Goal: Task Accomplishment & Management: Manage account settings

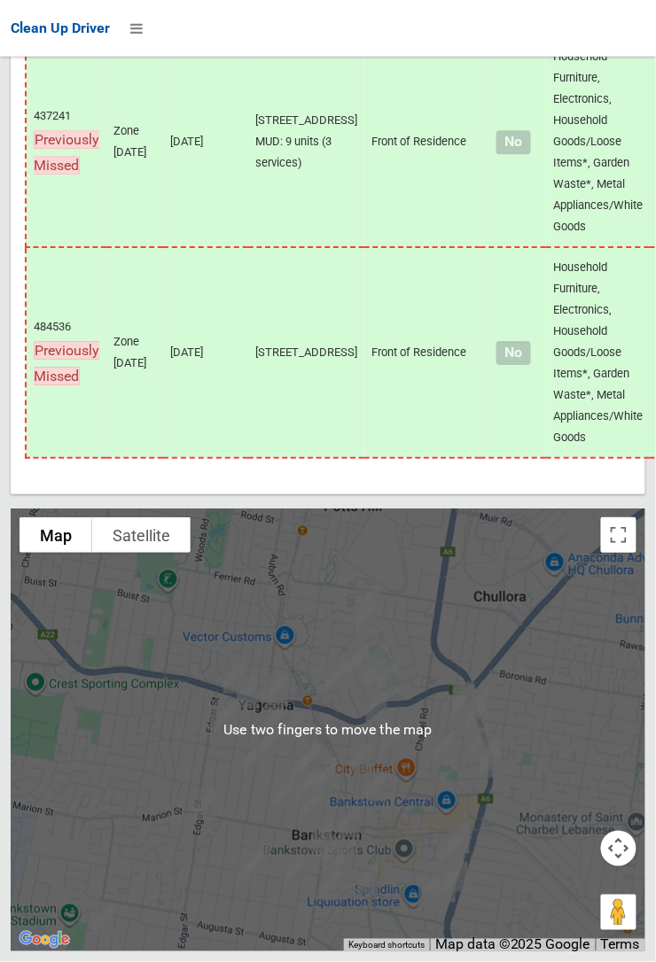
scroll to position [13700, 0]
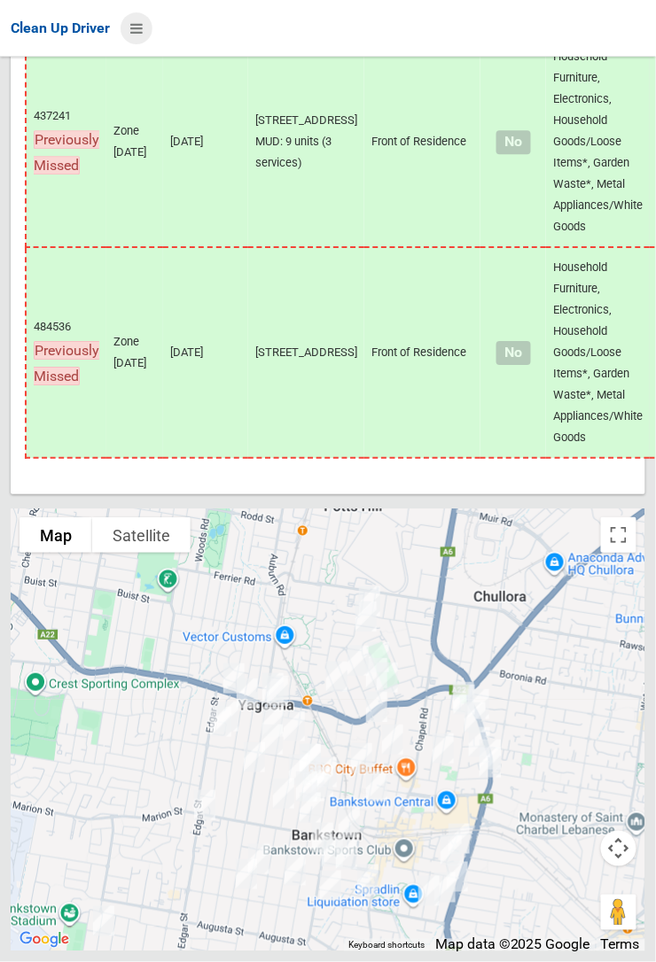
click at [143, 43] on icon at bounding box center [136, 28] width 12 height 30
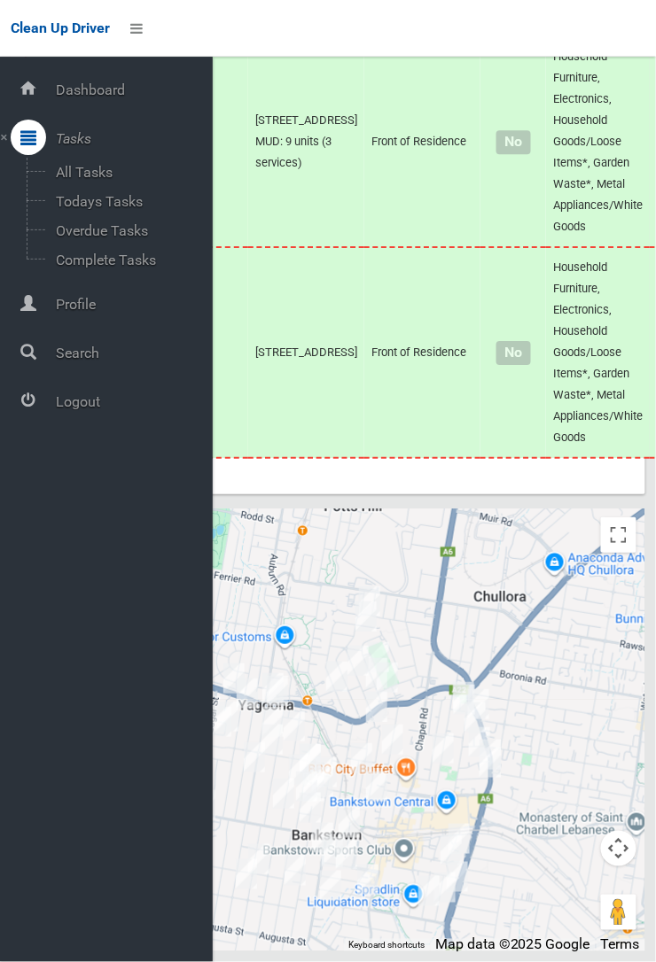
click at [85, 410] on span "Logout" at bounding box center [132, 401] width 162 height 17
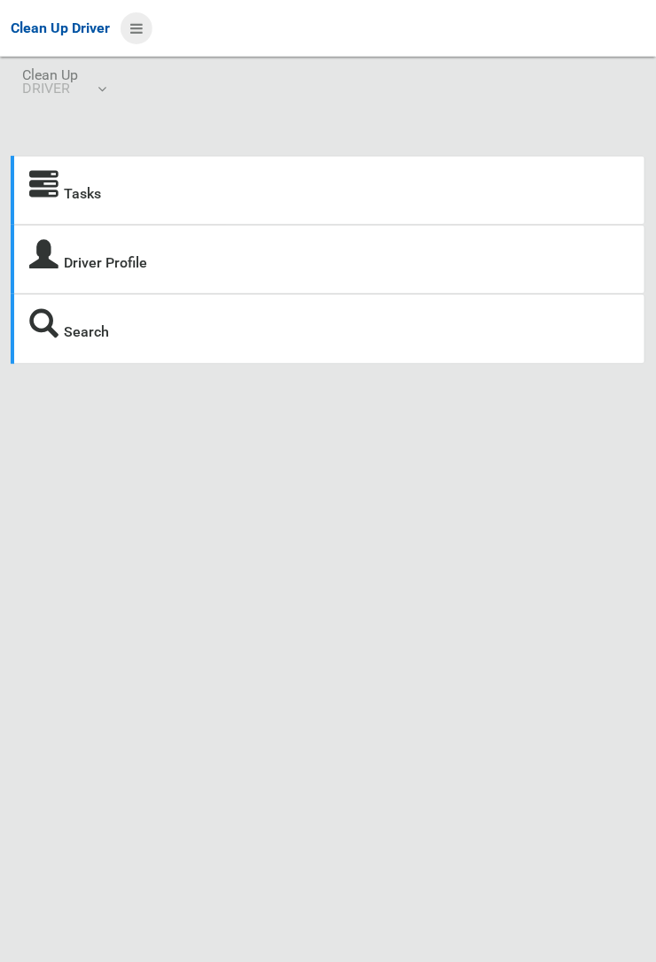
click at [139, 34] on icon at bounding box center [136, 28] width 12 height 30
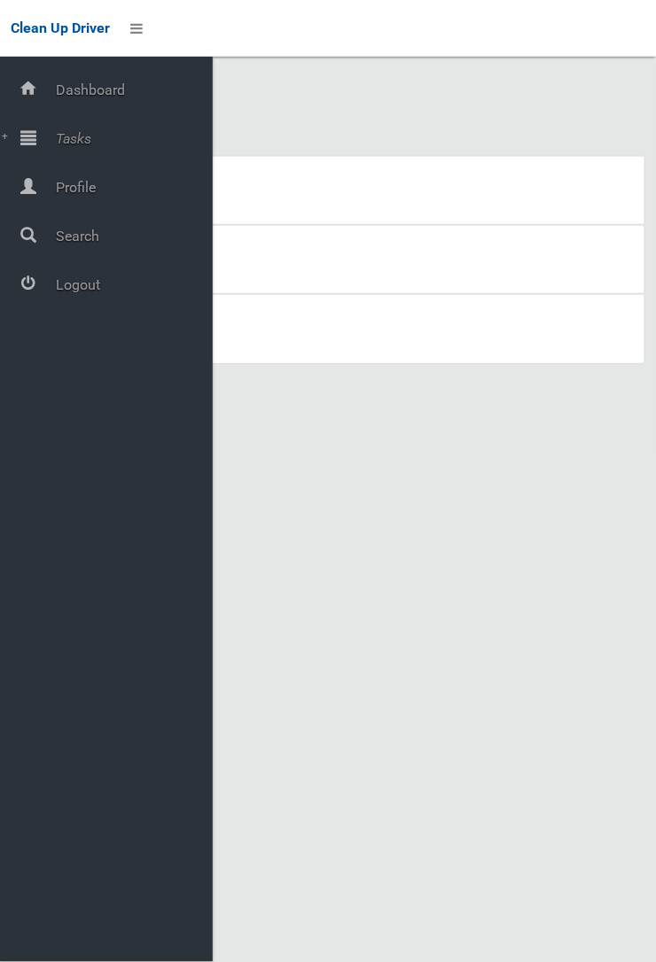
click at [138, 146] on span "Tasks" at bounding box center [132, 138] width 162 height 17
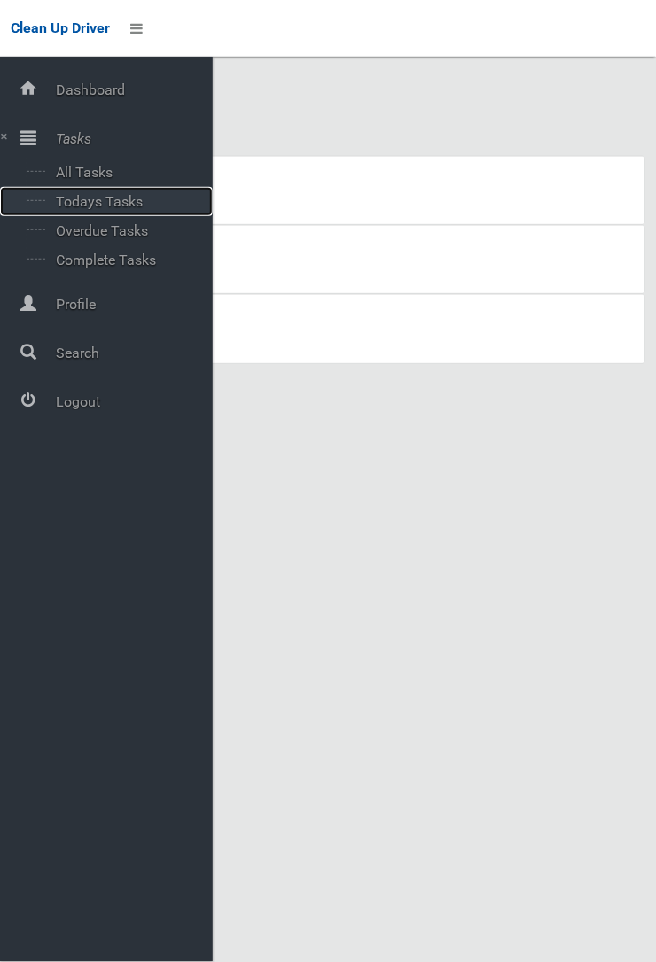
click at [142, 210] on span "Todays Tasks" at bounding box center [124, 201] width 147 height 17
click at [142, 206] on span "Todays Tasks" at bounding box center [124, 201] width 147 height 17
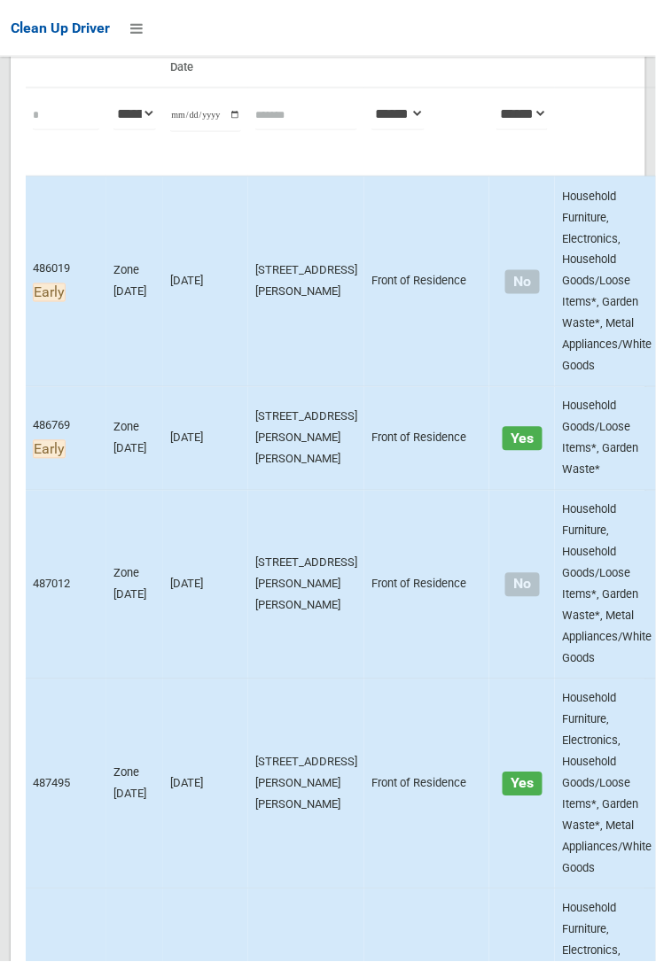
scroll to position [261, 0]
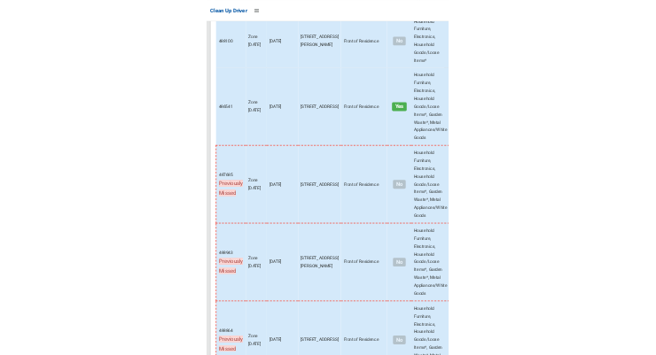
scroll to position [14284, 0]
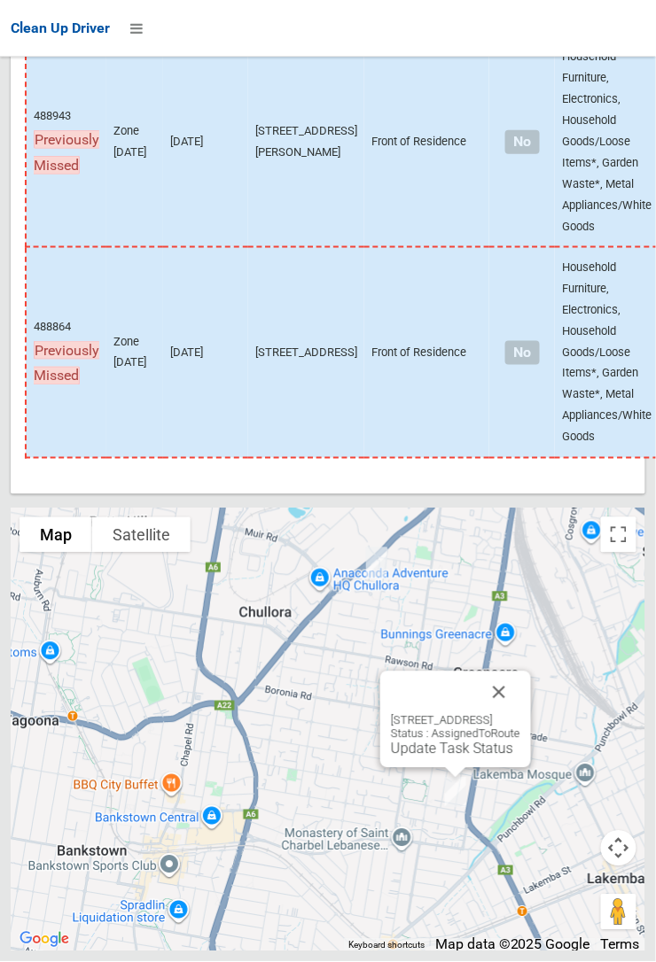
click at [520, 714] on button "Close" at bounding box center [499, 693] width 43 height 43
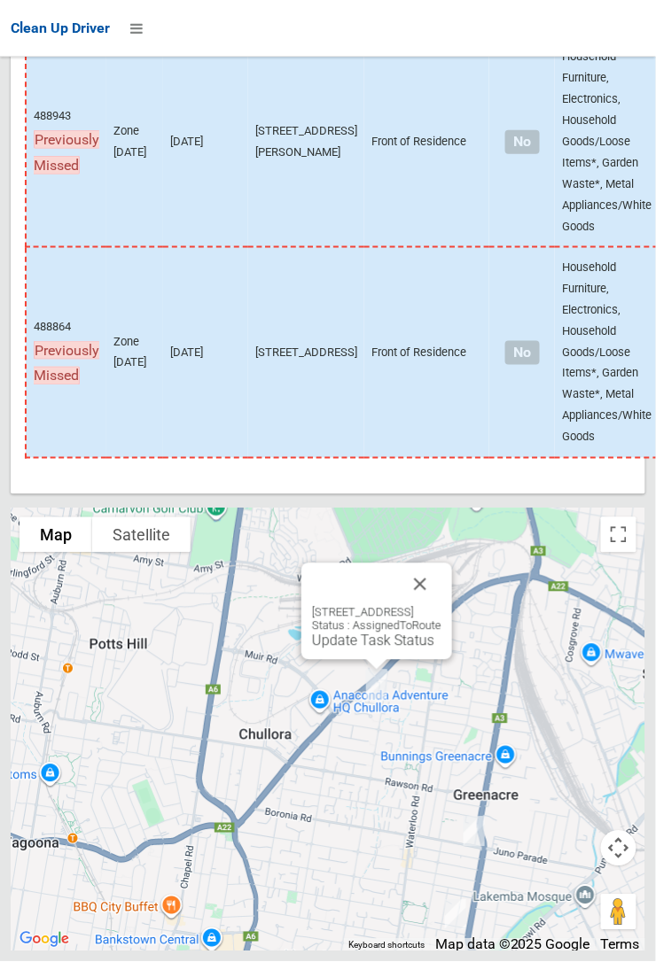
click at [441, 606] on button "Close" at bounding box center [420, 585] width 43 height 43
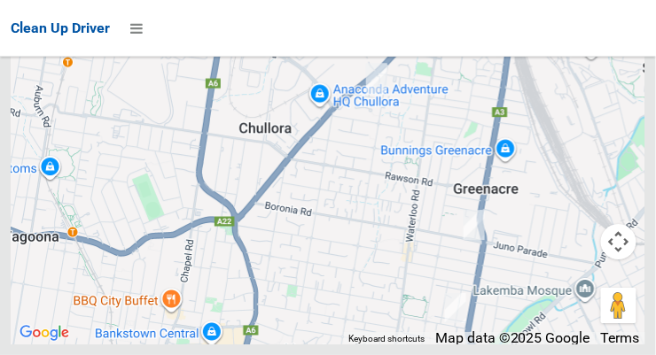
scroll to position [14466, 0]
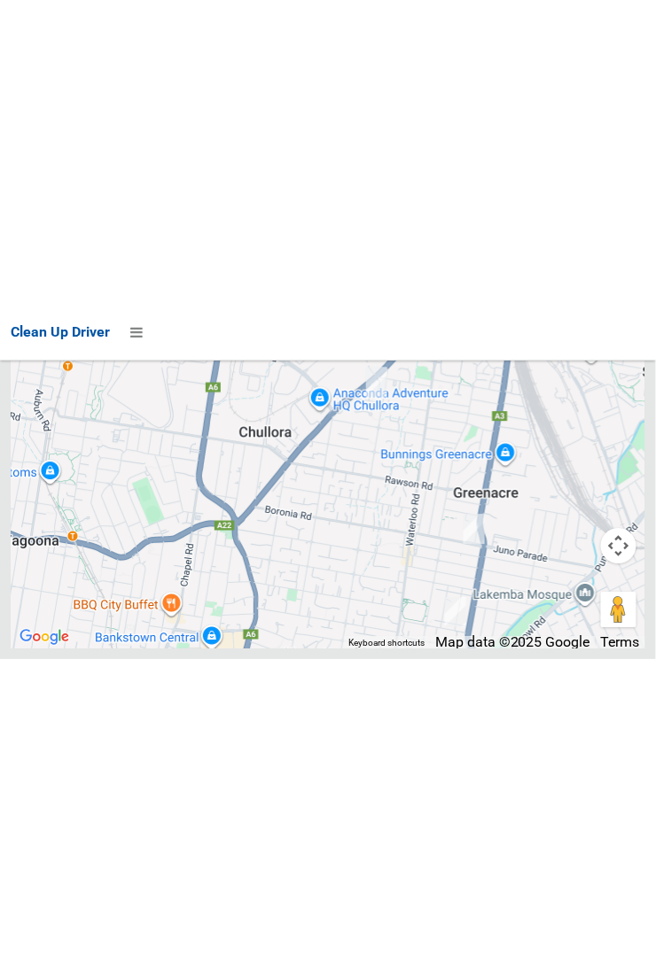
scroll to position [14345, 0]
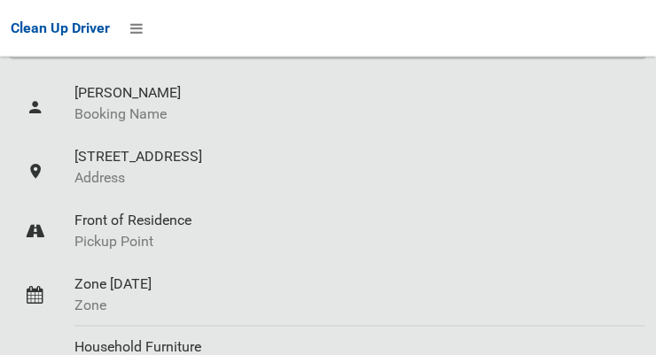
scroll to position [394, 0]
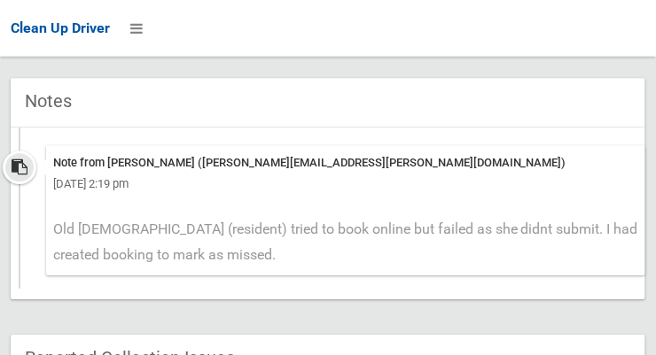
scroll to position [739, 0]
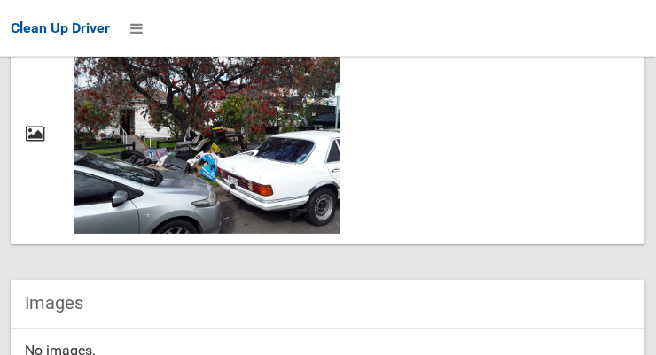
scroll to position [908, 0]
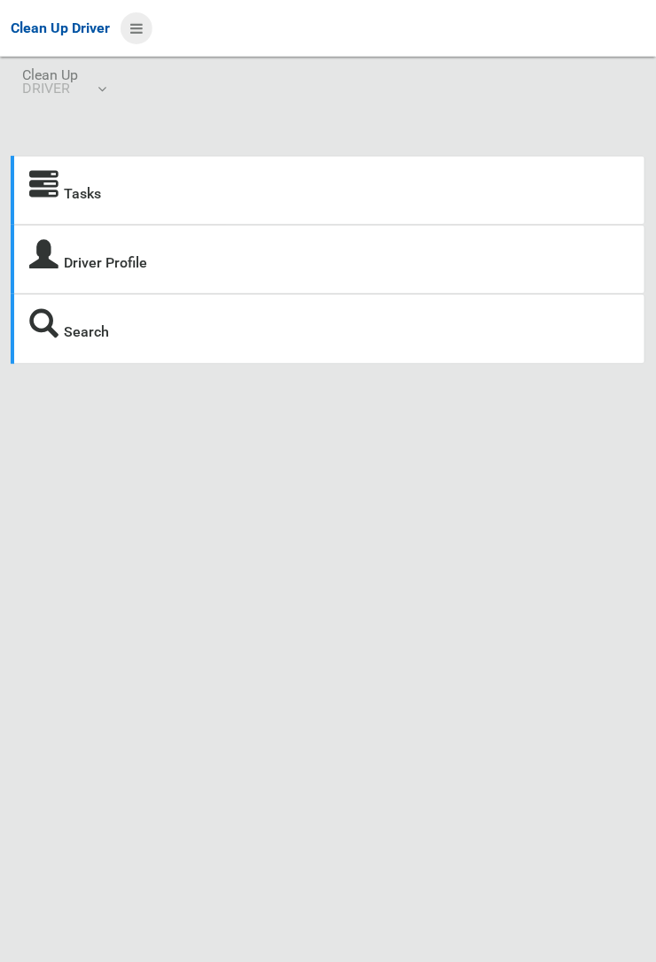
click at [143, 43] on icon at bounding box center [136, 28] width 12 height 30
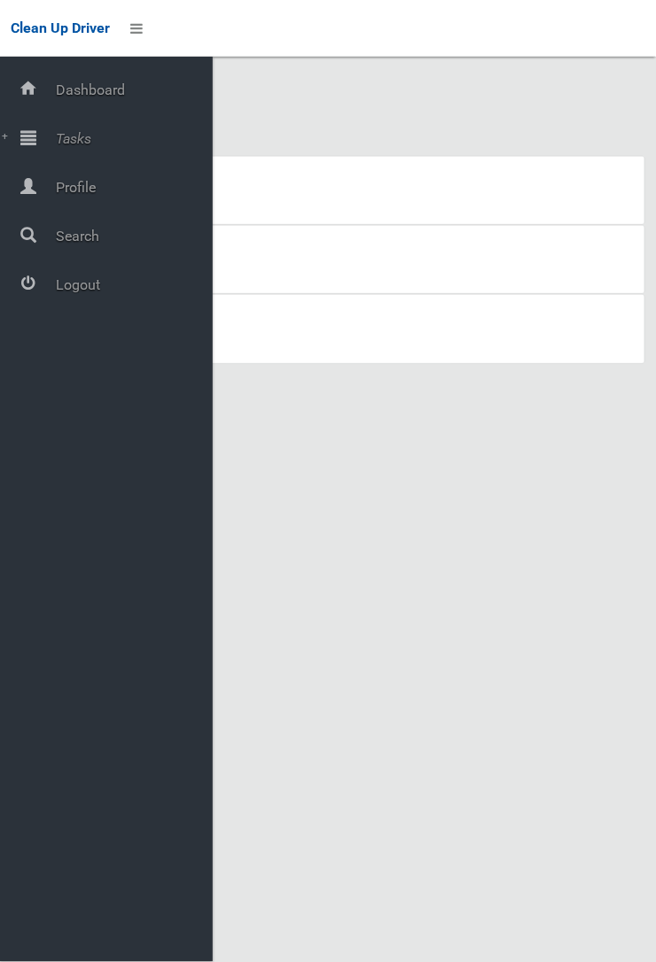
click at [76, 147] on span "Tasks" at bounding box center [132, 138] width 162 height 17
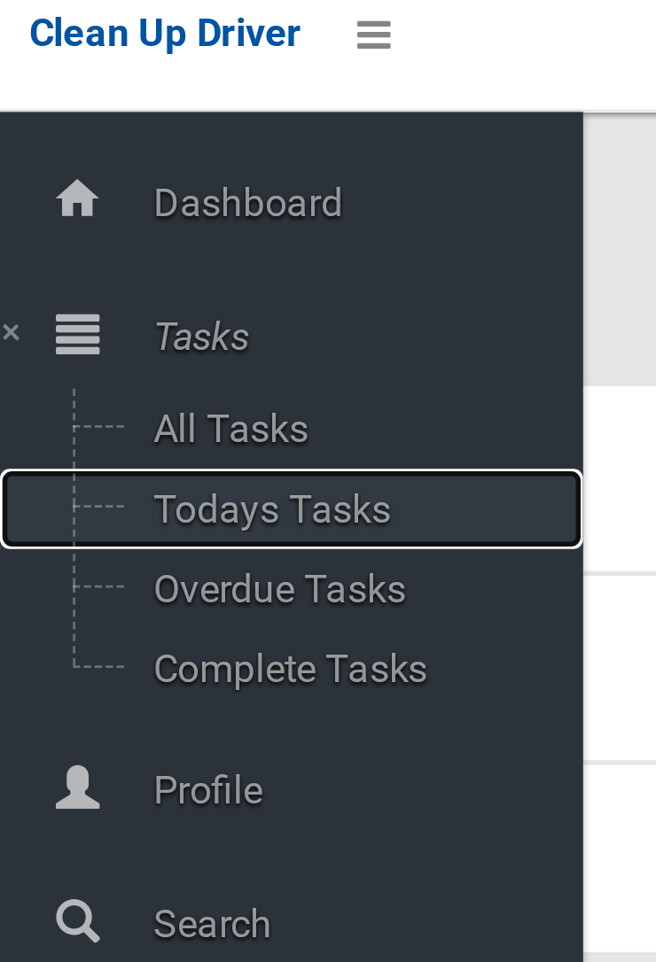
click at [85, 206] on span "Todays Tasks" at bounding box center [124, 201] width 147 height 17
click at [79, 205] on span "Todays Tasks" at bounding box center [124, 201] width 147 height 17
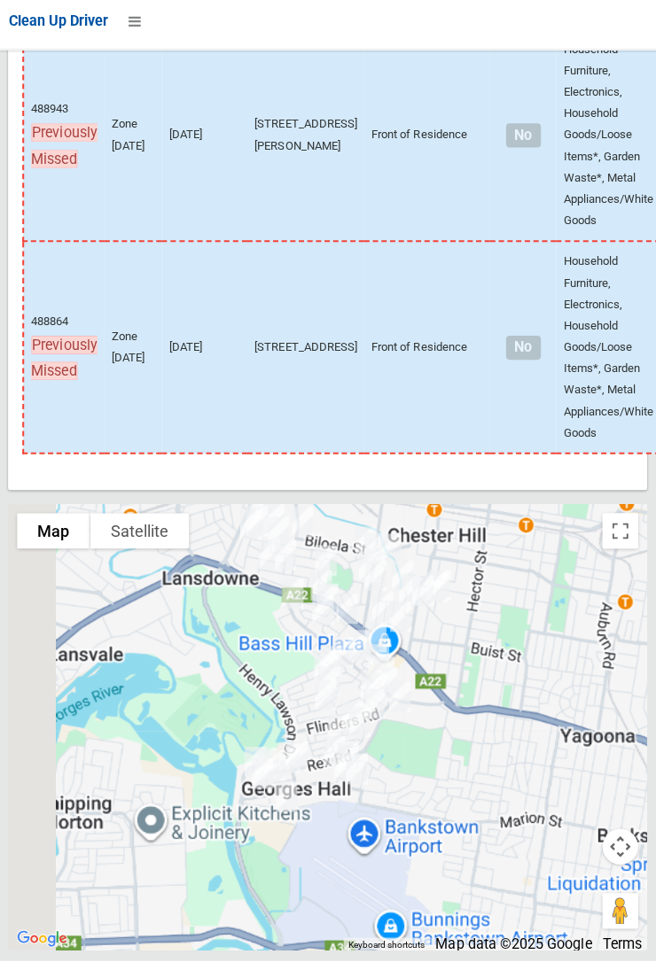
scroll to position [14283, 0]
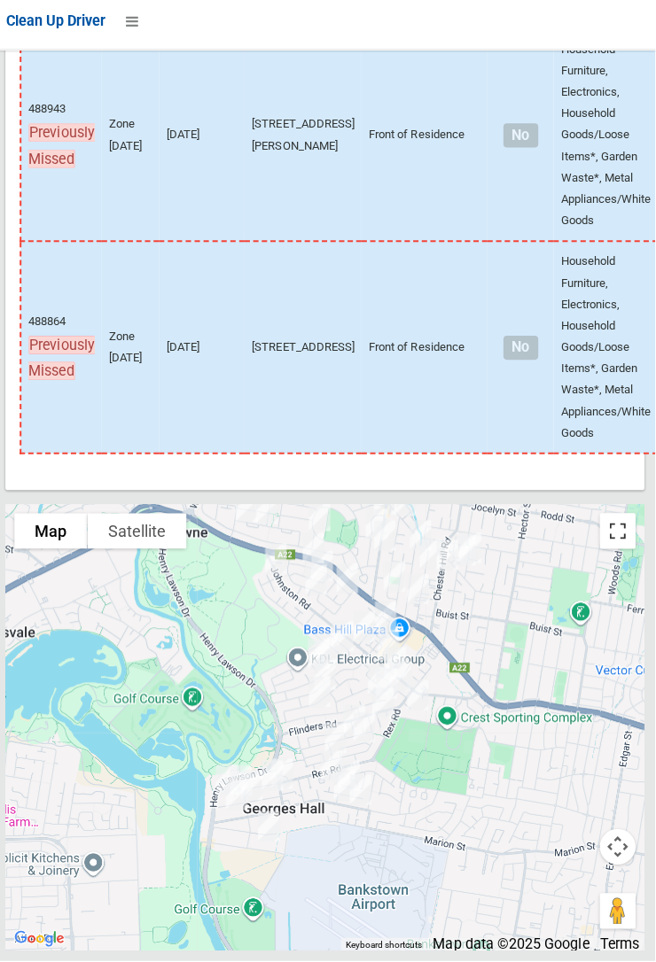
click at [603, 553] on button "Toggle fullscreen view" at bounding box center [618, 534] width 35 height 35
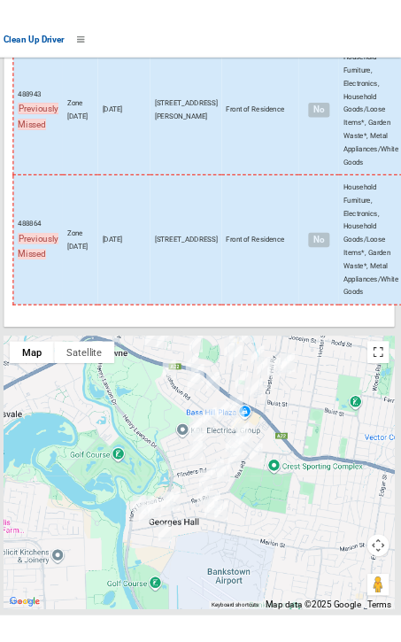
scroll to position [14327, 0]
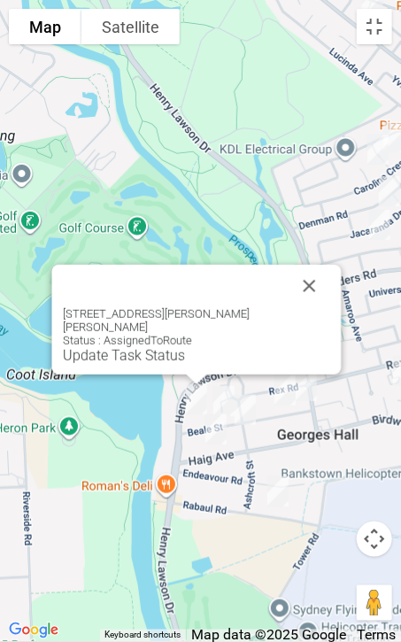
click at [312, 297] on button "Close" at bounding box center [309, 286] width 43 height 43
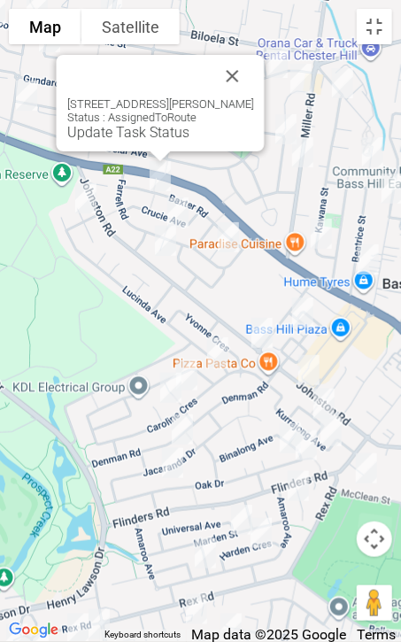
click at [243, 74] on button "Close" at bounding box center [232, 76] width 43 height 43
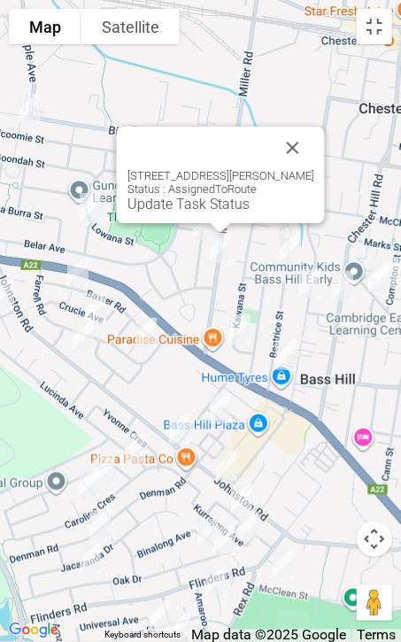
click at [292, 155] on button "Close" at bounding box center [292, 148] width 43 height 43
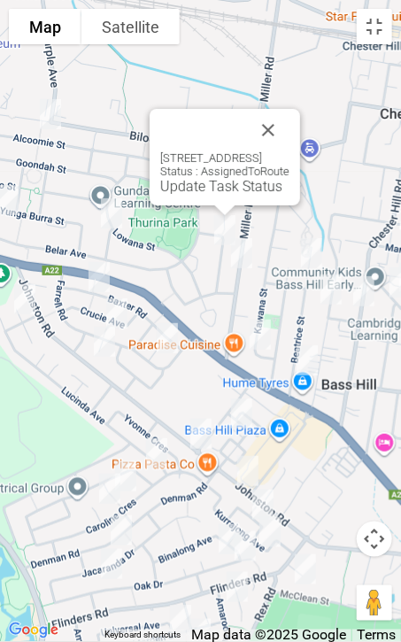
click at [290, 132] on button "Close" at bounding box center [268, 130] width 43 height 43
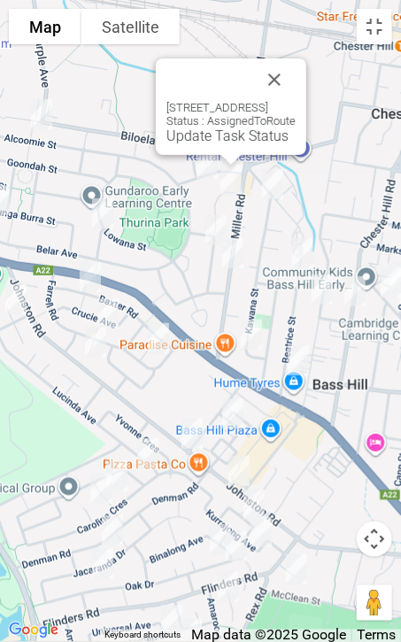
click at [296, 79] on button "Close" at bounding box center [274, 79] width 43 height 43
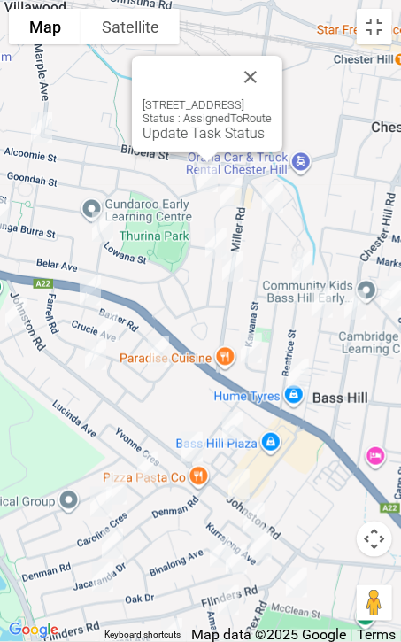
click at [272, 74] on button "Close" at bounding box center [251, 77] width 43 height 43
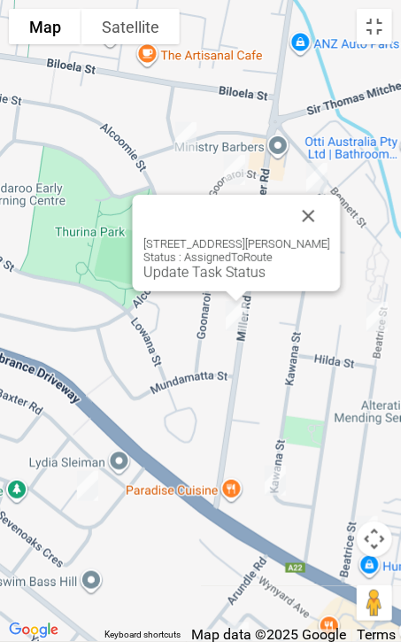
click at [326, 221] on button "Close" at bounding box center [308, 216] width 43 height 43
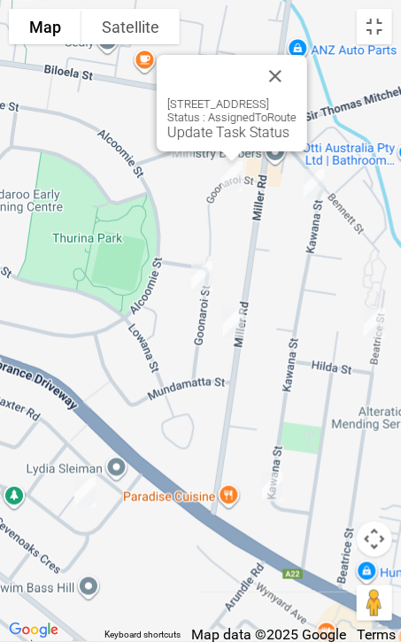
click at [297, 71] on button "Close" at bounding box center [275, 76] width 43 height 43
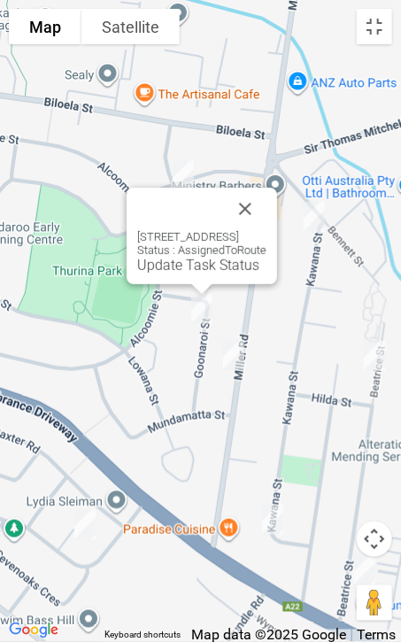
click at [267, 207] on button "Close" at bounding box center [245, 209] width 43 height 43
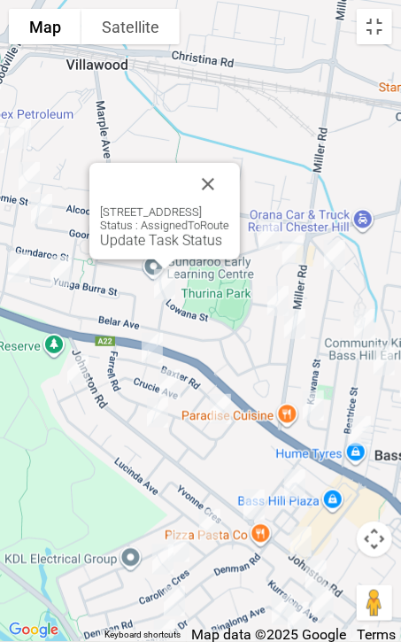
click at [230, 177] on button "Close" at bounding box center [208, 184] width 43 height 43
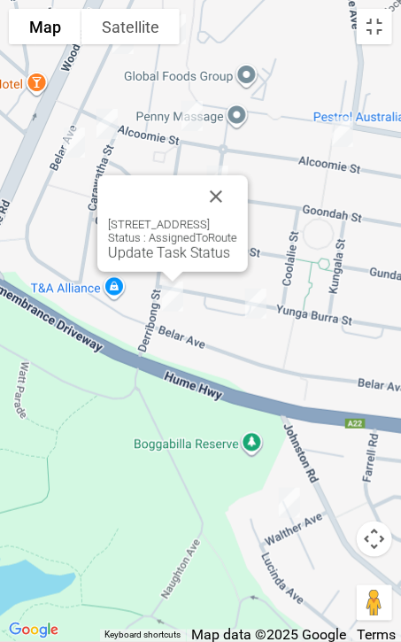
click at [237, 197] on button "Close" at bounding box center [216, 196] width 43 height 43
click at [237, 196] on button "Close" at bounding box center [216, 196] width 43 height 43
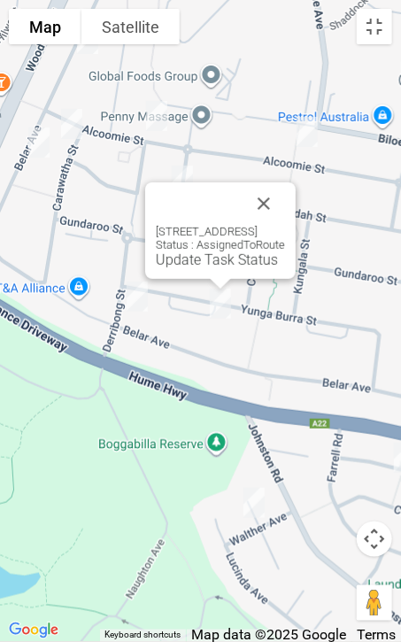
click at [285, 206] on button "Close" at bounding box center [264, 204] width 43 height 43
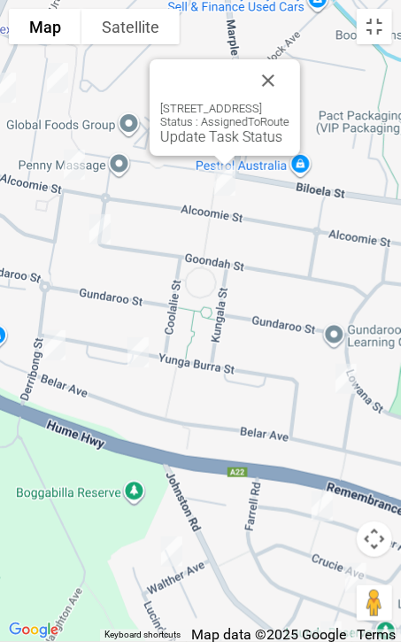
click at [290, 80] on button "Close" at bounding box center [268, 80] width 43 height 43
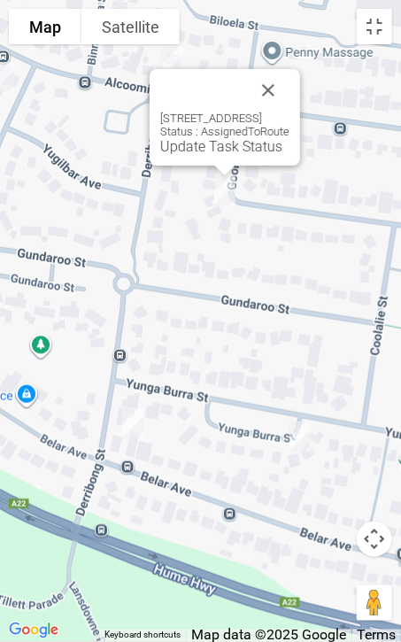
click at [290, 96] on button "Close" at bounding box center [268, 90] width 43 height 43
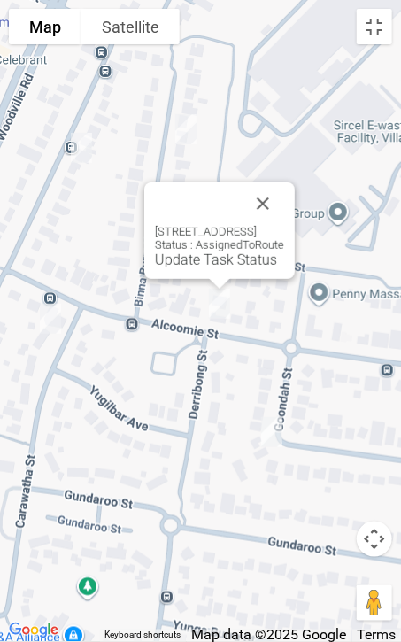
click at [284, 206] on button "Close" at bounding box center [263, 204] width 43 height 43
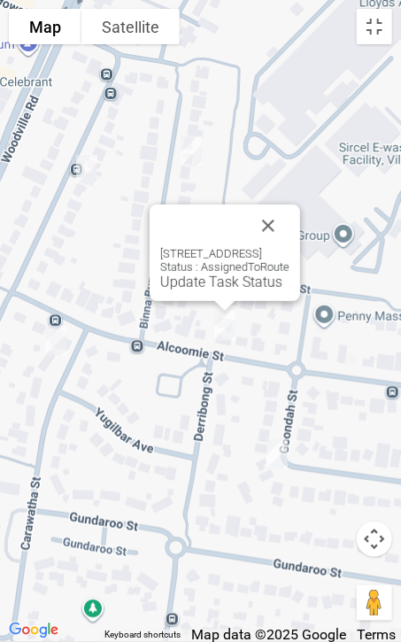
click at [290, 224] on button "Close" at bounding box center [268, 226] width 43 height 43
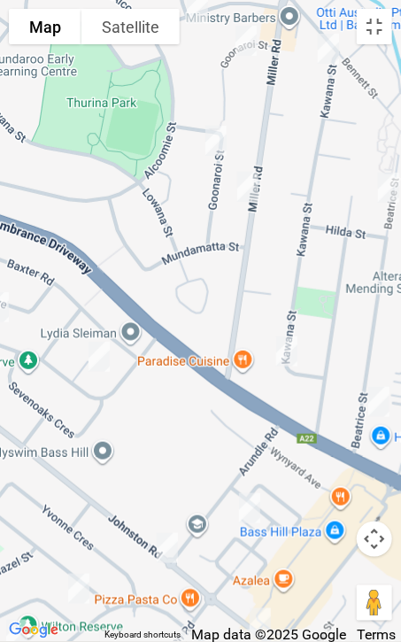
click at [311, 631] on span "Map data ©2025 Google" at bounding box center [268, 635] width 155 height 17
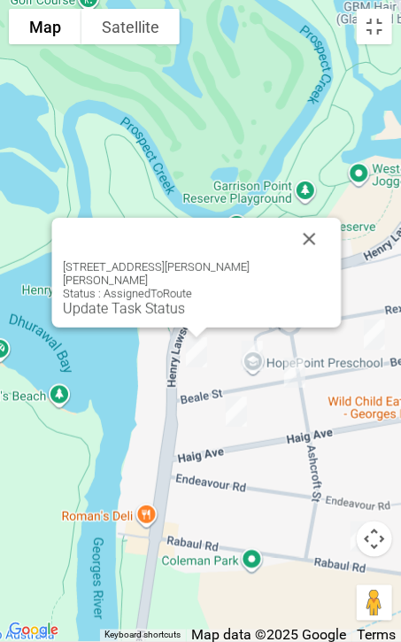
click at [304, 257] on button "Close" at bounding box center [309, 239] width 43 height 43
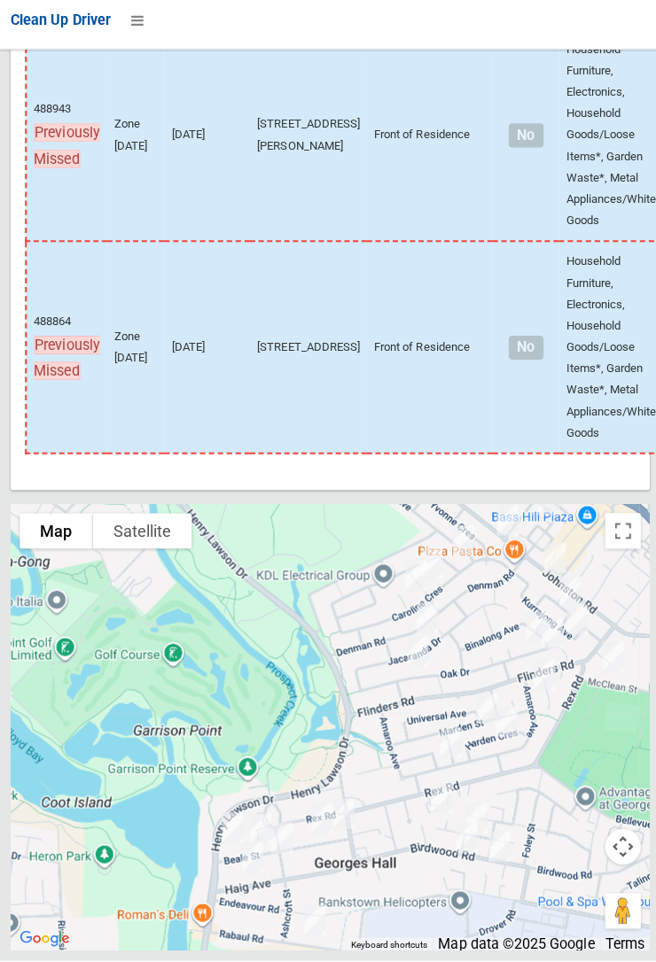
scroll to position [14277, 0]
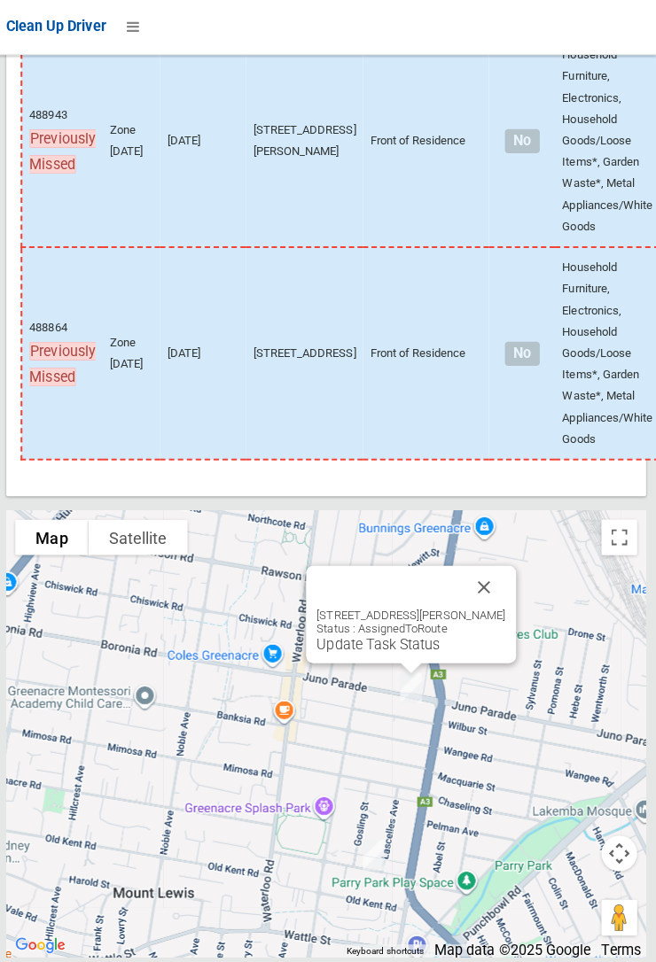
click at [494, 606] on button "Close" at bounding box center [484, 585] width 43 height 43
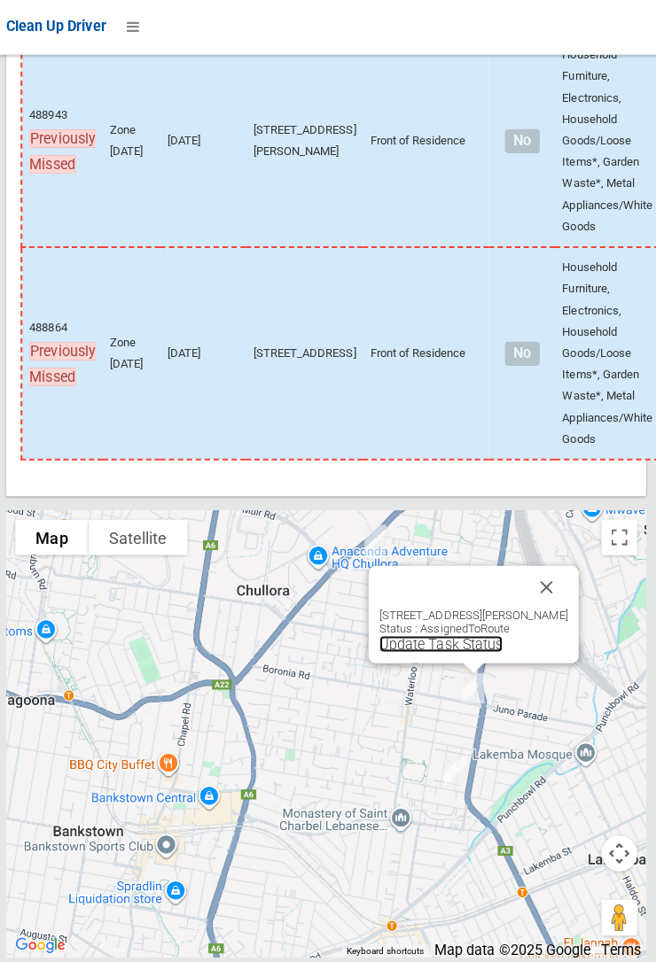
click at [455, 650] on link "Update Task Status" at bounding box center [442, 641] width 122 height 17
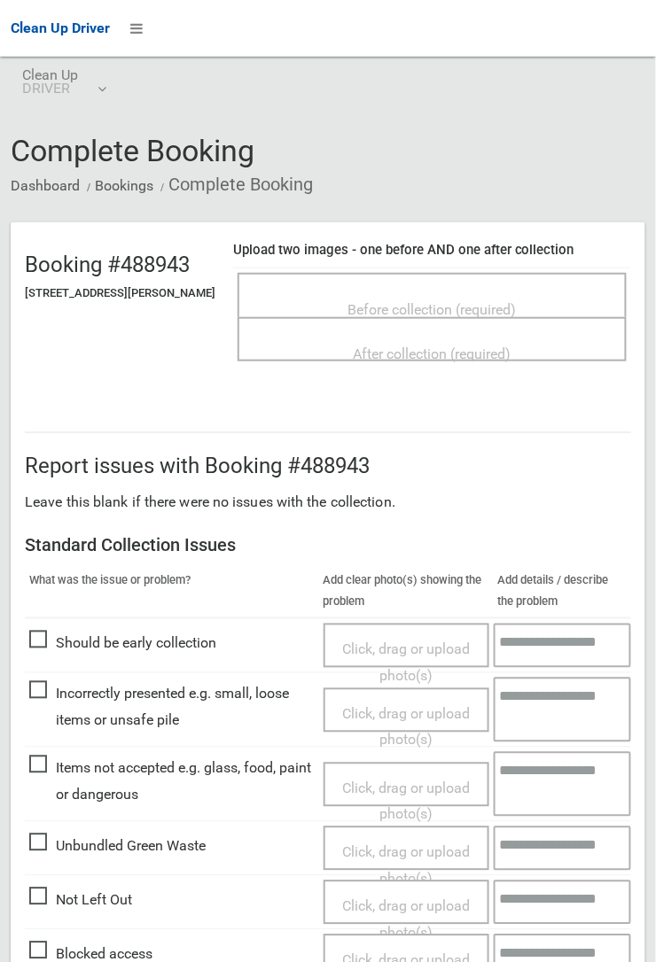
click at [439, 301] on span "Before collection (required)" at bounding box center [432, 309] width 168 height 17
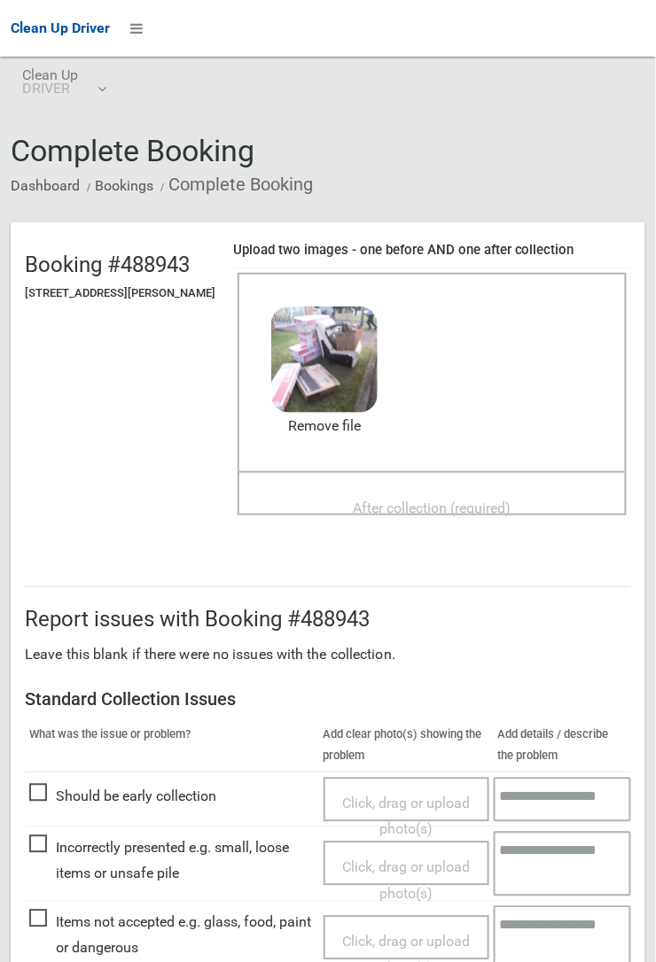
click at [415, 500] on span "After collection (required)" at bounding box center [433, 508] width 158 height 17
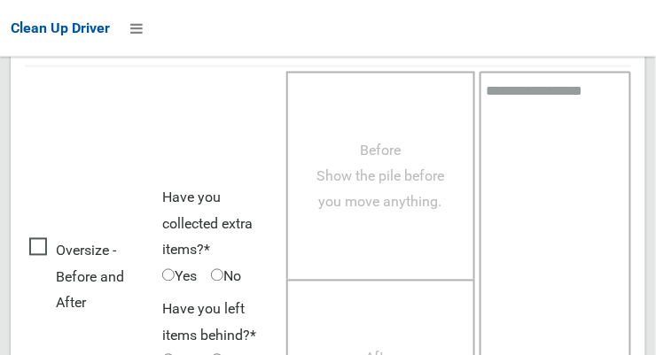
scroll to position [1602, 0]
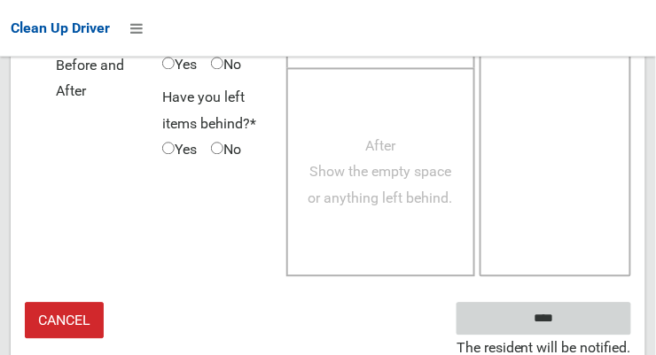
click at [570, 322] on input "****" at bounding box center [543, 318] width 175 height 33
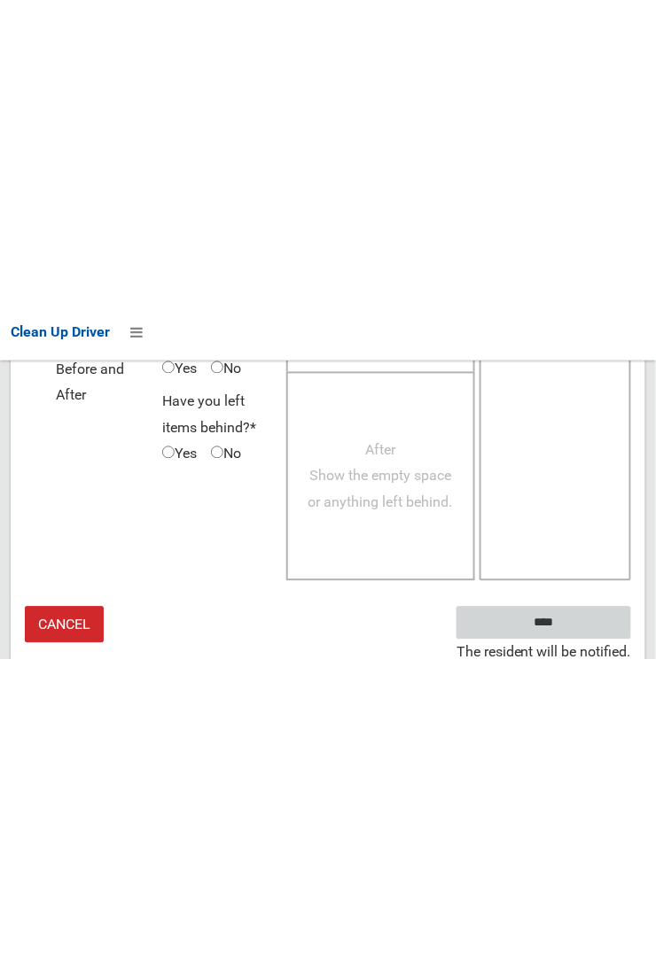
scroll to position [1033, 0]
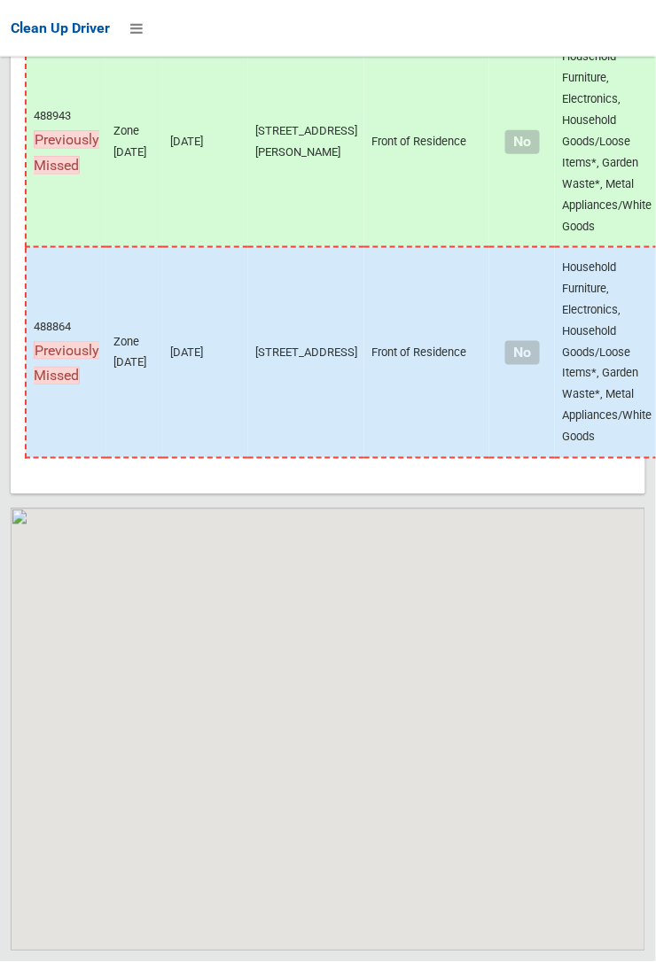
scroll to position [14283, 0]
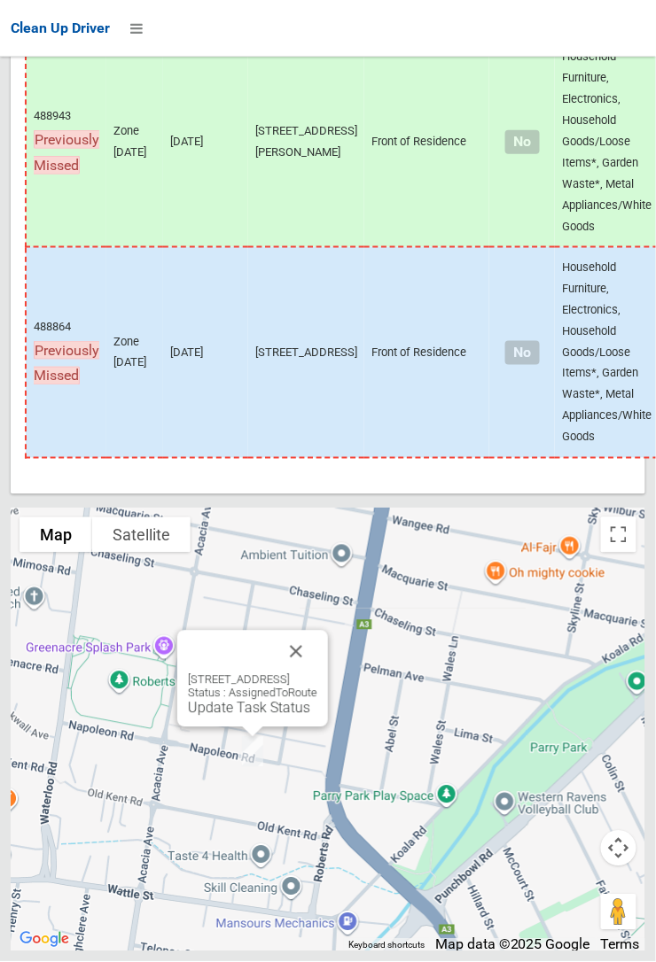
click at [226, 717] on link "Update Task Status" at bounding box center [249, 708] width 122 height 17
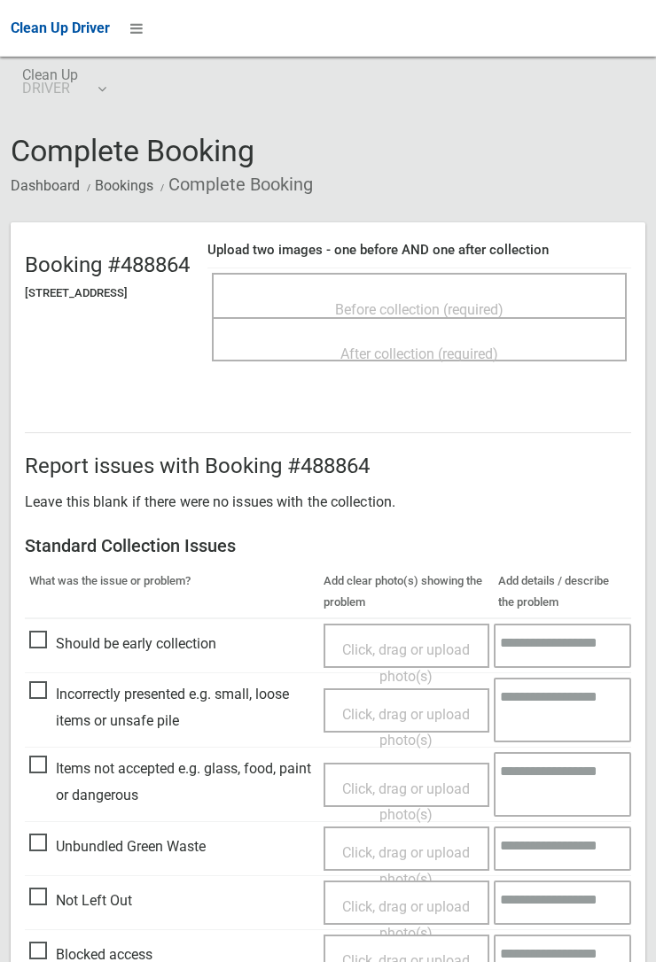
click at [393, 301] on span "Before collection (required)" at bounding box center [419, 309] width 168 height 17
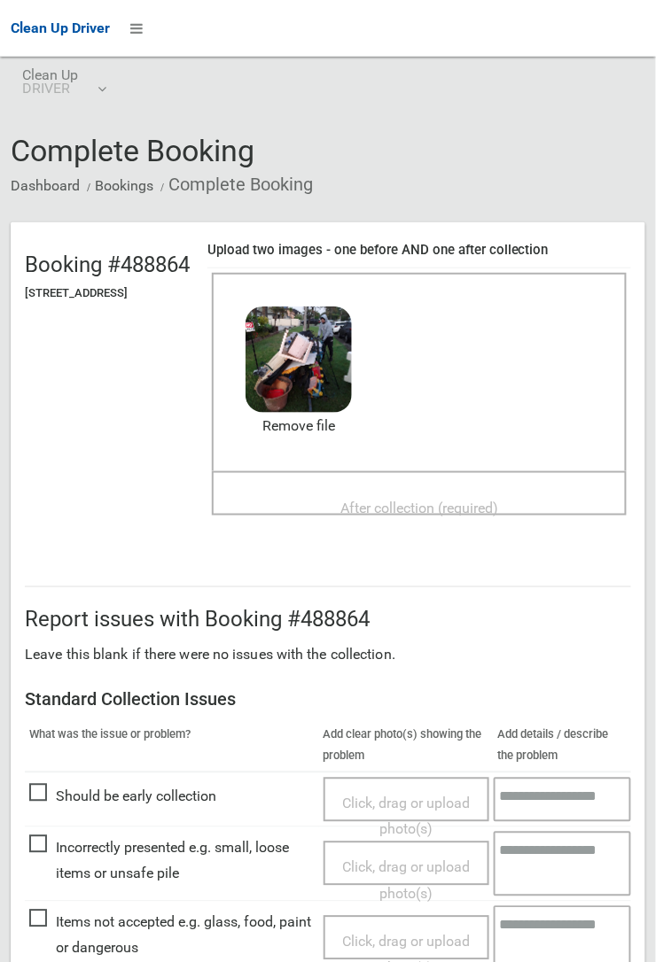
click at [387, 491] on div "After collection (required)" at bounding box center [419, 507] width 376 height 33
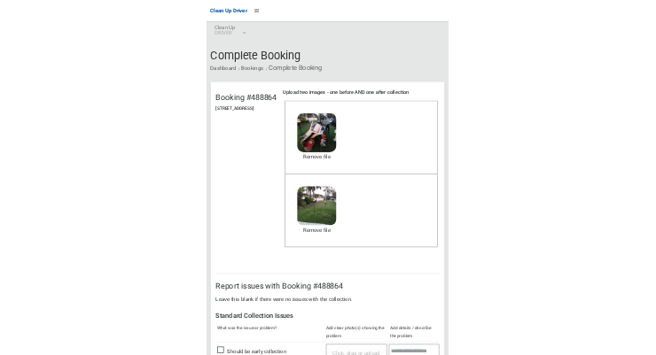
scroll to position [972, 0]
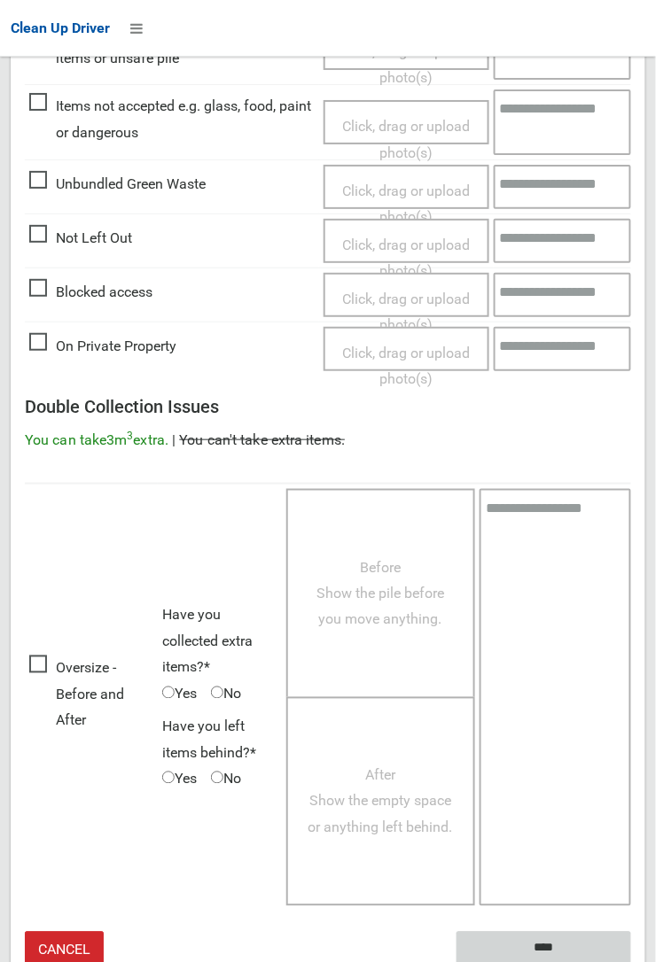
click at [554, 949] on input "****" at bounding box center [543, 948] width 175 height 33
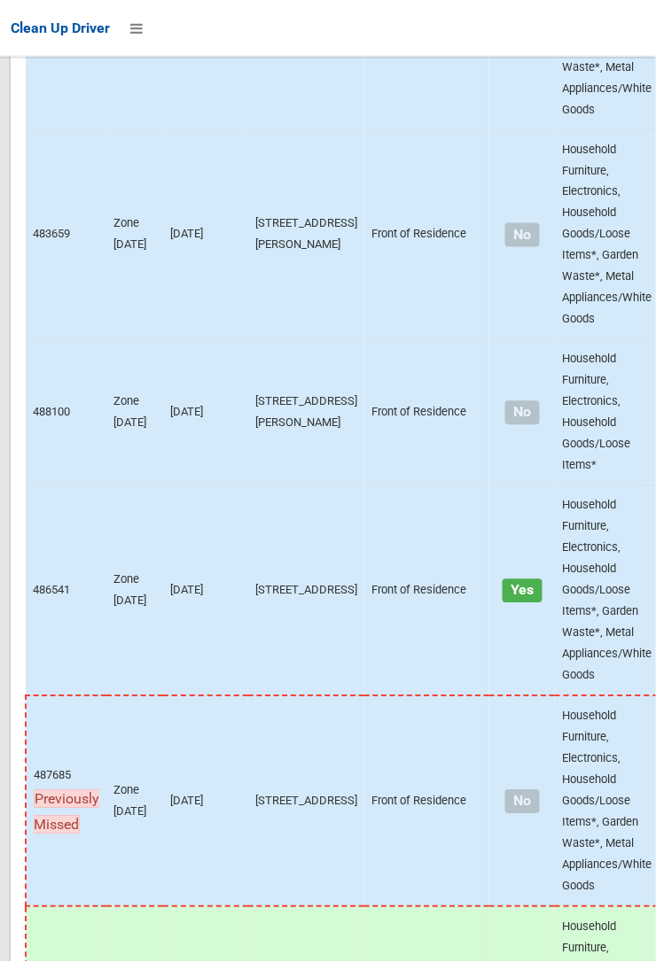
scroll to position [14283, 0]
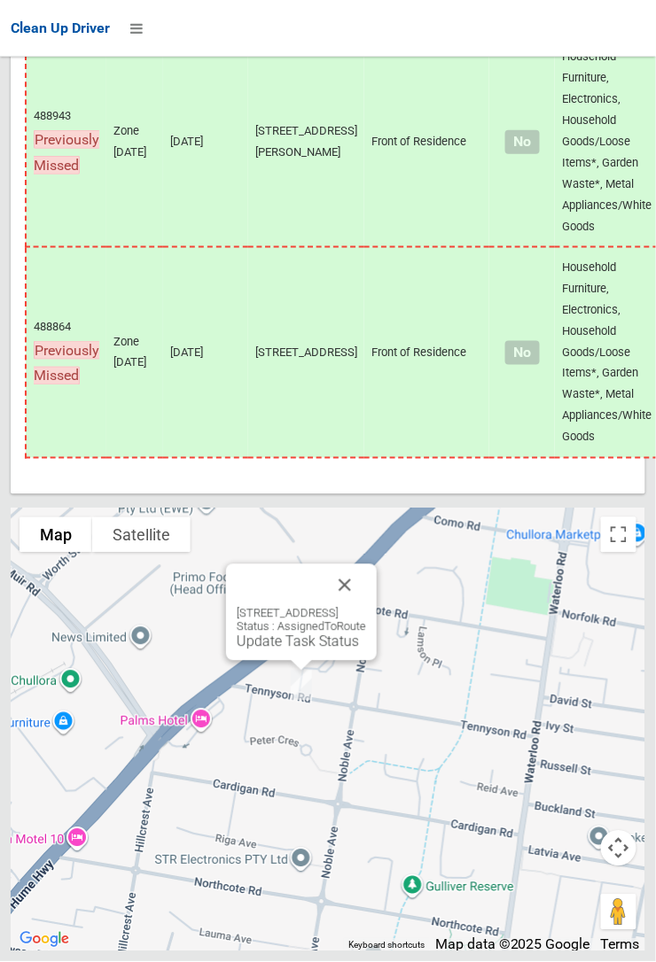
click at [366, 354] on button "Close" at bounding box center [344, 585] width 43 height 43
click at [268, 354] on div "58 Tennyson Road, GREENACRE NSW 2190 Status : AssignedToRoute Update Task Status" at bounding box center [301, 612] width 151 height 97
click at [290, 354] on link "Update Task Status" at bounding box center [298, 642] width 122 height 17
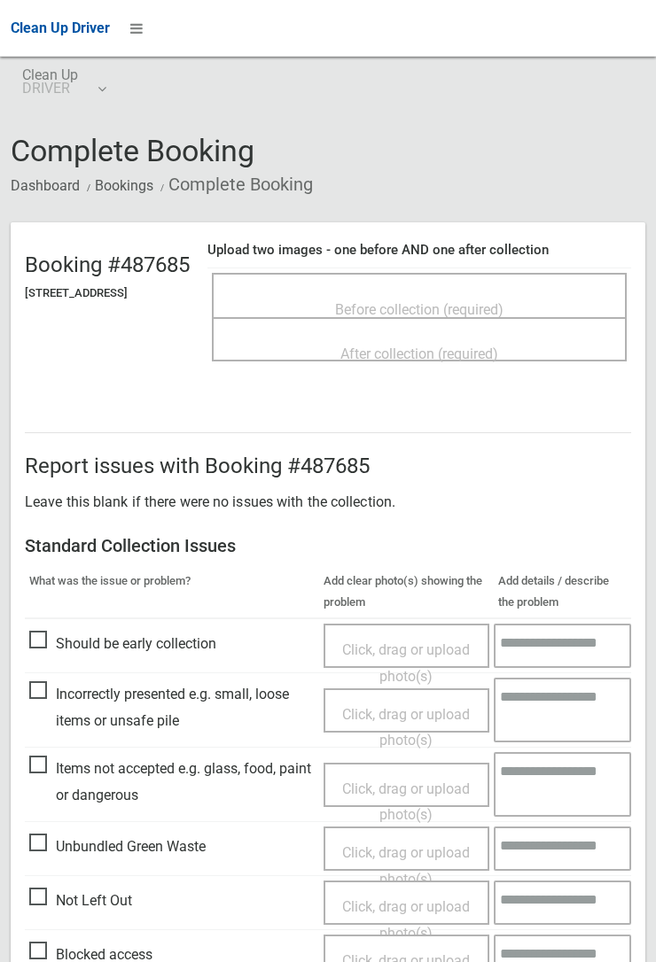
click at [395, 308] on span "Before collection (required)" at bounding box center [419, 309] width 168 height 17
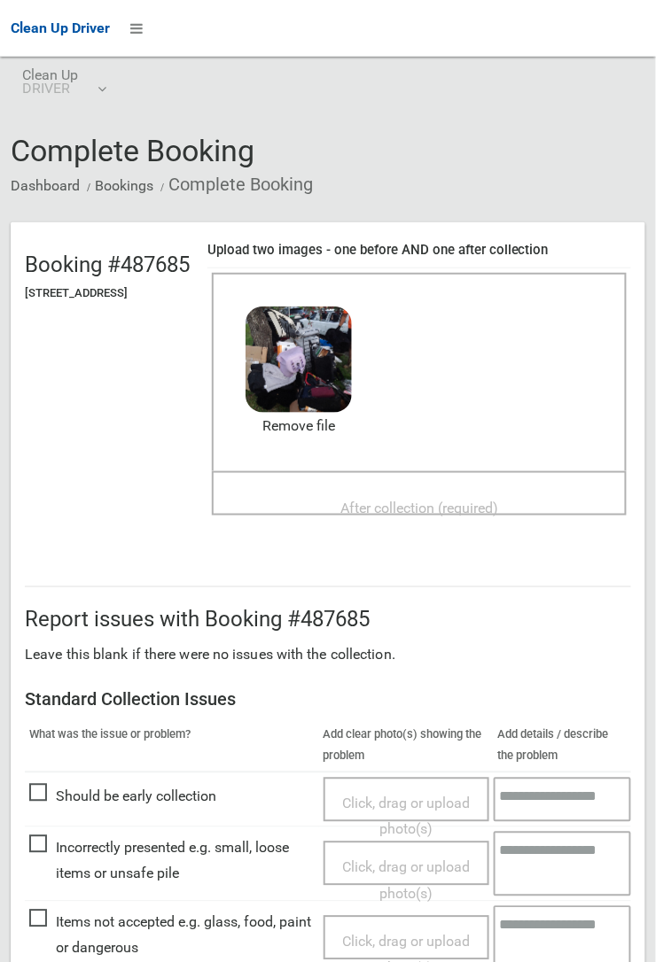
click at [369, 500] on span "After collection (required)" at bounding box center [419, 508] width 158 height 17
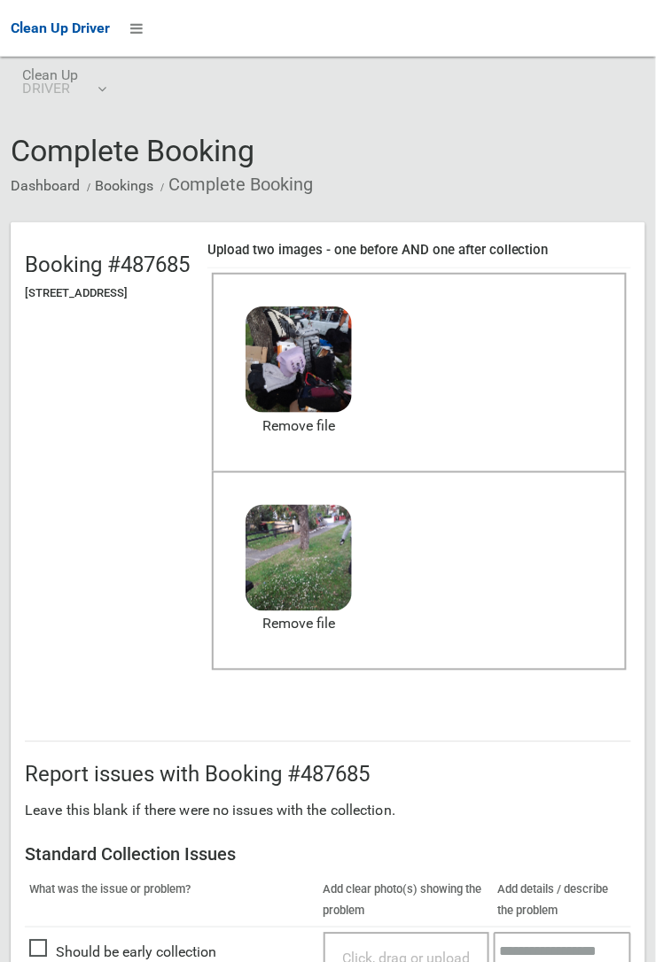
scroll to position [972, 0]
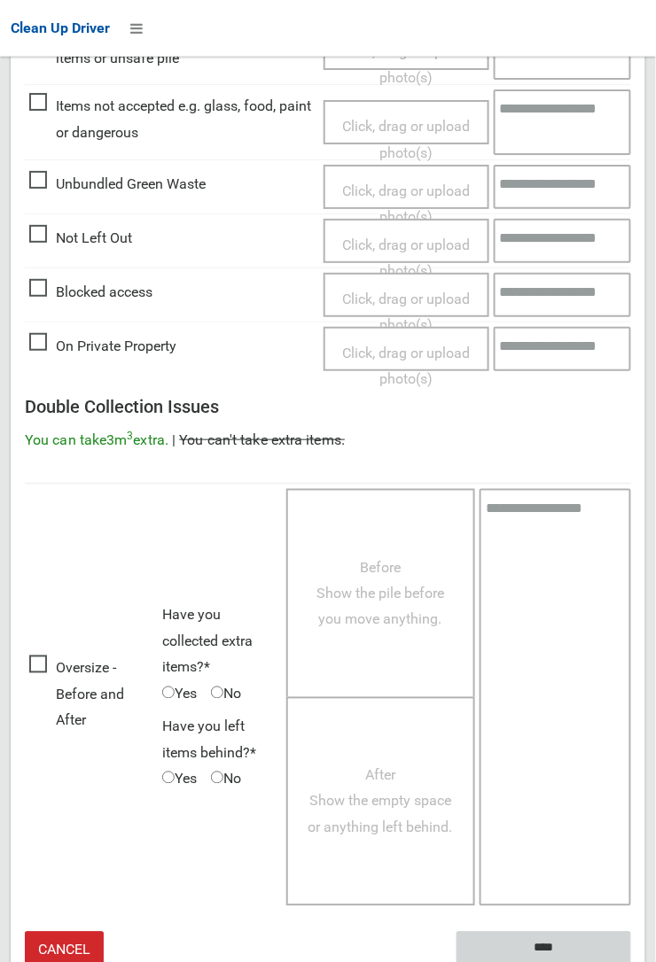
click at [631, 961] on input "****" at bounding box center [543, 948] width 175 height 33
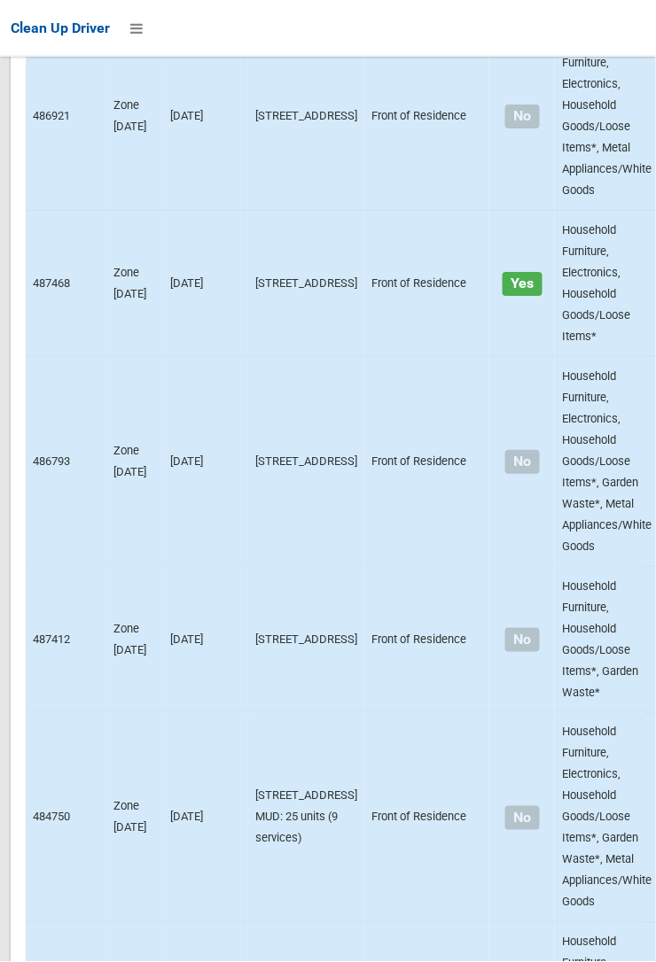
scroll to position [14284, 0]
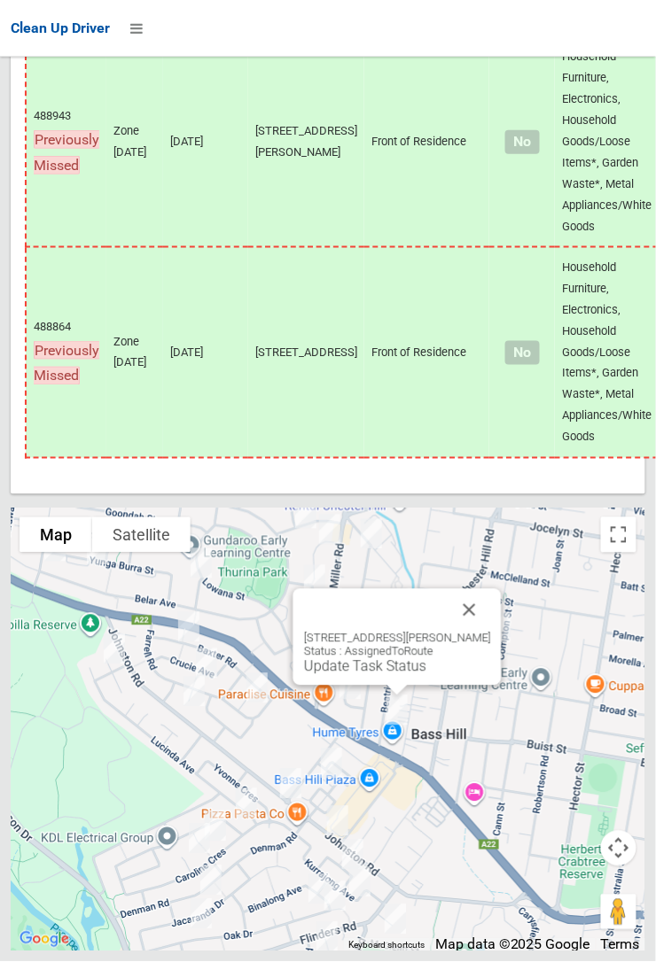
click at [471, 632] on button "Close" at bounding box center [469, 610] width 43 height 43
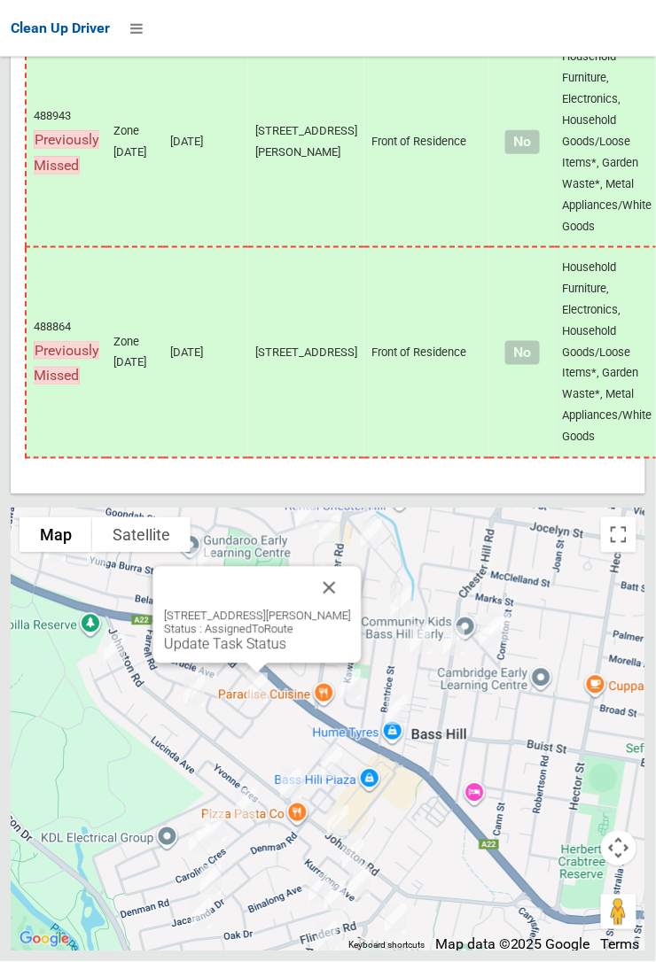
click at [334, 610] on button "Close" at bounding box center [329, 588] width 43 height 43
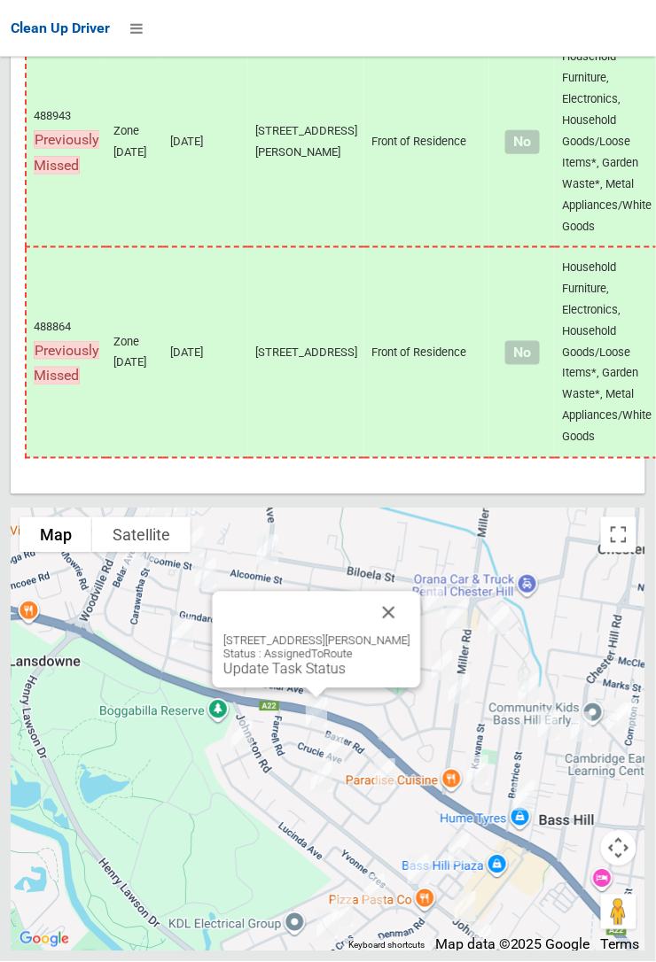
click at [391, 634] on button "Close" at bounding box center [389, 613] width 43 height 43
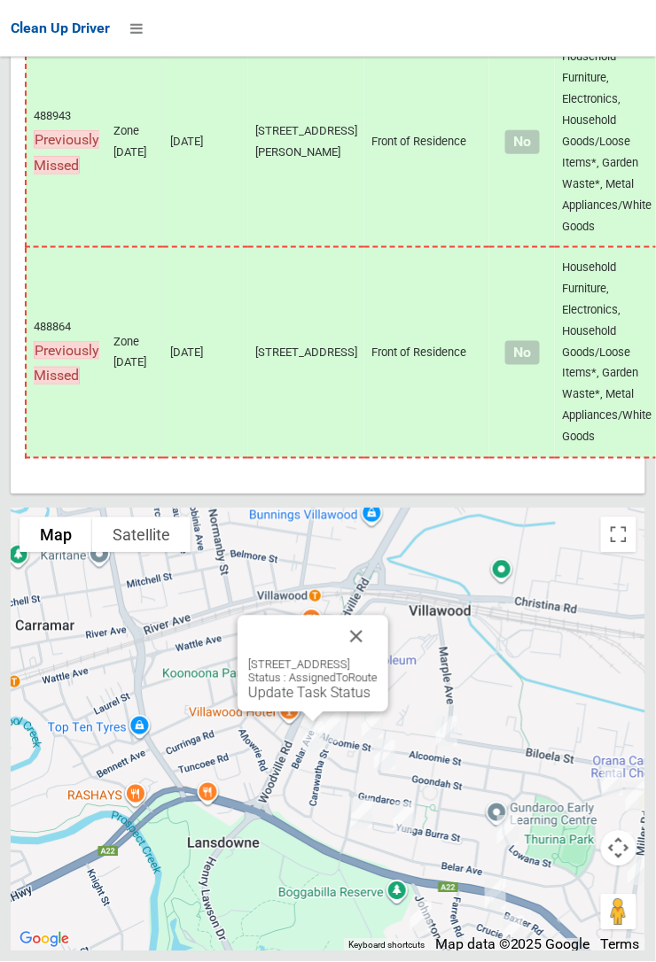
click at [377, 658] on button "Close" at bounding box center [356, 637] width 43 height 43
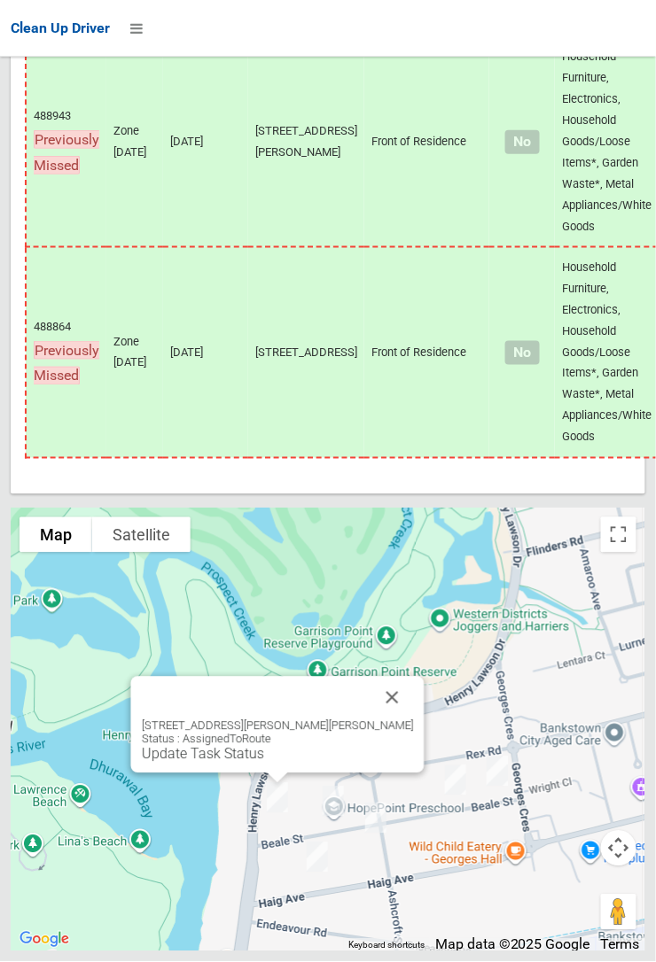
click at [390, 720] on button "Close" at bounding box center [392, 698] width 43 height 43
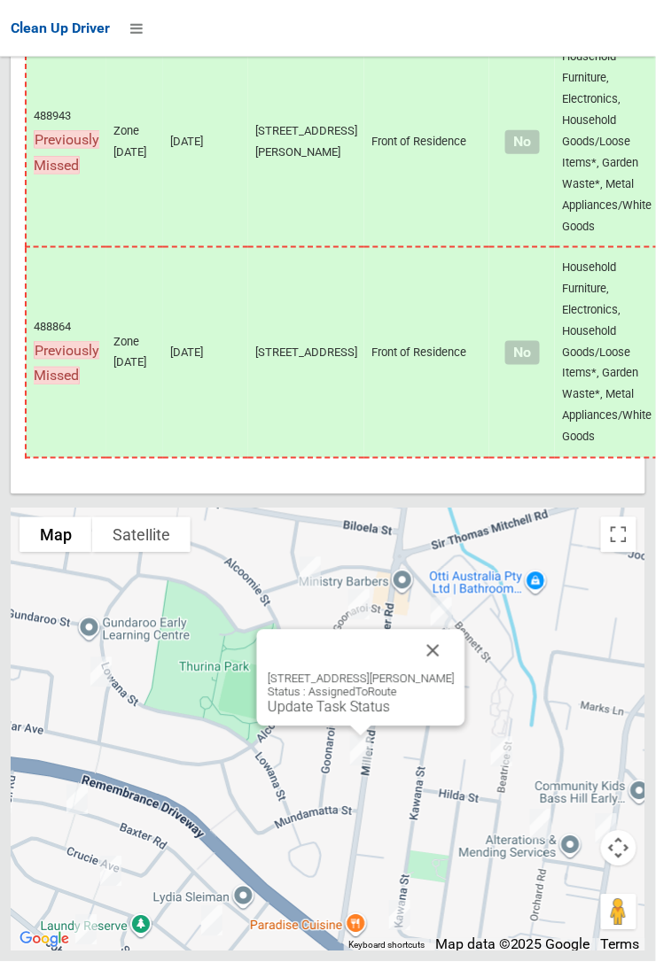
click at [449, 673] on button "Close" at bounding box center [433, 651] width 43 height 43
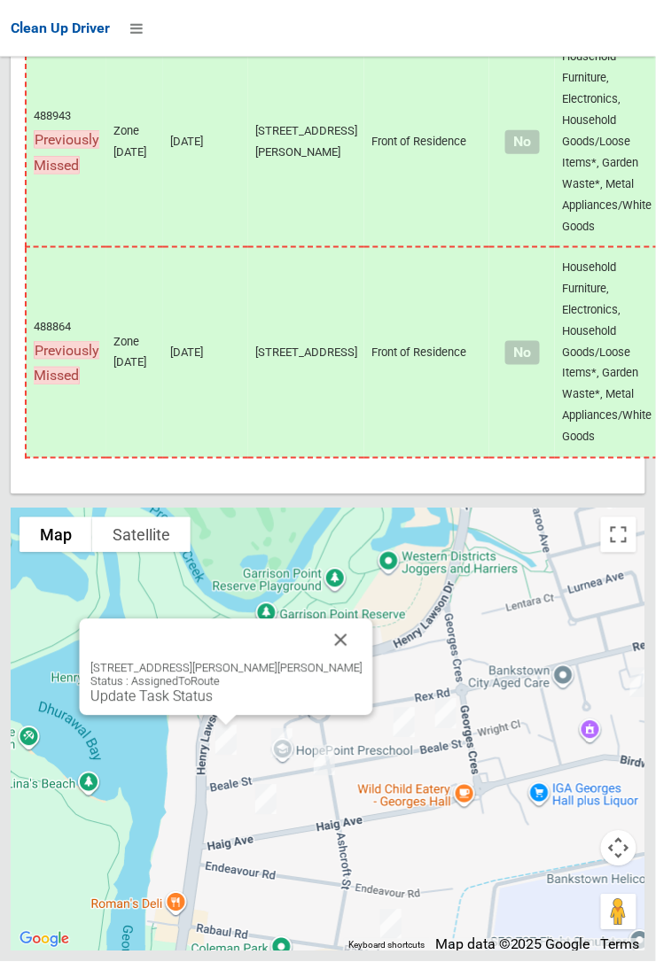
click at [343, 662] on button "Close" at bounding box center [341, 640] width 43 height 43
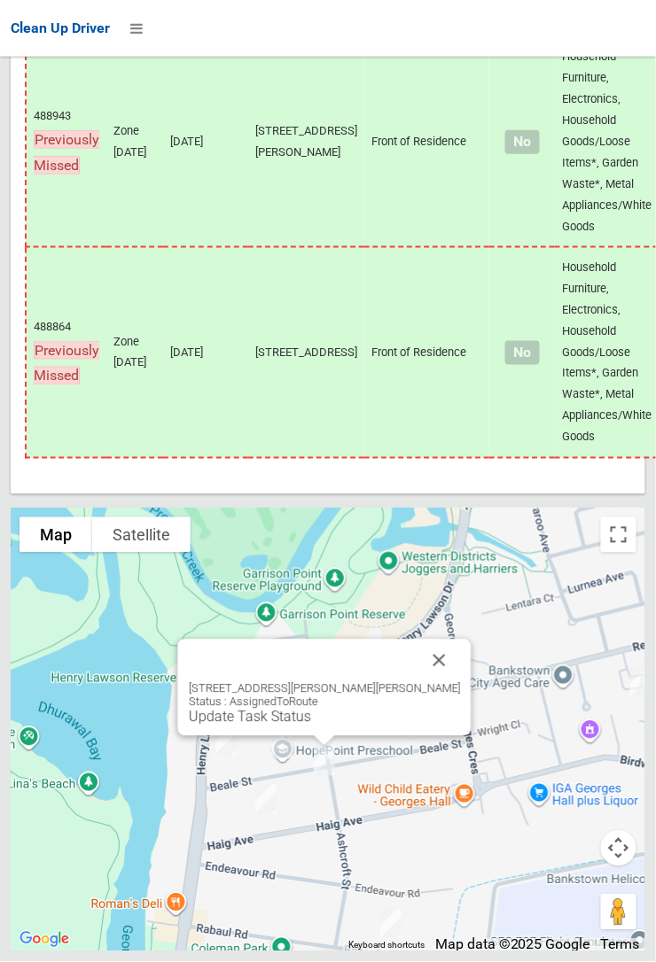
click at [421, 682] on button "Close" at bounding box center [439, 661] width 43 height 43
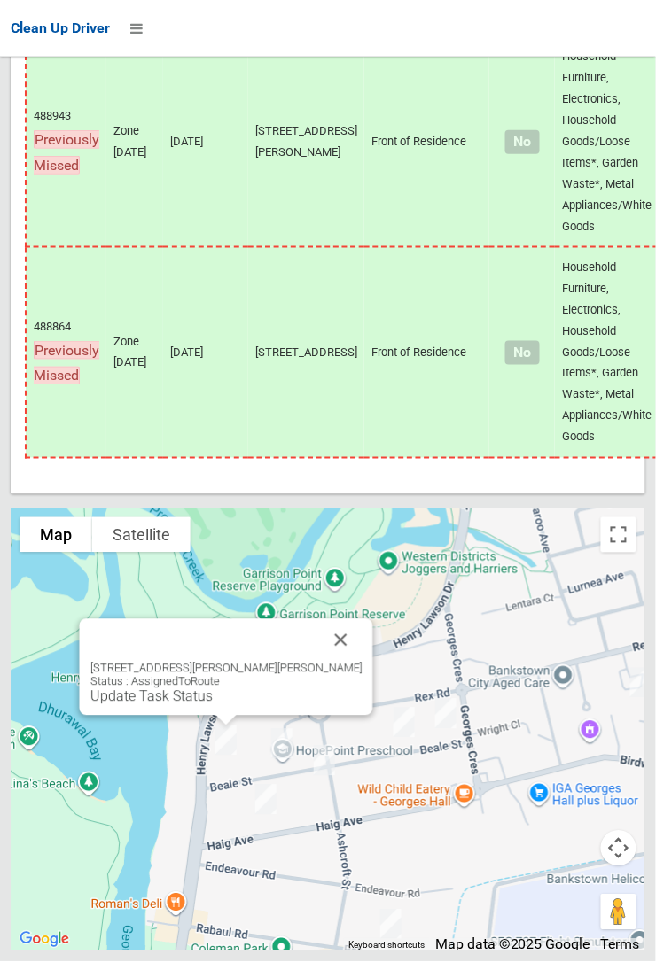
click at [213, 705] on link "Update Task Status" at bounding box center [151, 697] width 122 height 17
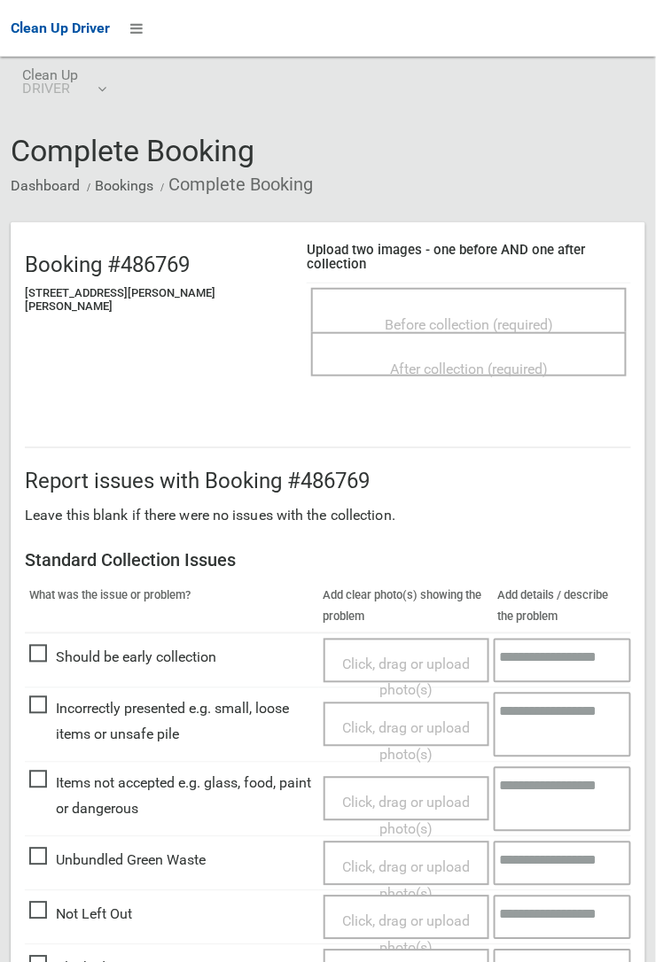
click at [440, 307] on div "Before collection (required)" at bounding box center [469, 323] width 276 height 33
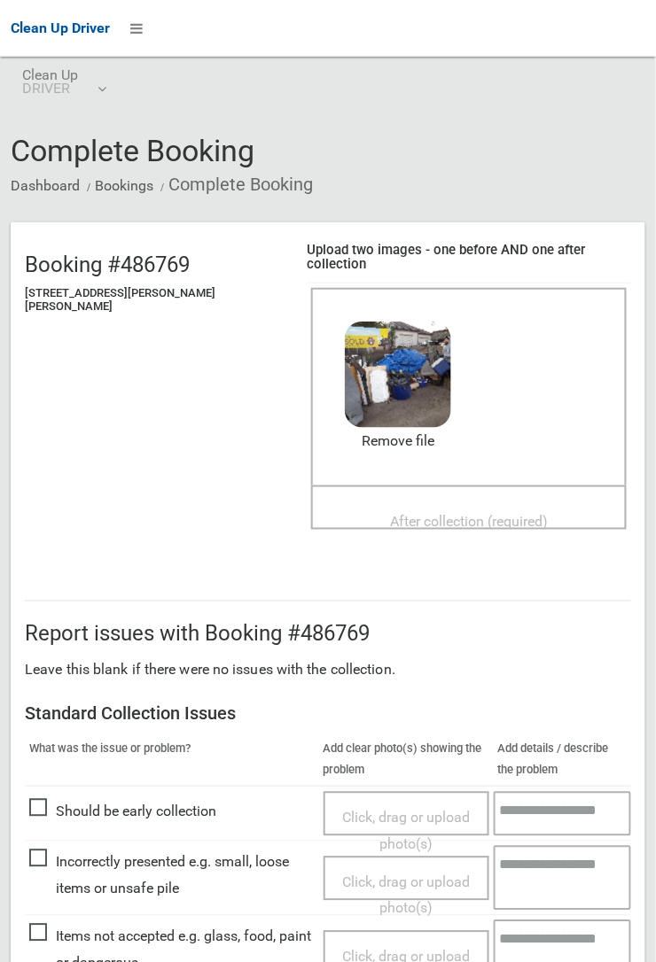
click at [427, 505] on div "After collection (required)" at bounding box center [469, 521] width 276 height 33
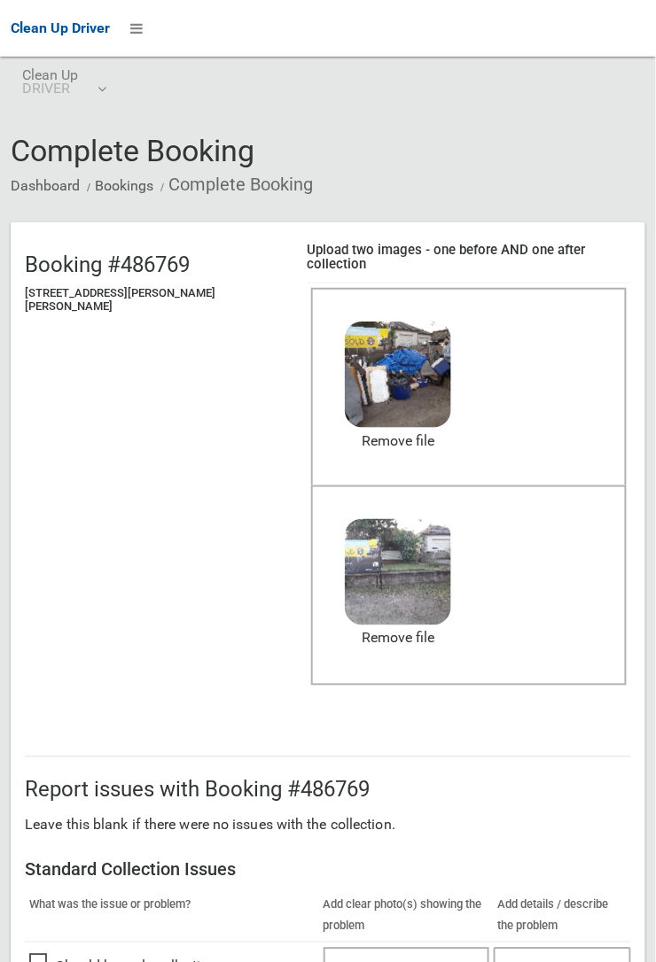
scroll to position [986, 0]
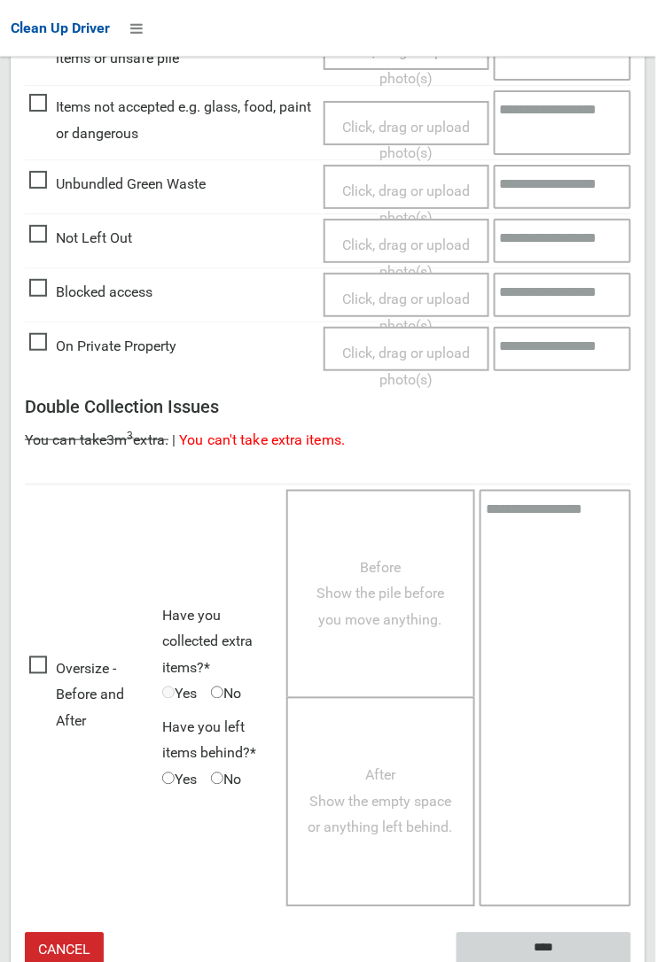
click at [555, 939] on input "****" at bounding box center [543, 949] width 175 height 33
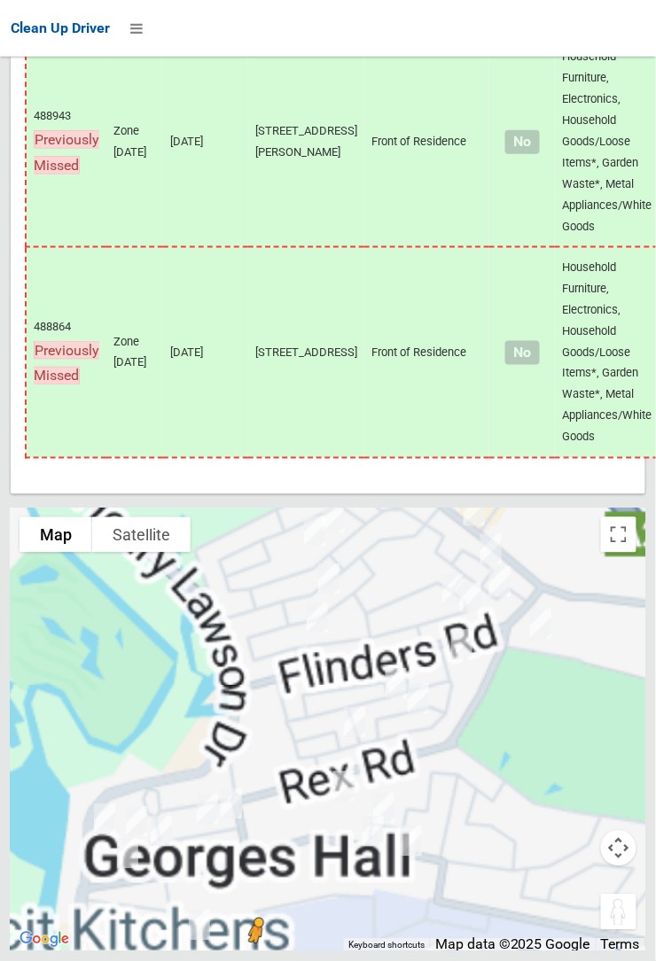
scroll to position [14284, 0]
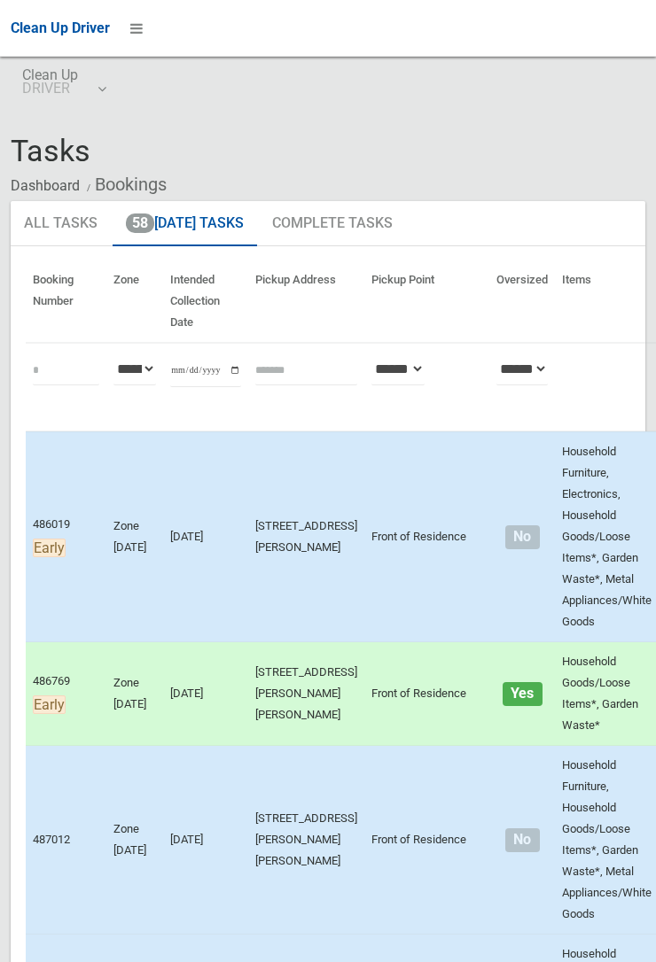
scroll to position [14283, 0]
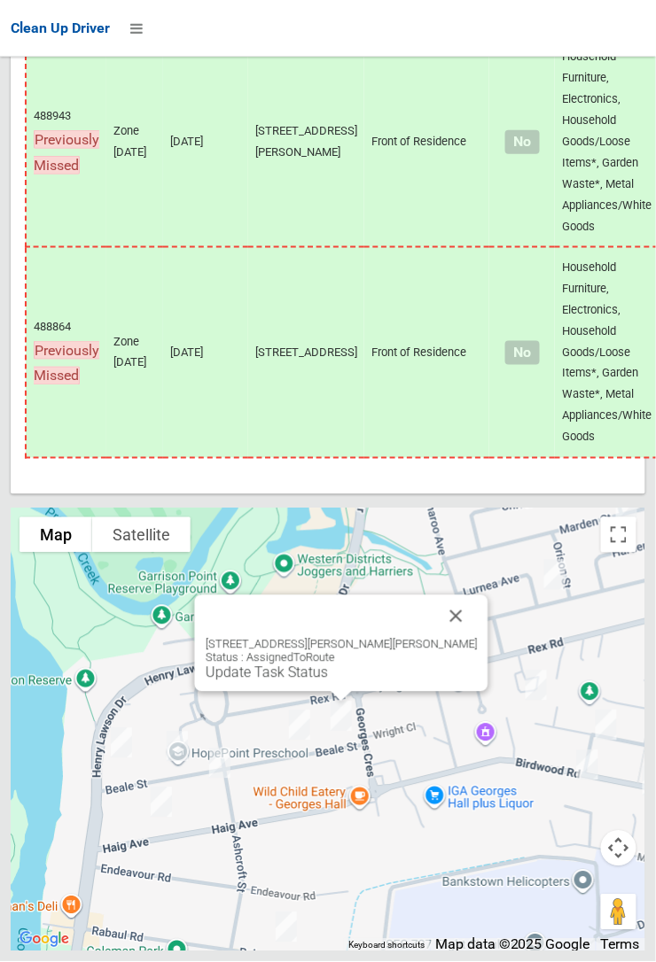
click at [435, 638] on button "Close" at bounding box center [456, 616] width 43 height 43
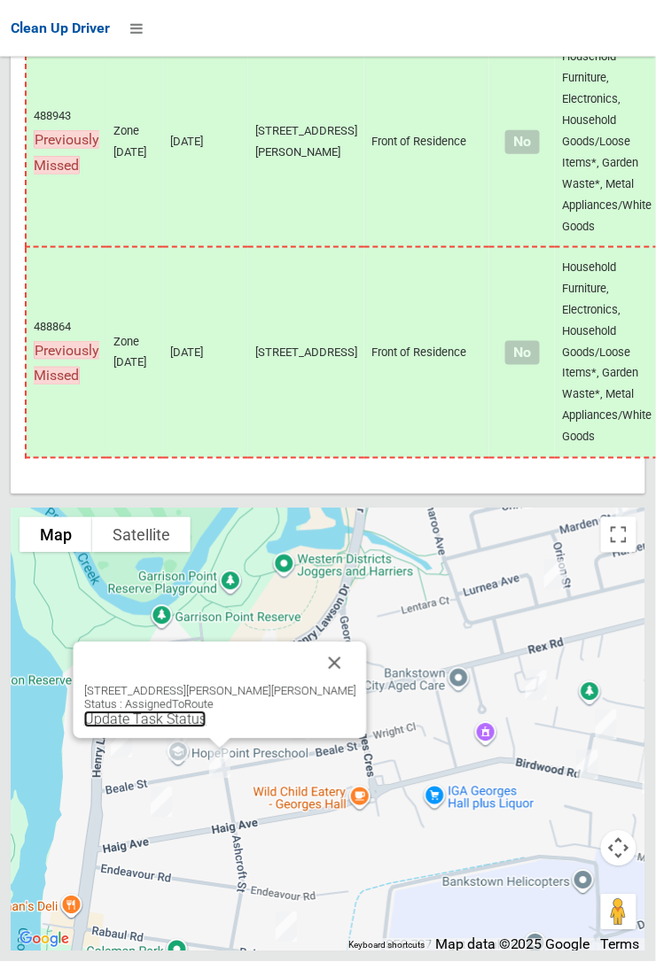
click at [206, 728] on link "Update Task Status" at bounding box center [145, 720] width 122 height 17
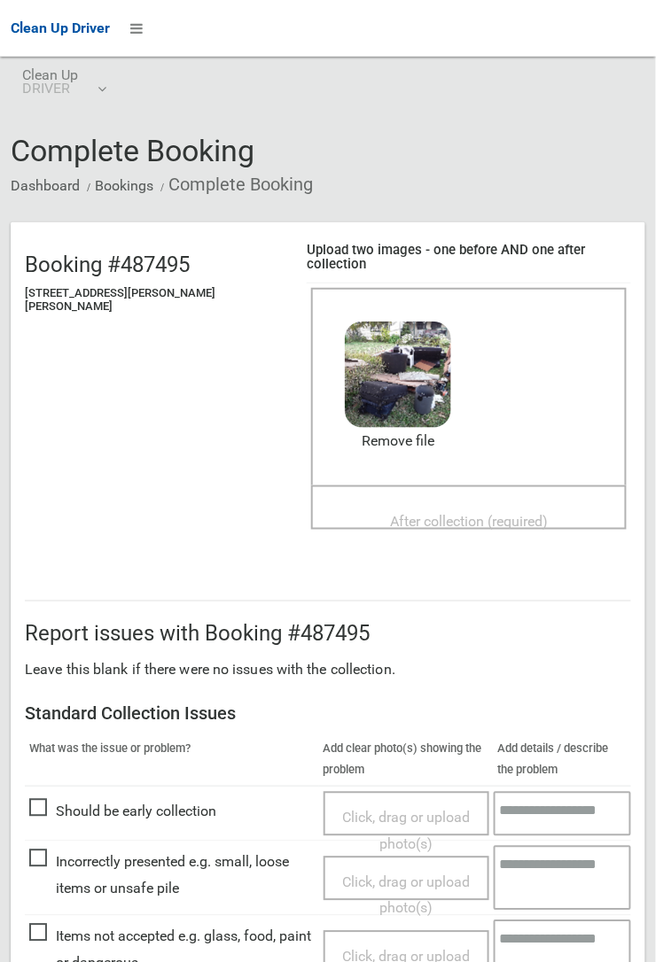
click at [390, 514] on span "After collection (required)" at bounding box center [469, 522] width 158 height 17
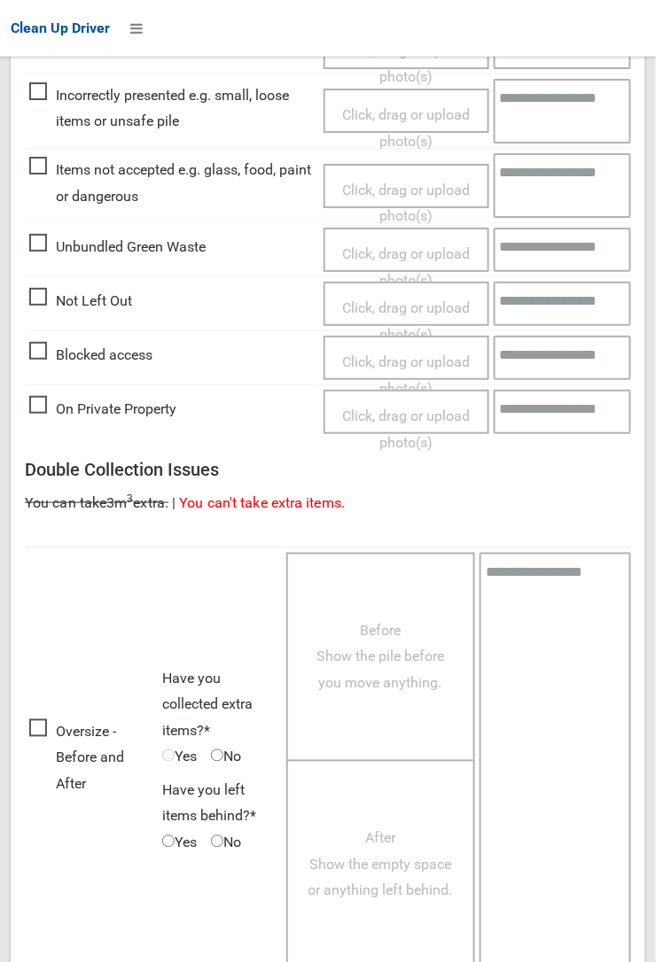
scroll to position [972, 0]
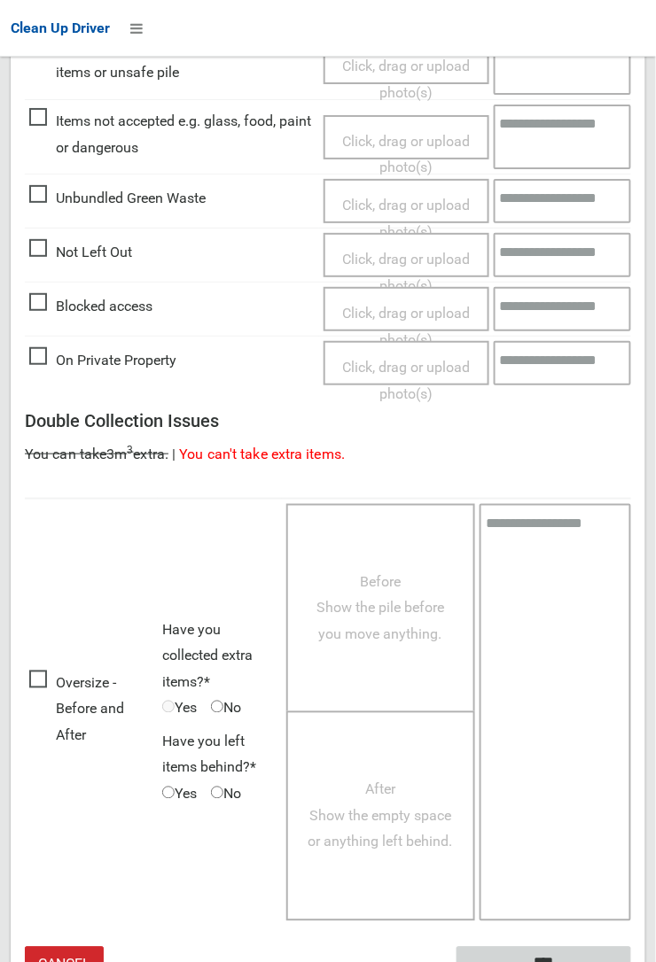
click at [538, 947] on input "****" at bounding box center [543, 963] width 175 height 33
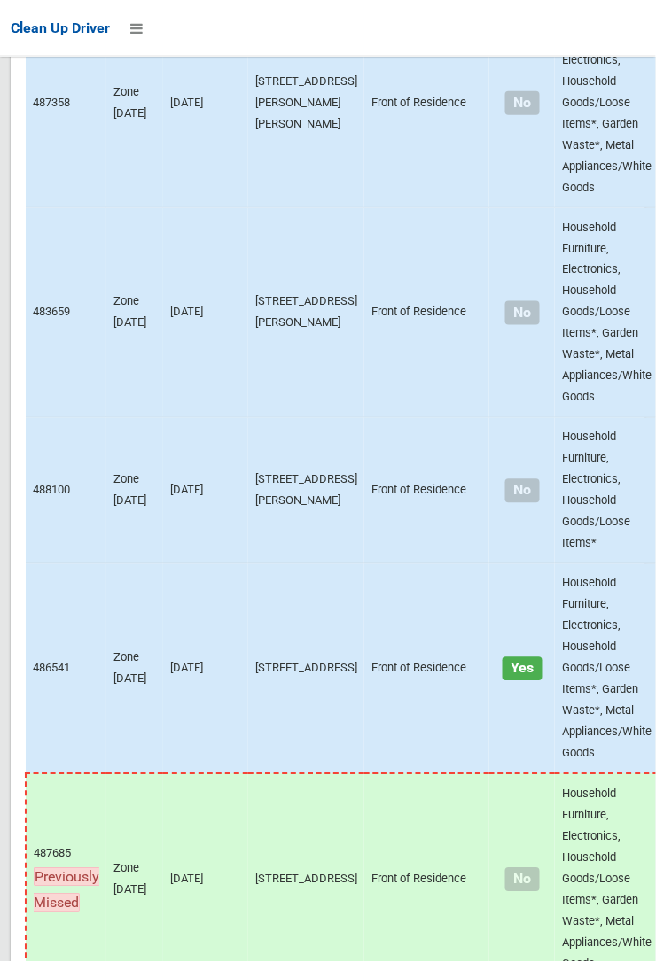
scroll to position [14283, 0]
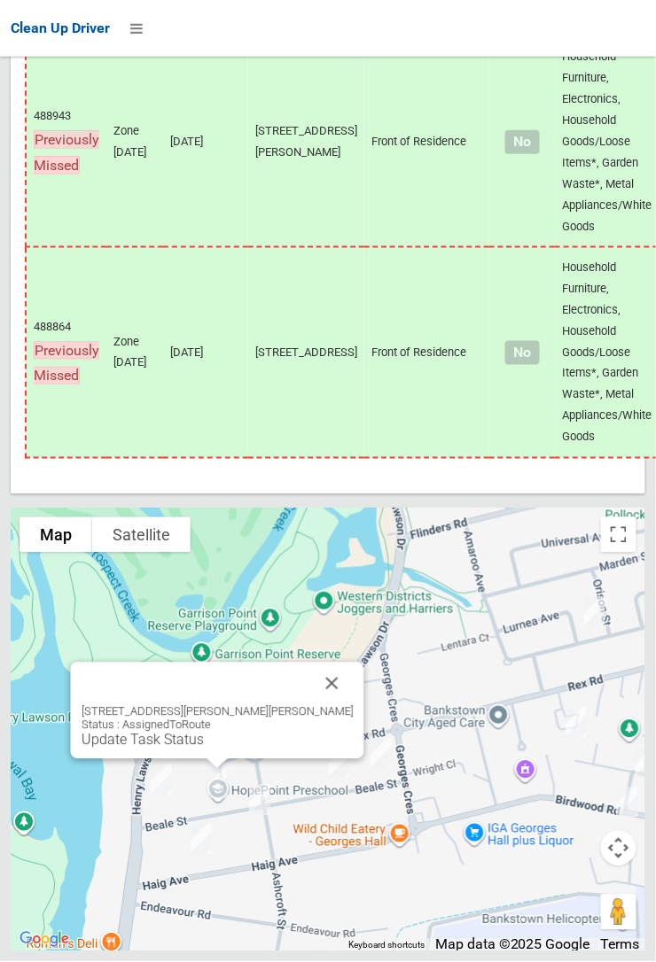
click at [204, 749] on link "Update Task Status" at bounding box center [143, 740] width 122 height 17
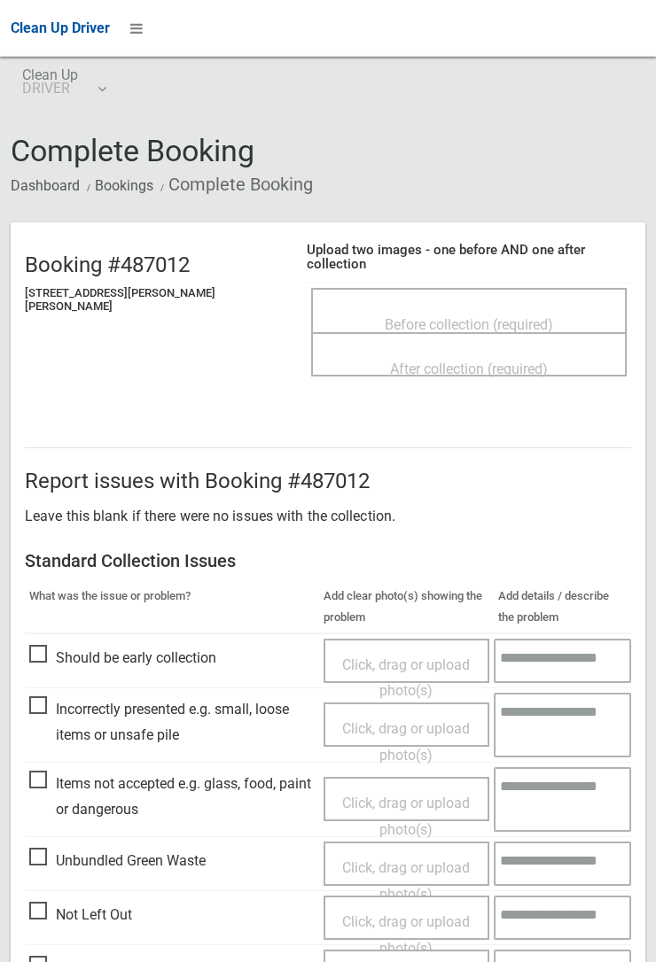
click at [454, 316] on span "Before collection (required)" at bounding box center [469, 324] width 168 height 17
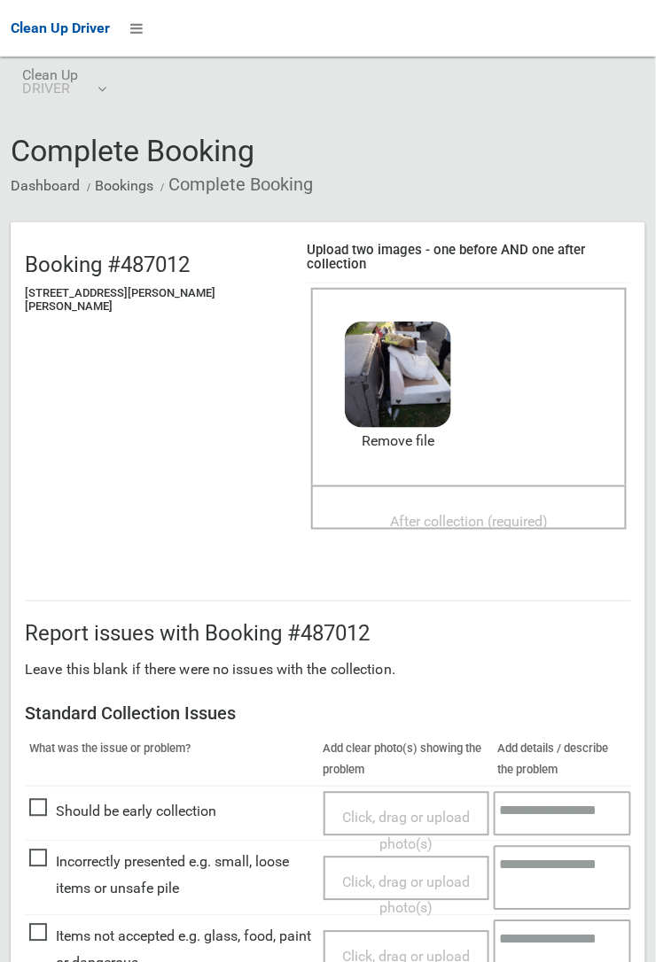
click at [420, 514] on span "After collection (required)" at bounding box center [469, 522] width 158 height 17
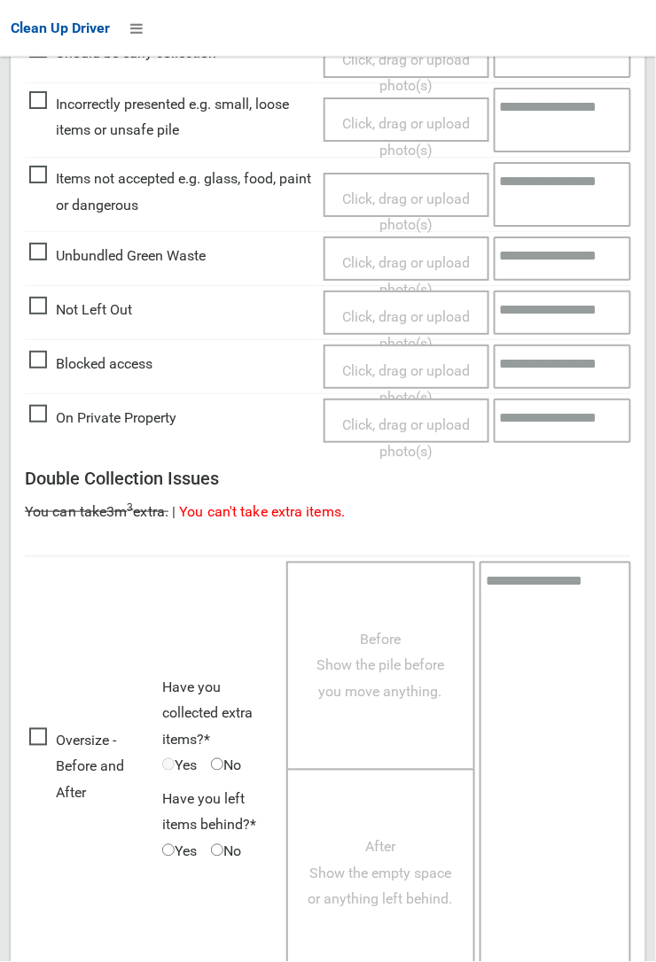
scroll to position [972, 0]
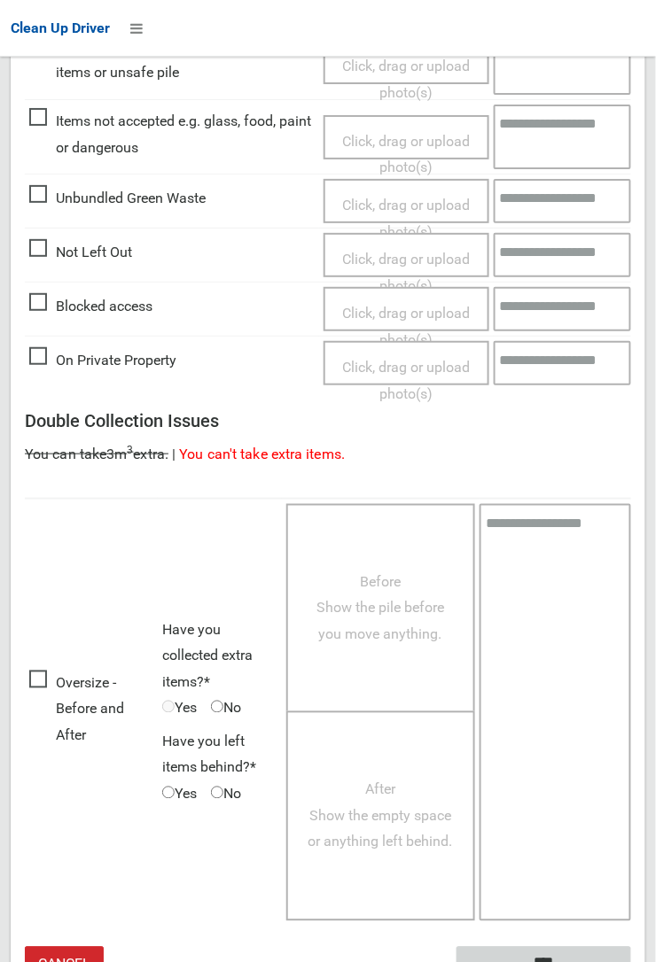
click at [592, 947] on input "****" at bounding box center [543, 963] width 175 height 33
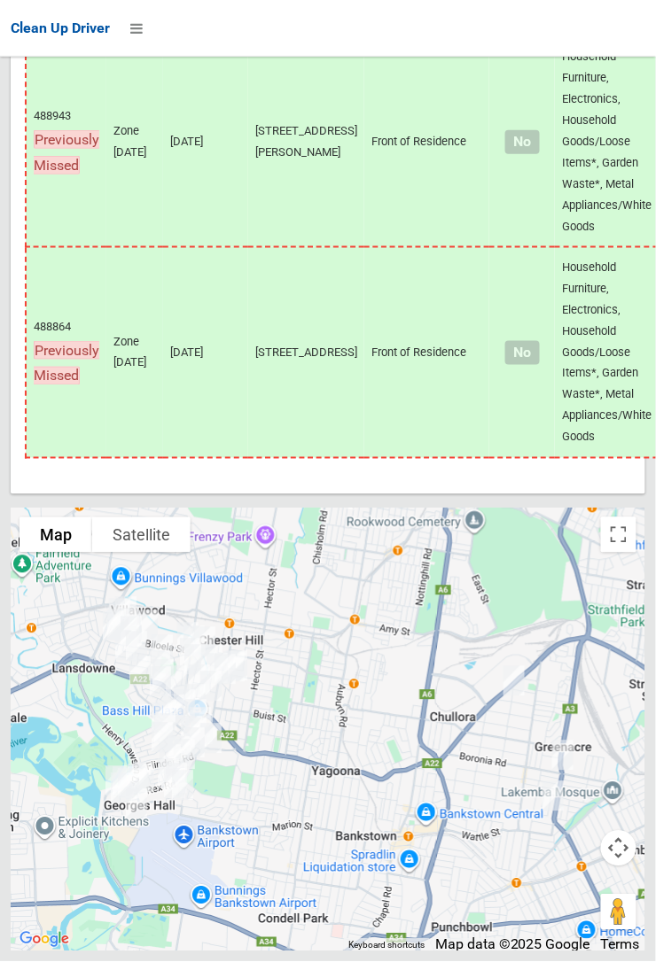
scroll to position [14284, 0]
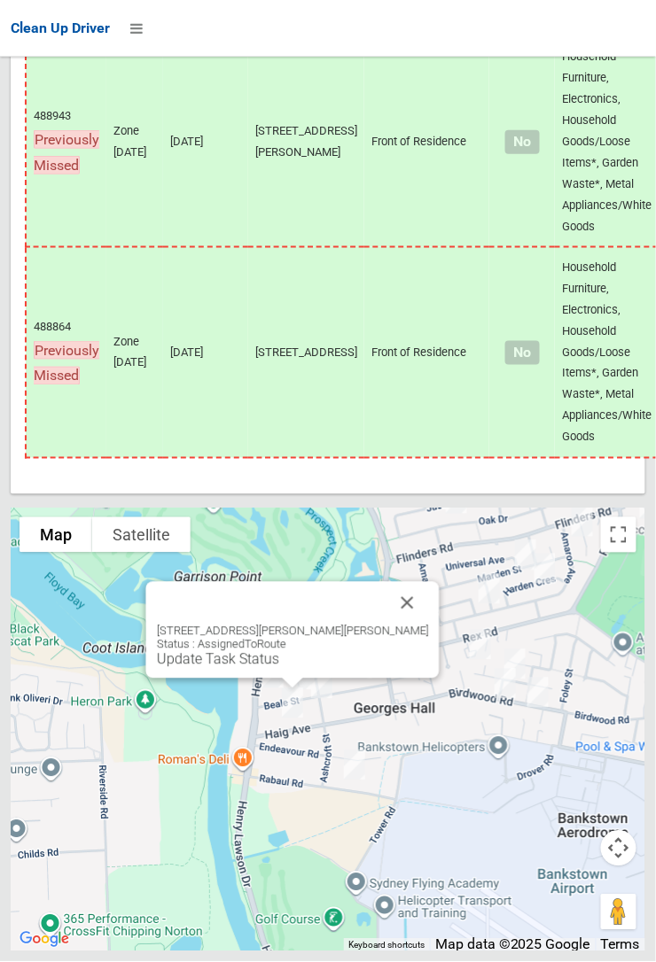
click at [261, 668] on link "Update Task Status" at bounding box center [218, 659] width 122 height 17
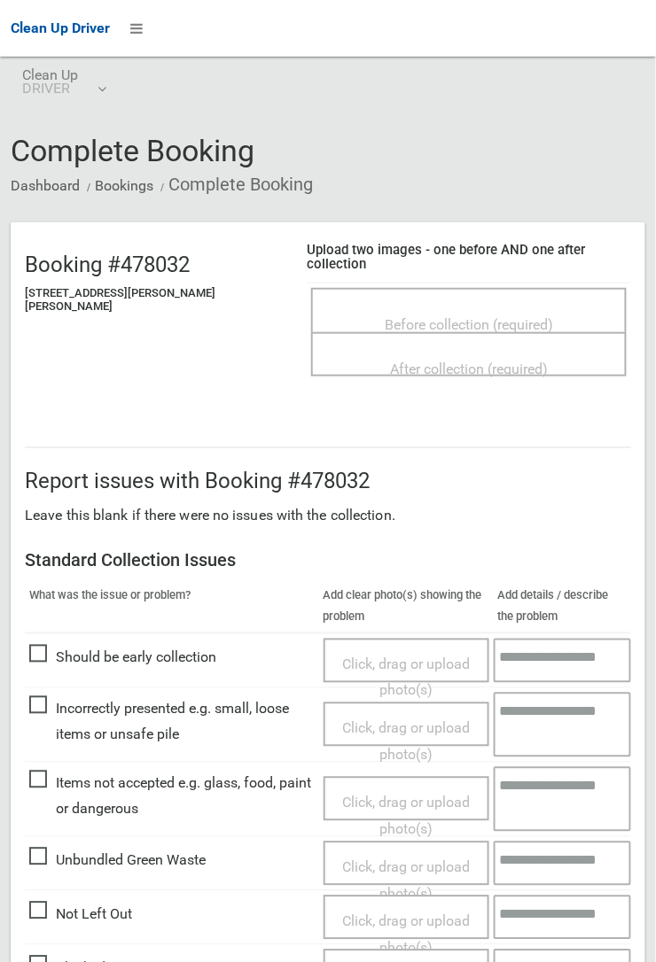
click at [393, 316] on span "Before collection (required)" at bounding box center [469, 324] width 168 height 17
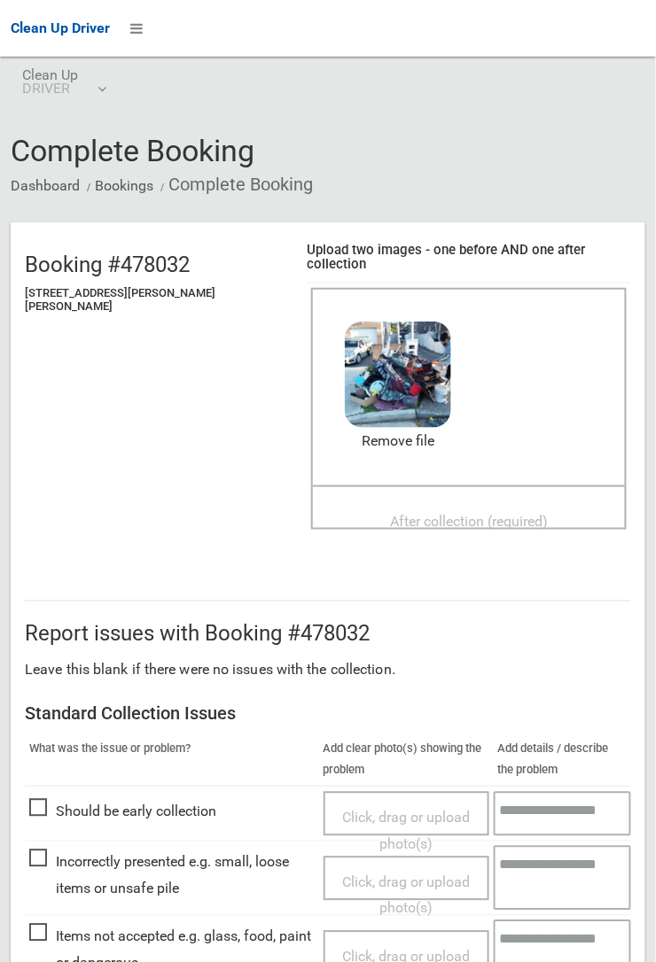
click at [425, 514] on span "After collection (required)" at bounding box center [469, 522] width 158 height 17
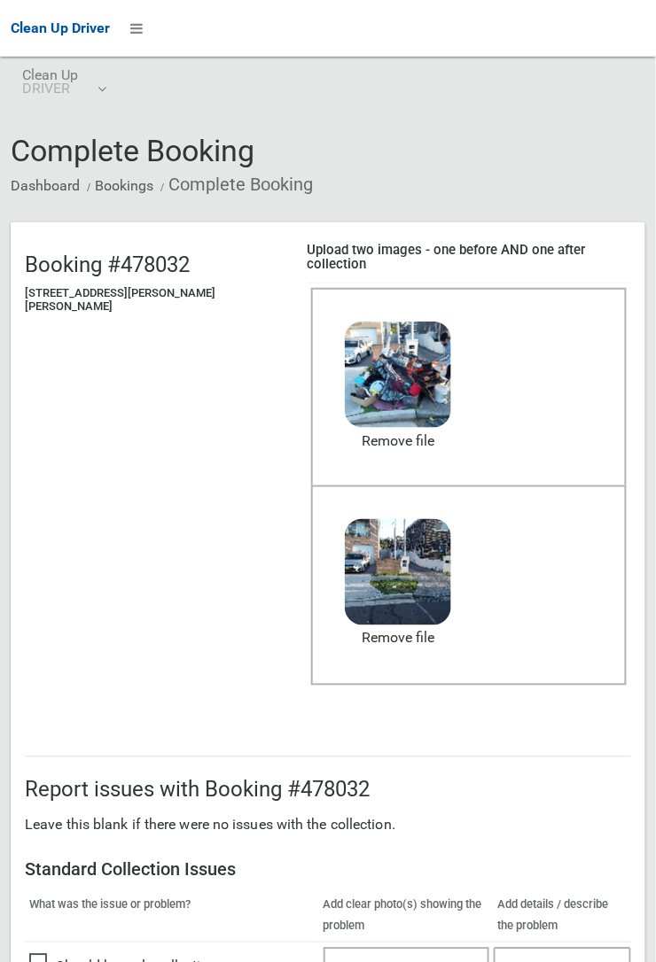
scroll to position [972, 0]
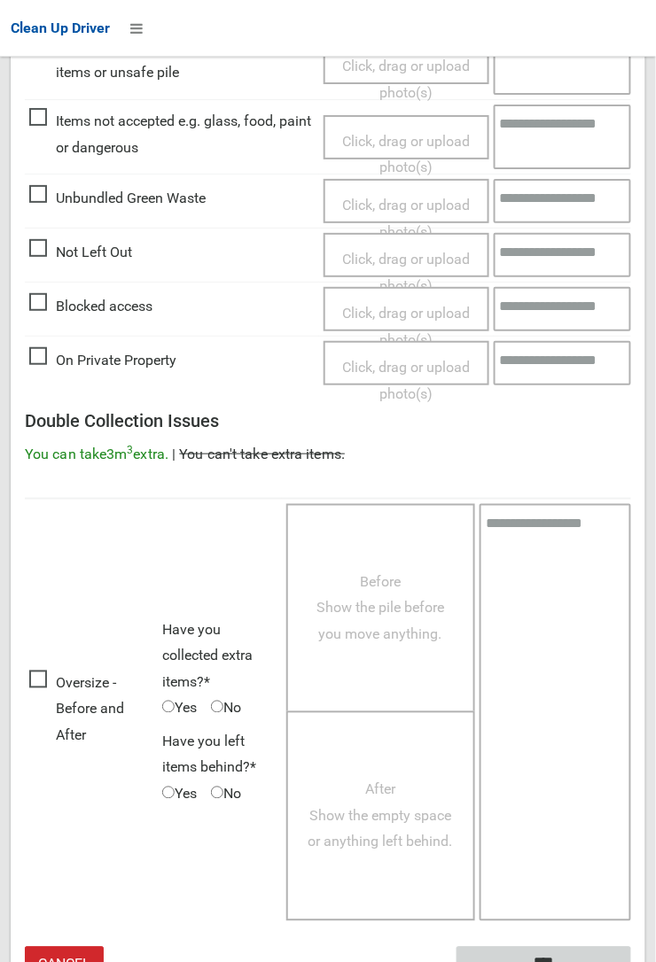
click at [631, 961] on input "****" at bounding box center [543, 963] width 175 height 33
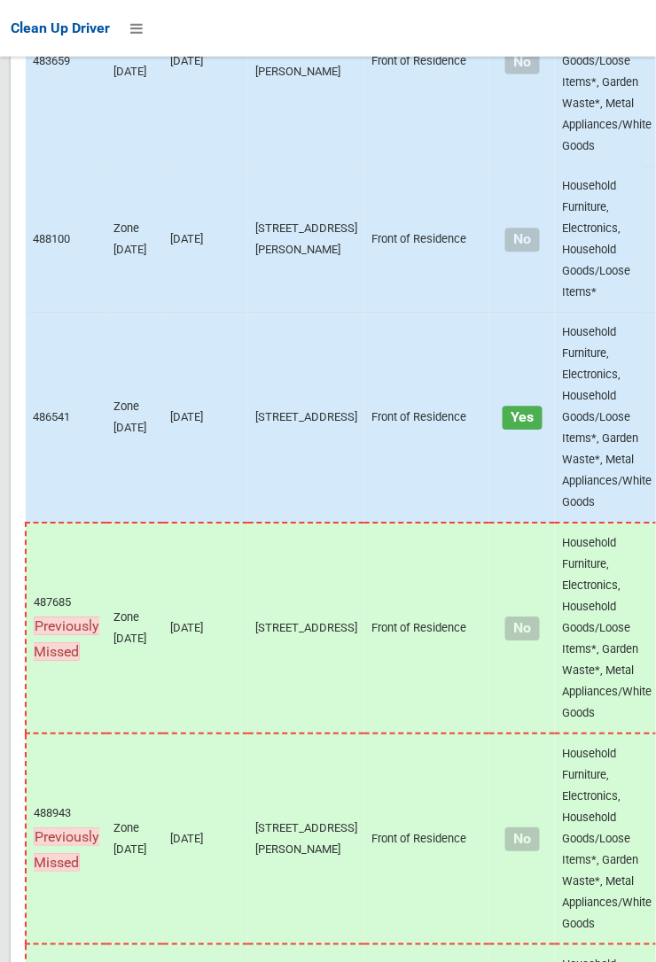
scroll to position [14283, 0]
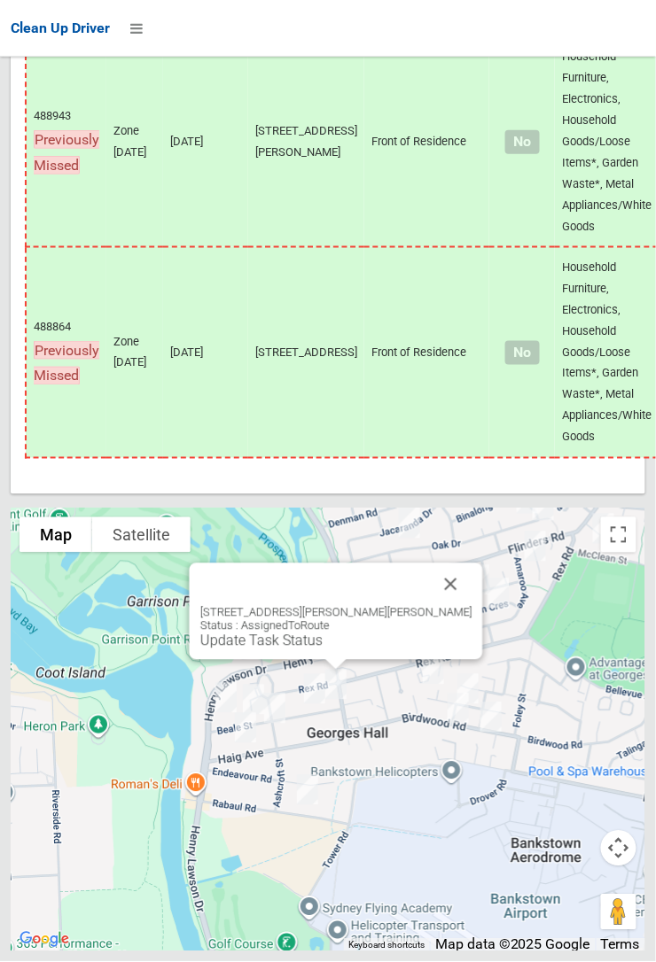
click at [430, 606] on button "Close" at bounding box center [451, 585] width 43 height 43
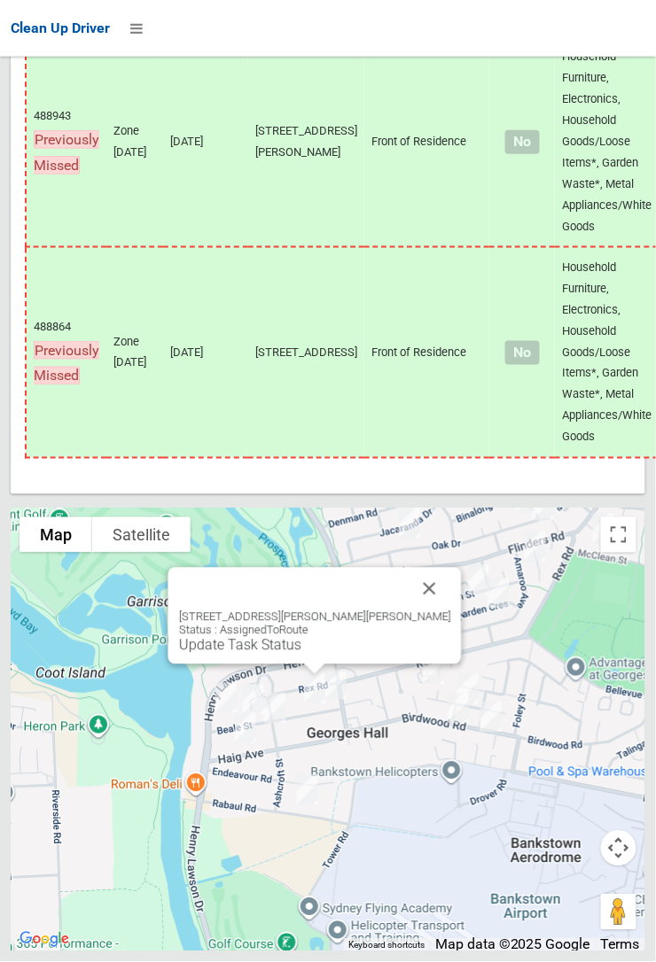
click at [299, 654] on link "Update Task Status" at bounding box center [240, 645] width 122 height 17
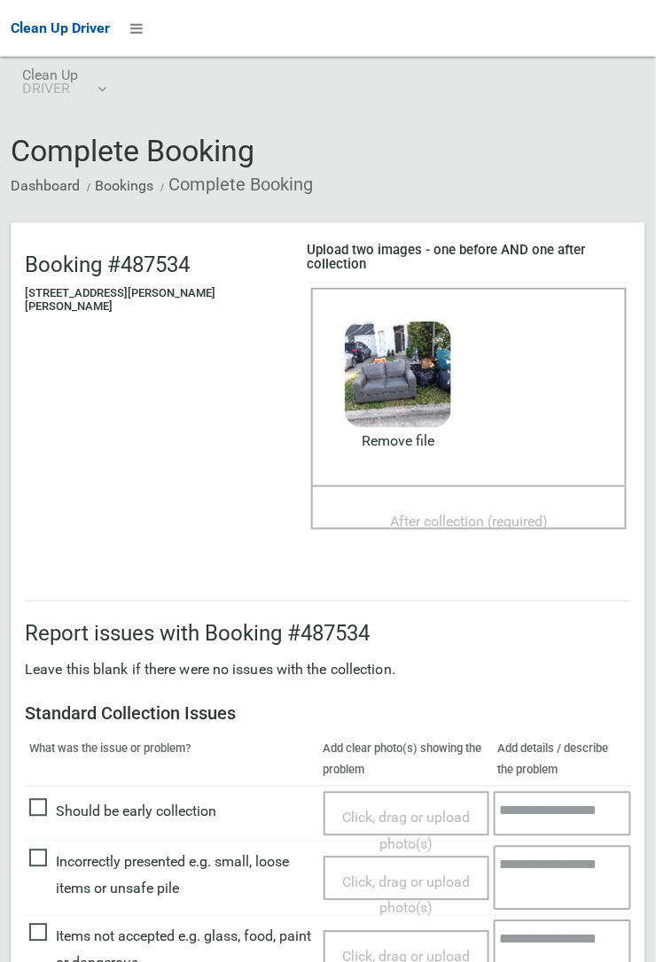
click at [414, 514] on span "After collection (required)" at bounding box center [469, 522] width 158 height 17
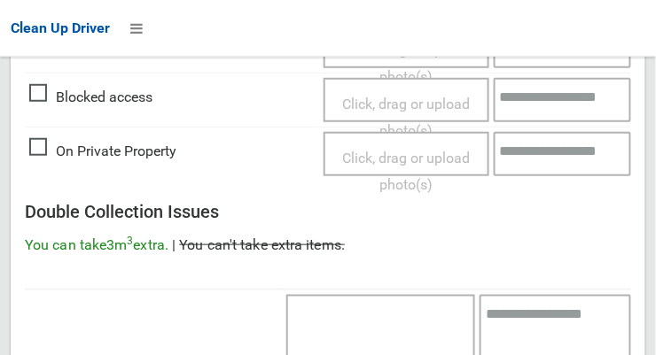
scroll to position [1602, 0]
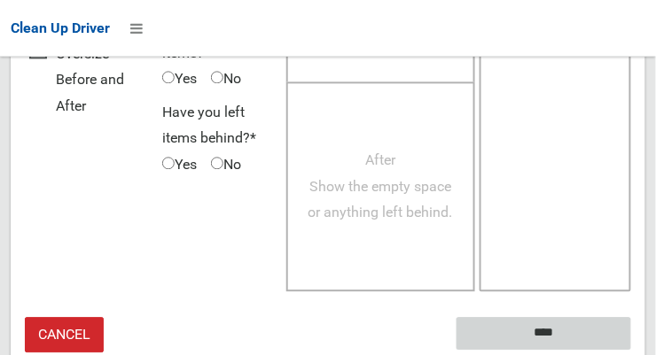
click at [570, 325] on input "****" at bounding box center [543, 333] width 175 height 33
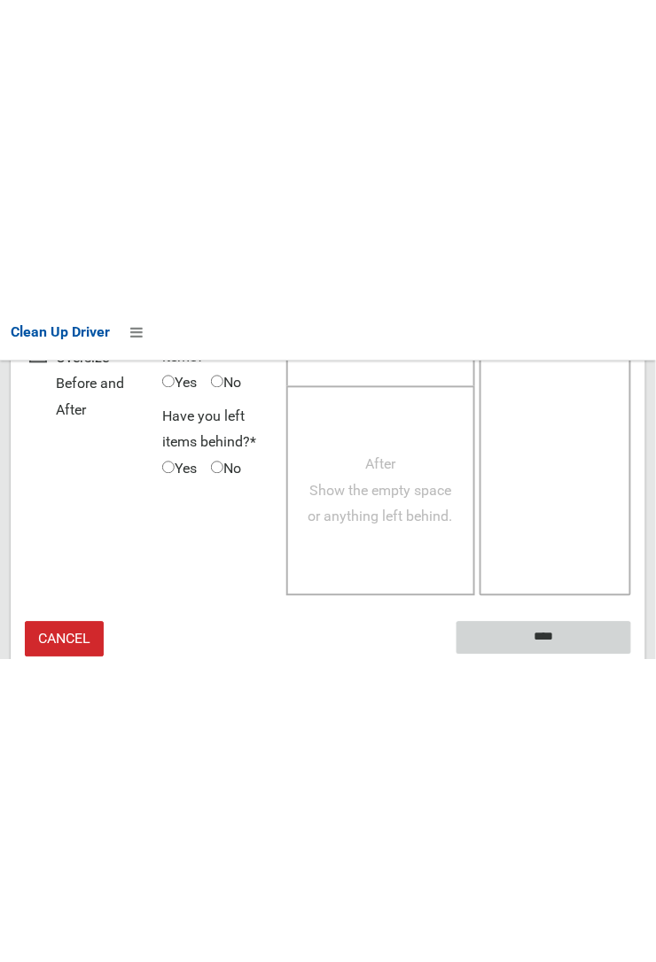
scroll to position [1033, 0]
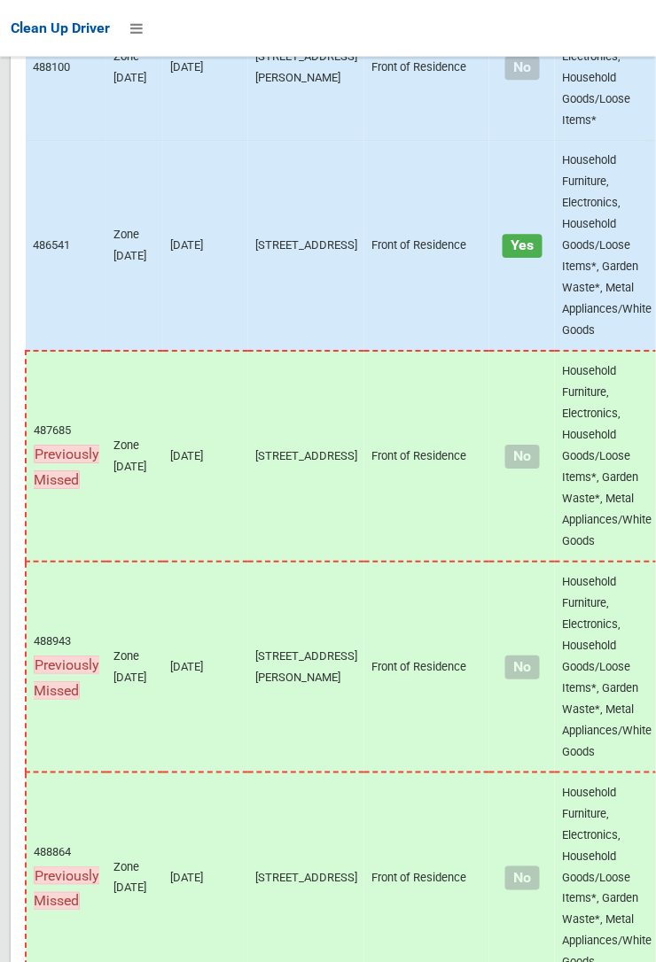
scroll to position [14283, 0]
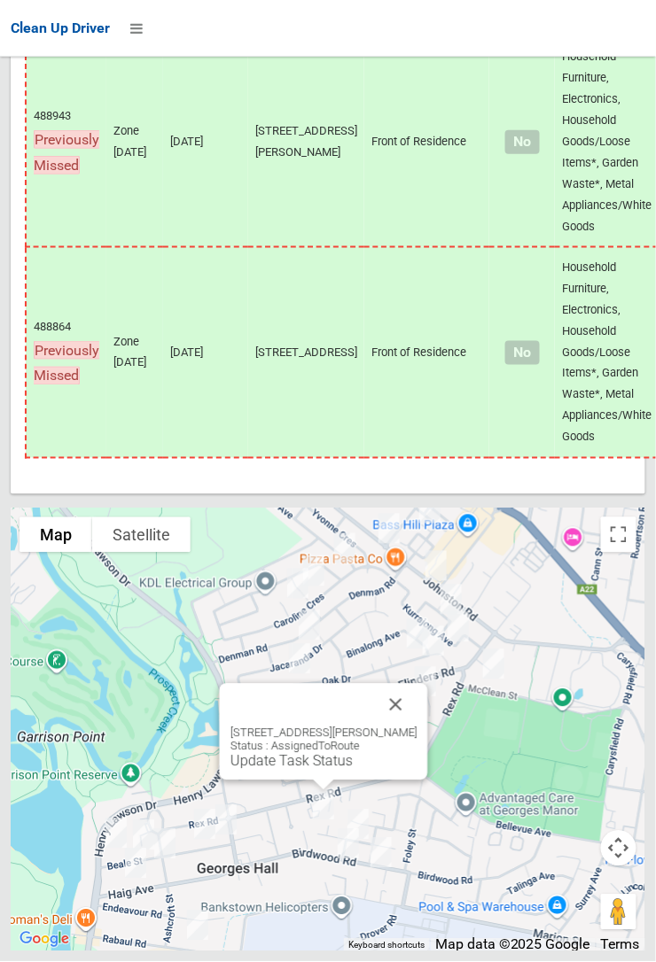
click at [417, 727] on button "Close" at bounding box center [396, 705] width 43 height 43
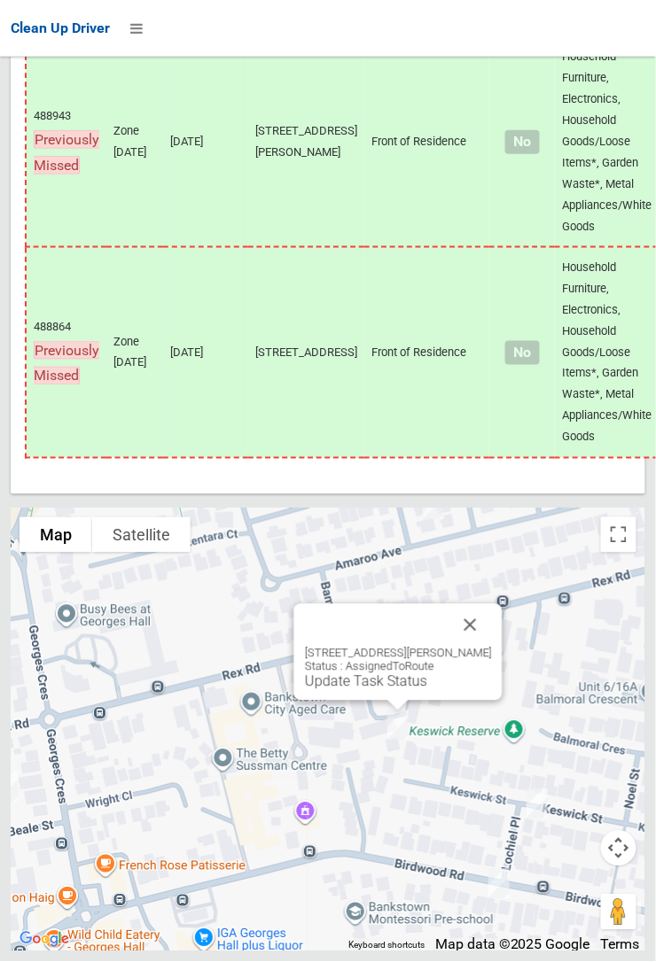
click at [492, 647] on button "Close" at bounding box center [470, 625] width 43 height 43
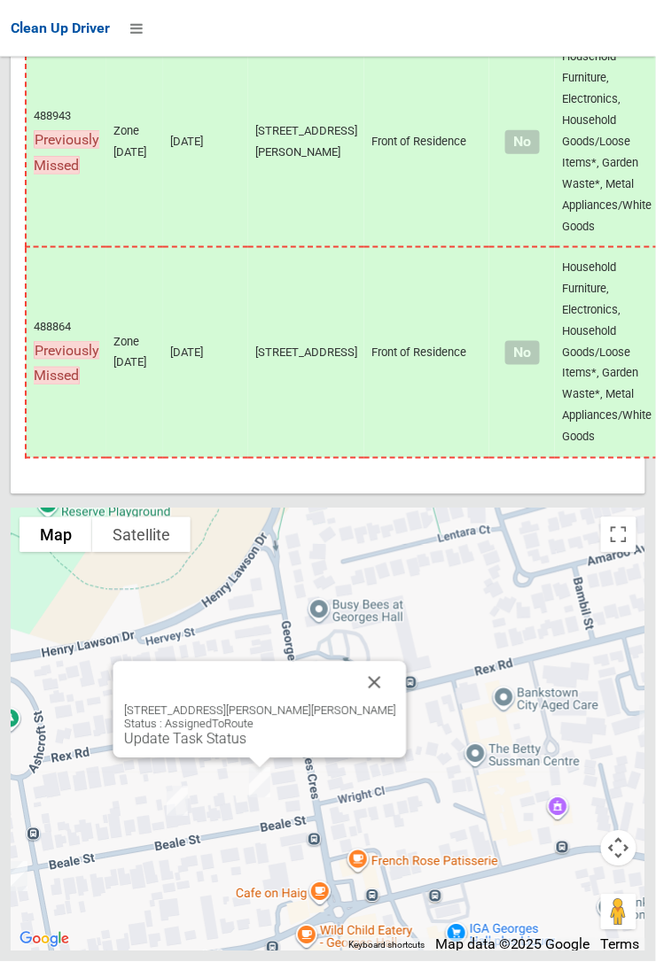
click at [246, 748] on link "Update Task Status" at bounding box center [185, 739] width 122 height 17
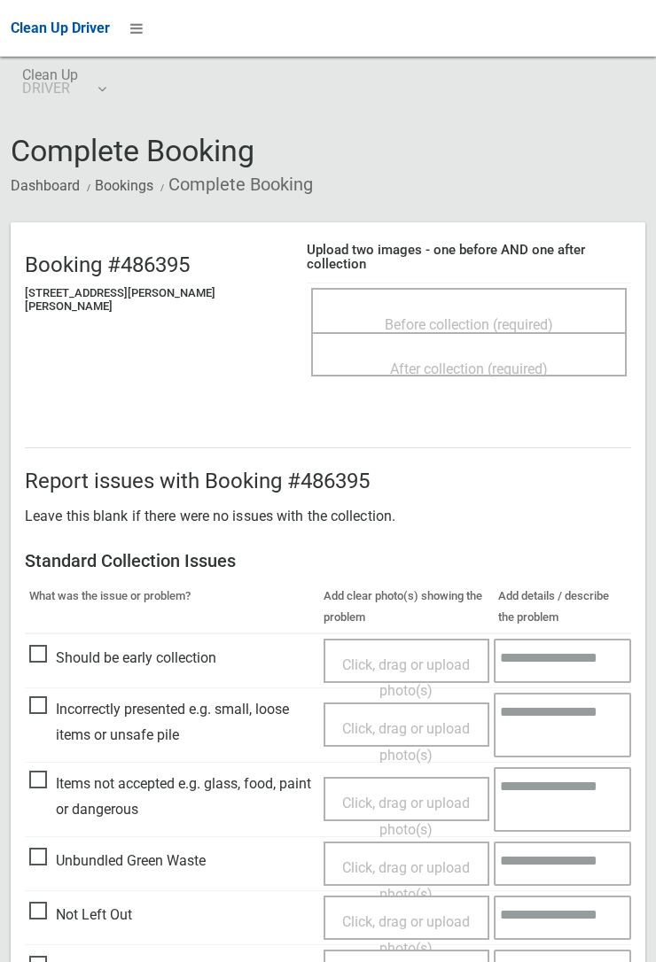
click at [391, 316] on span "Before collection (required)" at bounding box center [469, 324] width 168 height 17
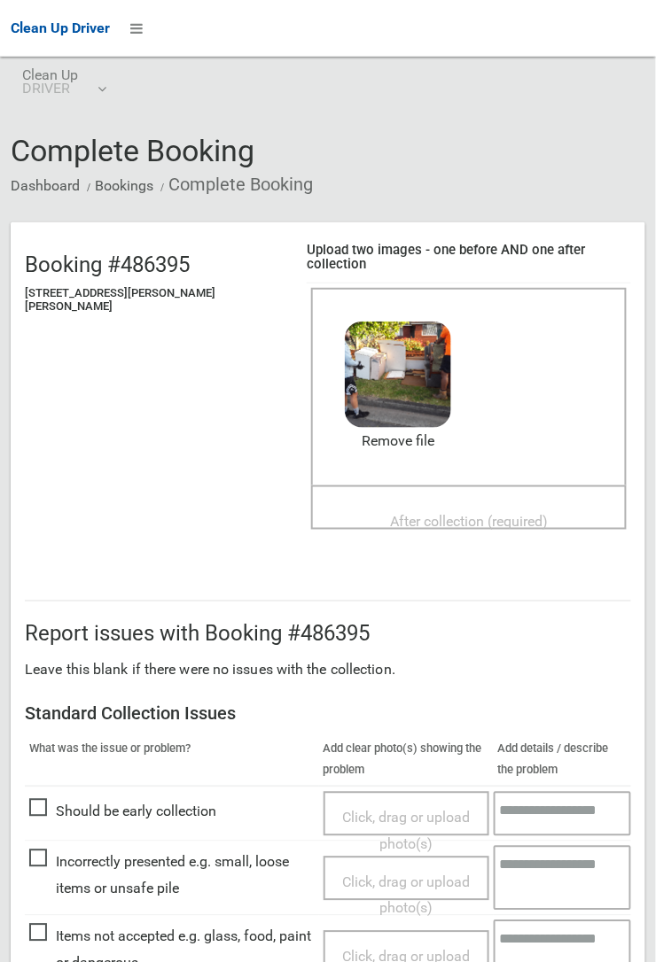
click at [390, 514] on span "After collection (required)" at bounding box center [469, 522] width 158 height 17
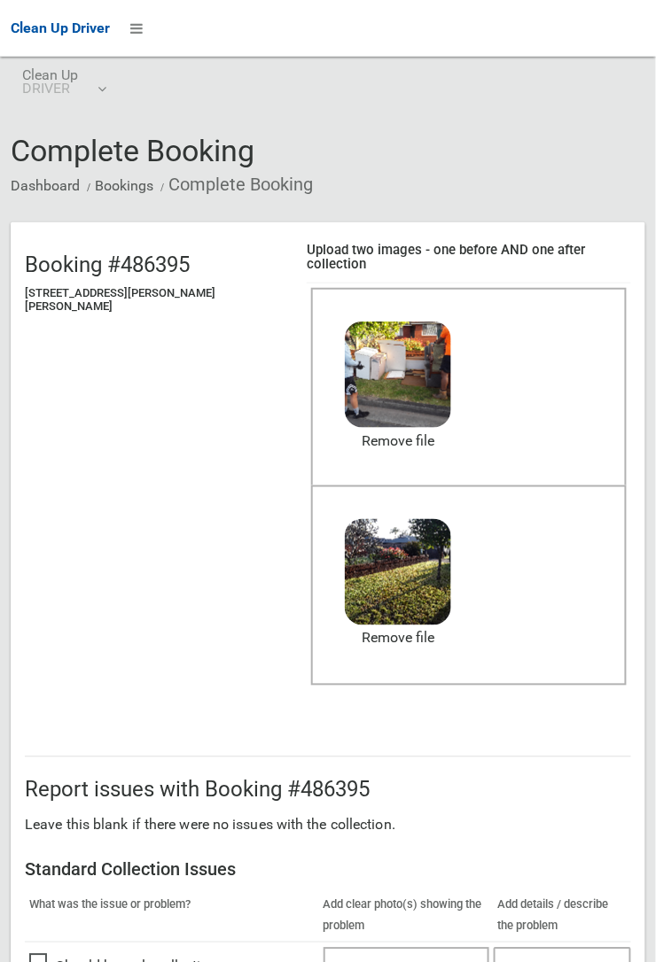
scroll to position [972, 0]
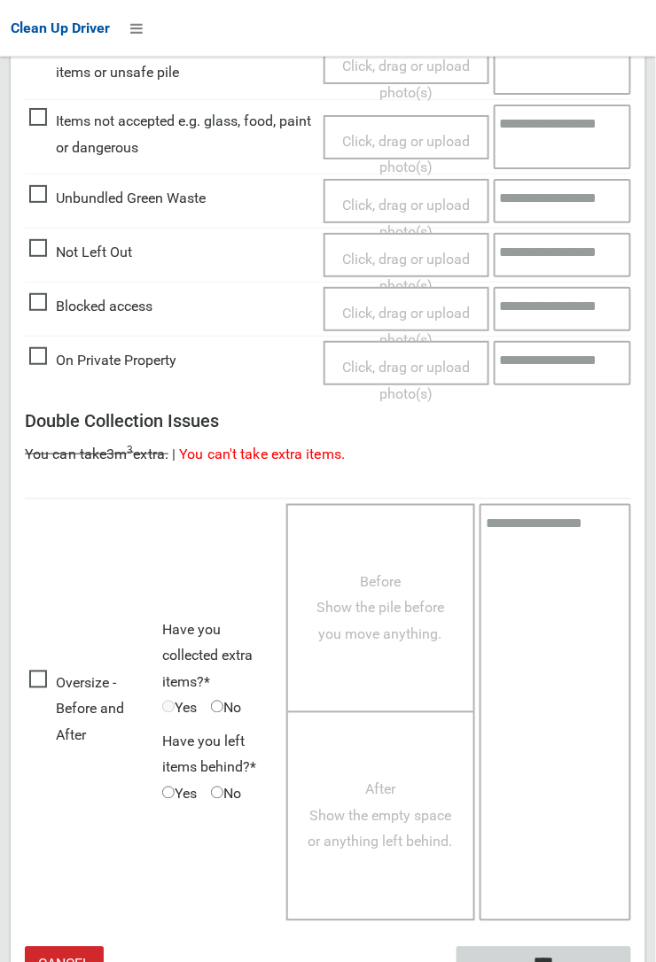
click at [548, 947] on input "****" at bounding box center [543, 963] width 175 height 33
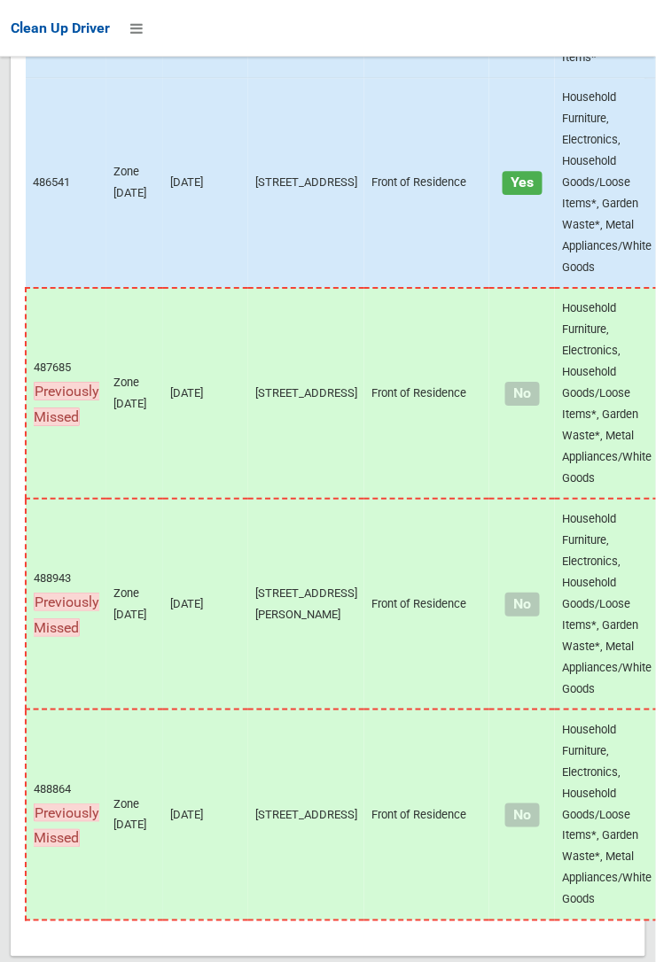
scroll to position [14283, 0]
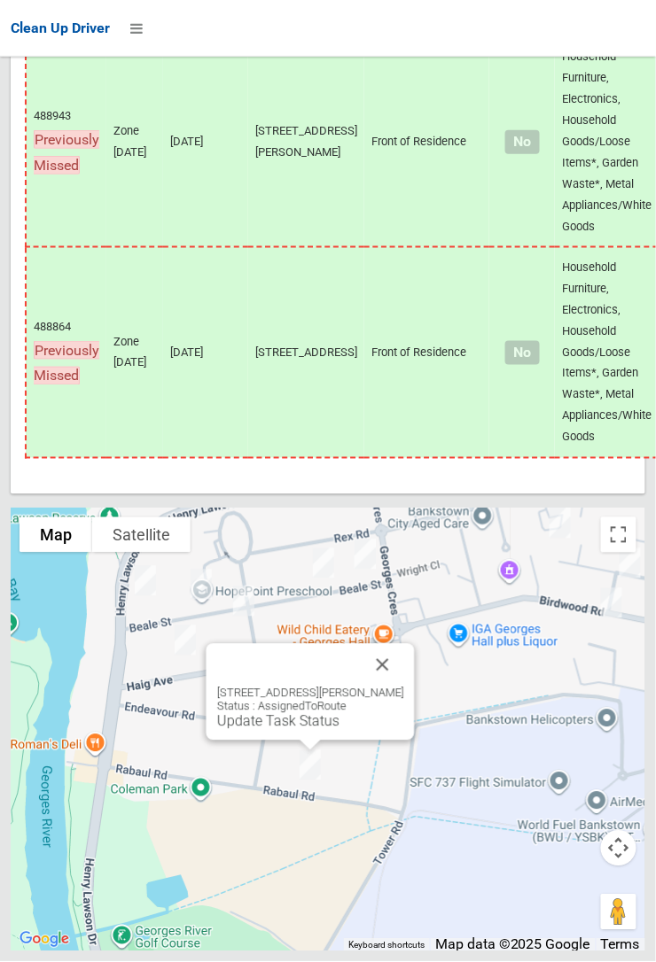
click at [404, 687] on button "Close" at bounding box center [383, 665] width 43 height 43
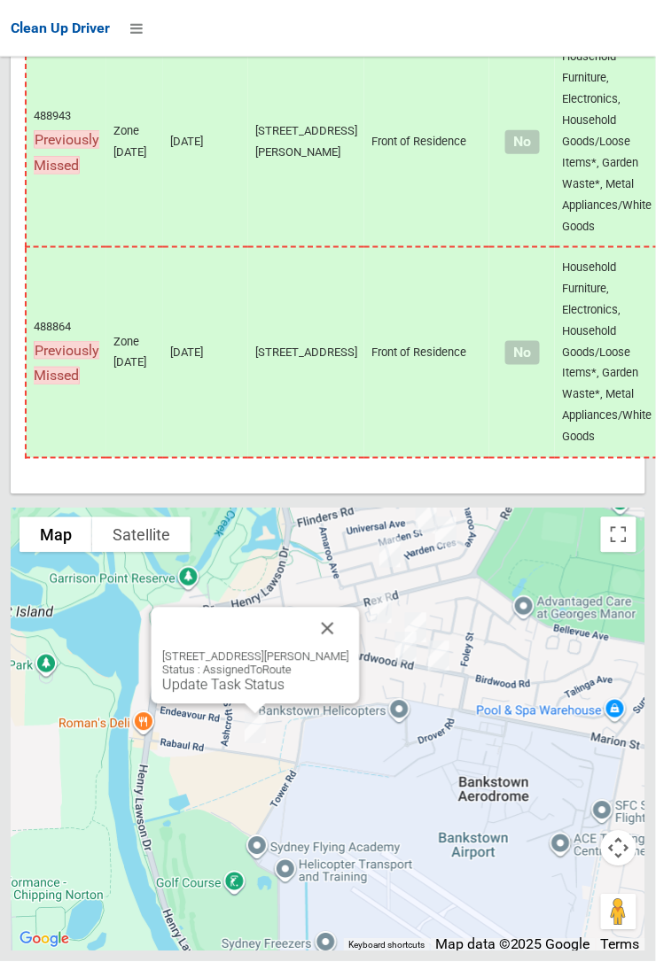
click at [226, 694] on link "Update Task Status" at bounding box center [223, 685] width 122 height 17
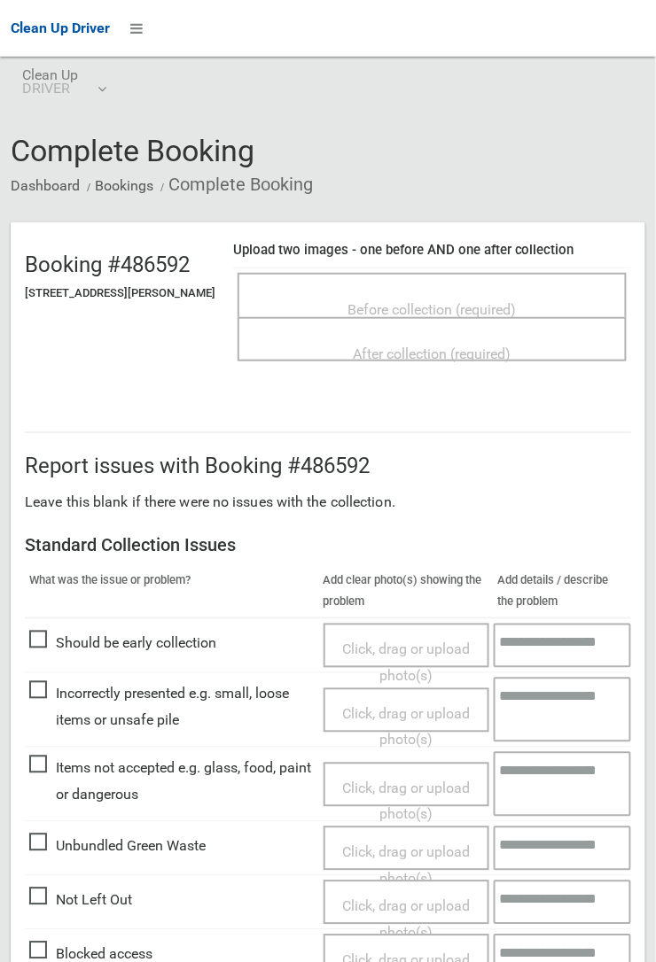
click at [395, 301] on span "Before collection (required)" at bounding box center [432, 309] width 168 height 17
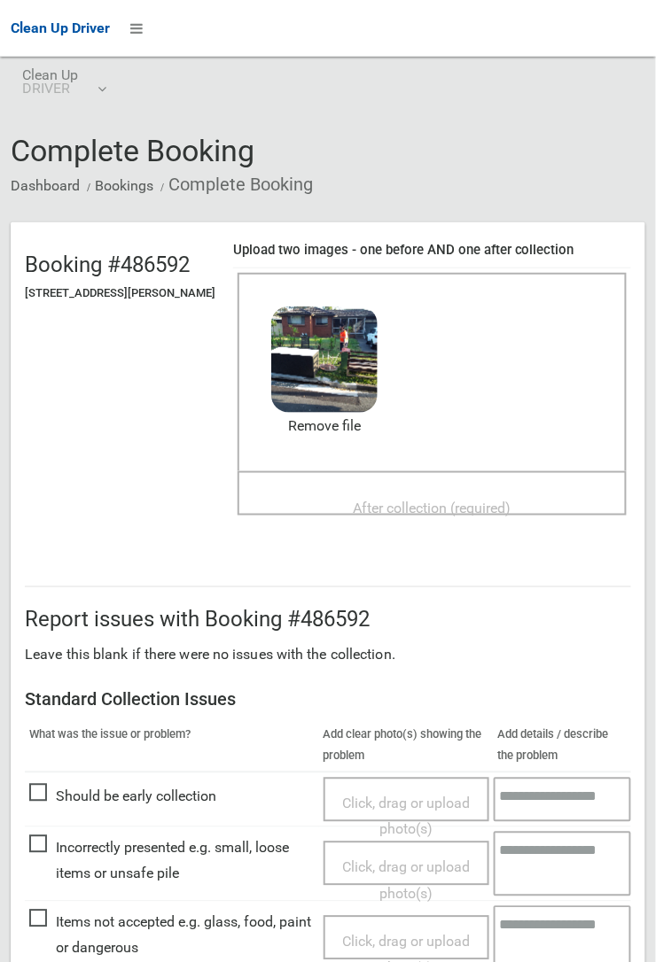
click at [411, 500] on span "After collection (required)" at bounding box center [433, 508] width 158 height 17
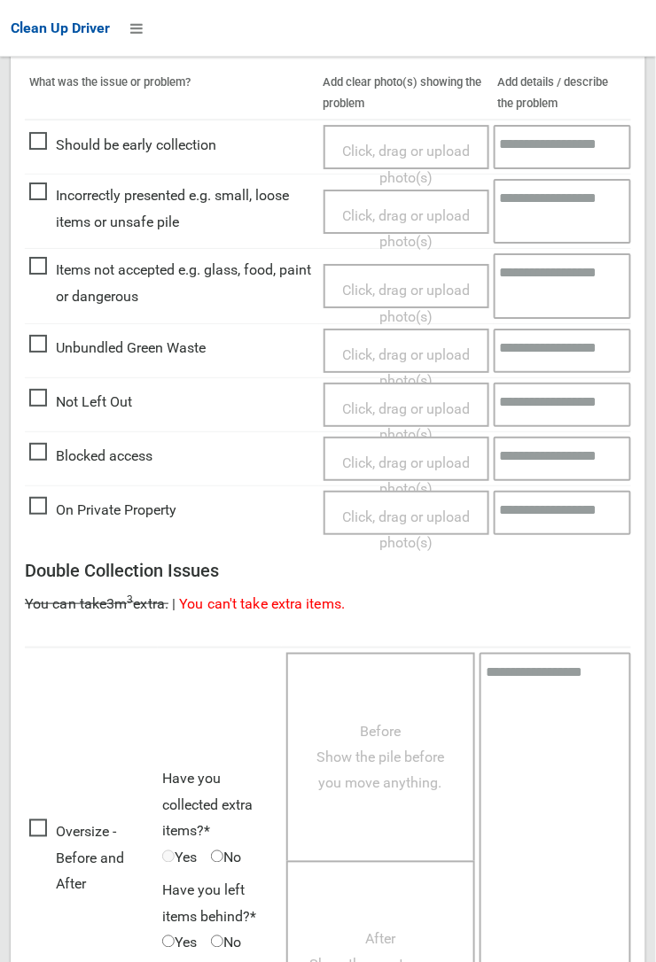
scroll to position [972, 0]
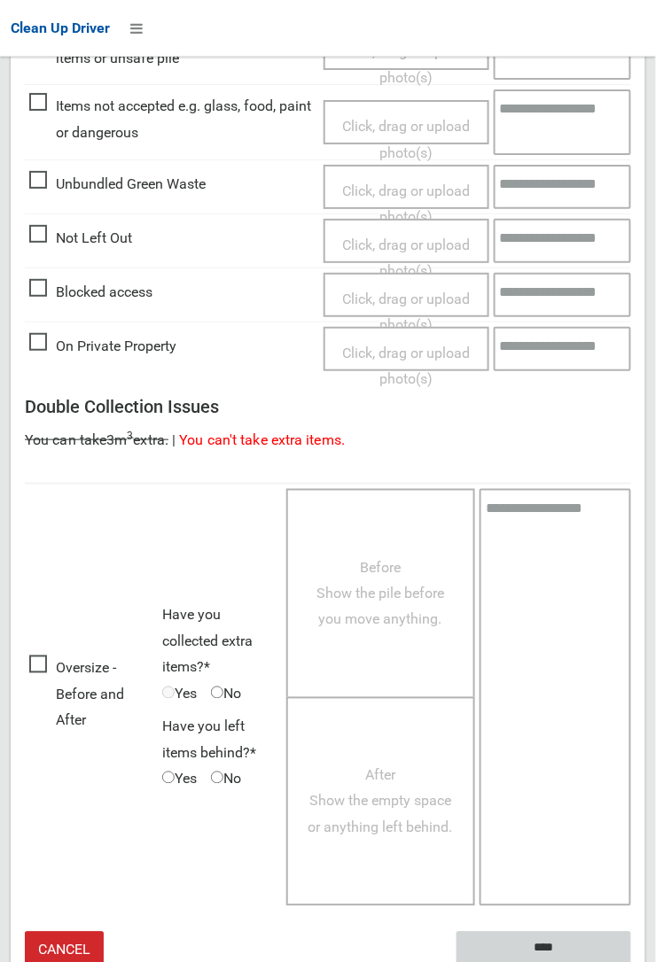
click at [631, 961] on input "****" at bounding box center [543, 948] width 175 height 33
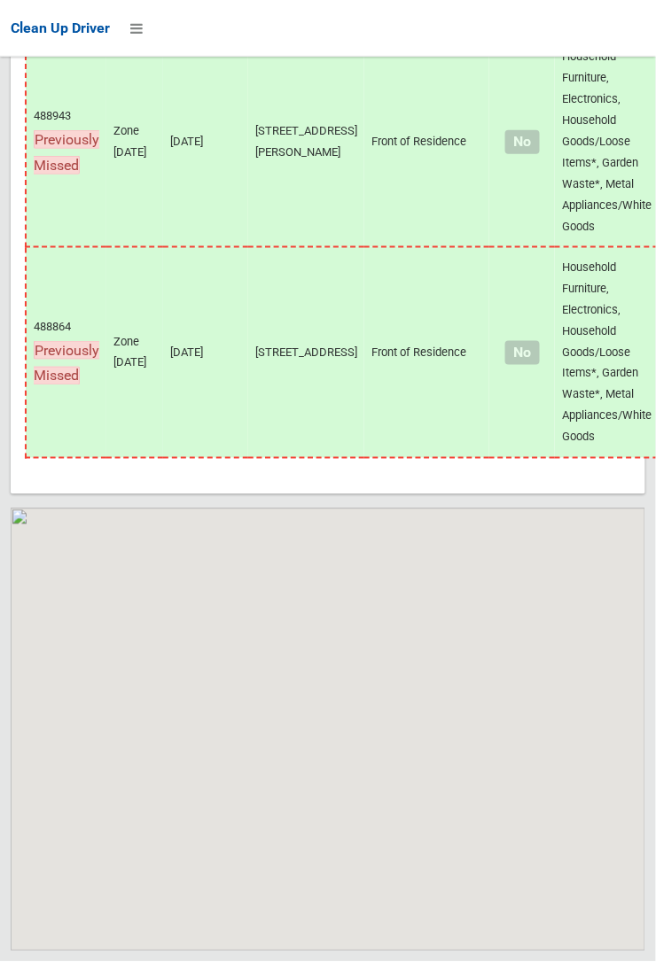
scroll to position [14283, 0]
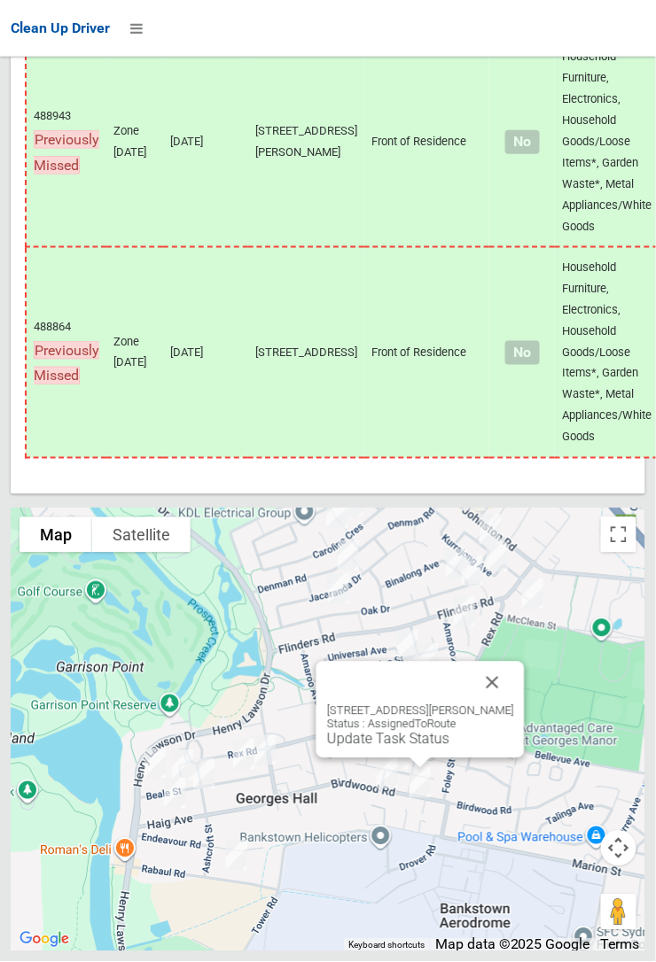
click at [512, 704] on button "Close" at bounding box center [492, 683] width 43 height 43
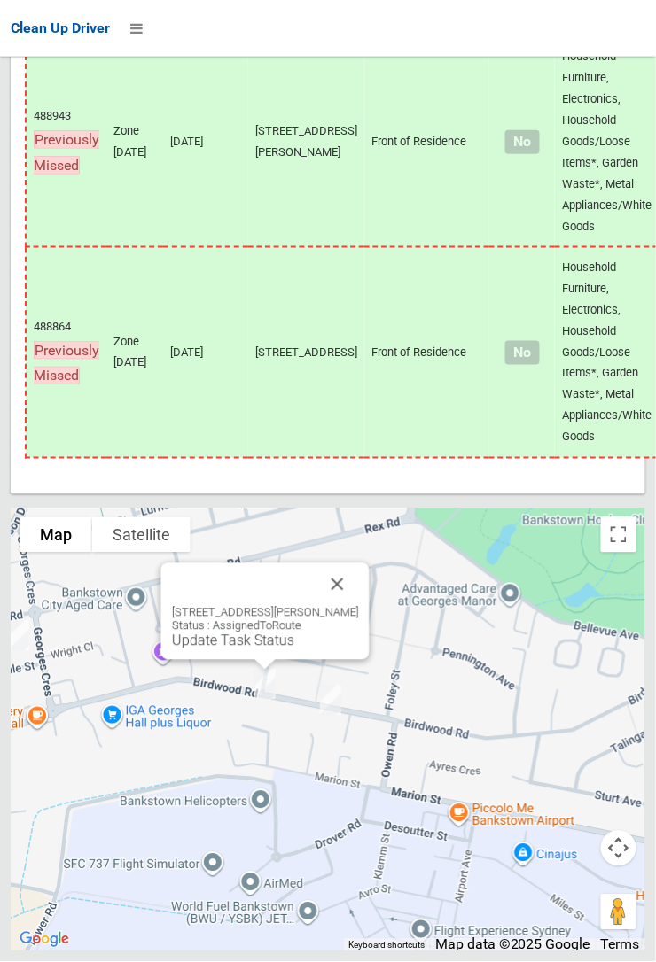
click at [359, 606] on button "Close" at bounding box center [337, 585] width 43 height 43
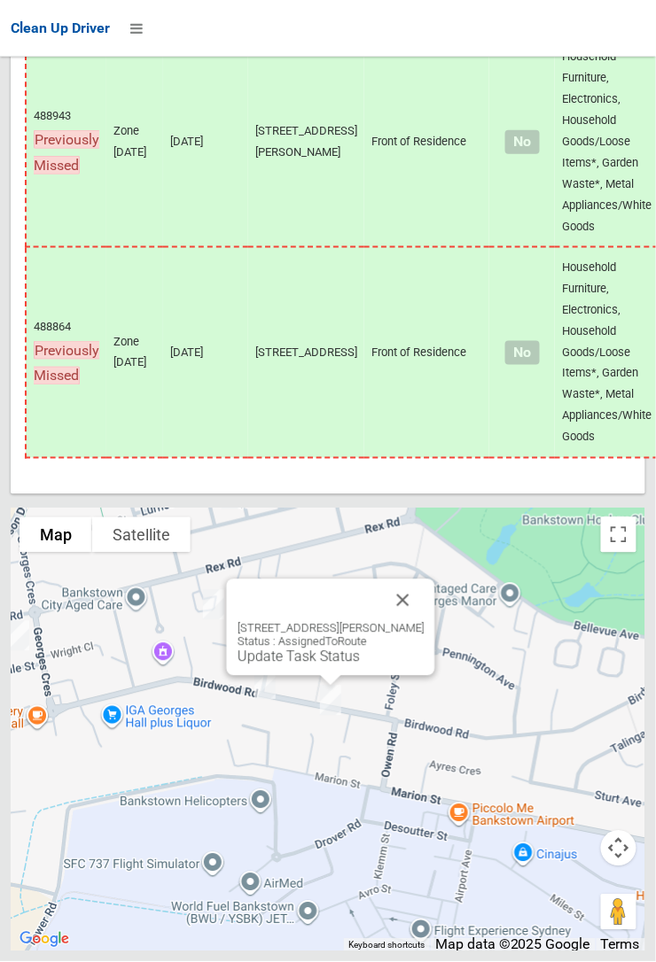
click at [319, 665] on link "Update Task Status" at bounding box center [298, 657] width 122 height 17
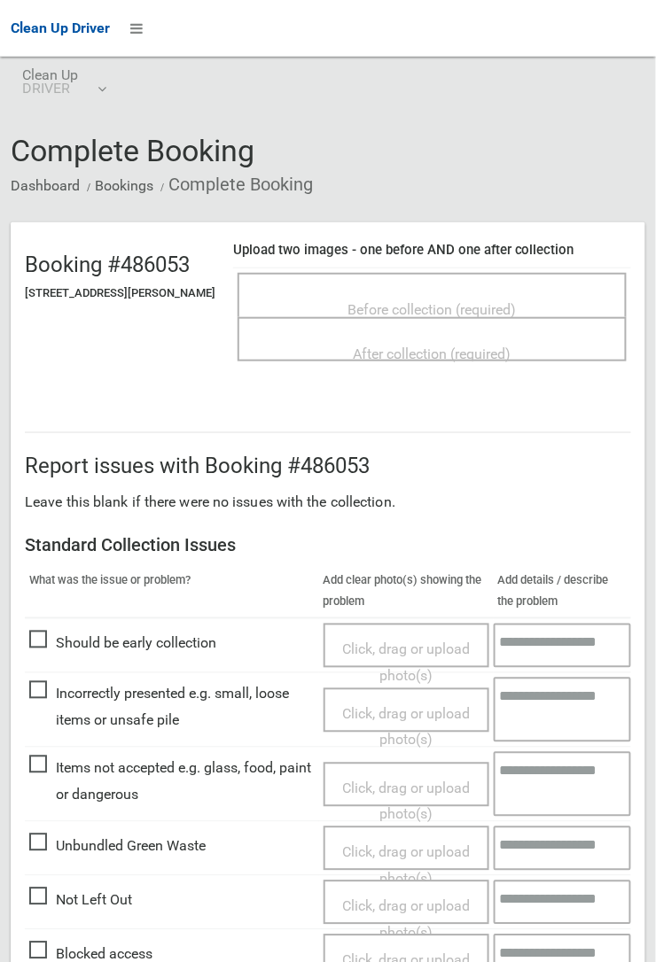
click at [424, 301] on span "Before collection (required)" at bounding box center [432, 309] width 168 height 17
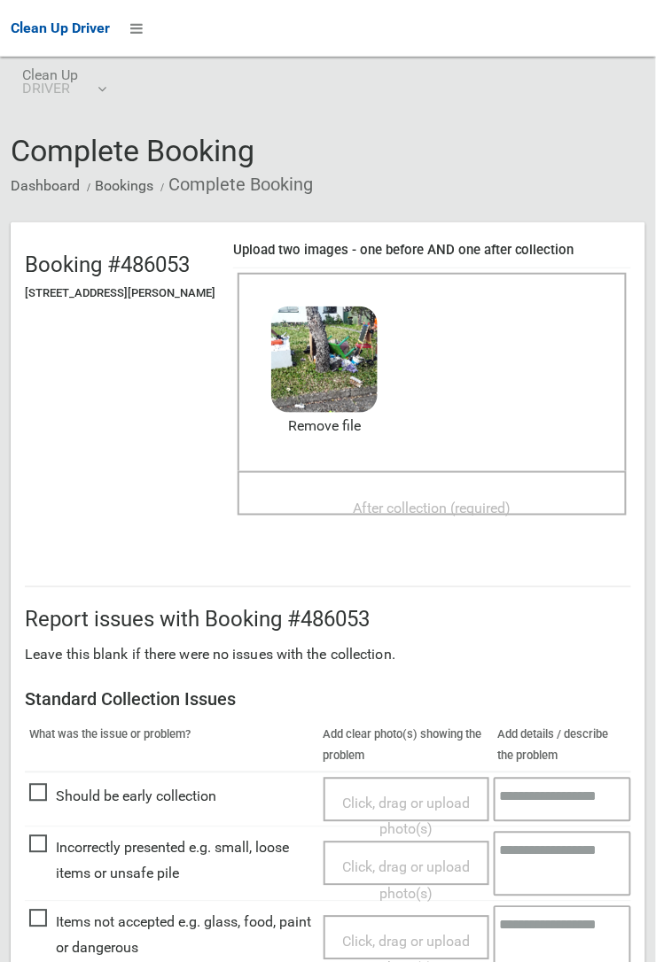
click at [425, 491] on div "After collection (required)" at bounding box center [432, 507] width 350 height 33
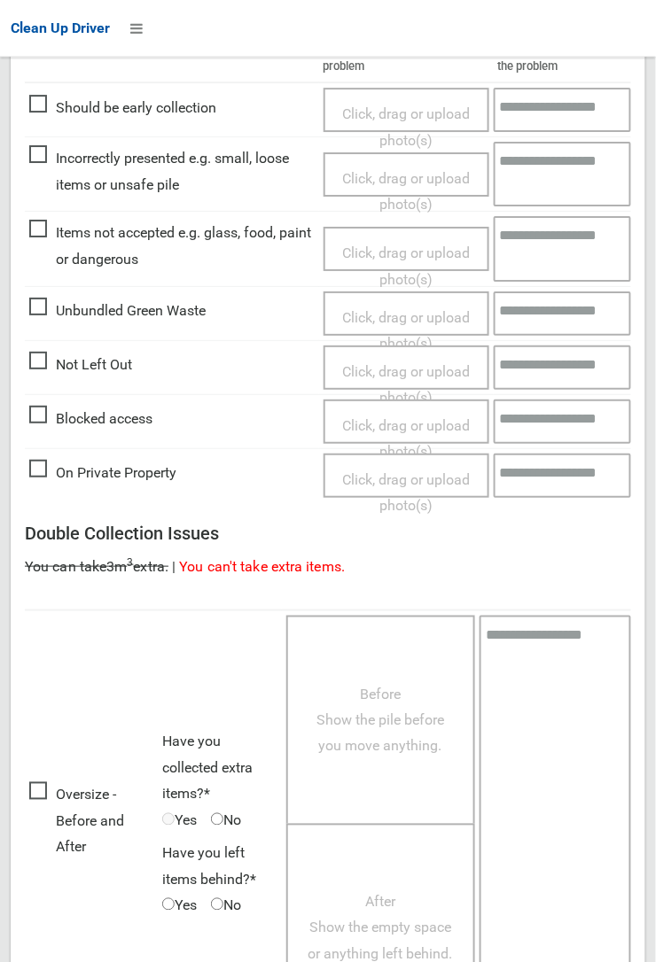
scroll to position [972, 0]
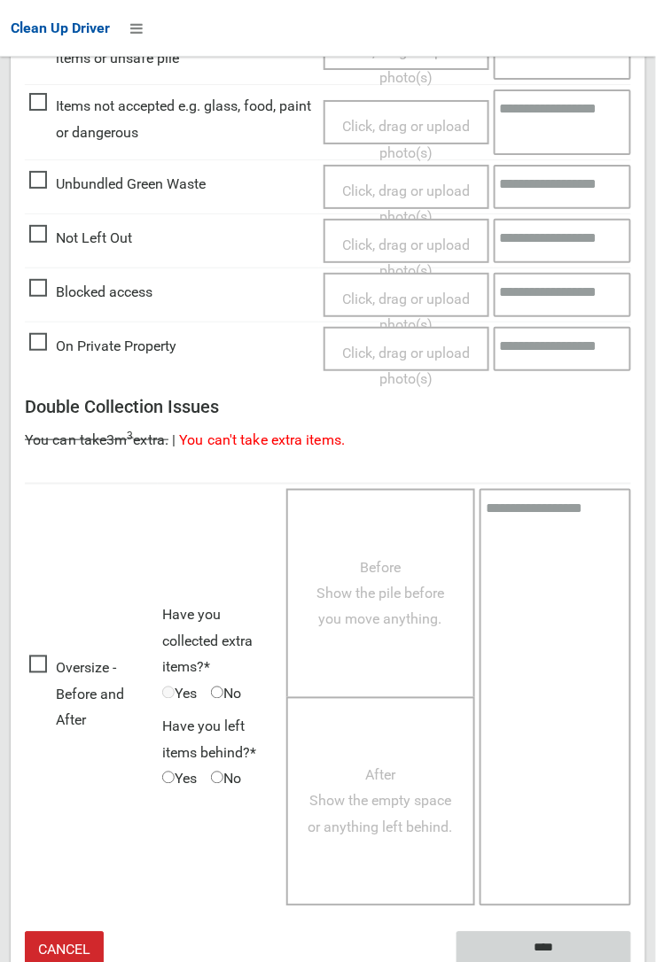
click at [530, 946] on input "****" at bounding box center [543, 948] width 175 height 33
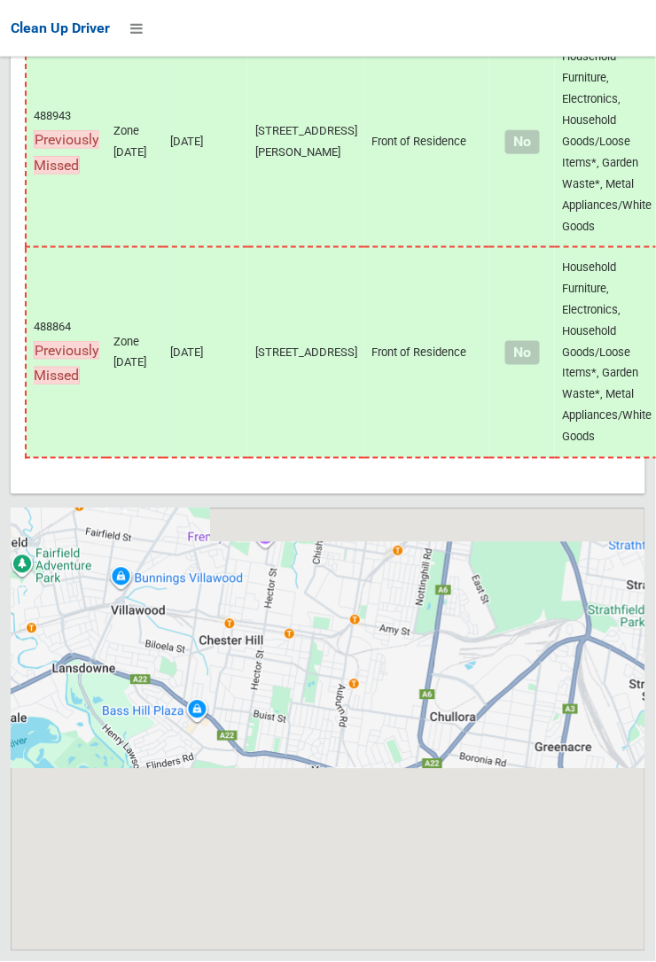
scroll to position [14283, 0]
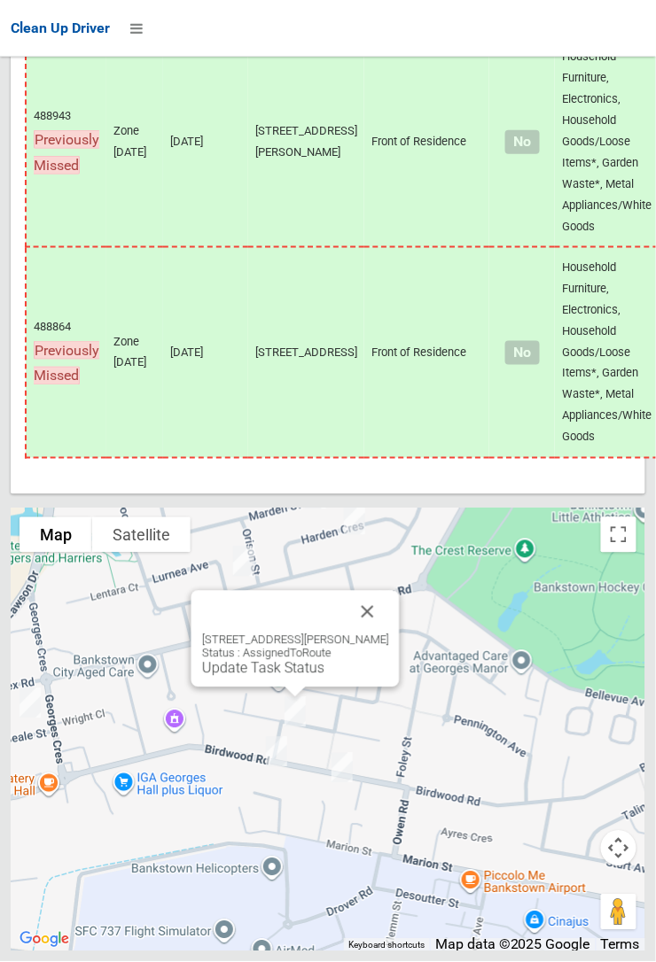
click at [389, 634] on button "Close" at bounding box center [367, 612] width 43 height 43
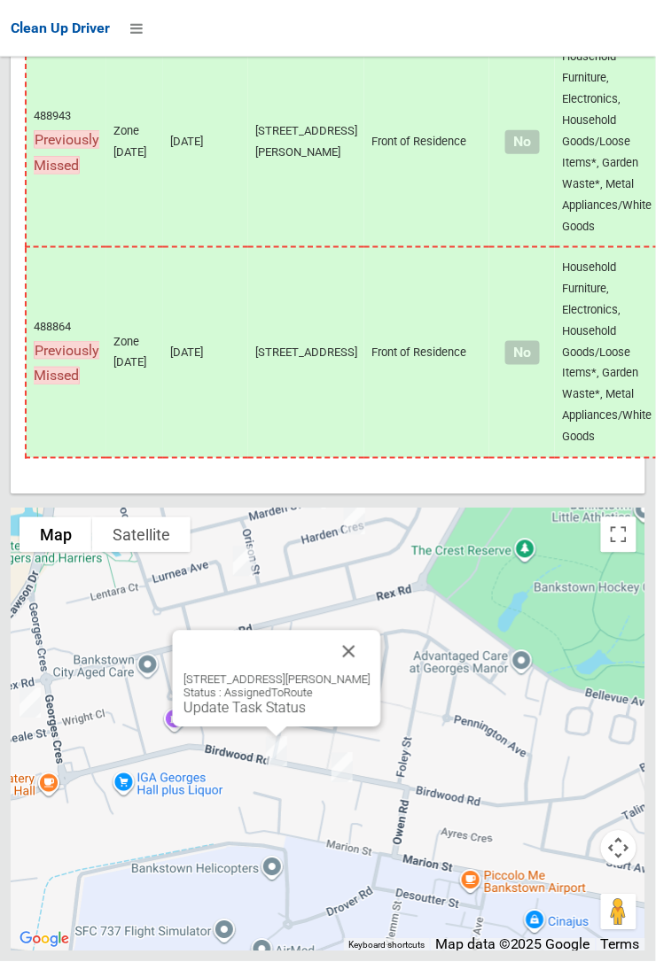
click at [253, 717] on link "Update Task Status" at bounding box center [244, 708] width 122 height 17
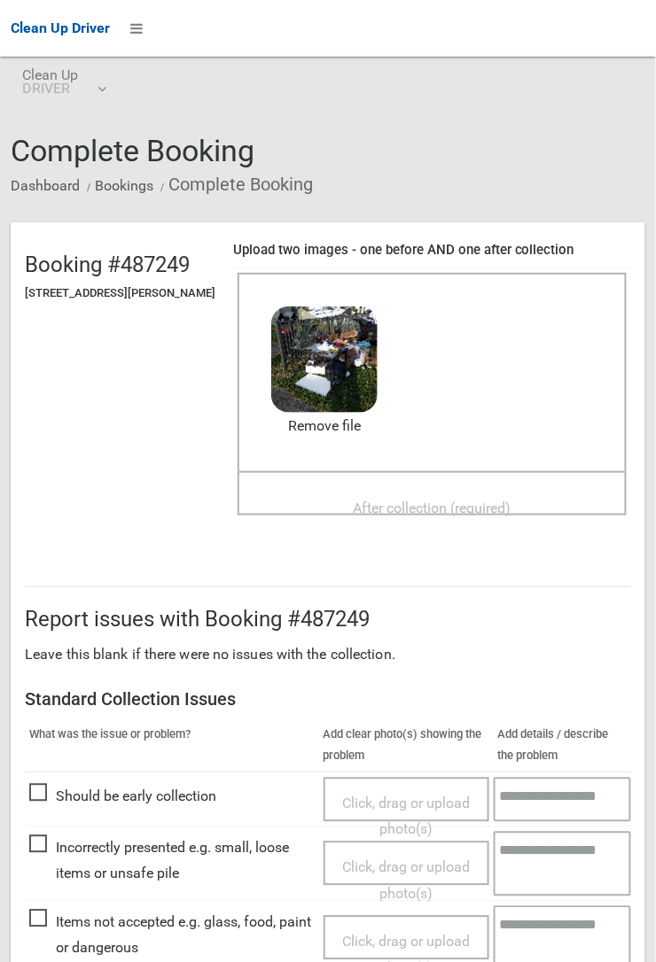
click at [451, 500] on span "After collection (required)" at bounding box center [433, 508] width 158 height 17
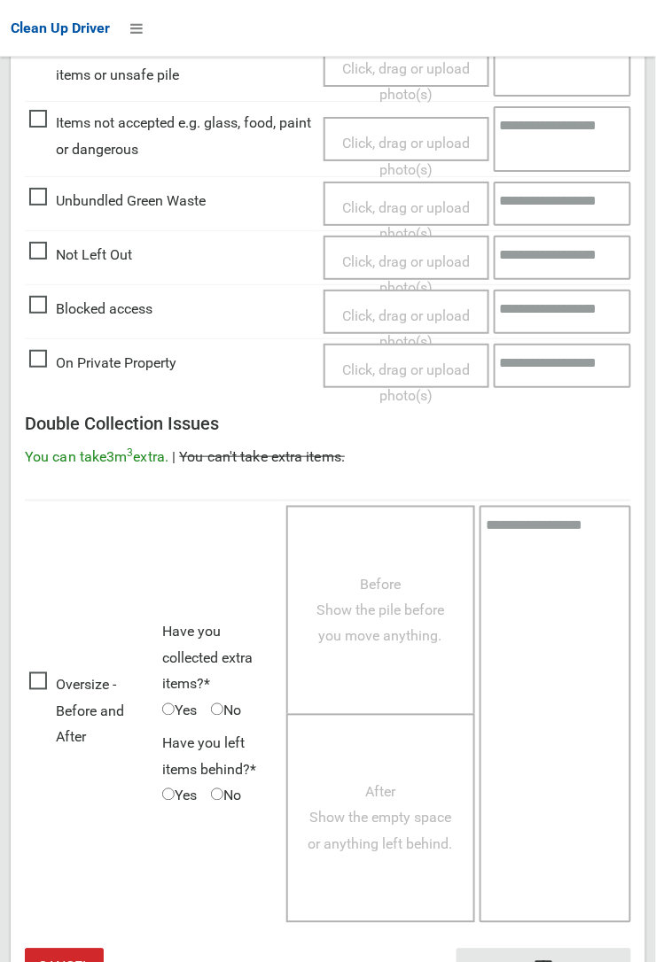
scroll to position [972, 0]
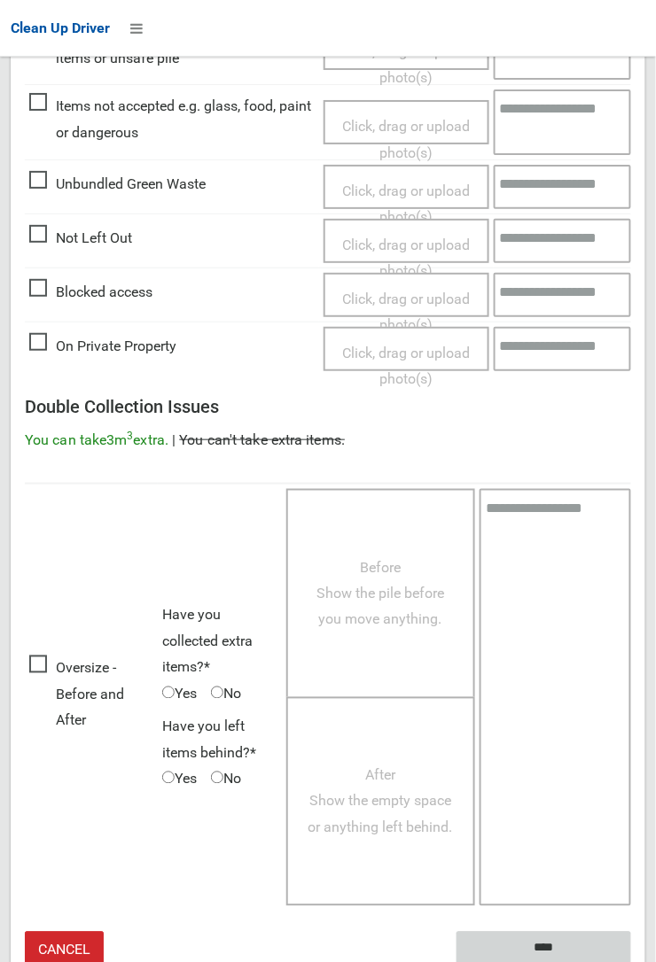
click at [541, 946] on input "****" at bounding box center [543, 948] width 175 height 33
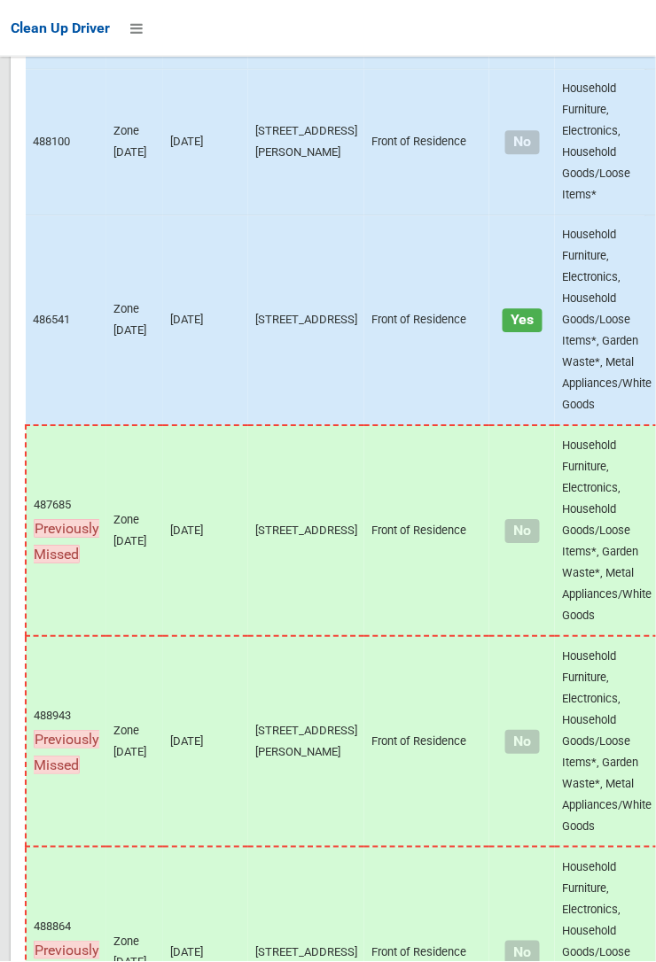
scroll to position [14283, 0]
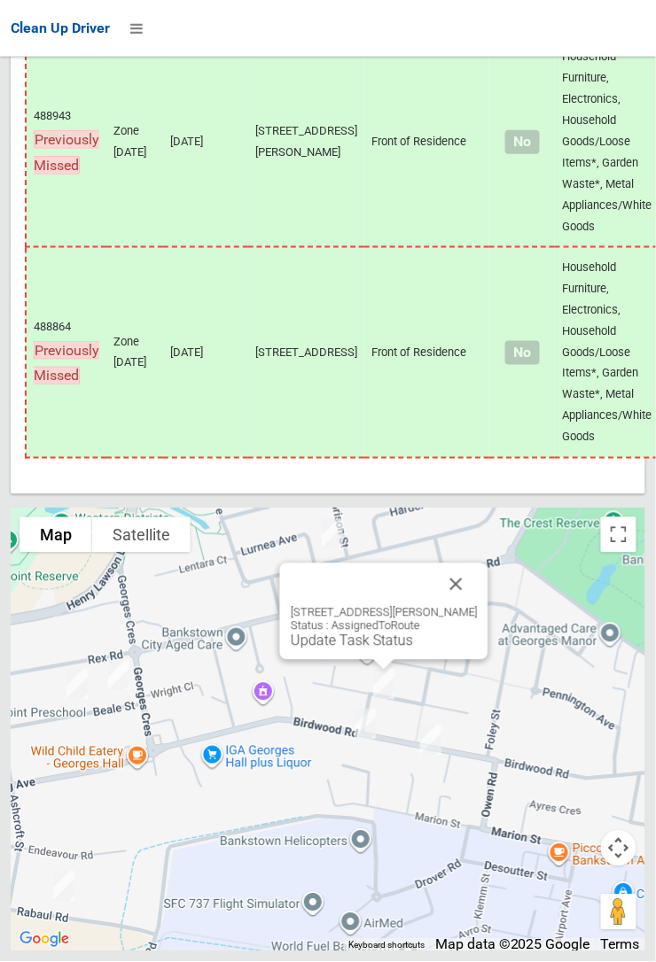
click at [370, 650] on link "Update Task Status" at bounding box center [352, 641] width 122 height 17
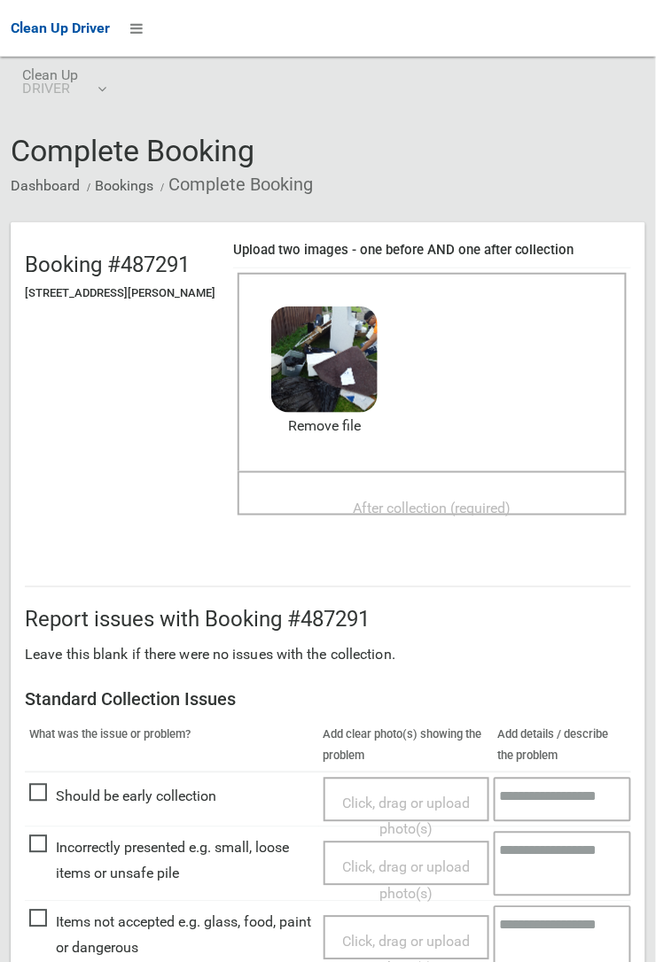
click at [380, 506] on span "After collection (required)" at bounding box center [433, 508] width 158 height 17
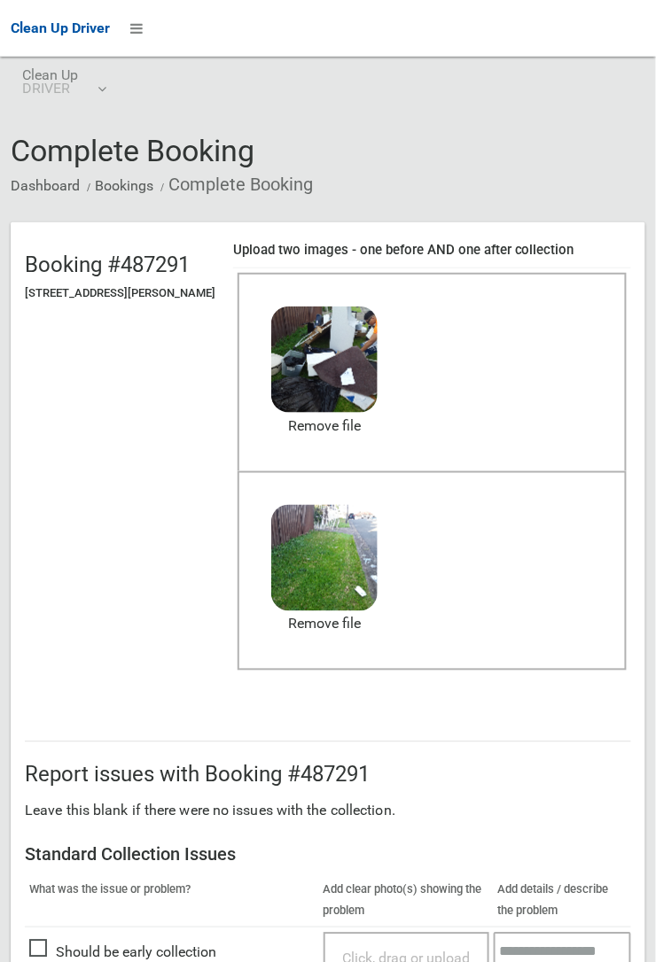
scroll to position [972, 0]
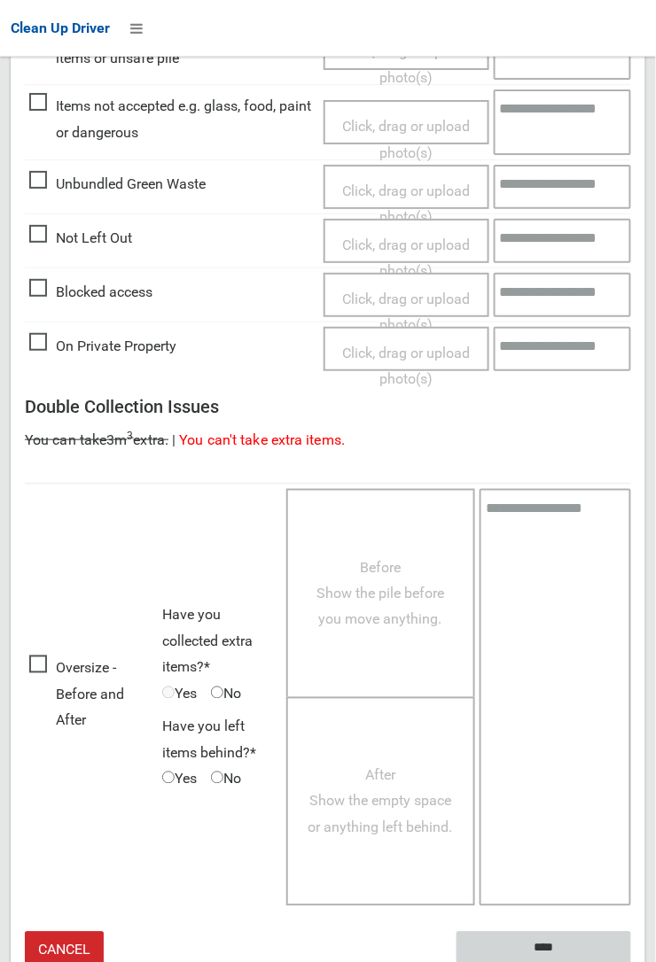
click at [549, 946] on input "****" at bounding box center [543, 948] width 175 height 33
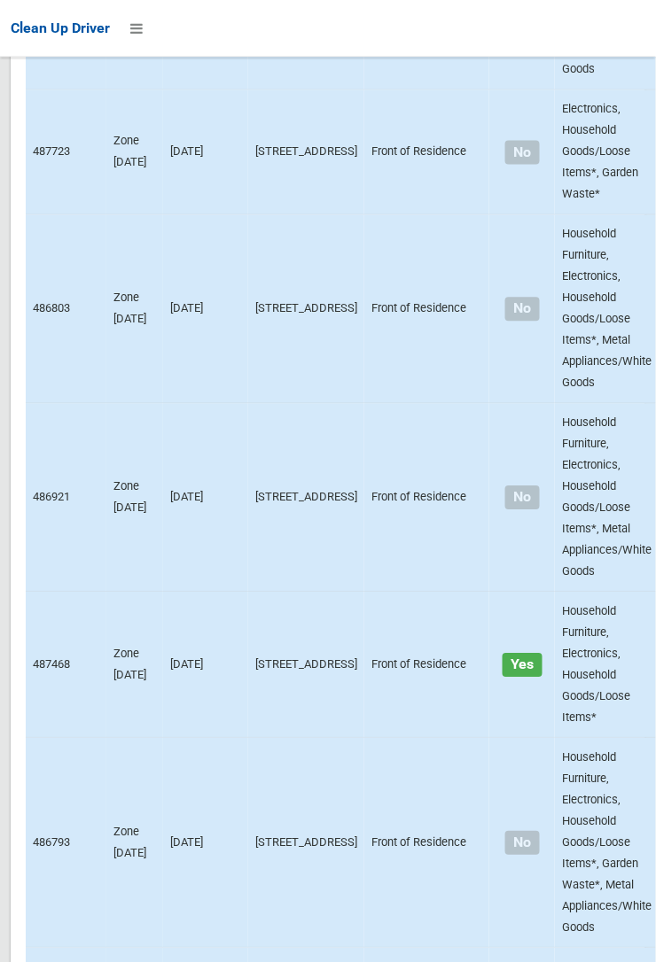
scroll to position [14283, 0]
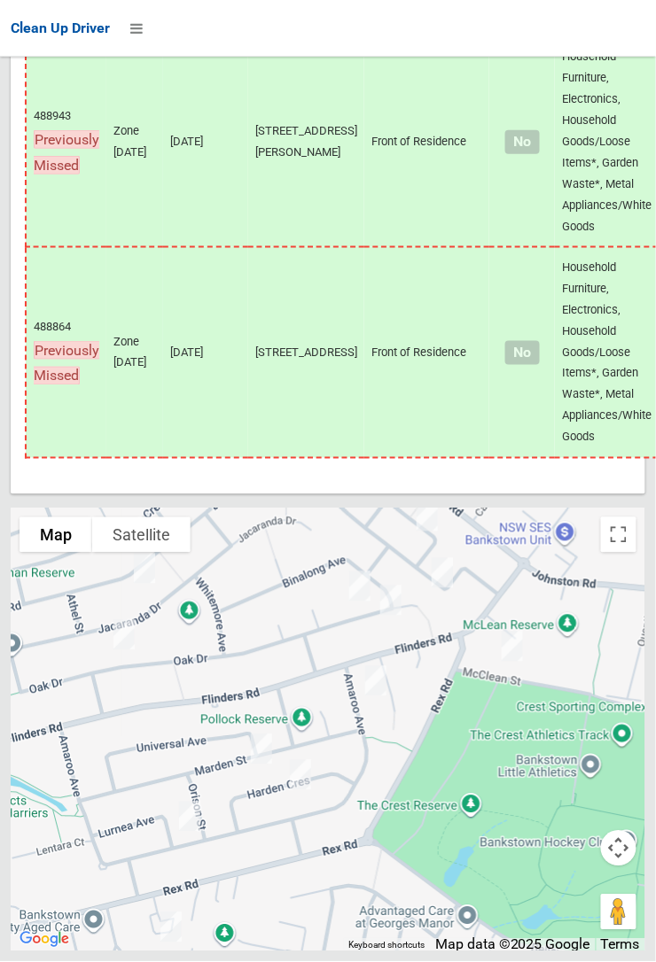
click at [224, 922] on div at bounding box center [328, 730] width 634 height 443
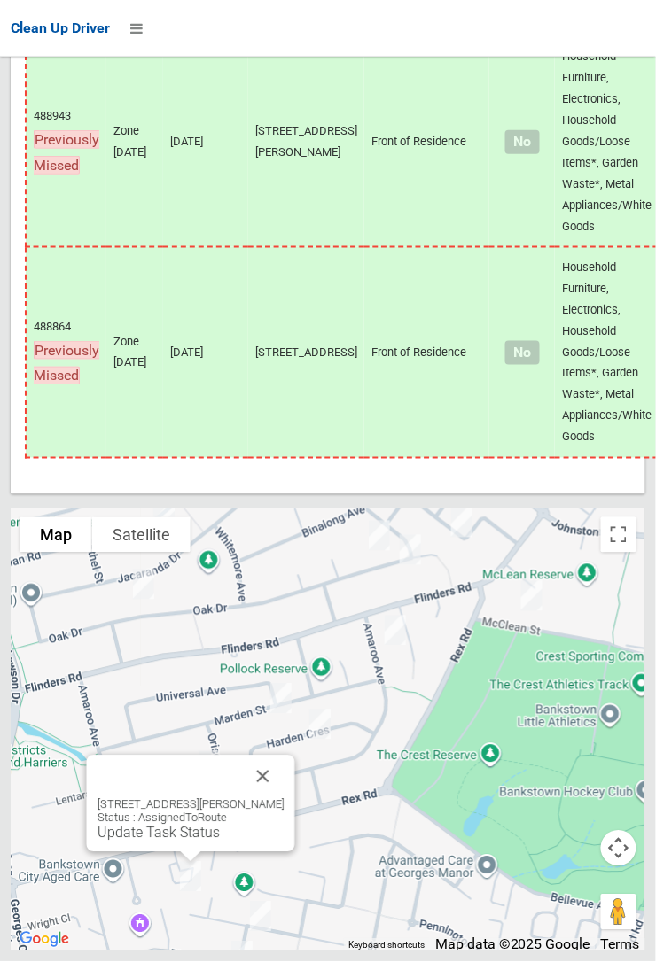
click at [177, 842] on link "Update Task Status" at bounding box center [158, 833] width 122 height 17
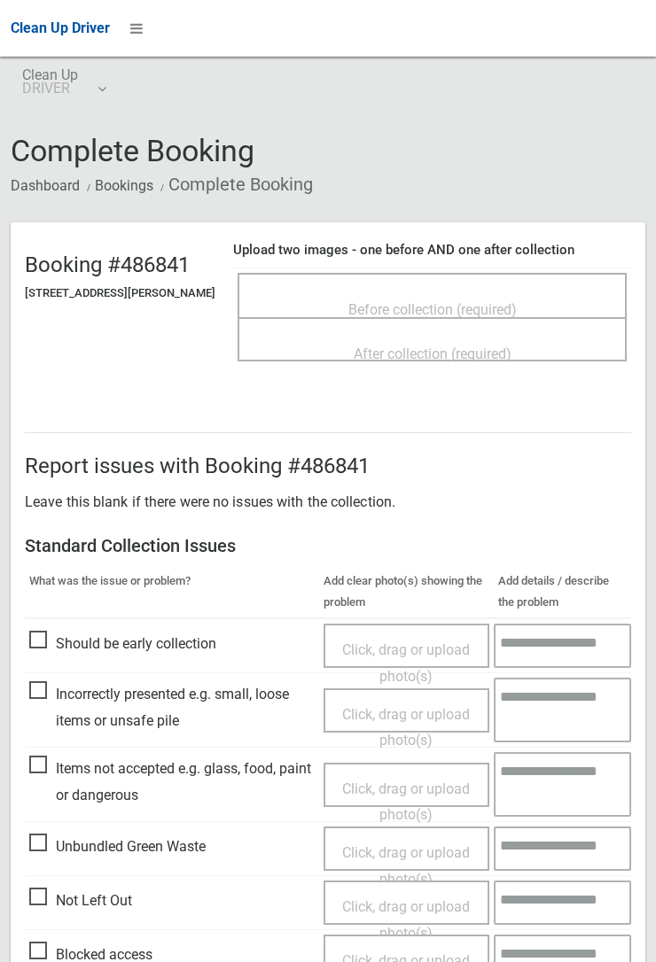
scroll to position [93, 0]
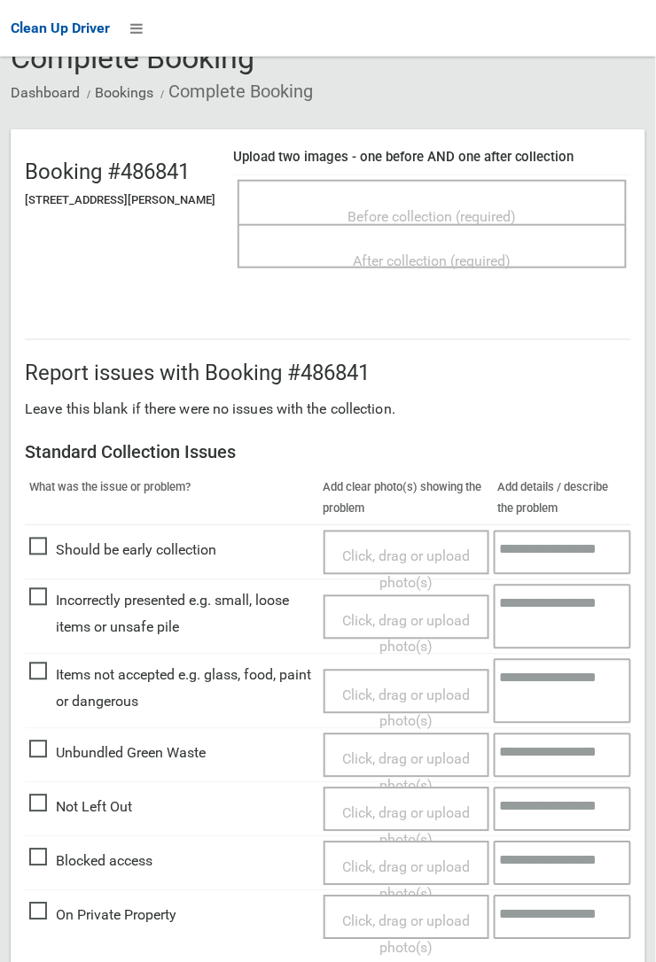
click at [56, 798] on span "Not Left Out" at bounding box center [80, 808] width 103 height 27
click at [398, 810] on span "Click, drag or upload photo(s)" at bounding box center [406, 826] width 128 height 43
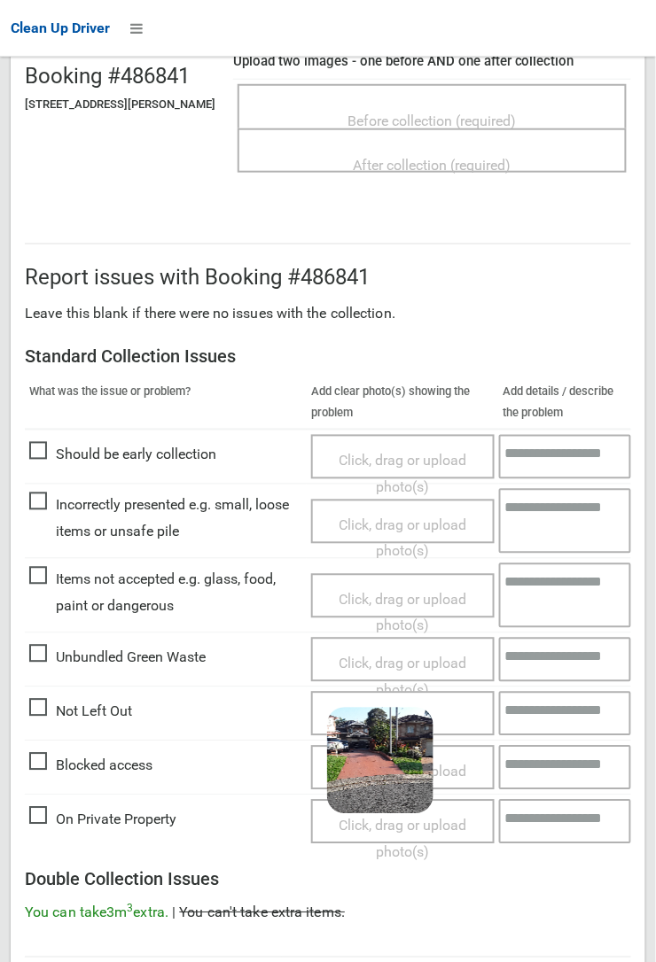
scroll to position [663, 0]
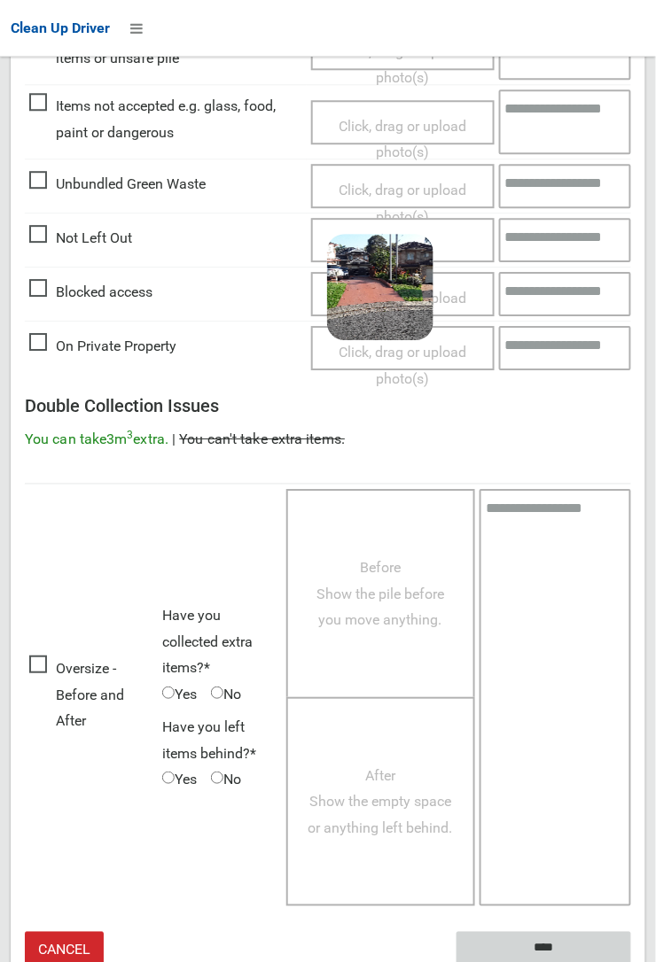
click at [548, 944] on input "****" at bounding box center [543, 948] width 175 height 33
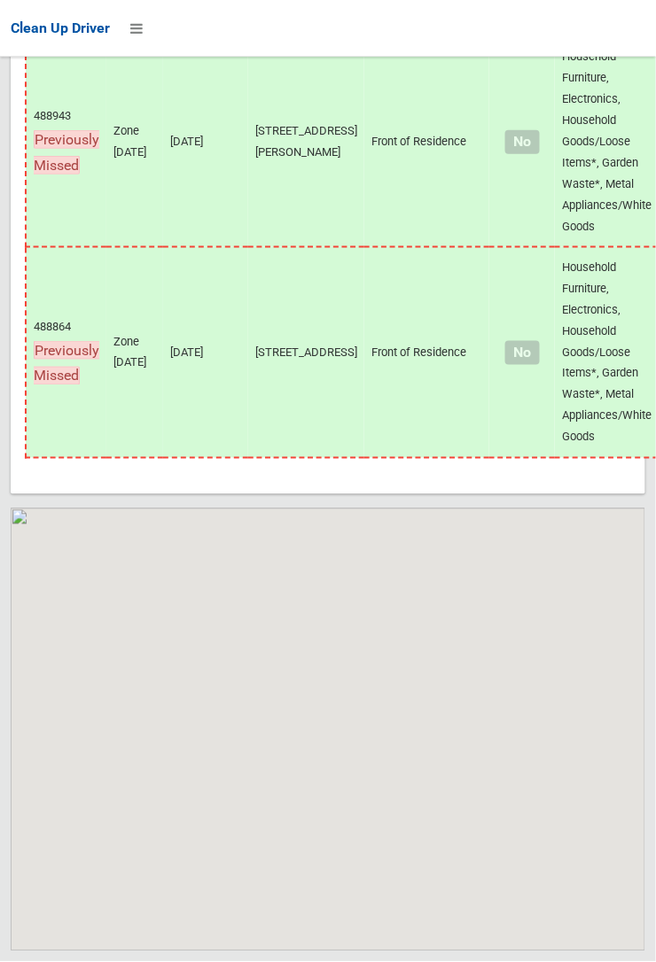
scroll to position [14283, 0]
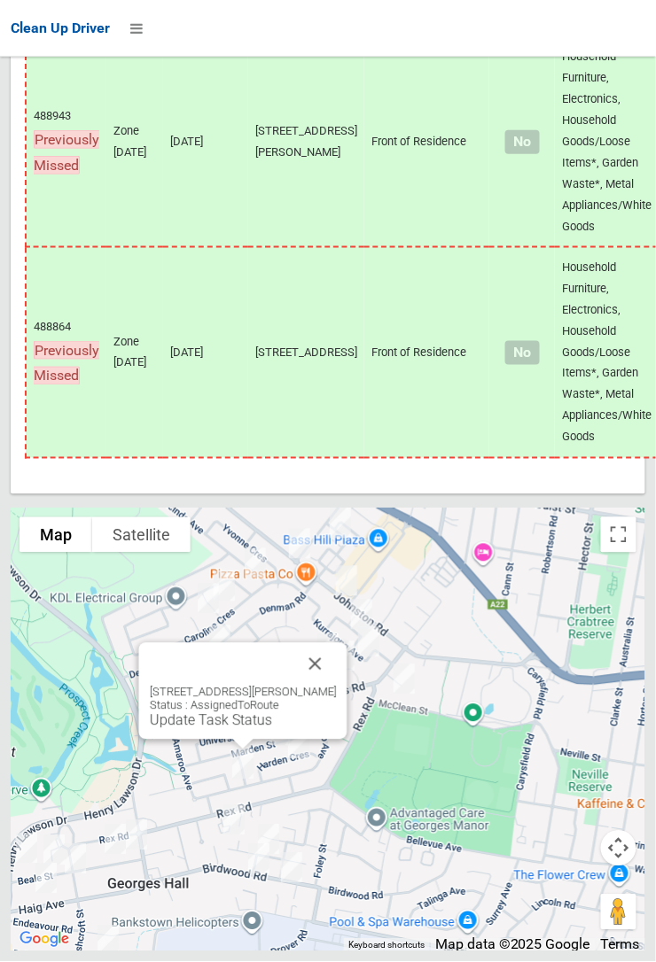
click at [337, 686] on button "Close" at bounding box center [315, 664] width 43 height 43
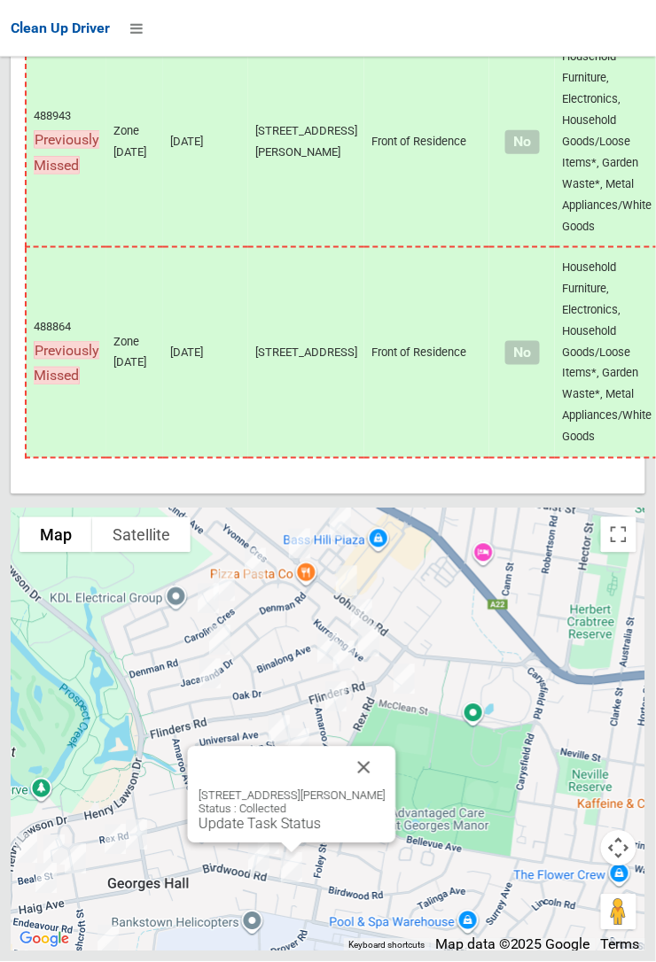
click at [385, 790] on button "Close" at bounding box center [364, 768] width 43 height 43
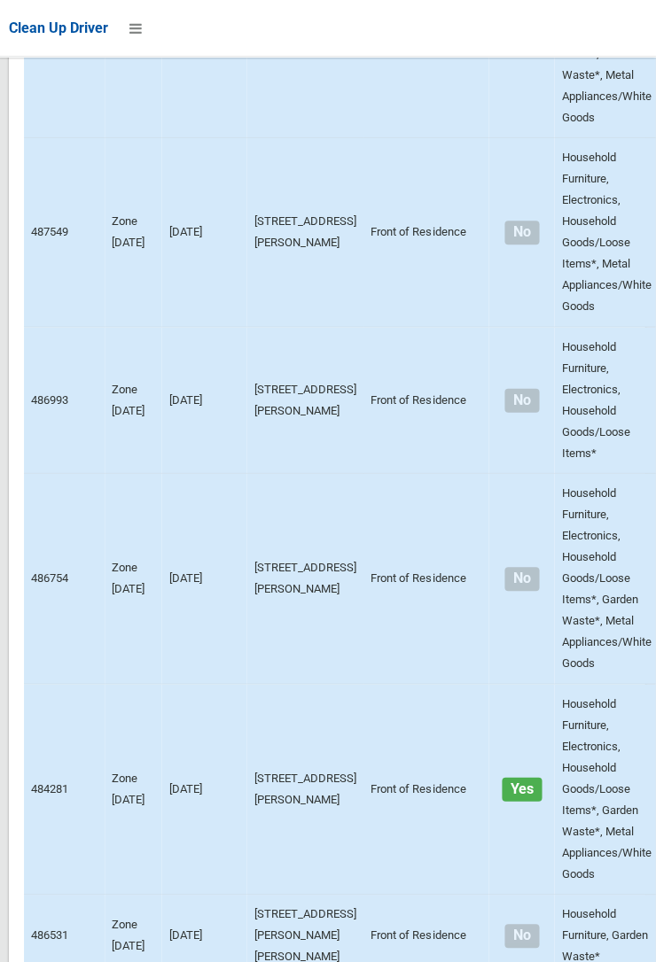
scroll to position [3770, 0]
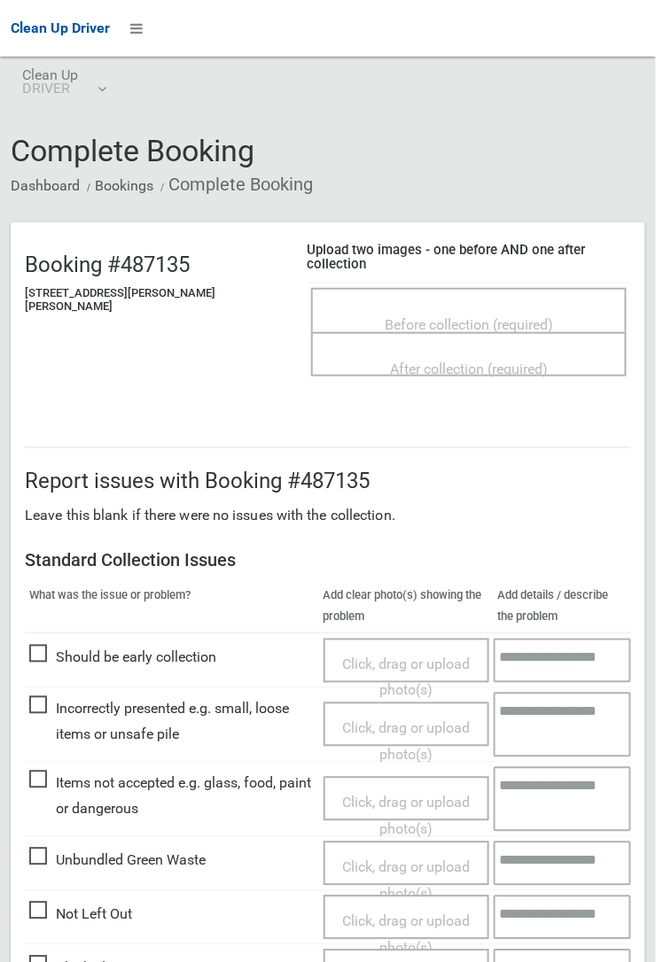
click at [442, 316] on span "Before collection (required)" at bounding box center [469, 324] width 168 height 17
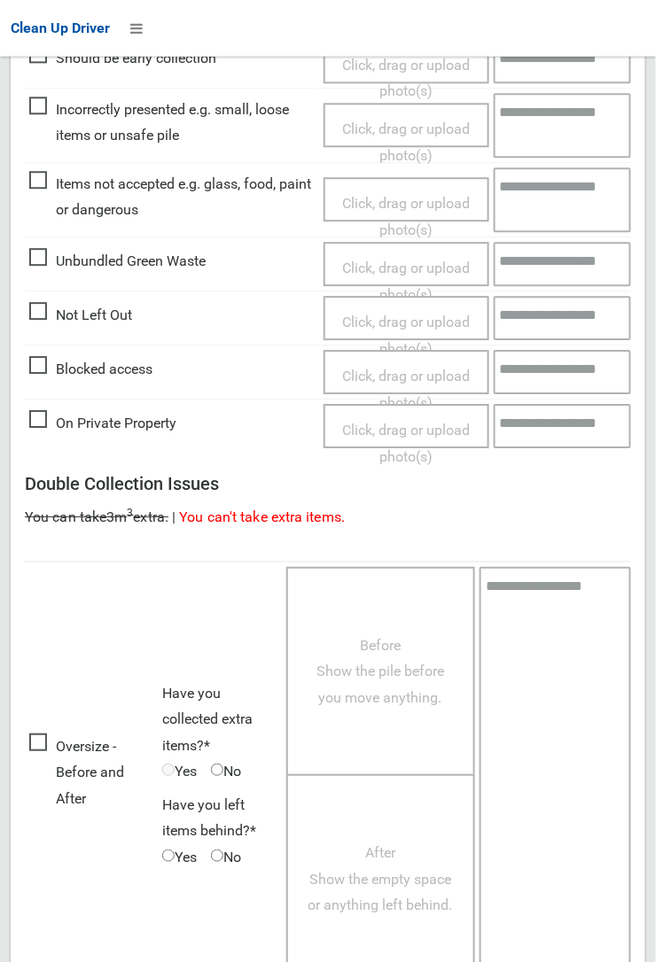
scroll to position [656, 0]
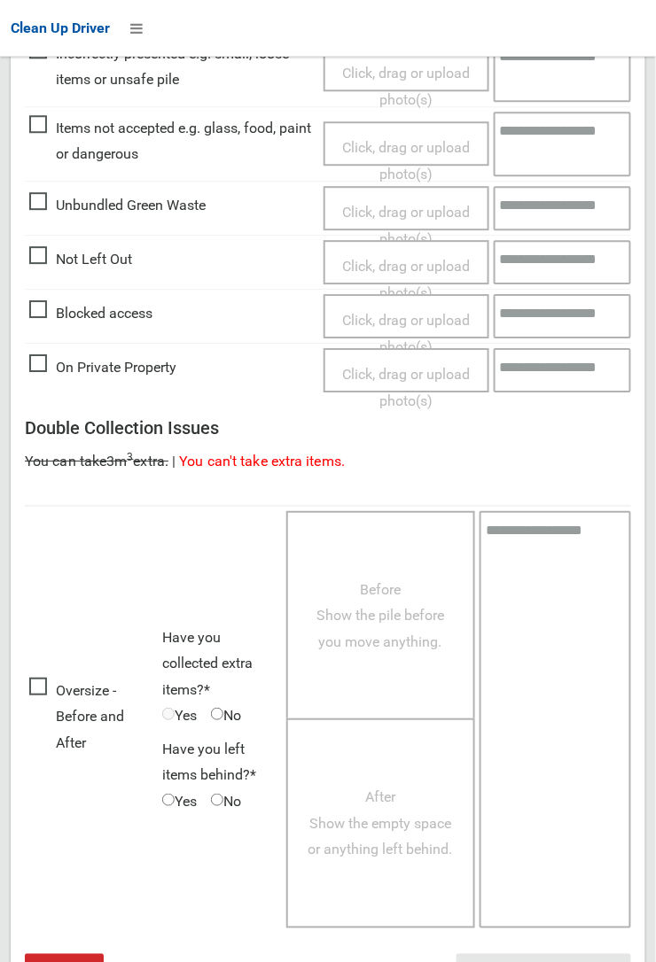
click at [56, 678] on span "Oversize - Before and After" at bounding box center [91, 717] width 124 height 79
click at [43, 678] on span "Oversize - Before and After" at bounding box center [91, 717] width 124 height 79
click at [231, 703] on span "No" at bounding box center [226, 716] width 30 height 27
click at [230, 703] on span "No" at bounding box center [226, 716] width 30 height 27
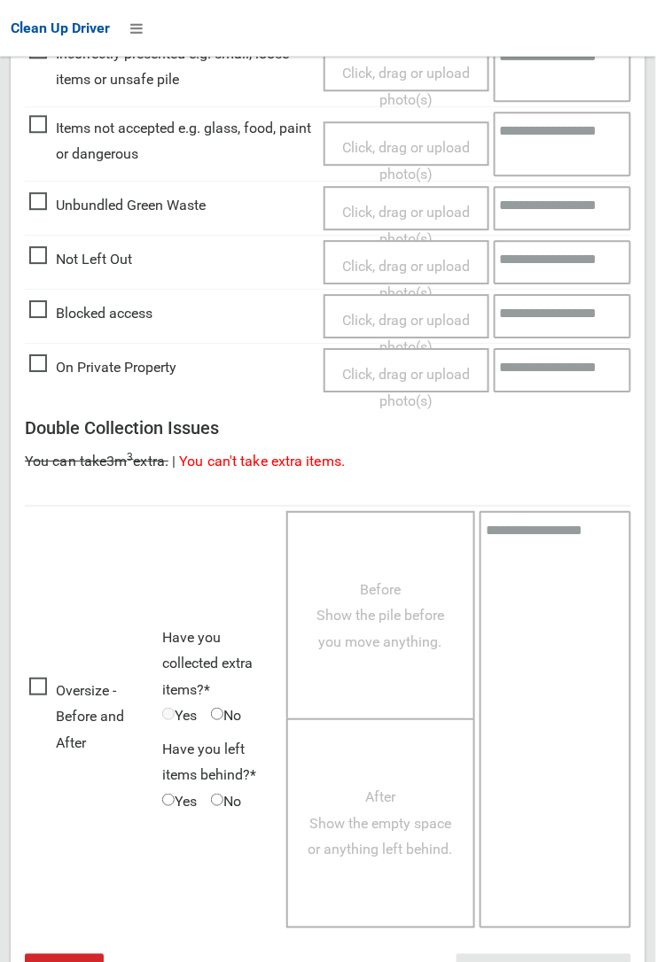
click at [366, 632] on span "Before Show the pile before you move anything." at bounding box center [380, 615] width 128 height 69
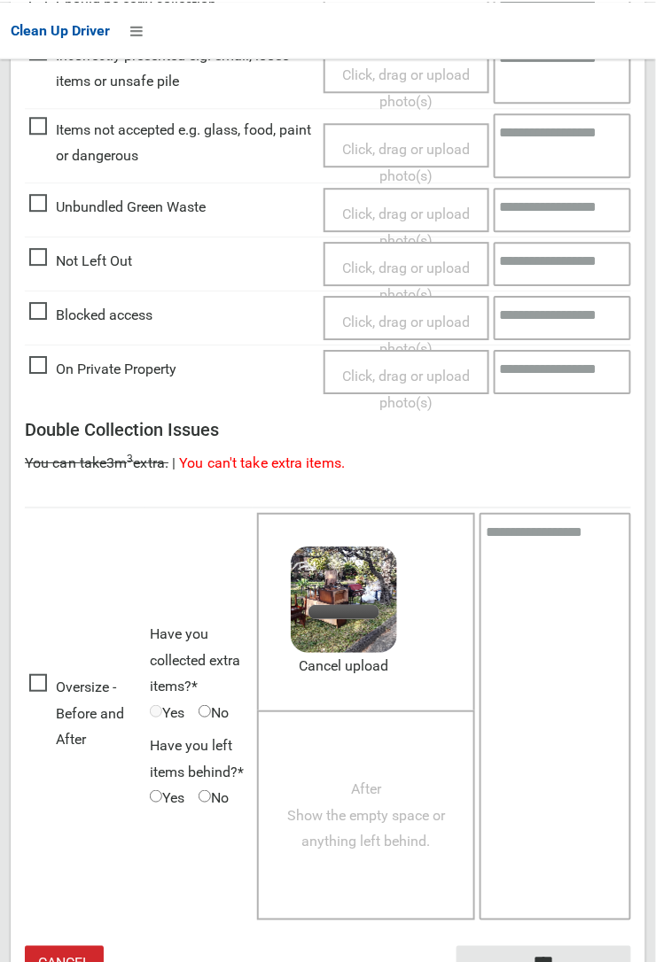
scroll to position [653, 0]
click at [224, 786] on span "No" at bounding box center [213, 799] width 30 height 27
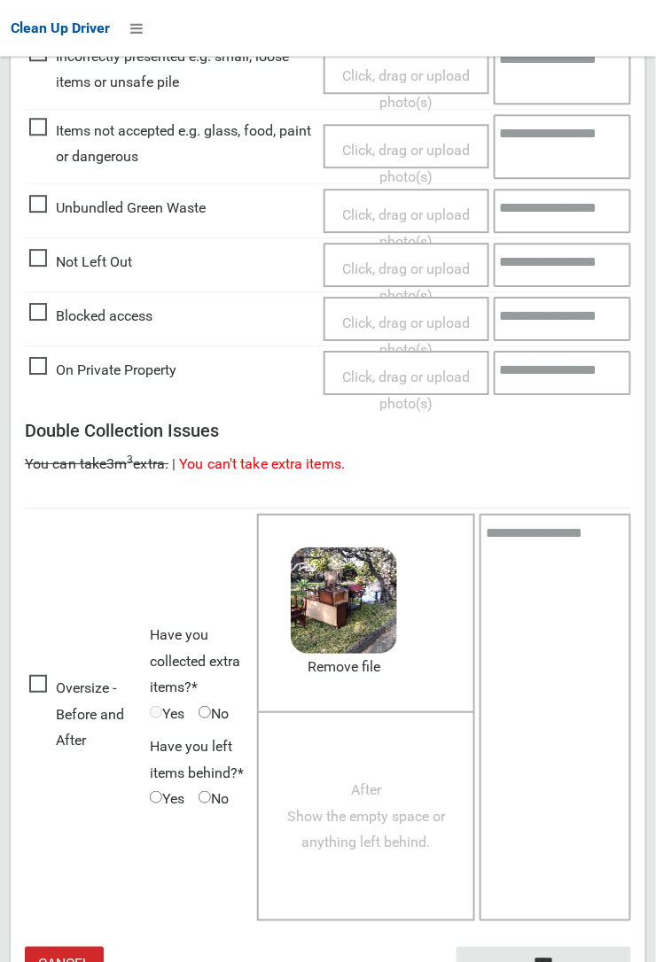
click at [370, 805] on span "After Show the empty space or anything left behind." at bounding box center [366, 816] width 158 height 69
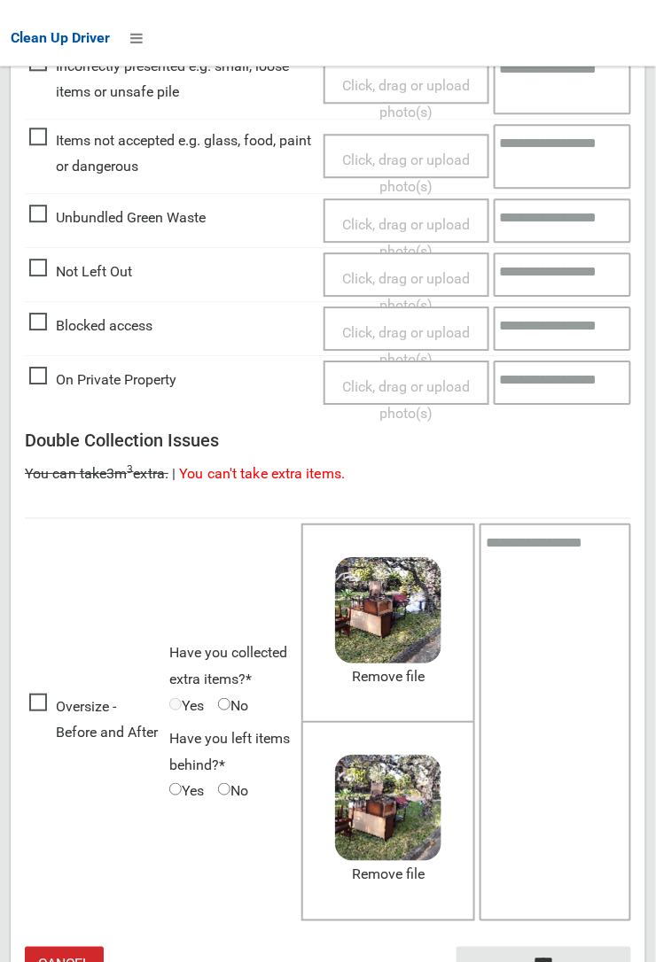
scroll to position [643, 0]
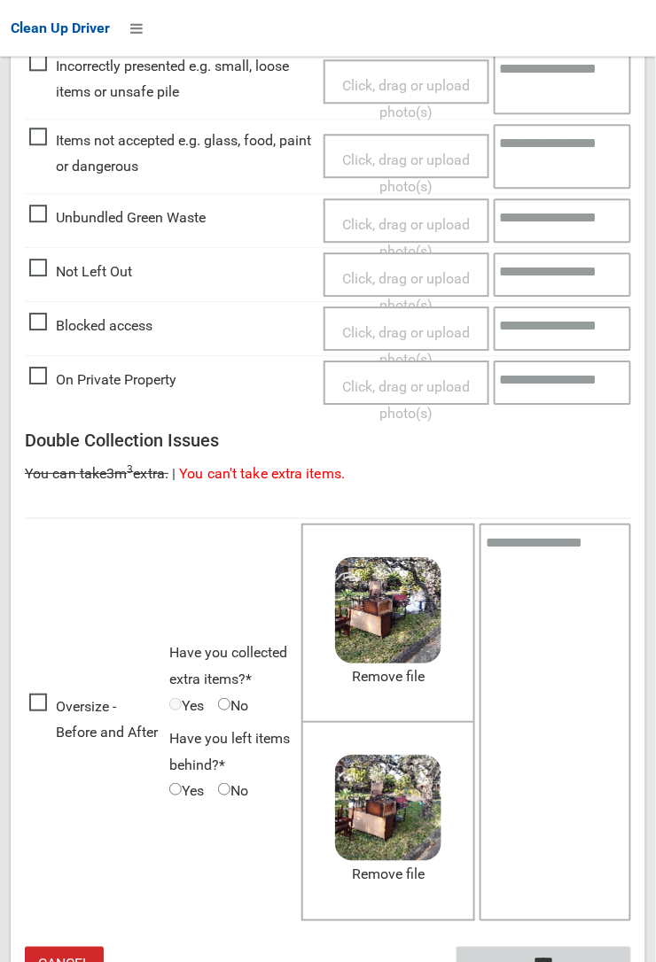
click at [631, 961] on input "****" at bounding box center [543, 963] width 175 height 33
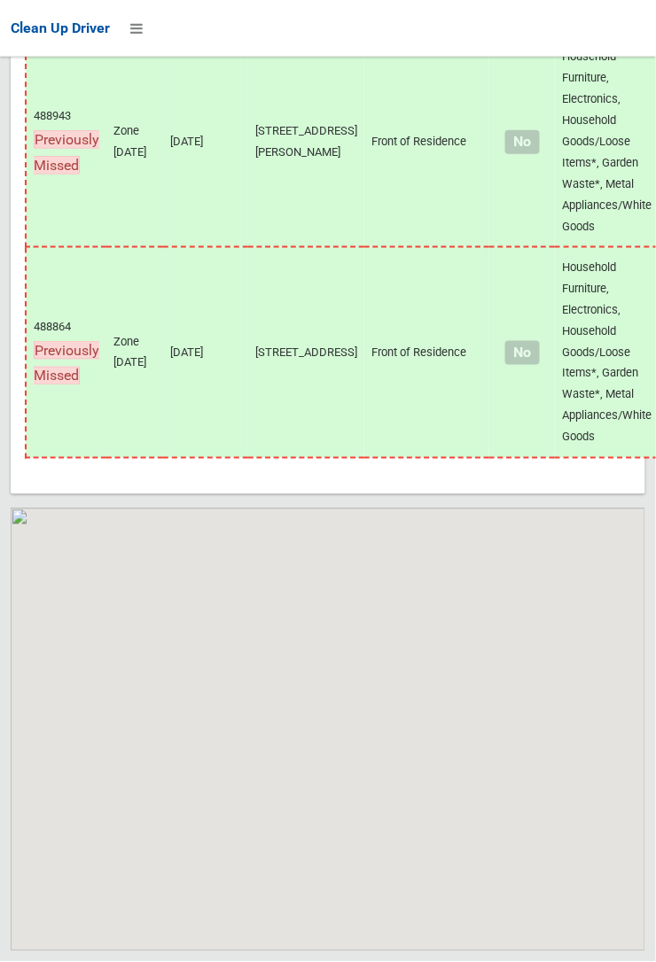
scroll to position [14283, 0]
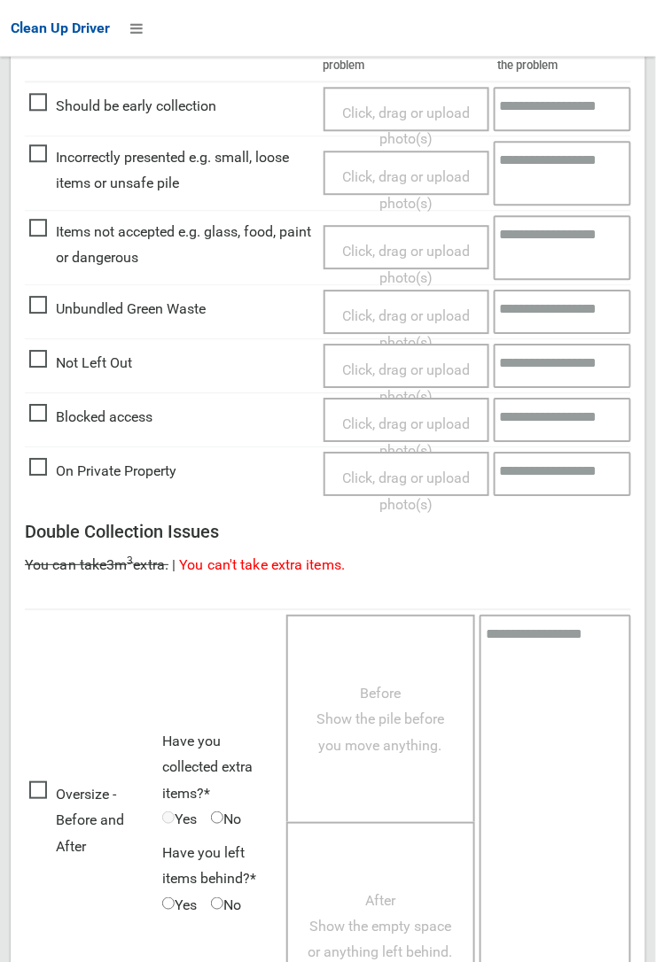
scroll to position [735, 0]
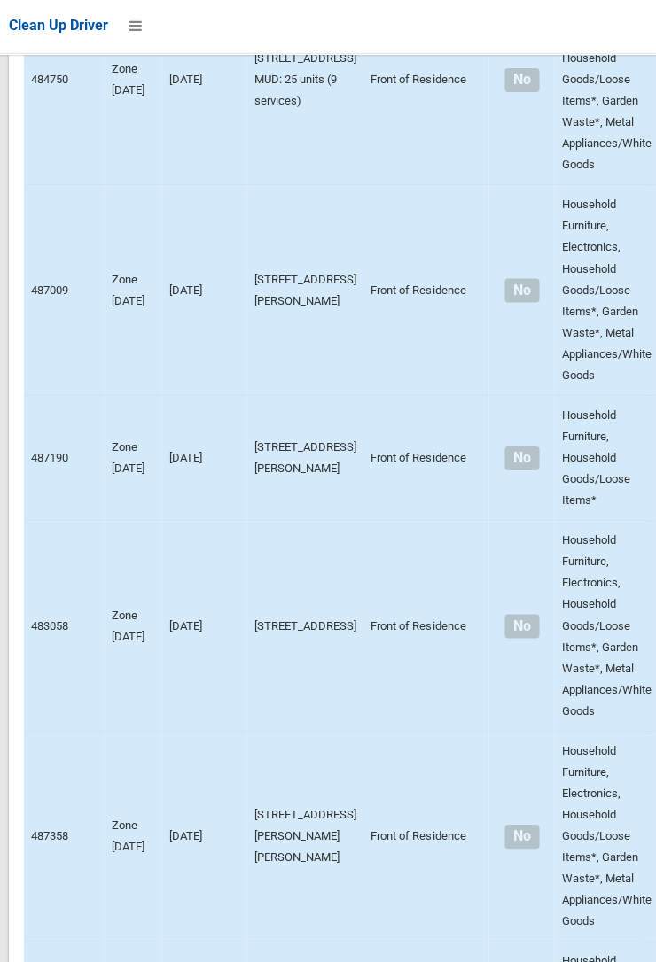
scroll to position [14283, 0]
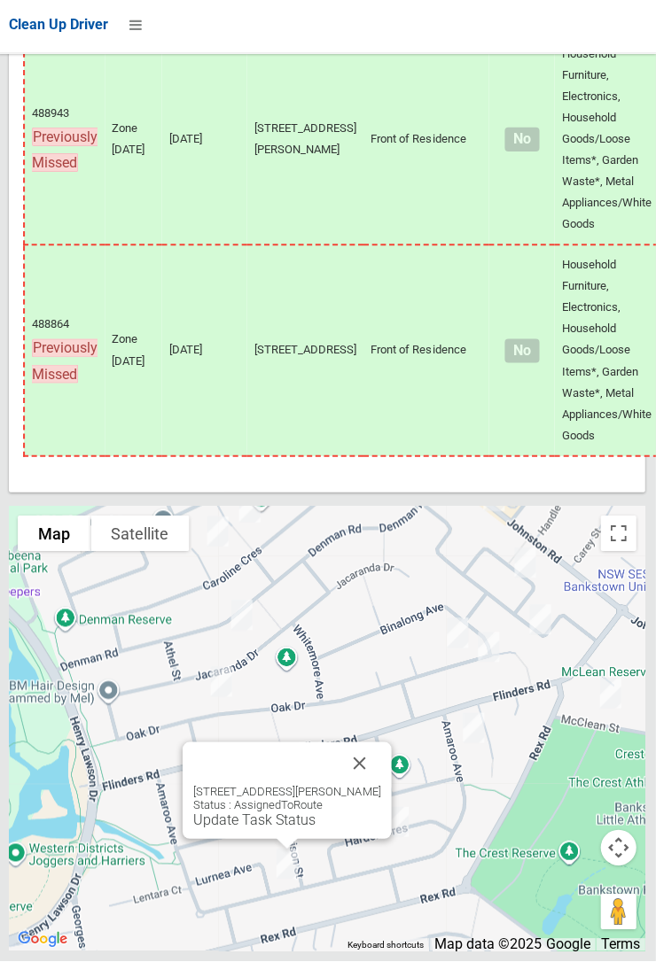
click at [382, 786] on button "Close" at bounding box center [360, 764] width 43 height 43
click at [267, 829] on link "Update Task Status" at bounding box center [256, 821] width 122 height 17
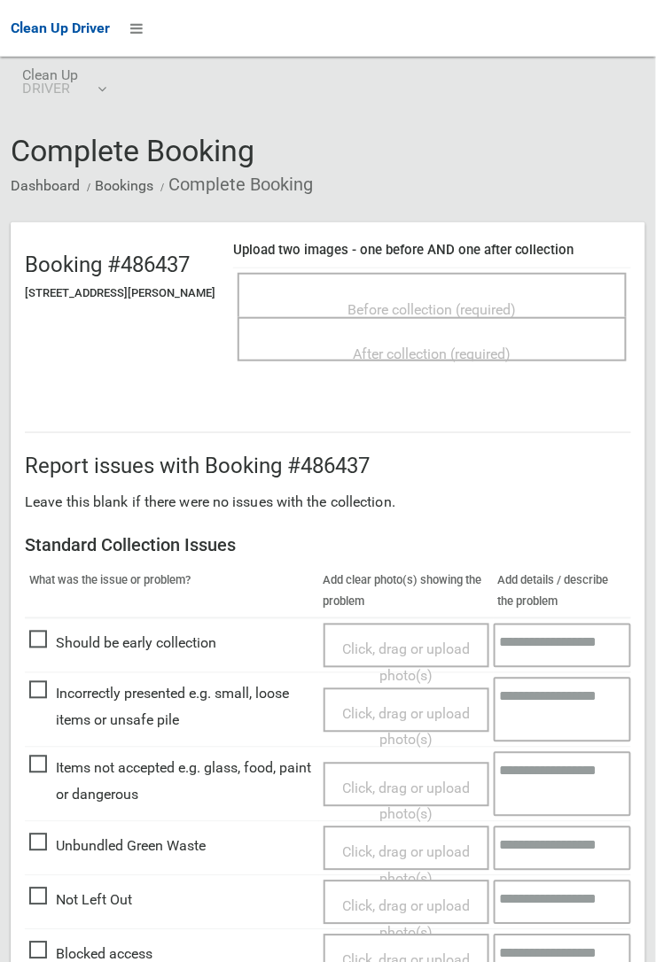
click at [430, 304] on span "Before collection (required)" at bounding box center [432, 309] width 168 height 17
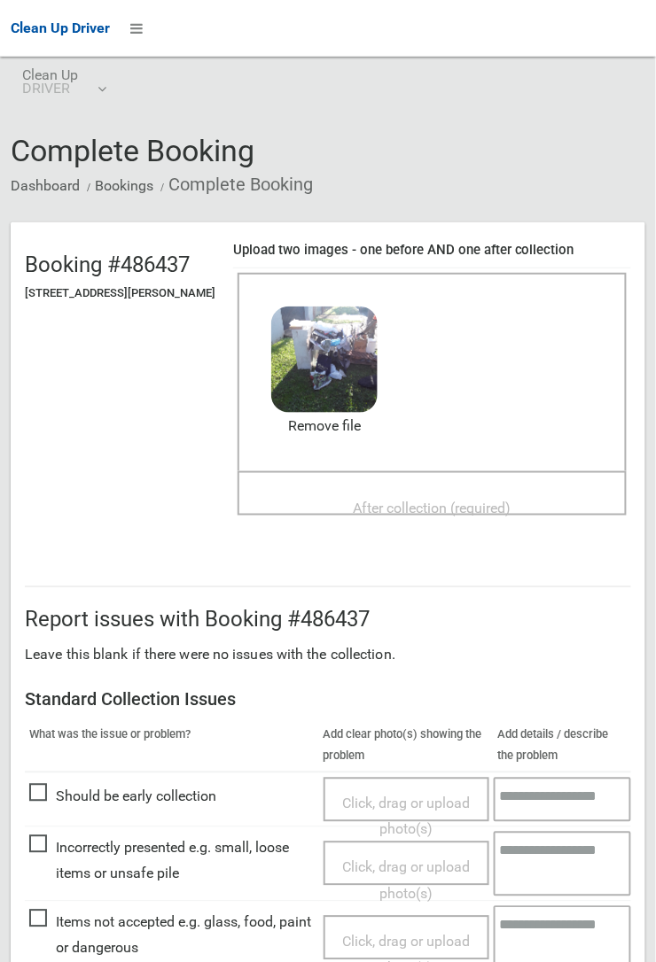
click at [423, 500] on span "After collection (required)" at bounding box center [433, 508] width 158 height 17
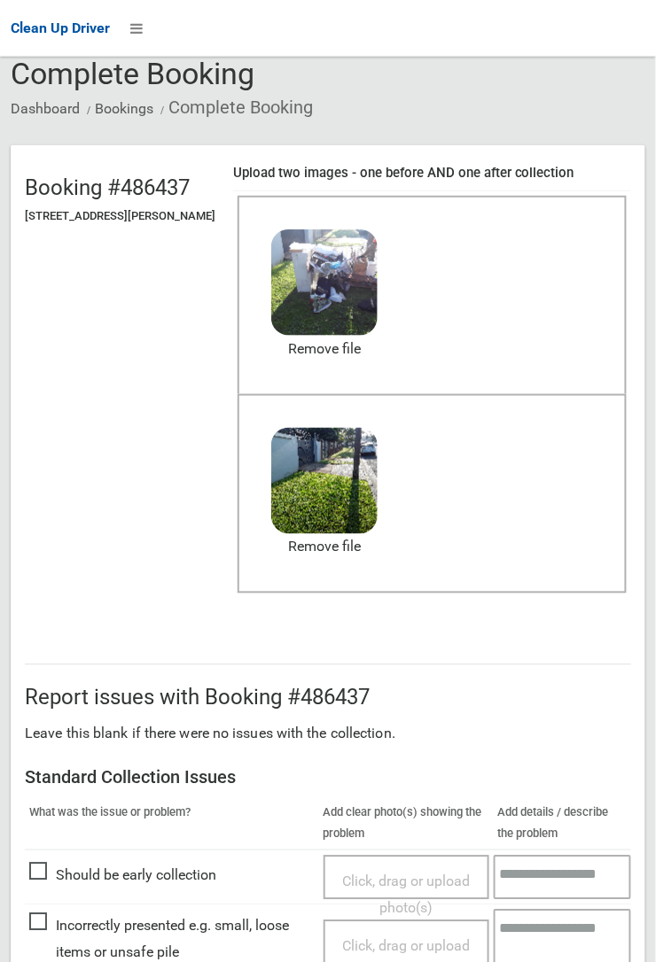
scroll to position [972, 0]
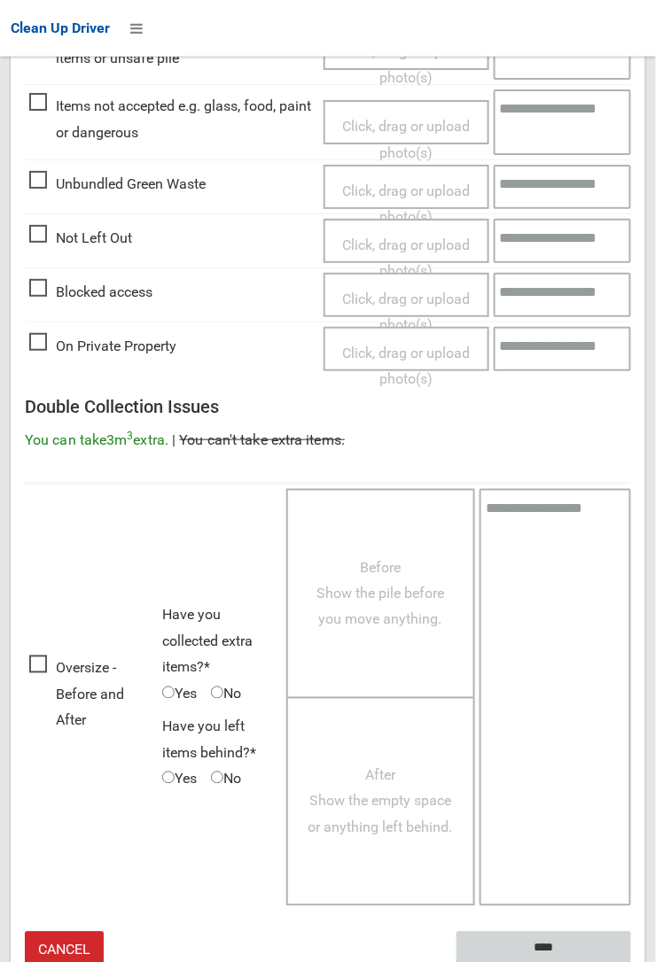
click at [631, 961] on input "****" at bounding box center [543, 948] width 175 height 33
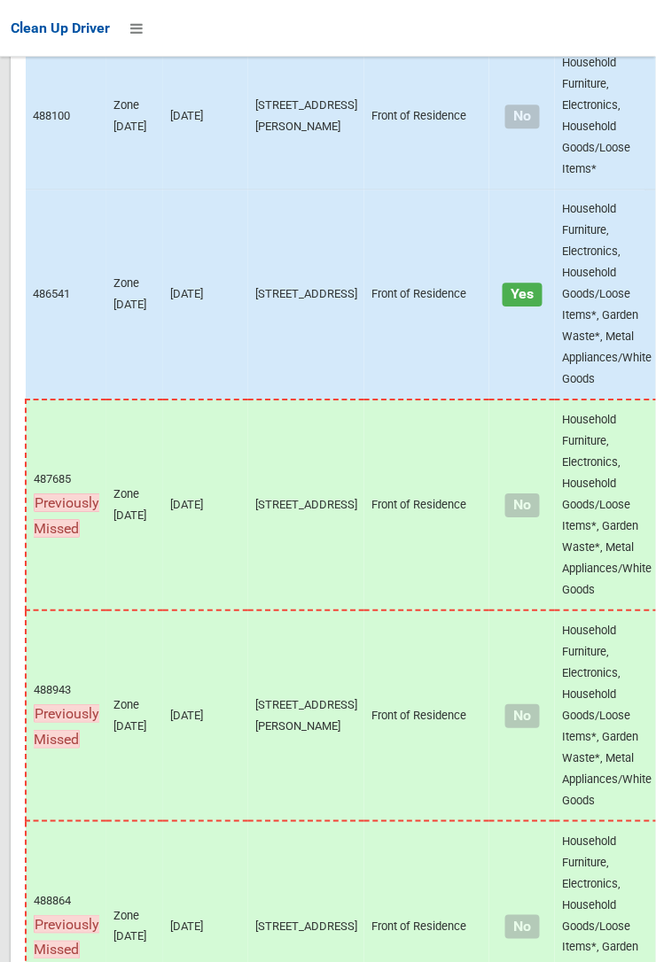
scroll to position [14284, 0]
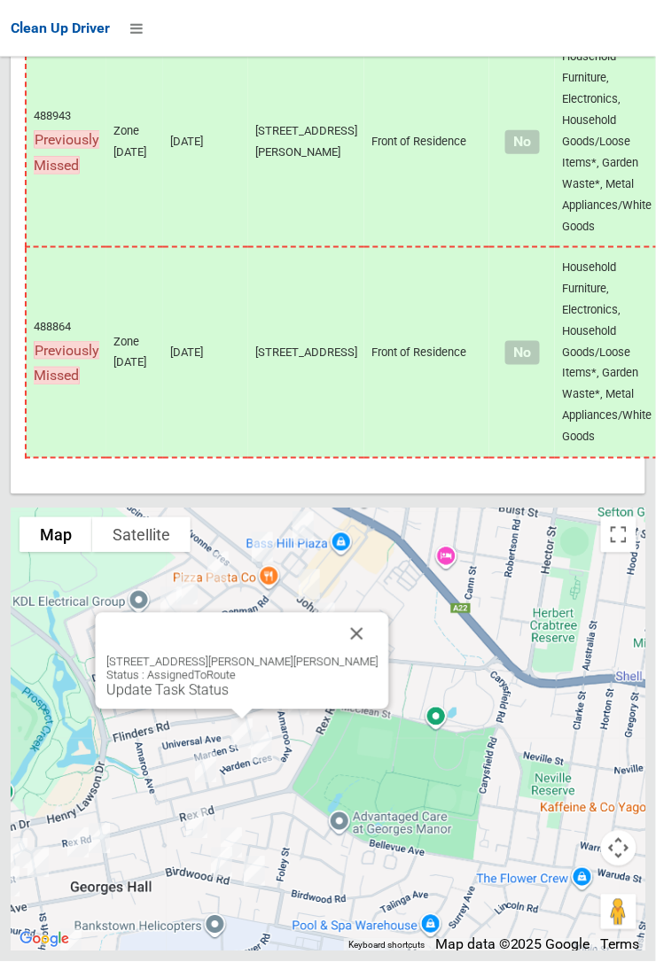
click at [424, 691] on div at bounding box center [328, 481] width 656 height 962
click at [339, 656] on button "Close" at bounding box center [357, 634] width 43 height 43
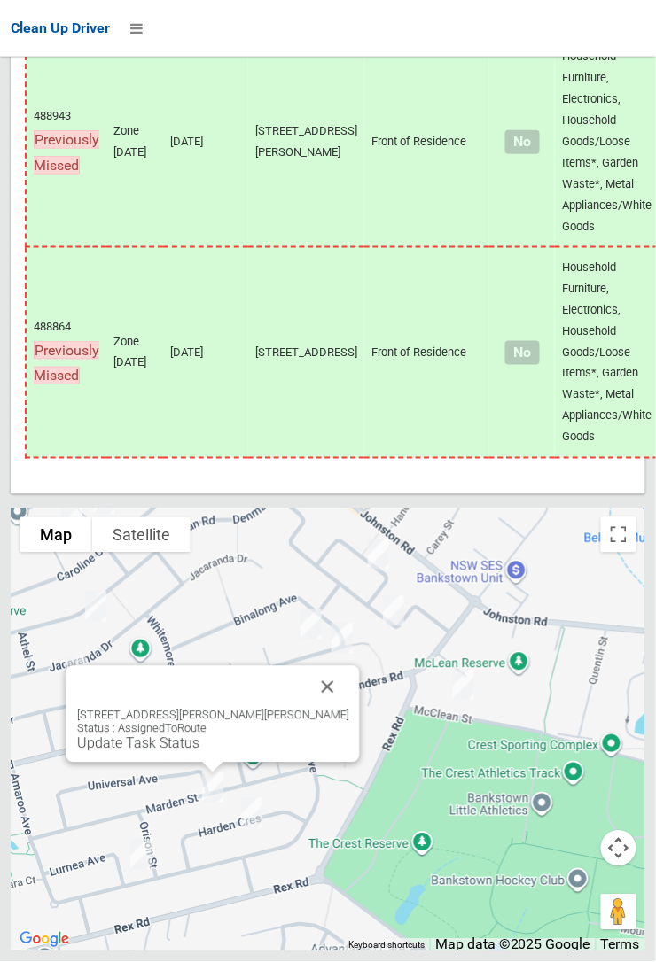
click at [199, 752] on link "Update Task Status" at bounding box center [138, 743] width 122 height 17
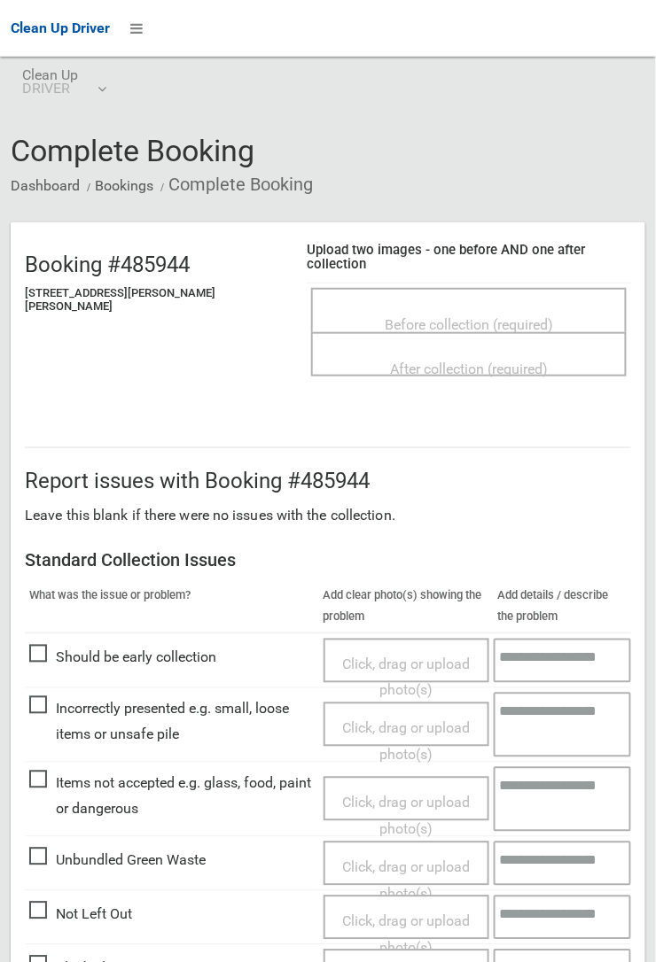
click at [430, 316] on span "Before collection (required)" at bounding box center [469, 324] width 168 height 17
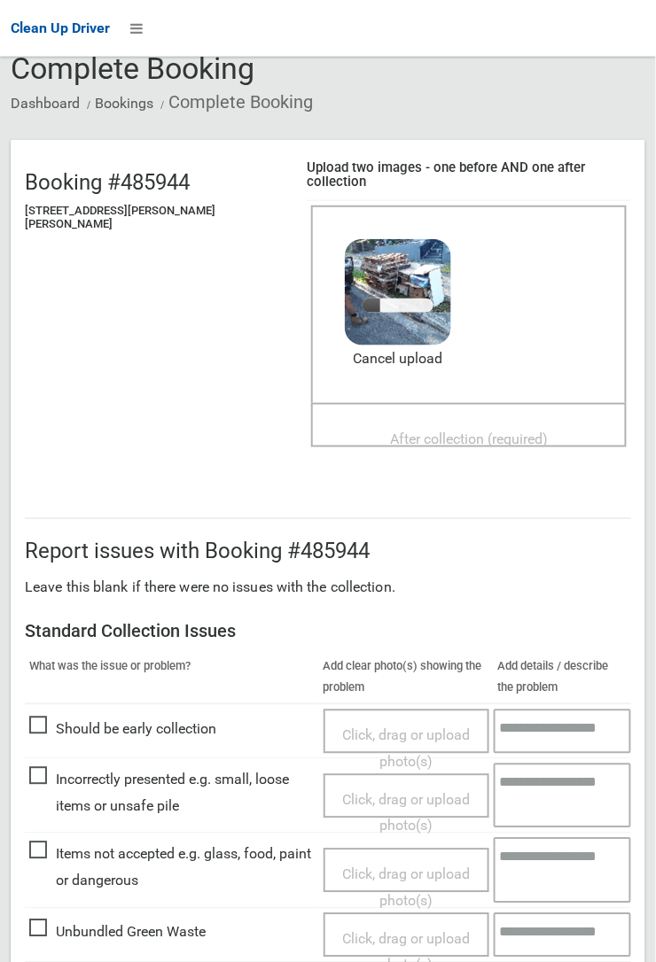
scroll to position [183, 0]
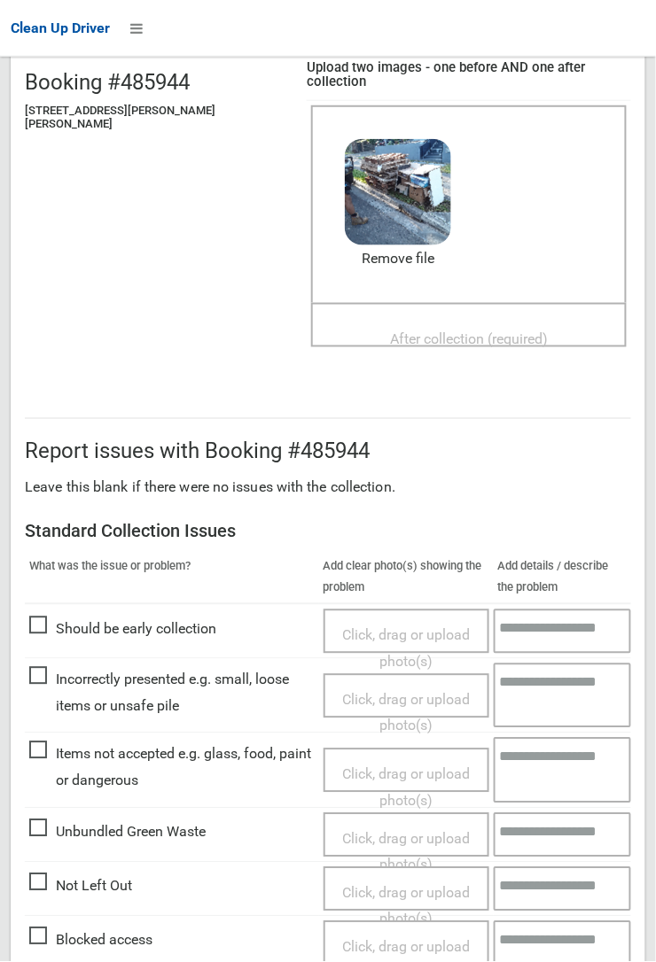
click at [449, 331] on span "After collection (required)" at bounding box center [469, 339] width 158 height 17
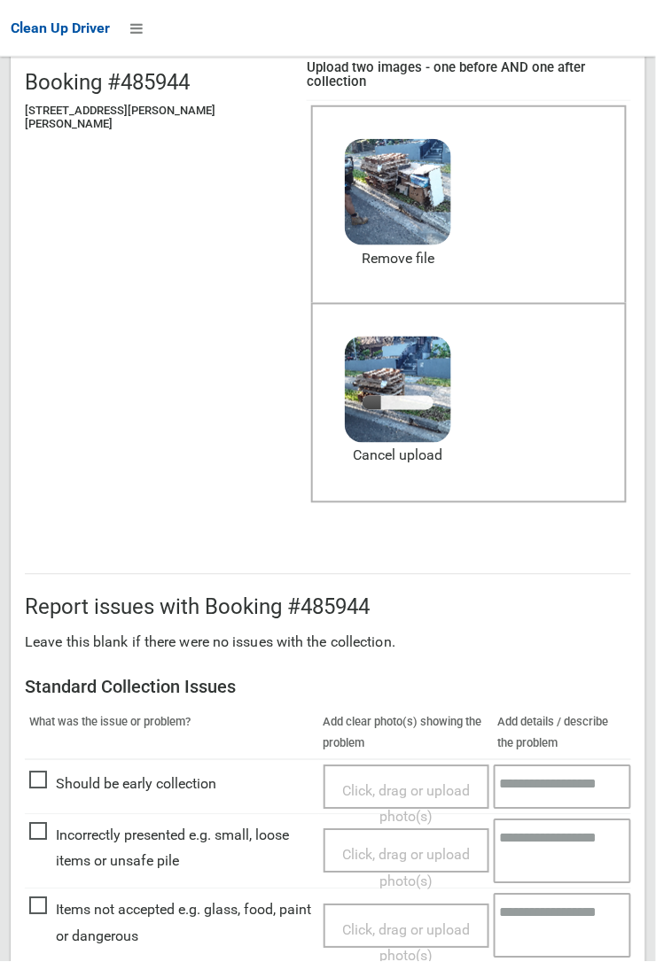
scroll to position [502, 0]
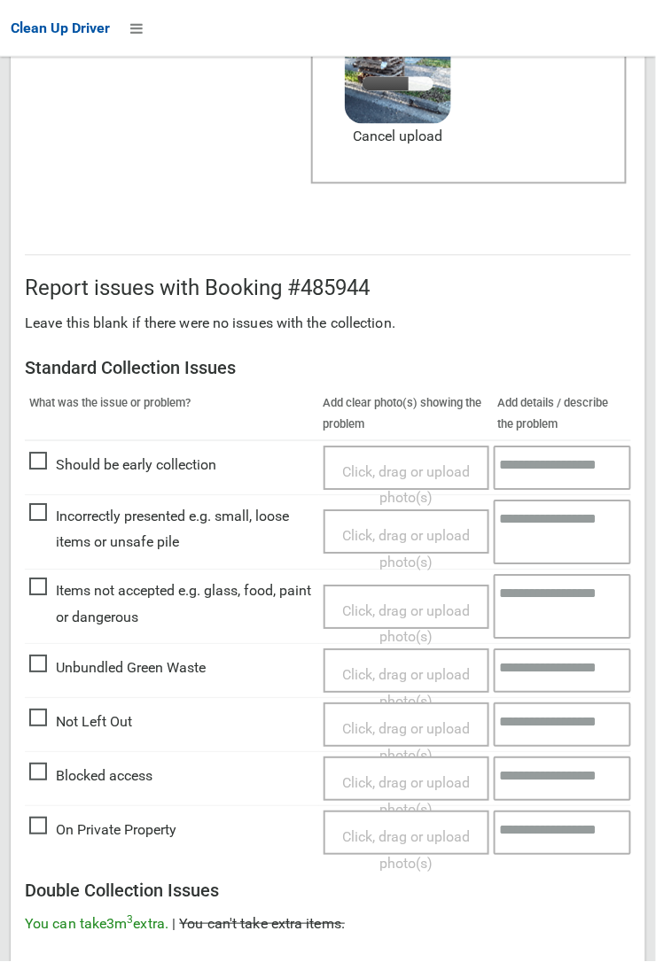
click at [52, 631] on span "Items not accepted e.g. glass, food, paint or dangerous" at bounding box center [171, 605] width 285 height 52
click at [390, 603] on span "Click, drag or upload photo(s)" at bounding box center [406, 624] width 128 height 43
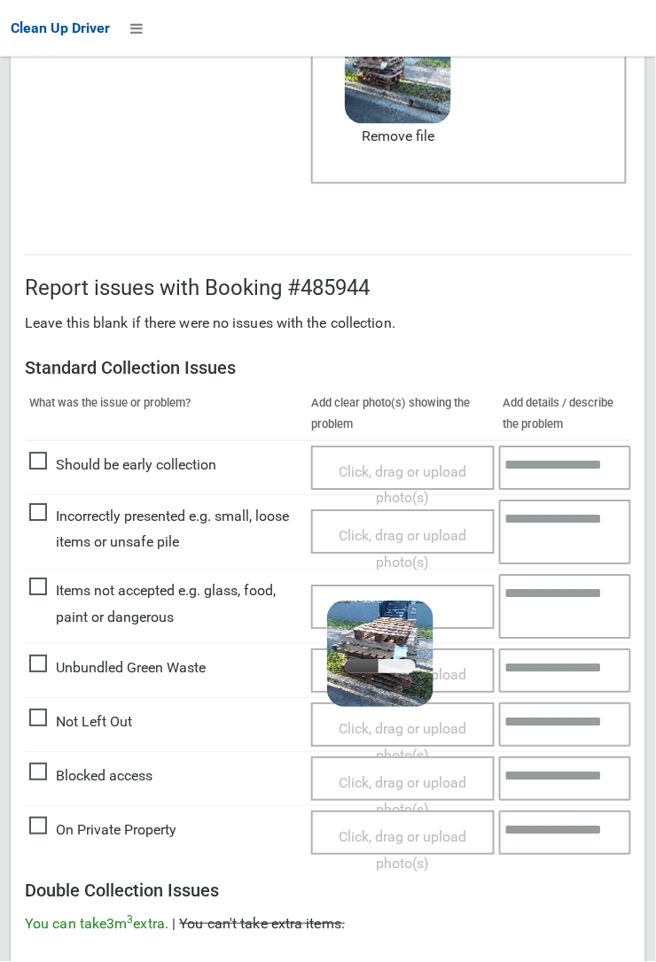
click at [554, 575] on textarea at bounding box center [565, 607] width 133 height 65
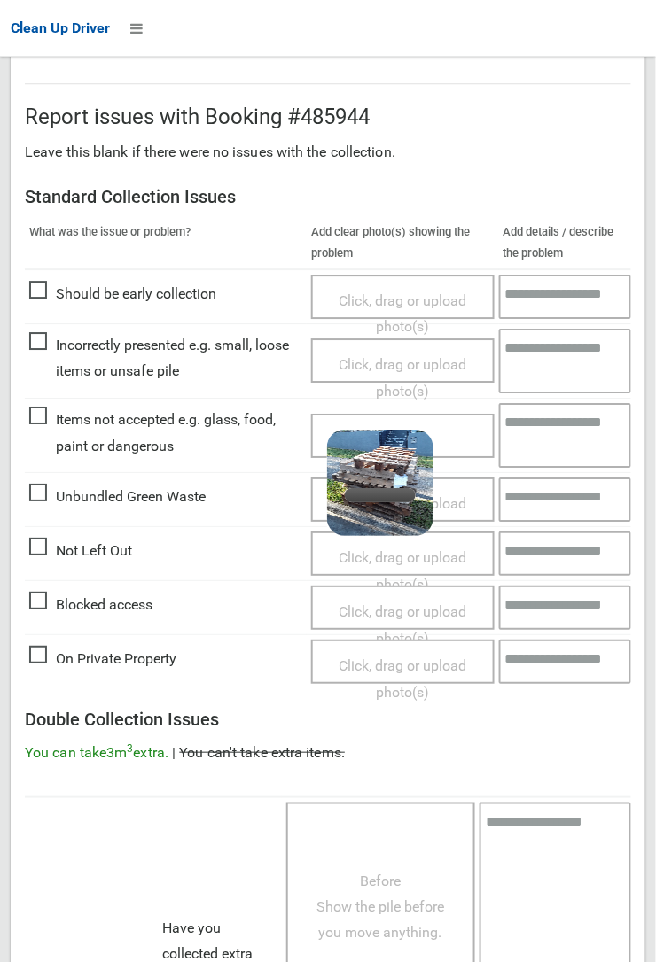
scroll to position [665, 0]
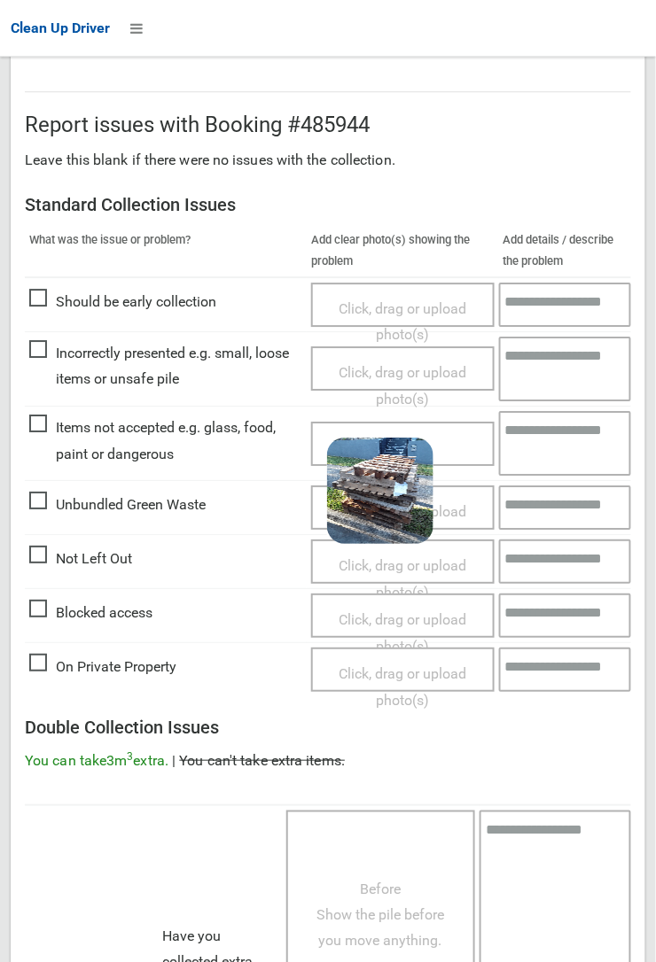
click at [544, 415] on textarea at bounding box center [565, 443] width 133 height 65
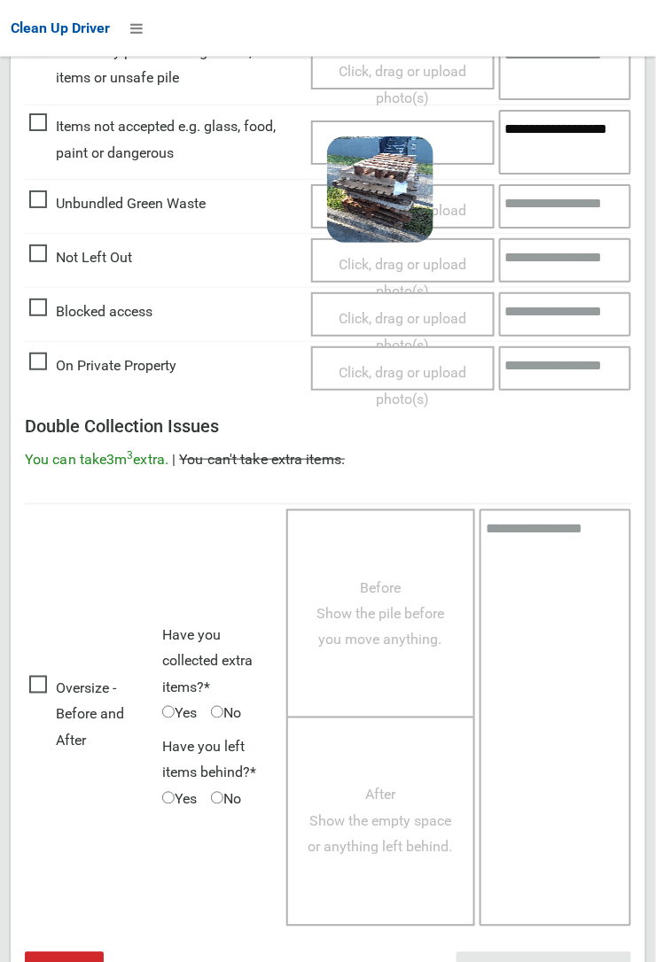
scroll to position [1033, 0]
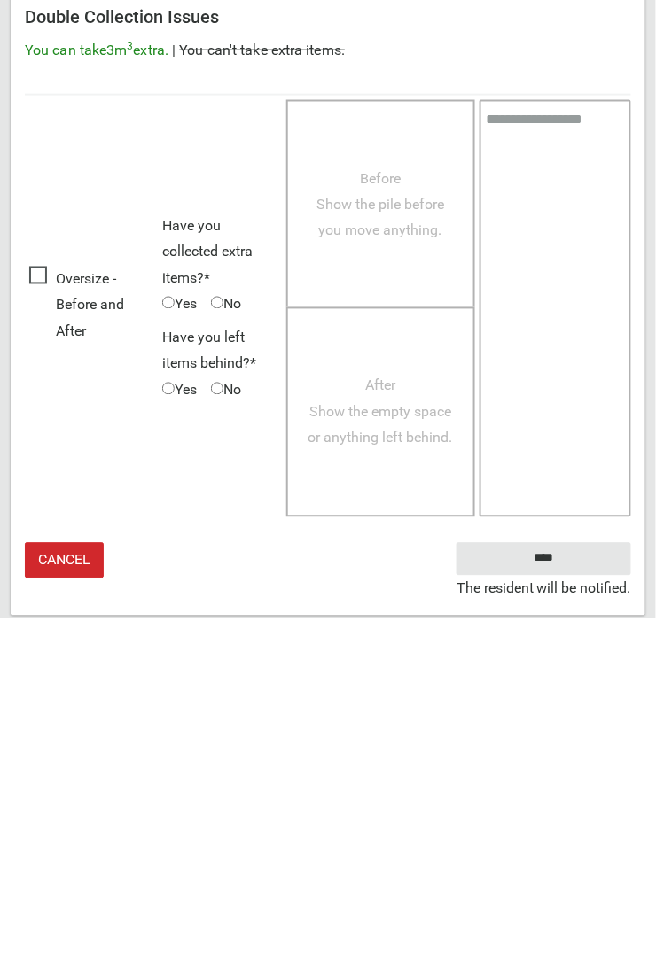
type textarea "**********"
click at [631, 919] on input "****" at bounding box center [543, 902] width 175 height 33
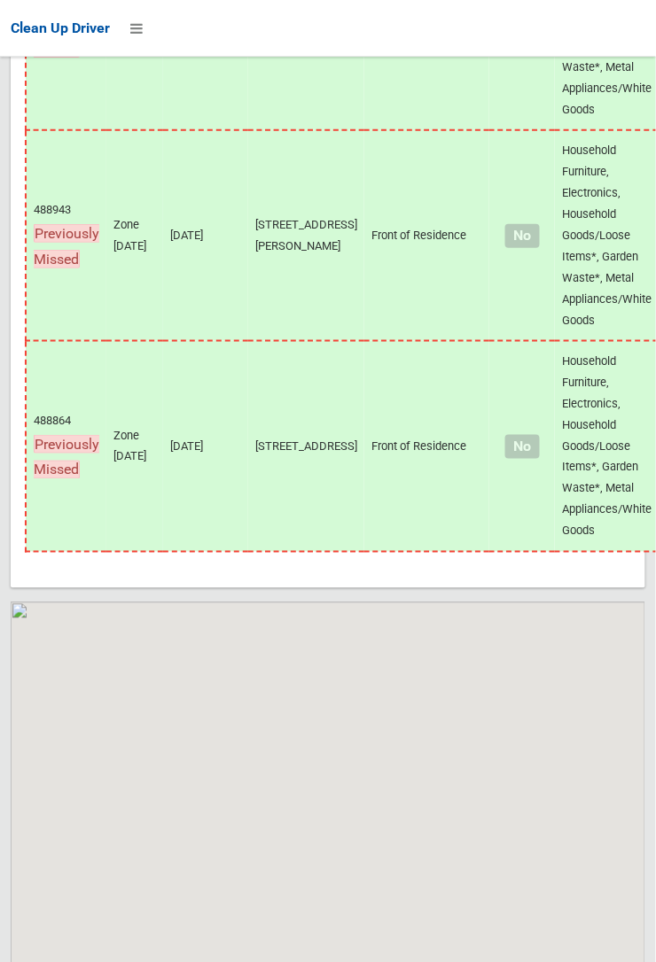
scroll to position [14284, 0]
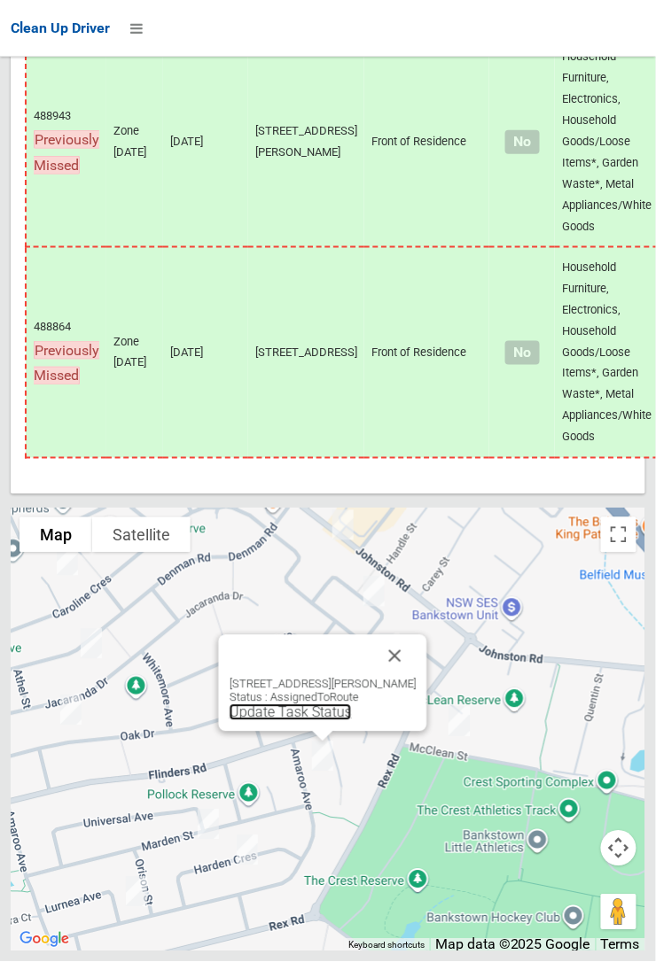
click at [276, 721] on link "Update Task Status" at bounding box center [291, 712] width 122 height 17
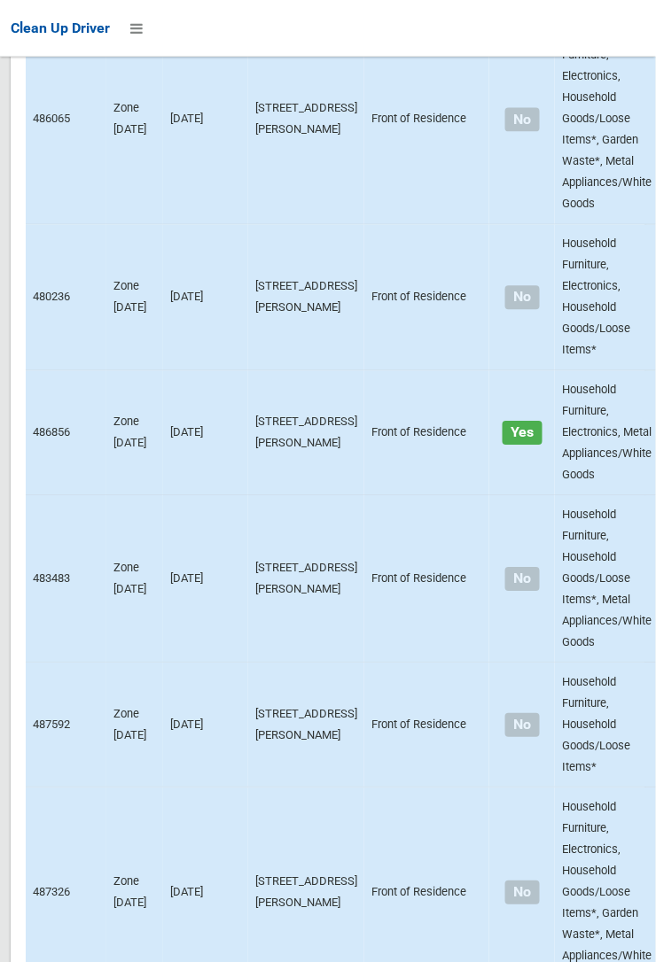
scroll to position [5699, 0]
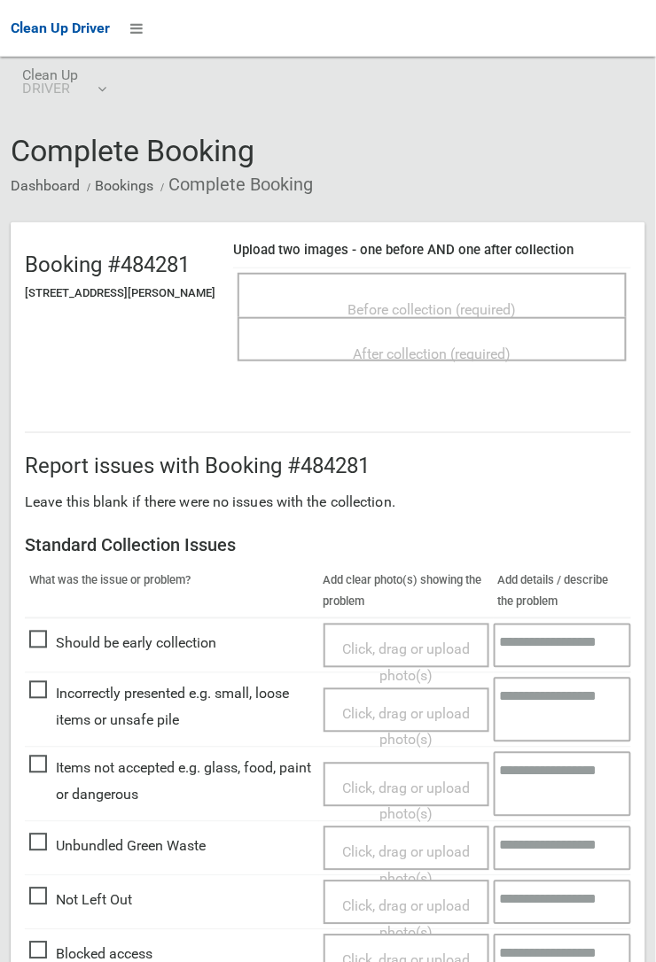
click at [450, 304] on span "Before collection (required)" at bounding box center [432, 309] width 168 height 17
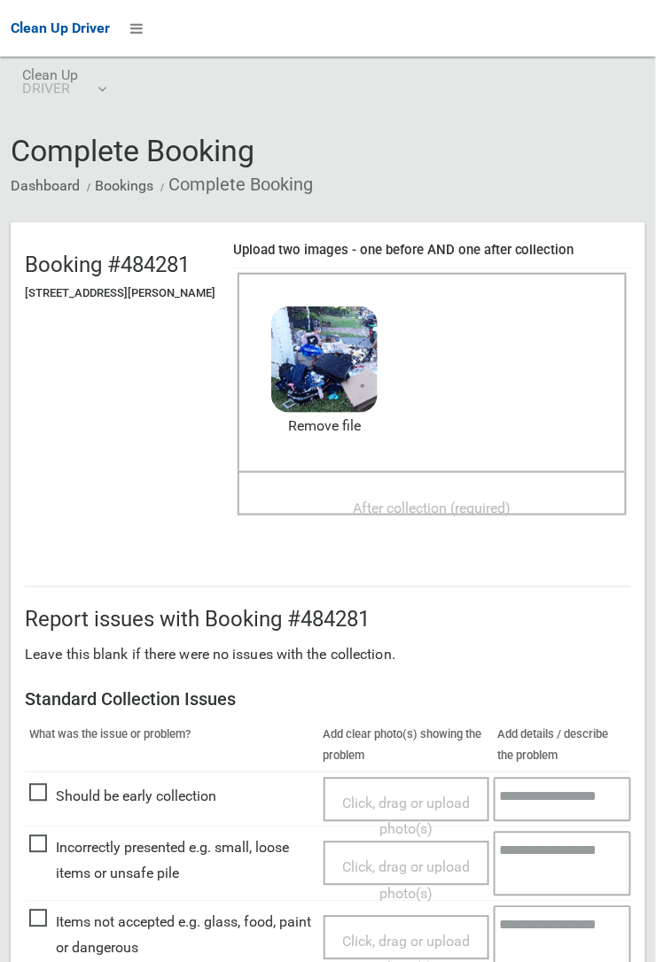
click at [389, 500] on span "After collection (required)" at bounding box center [433, 508] width 158 height 17
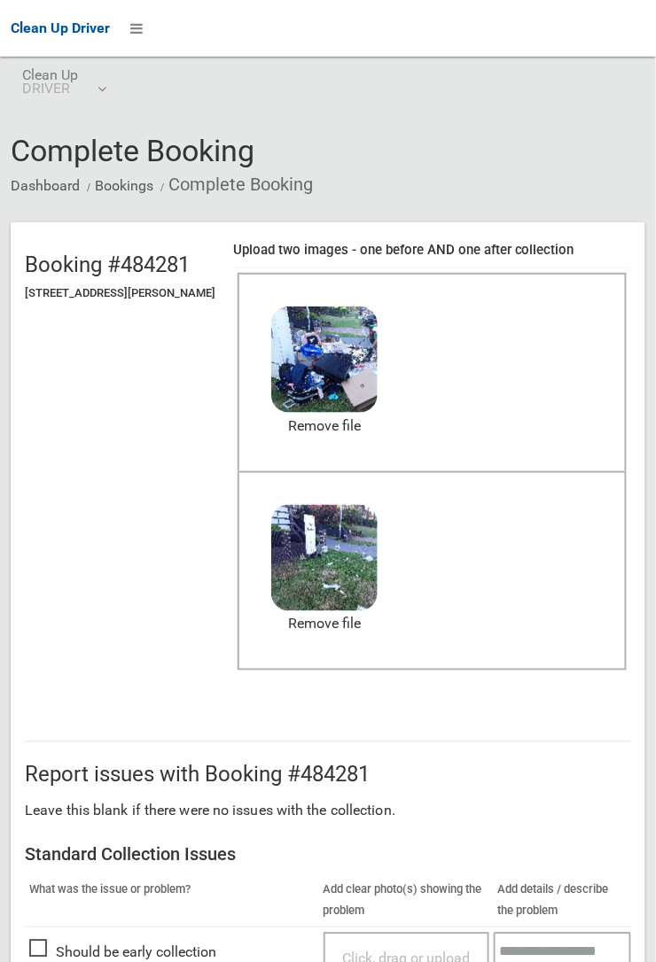
scroll to position [972, 0]
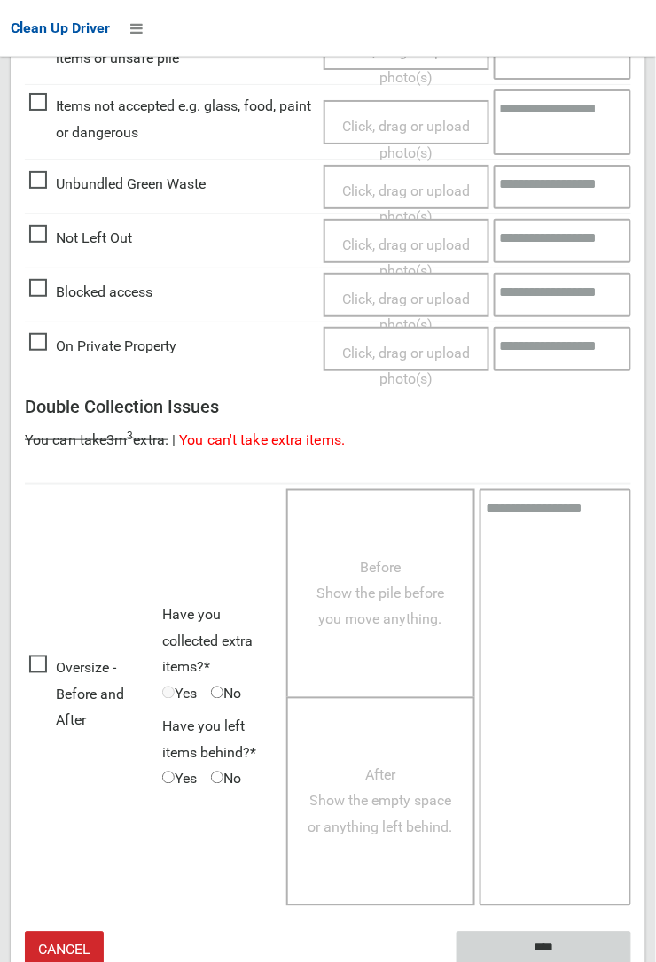
click at [631, 961] on input "****" at bounding box center [543, 948] width 175 height 33
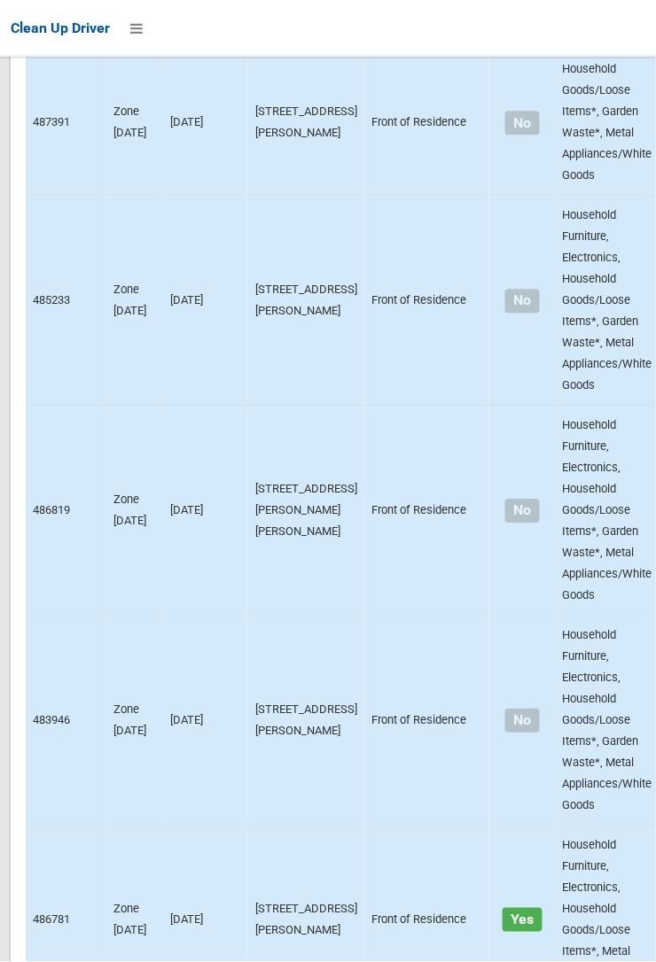
scroll to position [4703, 0]
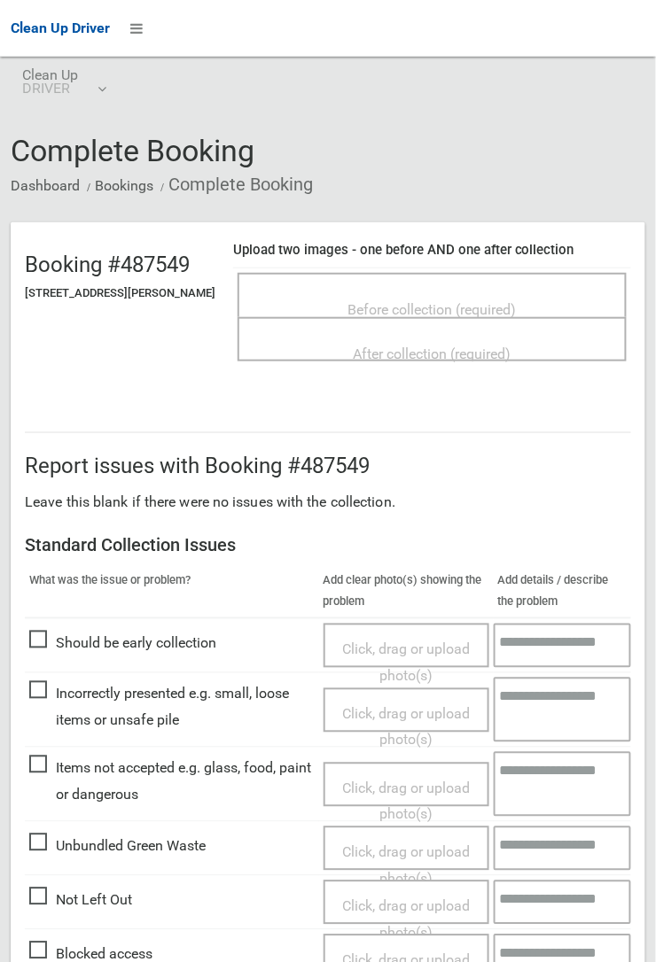
click at [453, 318] on span "Before collection (required)" at bounding box center [432, 309] width 168 height 17
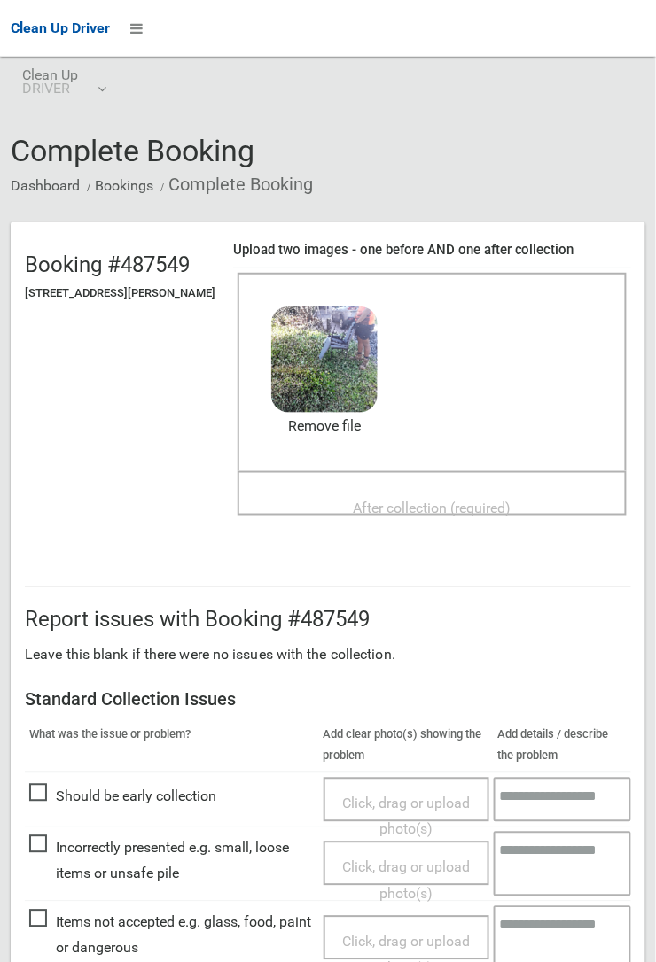
click at [415, 514] on span "After collection (required)" at bounding box center [433, 508] width 158 height 17
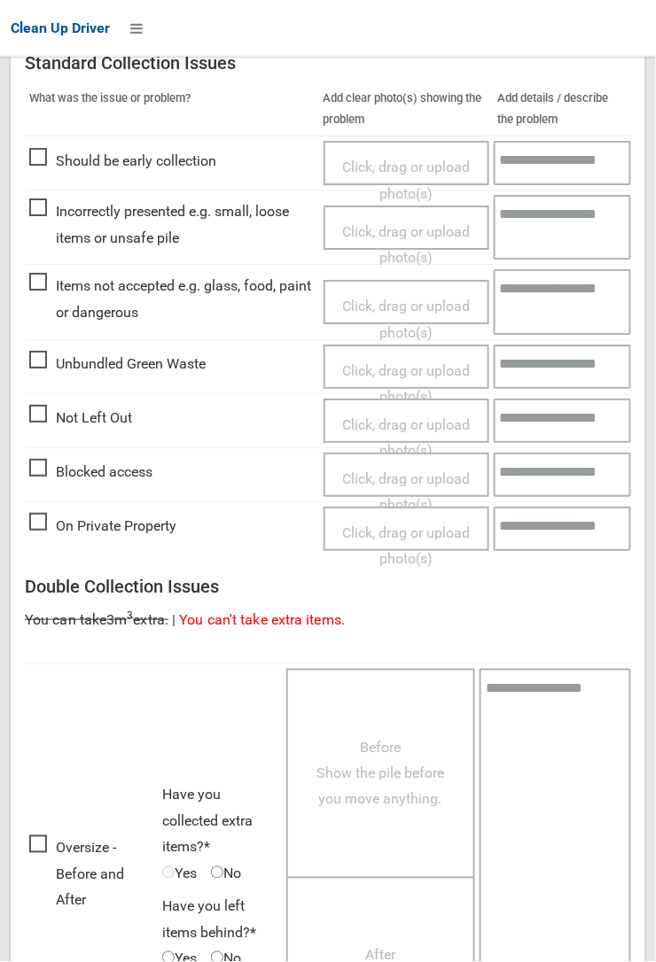
scroll to position [986, 0]
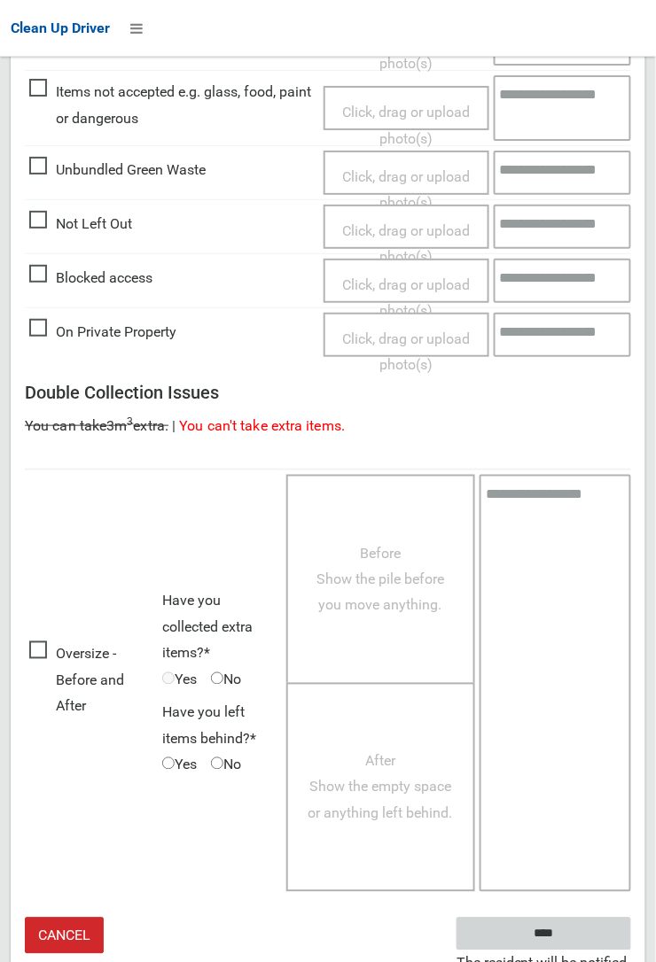
click at [532, 939] on input "****" at bounding box center [543, 934] width 175 height 33
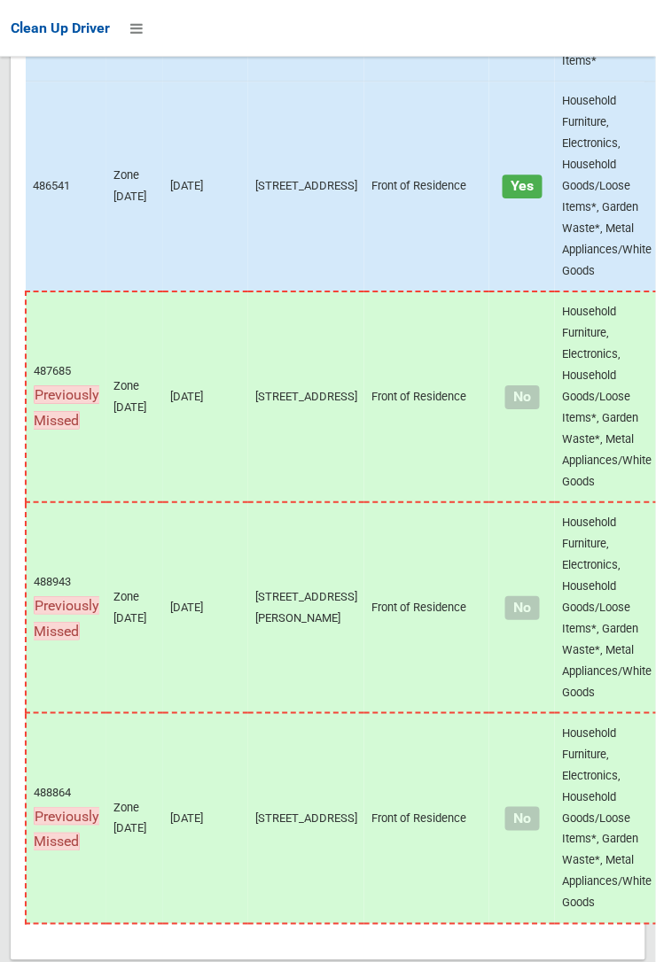
scroll to position [14283, 0]
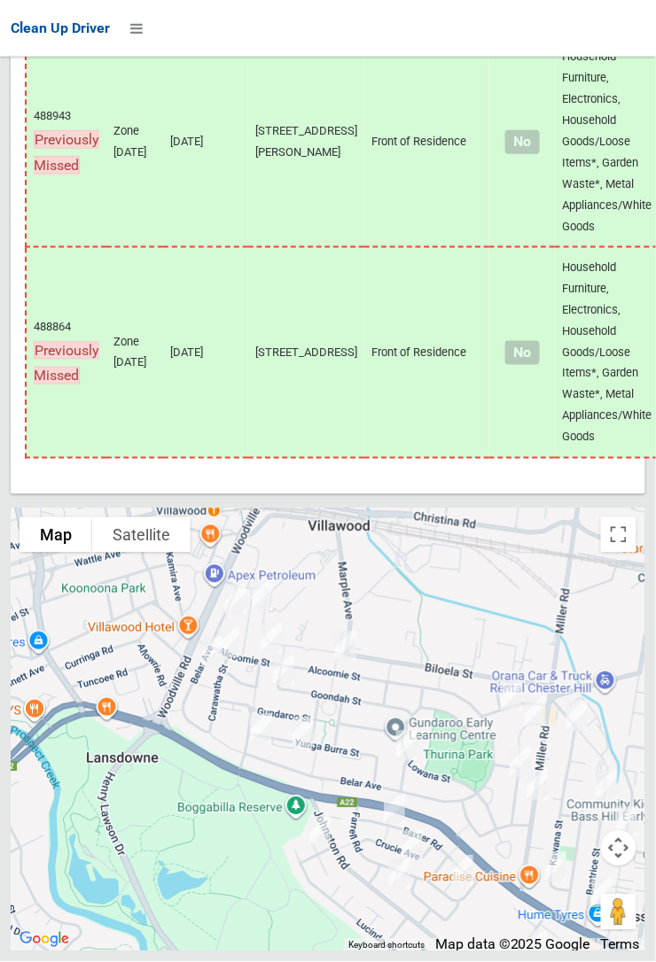
click at [348, 487] on div at bounding box center [328, 481] width 656 height 962
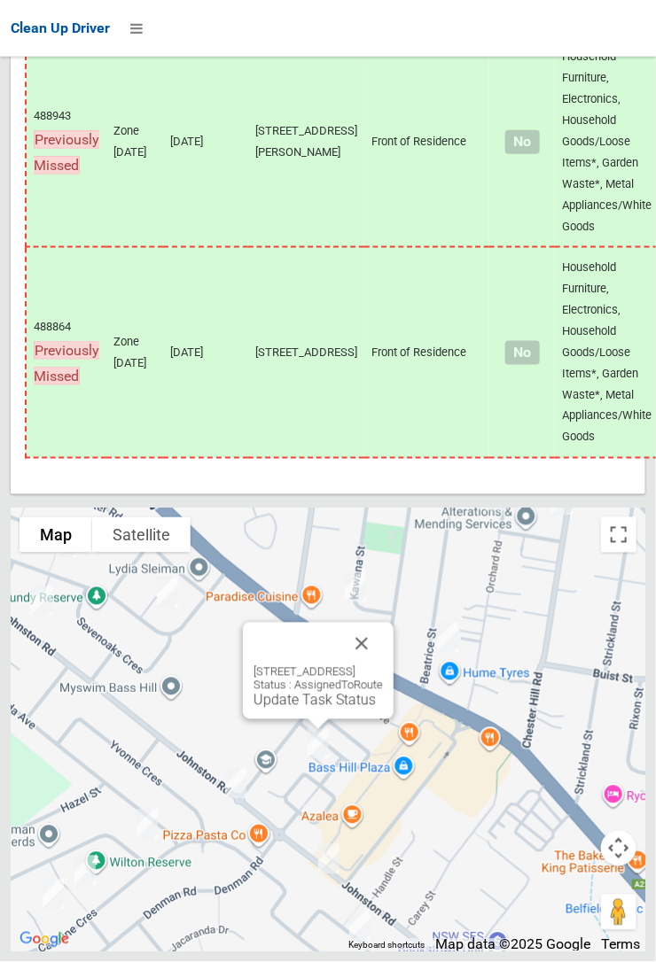
click at [383, 665] on button "Close" at bounding box center [361, 644] width 43 height 43
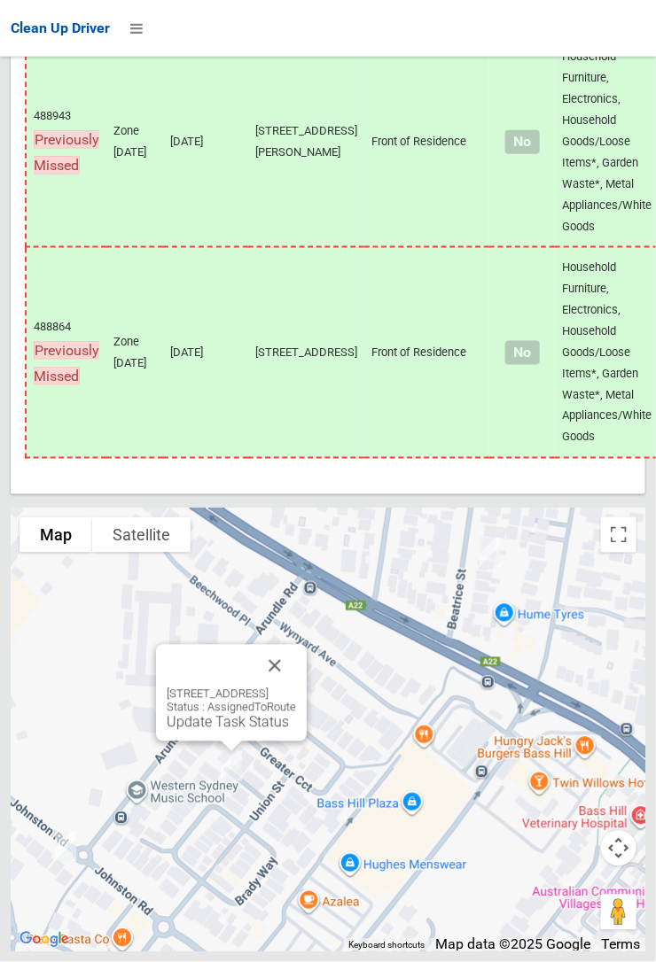
click at [296, 688] on button "Close" at bounding box center [274, 666] width 43 height 43
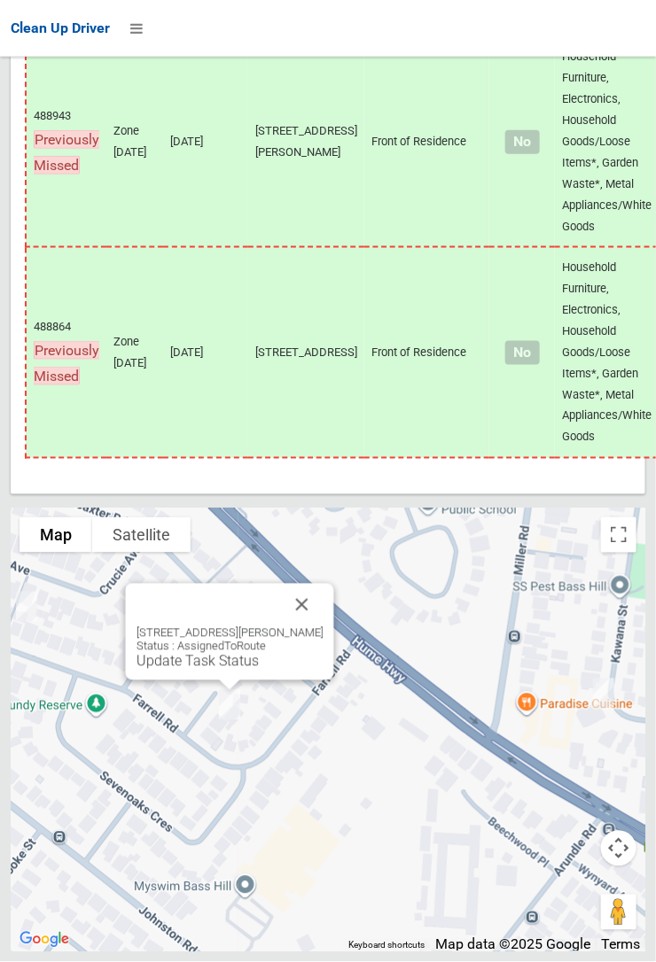
click at [323, 626] on button "Close" at bounding box center [302, 605] width 43 height 43
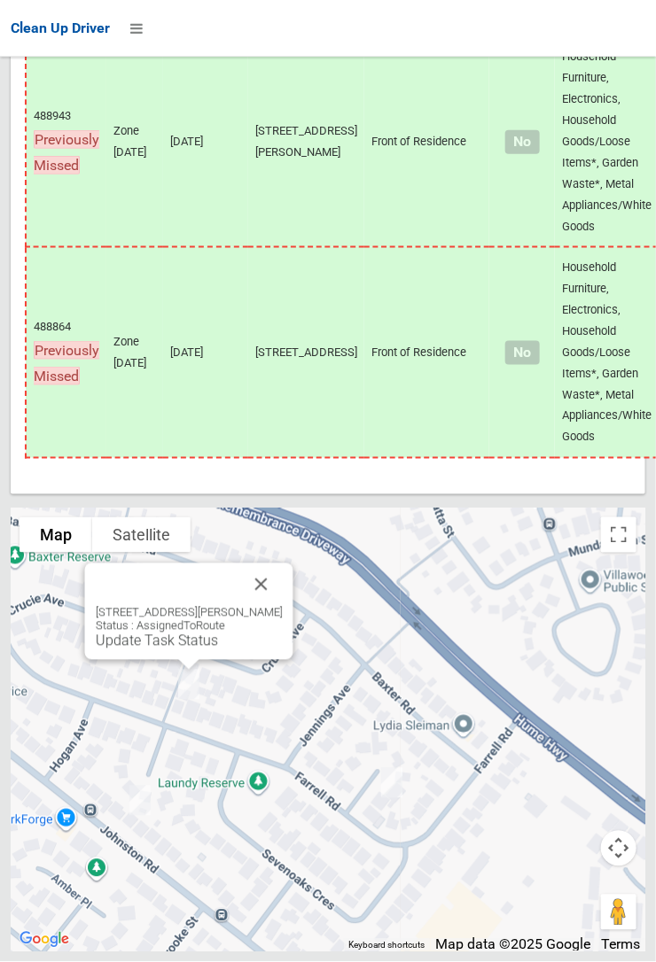
click at [277, 606] on button "Close" at bounding box center [261, 585] width 43 height 43
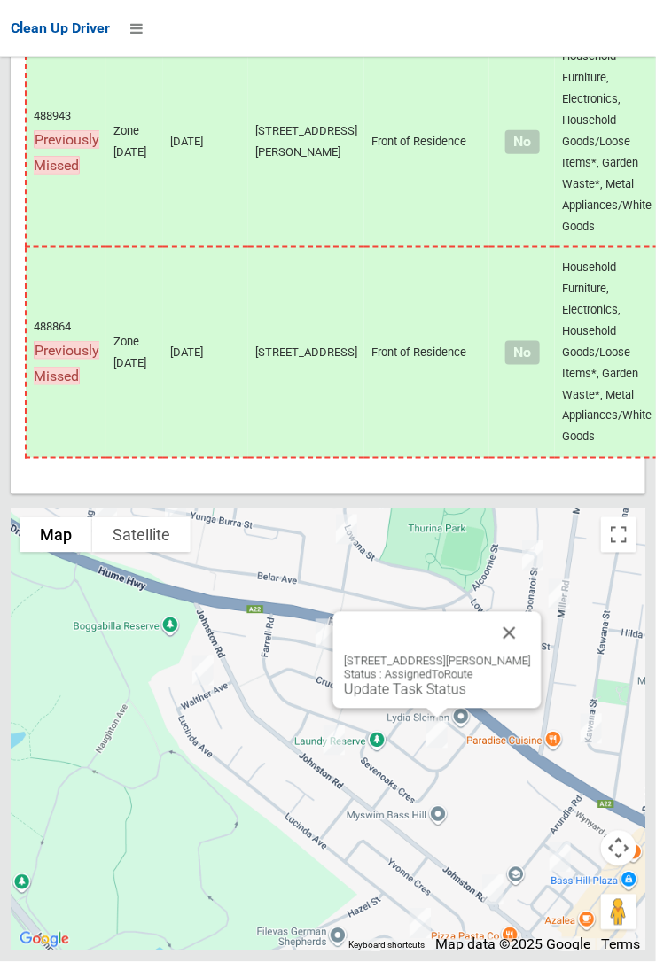
click at [516, 655] on button "Close" at bounding box center [509, 633] width 43 height 43
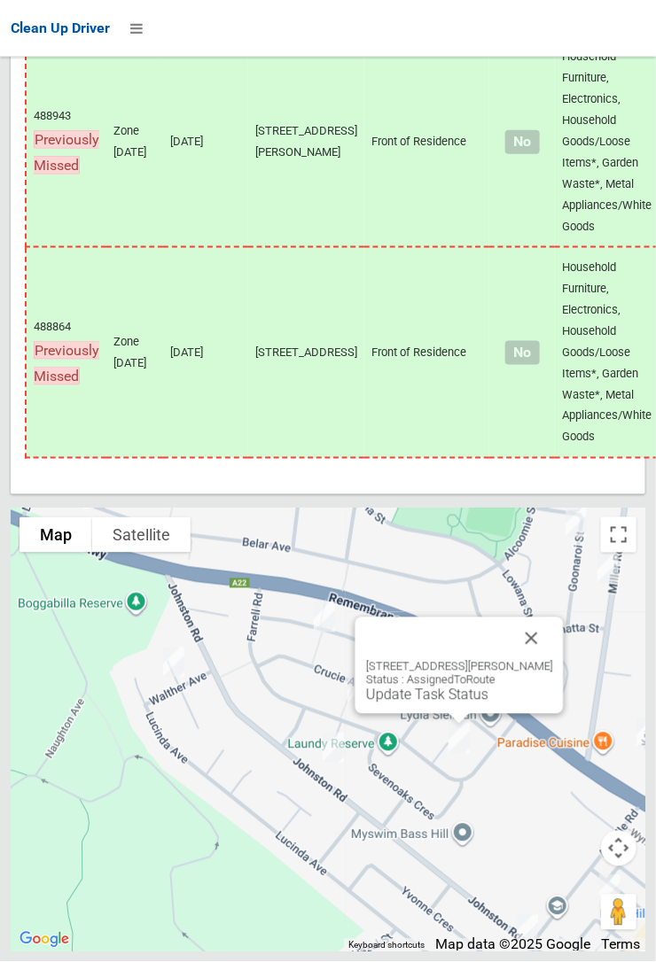
click at [422, 704] on link "Update Task Status" at bounding box center [427, 695] width 122 height 17
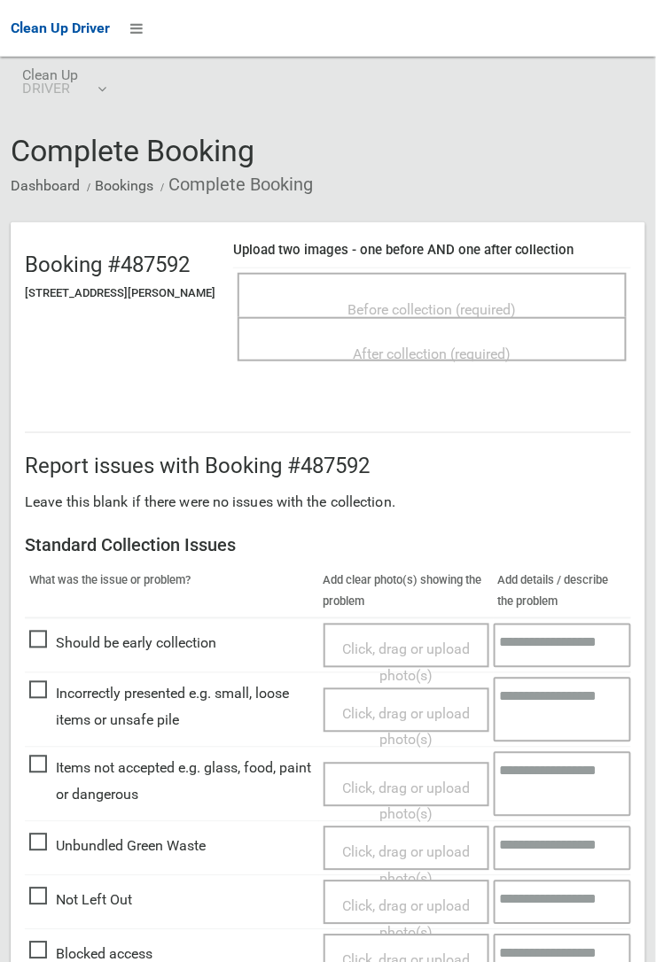
click at [431, 301] on span "Before collection (required)" at bounding box center [432, 309] width 168 height 17
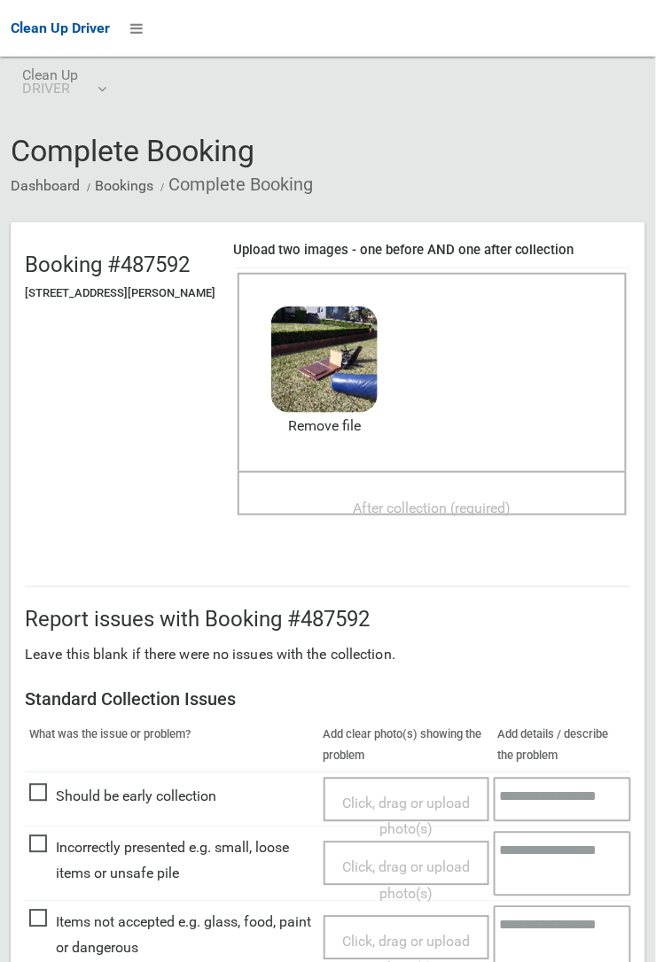
click at [406, 500] on span "After collection (required)" at bounding box center [433, 508] width 158 height 17
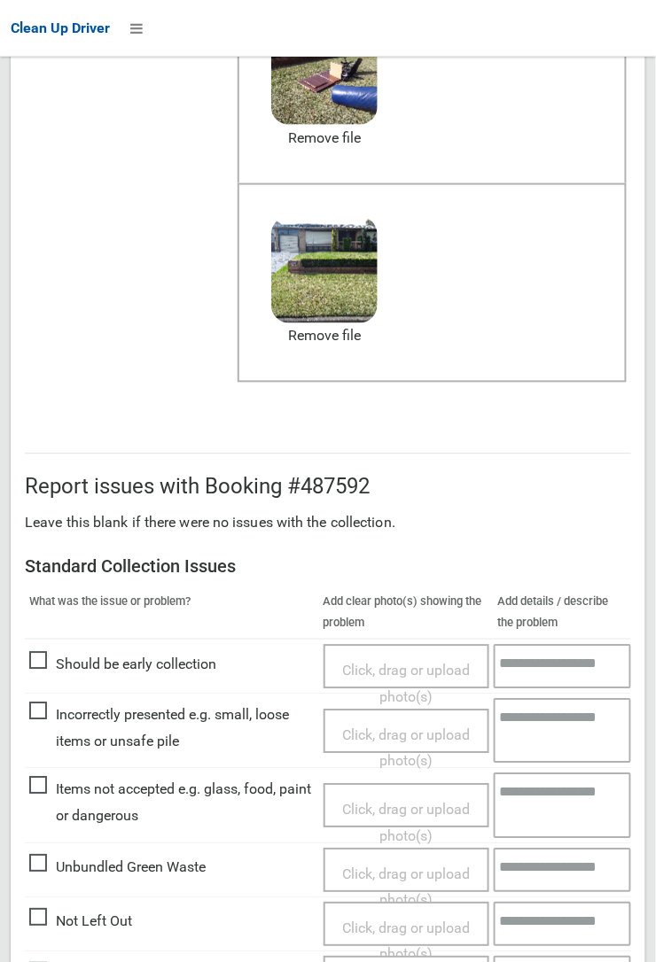
scroll to position [971, 0]
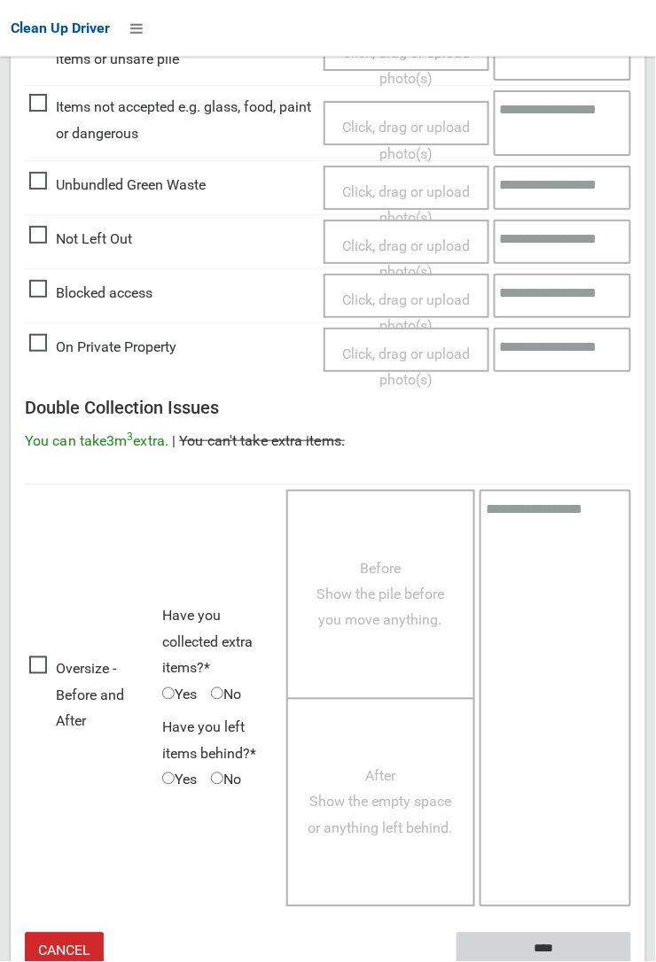
click at [544, 937] on input "****" at bounding box center [543, 949] width 175 height 33
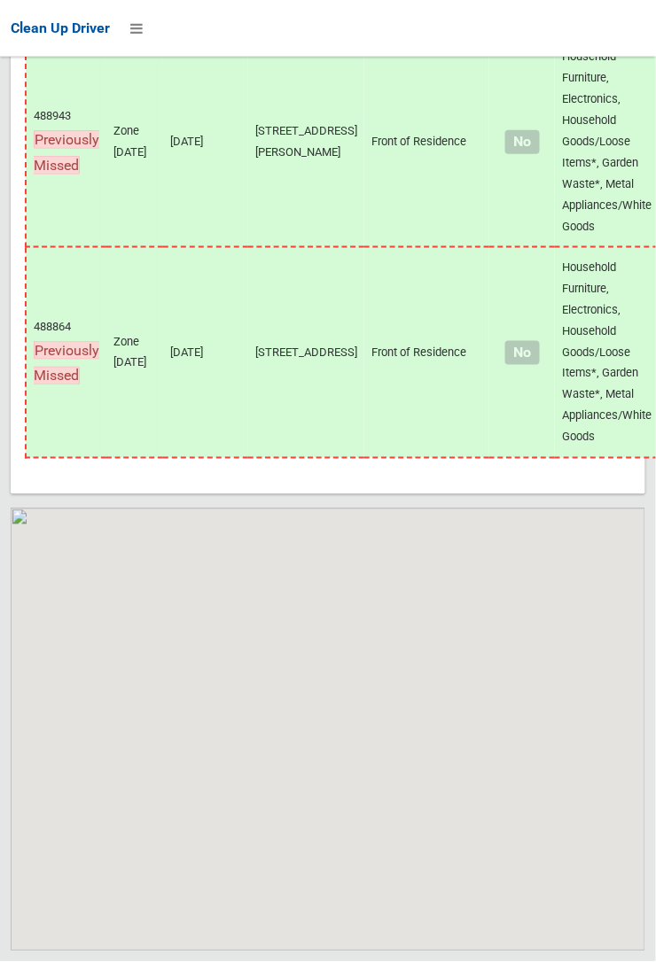
scroll to position [14283, 0]
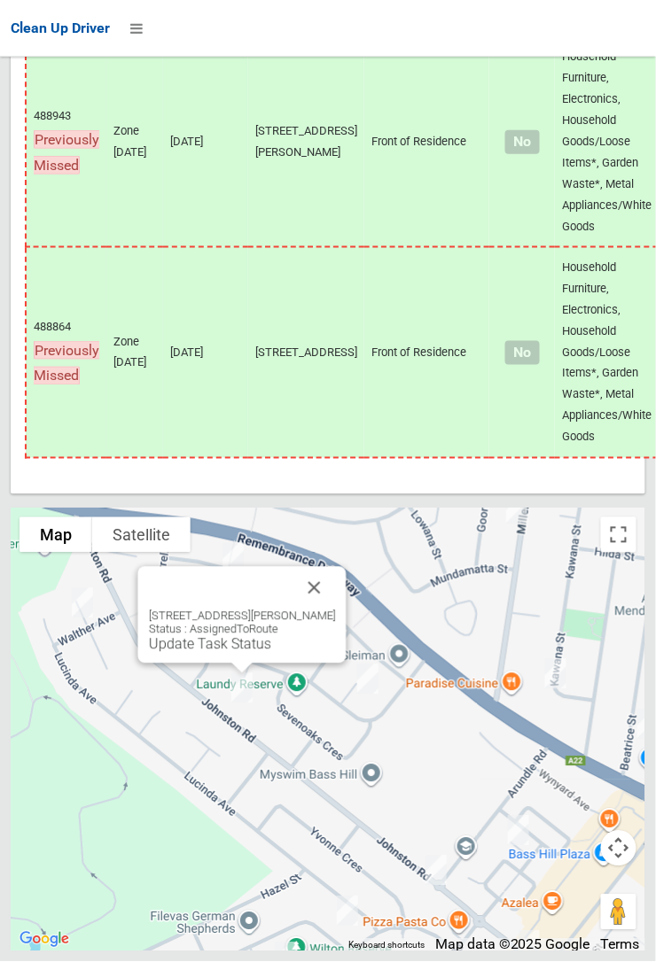
click at [336, 610] on button "Close" at bounding box center [314, 588] width 43 height 43
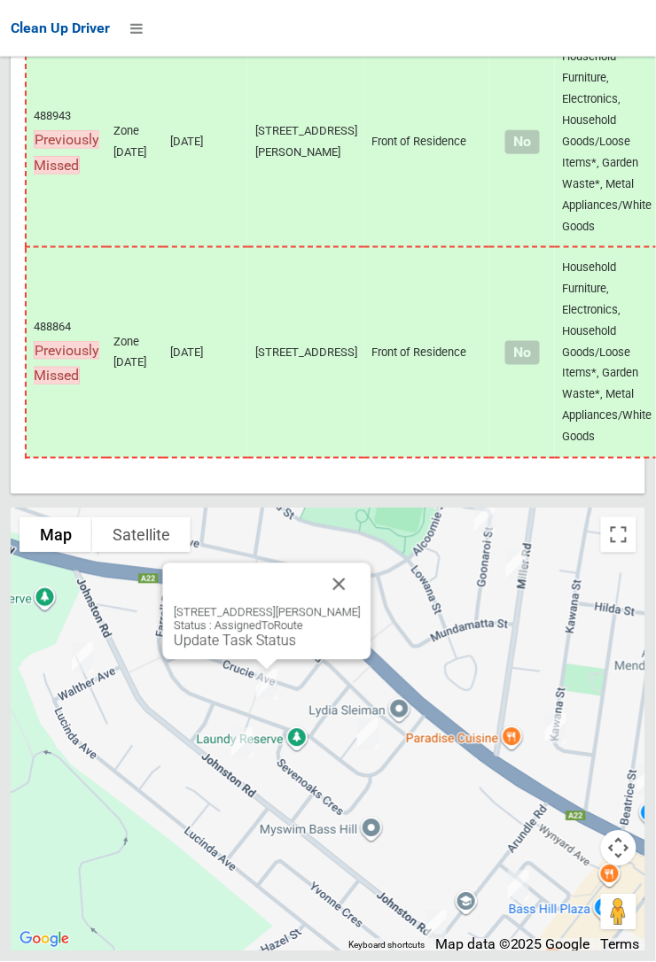
click at [355, 606] on button "Close" at bounding box center [339, 585] width 43 height 43
click at [276, 650] on link "Update Task Status" at bounding box center [235, 641] width 122 height 17
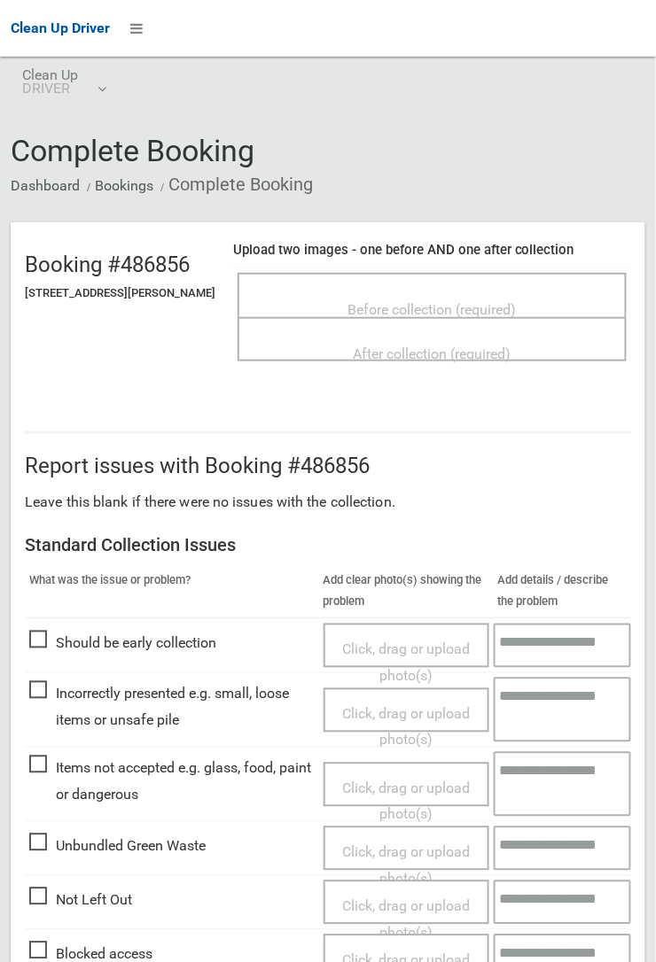
click at [438, 301] on span "Before collection (required)" at bounding box center [432, 309] width 168 height 17
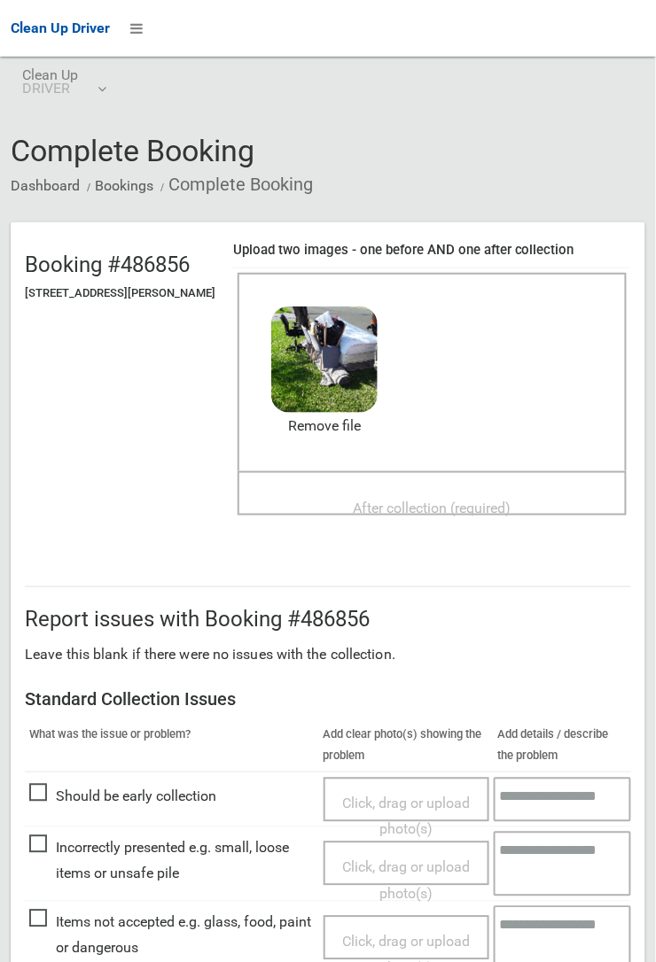
click at [382, 491] on div "After collection (required)" at bounding box center [432, 507] width 350 height 33
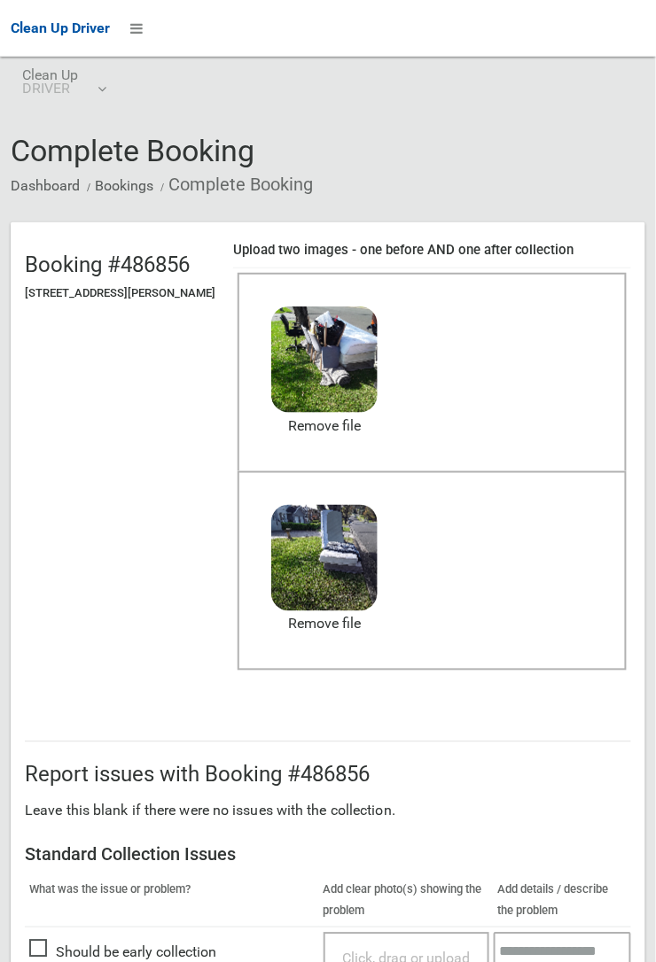
scroll to position [972, 0]
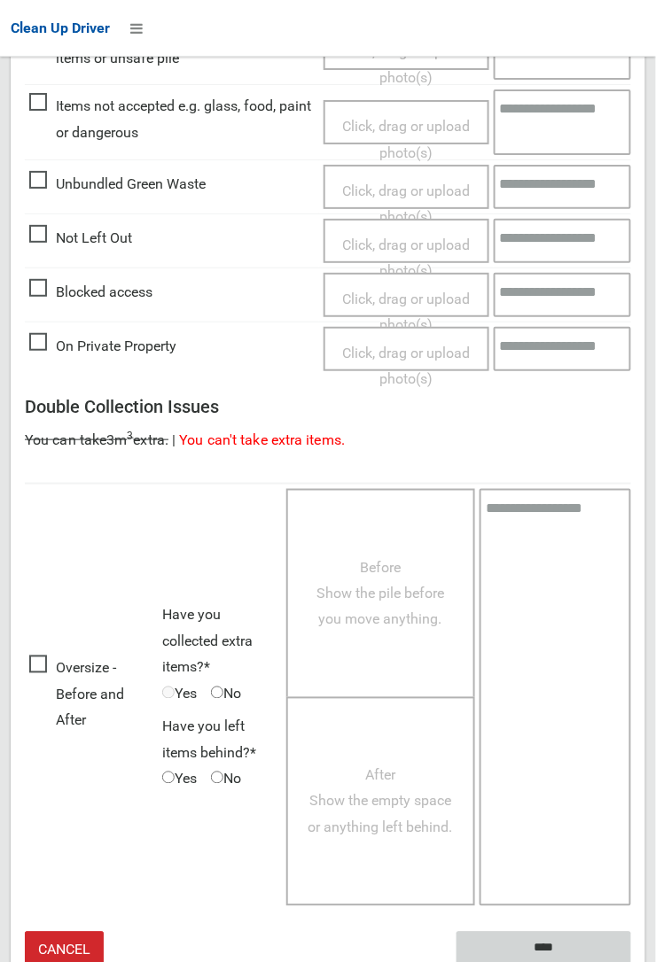
click at [551, 944] on input "****" at bounding box center [543, 948] width 175 height 33
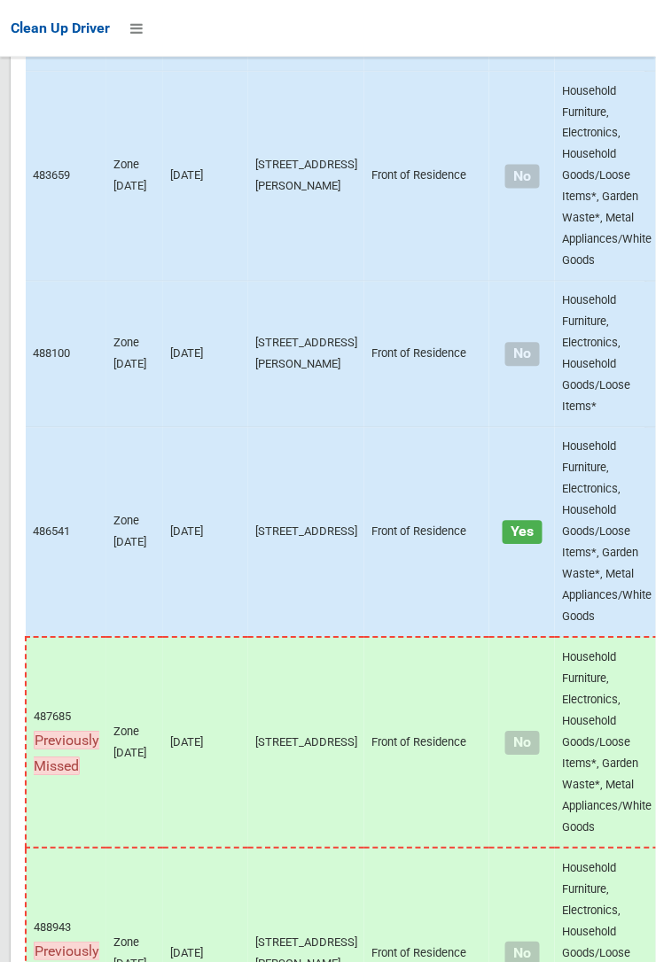
scroll to position [14284, 0]
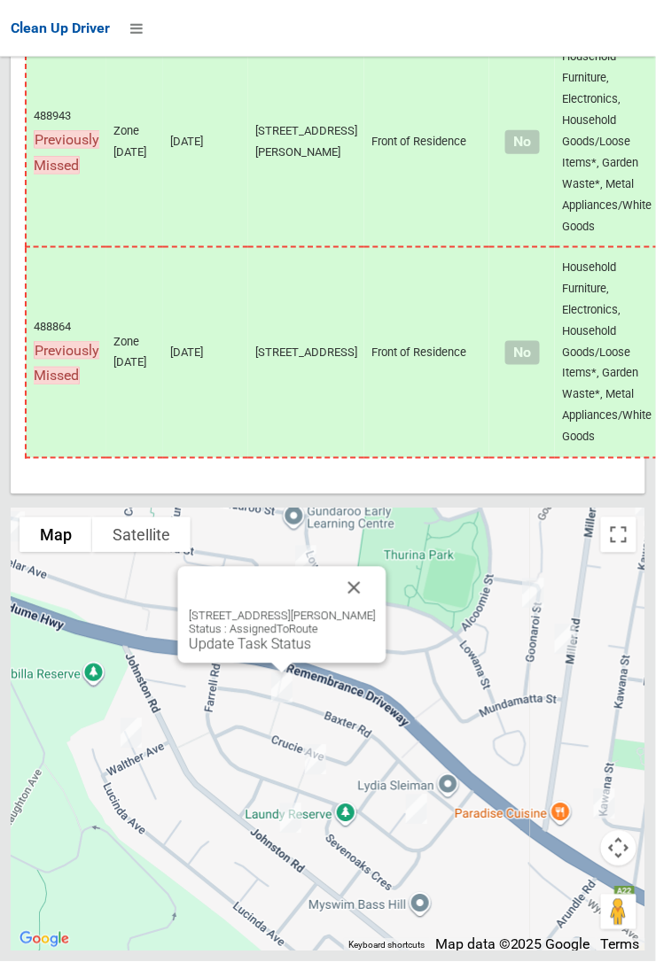
click at [273, 653] on link "Update Task Status" at bounding box center [250, 644] width 122 height 17
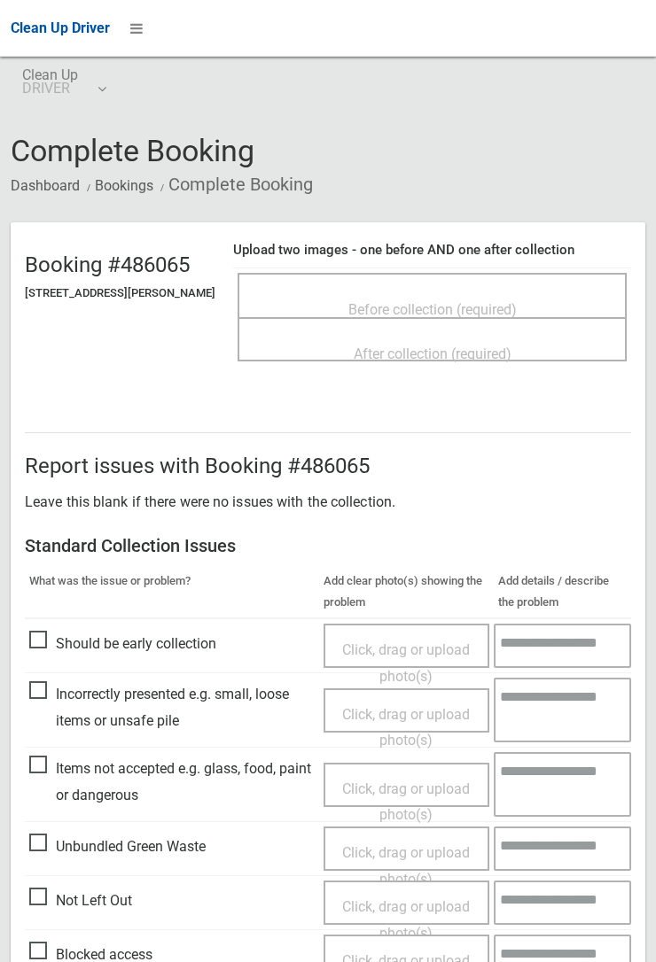
click at [422, 301] on span "Before collection (required)" at bounding box center [432, 309] width 168 height 17
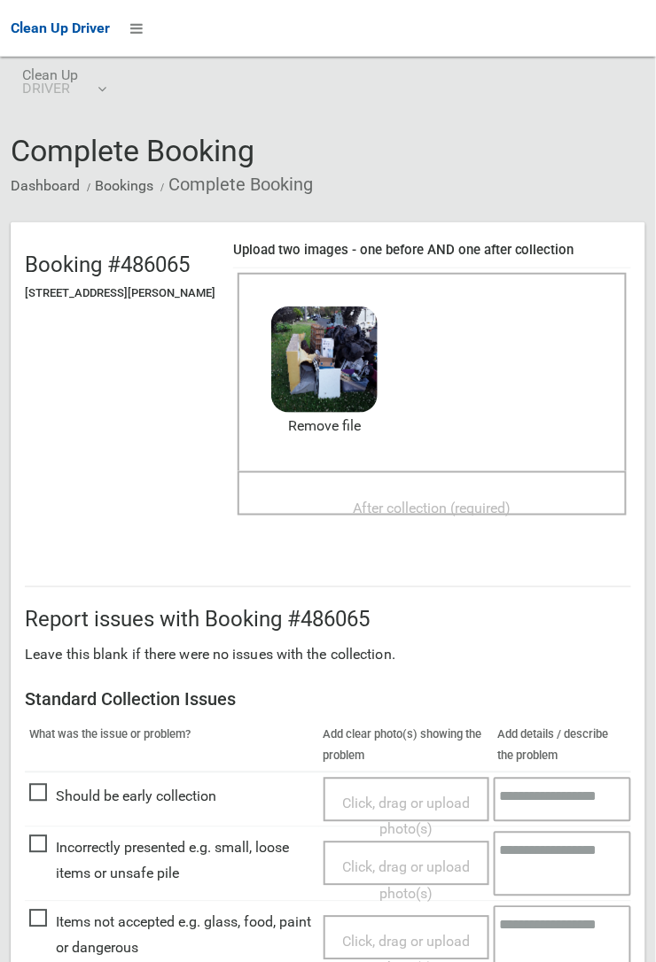
click at [402, 500] on span "After collection (required)" at bounding box center [433, 508] width 158 height 17
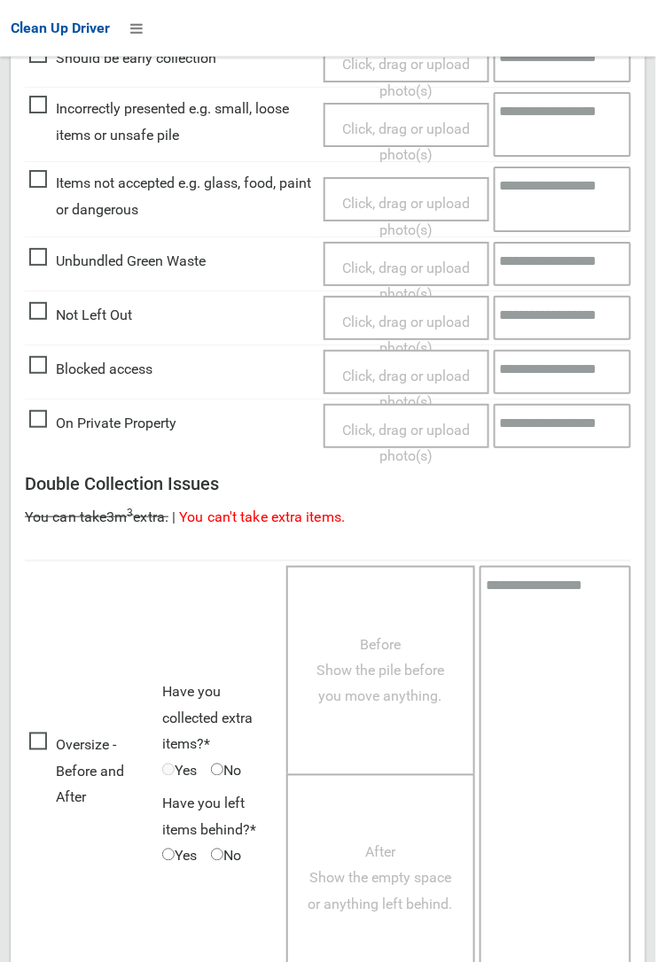
scroll to position [972, 0]
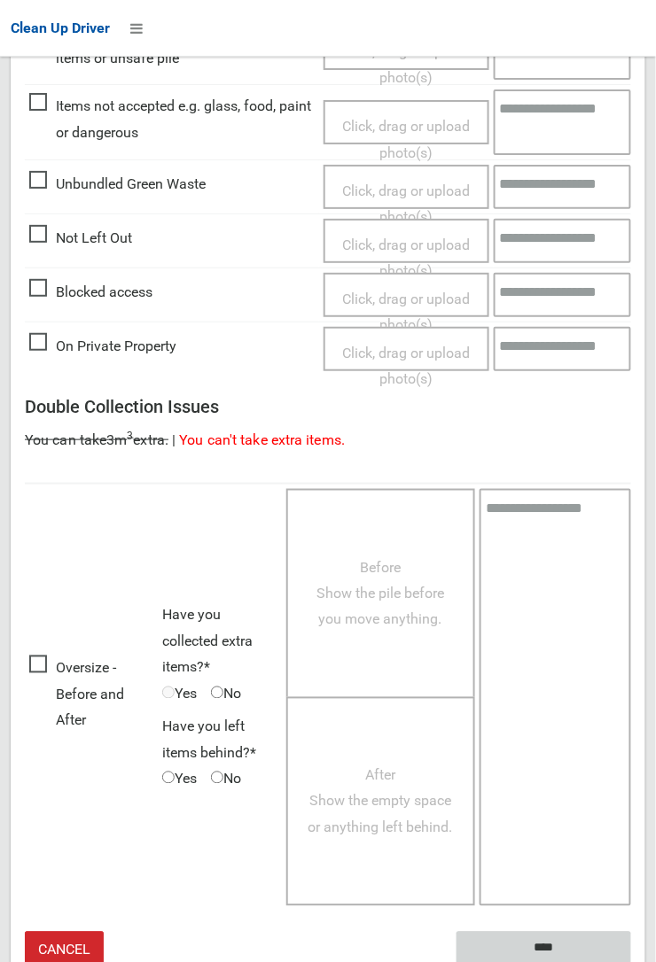
click at [631, 961] on input "****" at bounding box center [543, 948] width 175 height 33
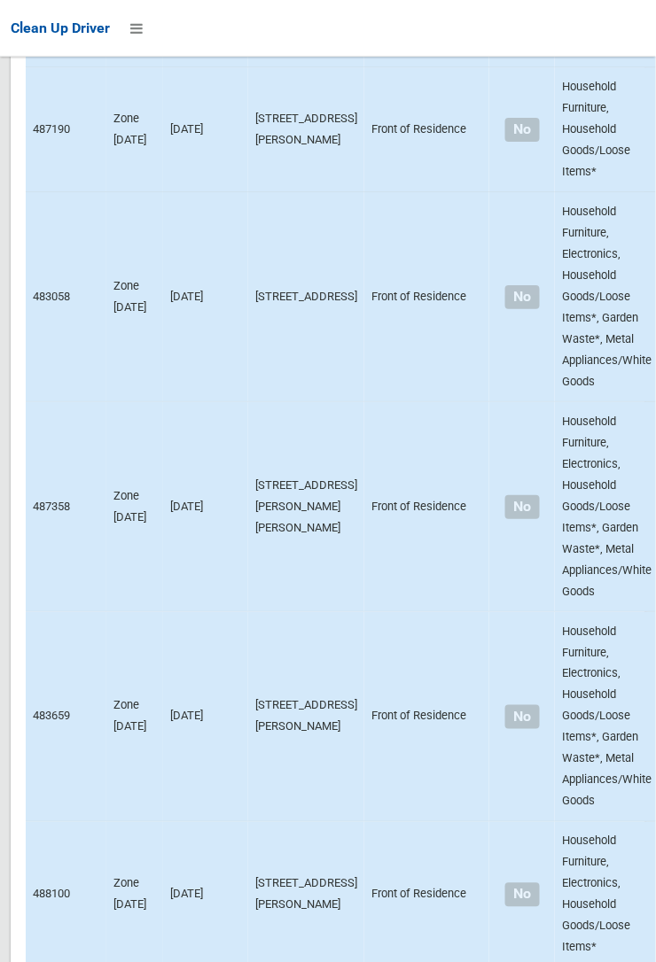
scroll to position [14284, 0]
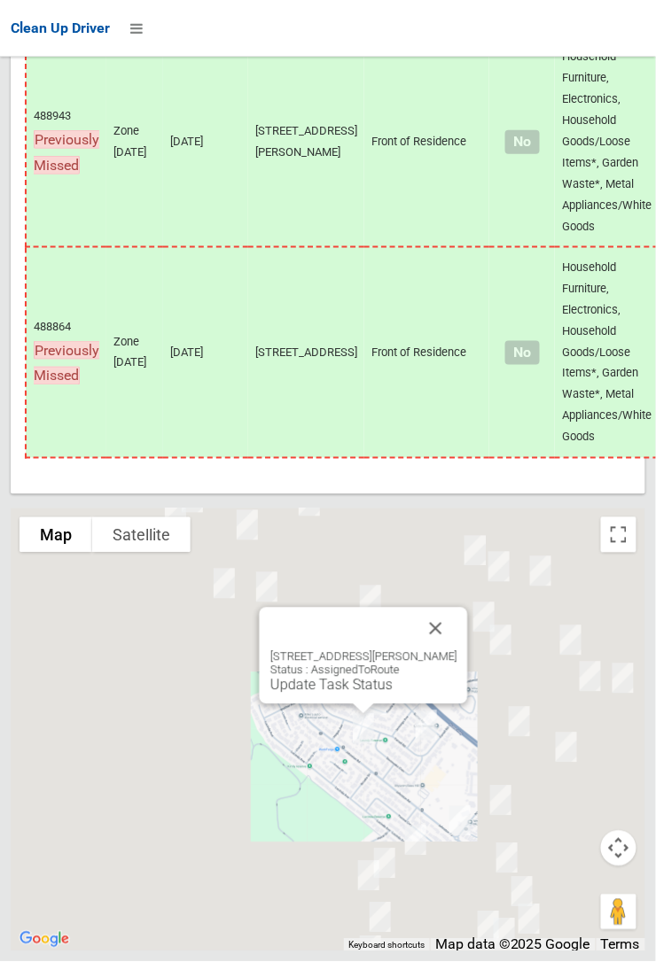
click at [449, 650] on button "Close" at bounding box center [436, 629] width 43 height 43
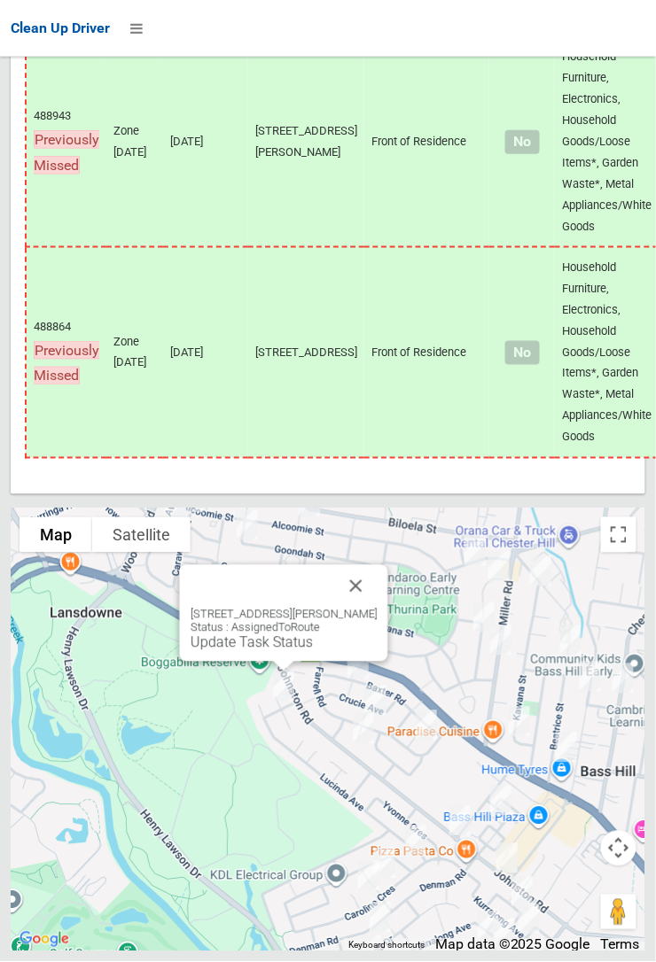
click at [367, 608] on button "Close" at bounding box center [356, 586] width 43 height 43
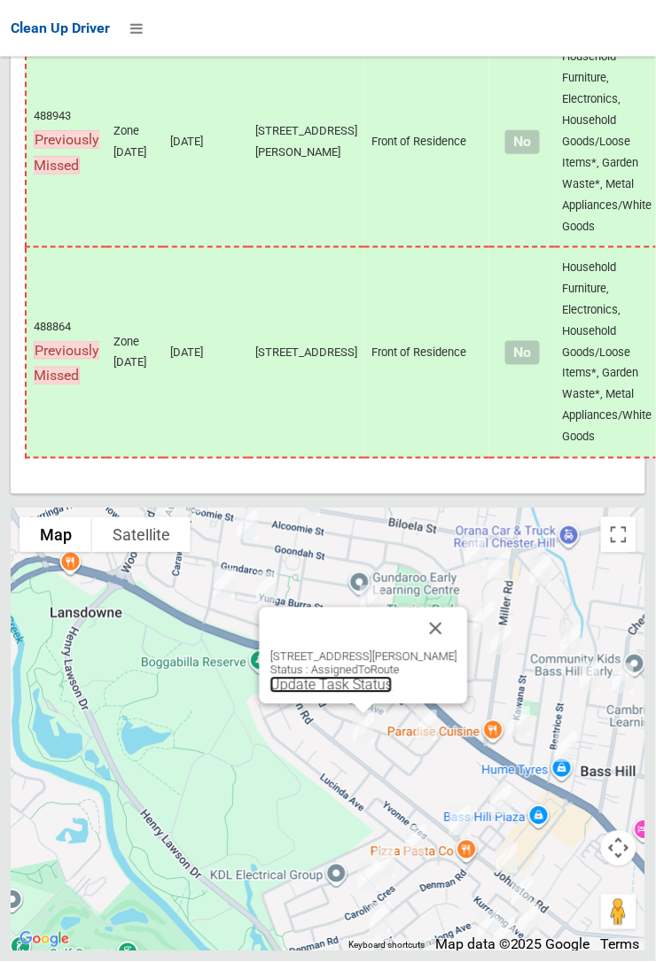
click at [335, 694] on link "Update Task Status" at bounding box center [331, 685] width 122 height 17
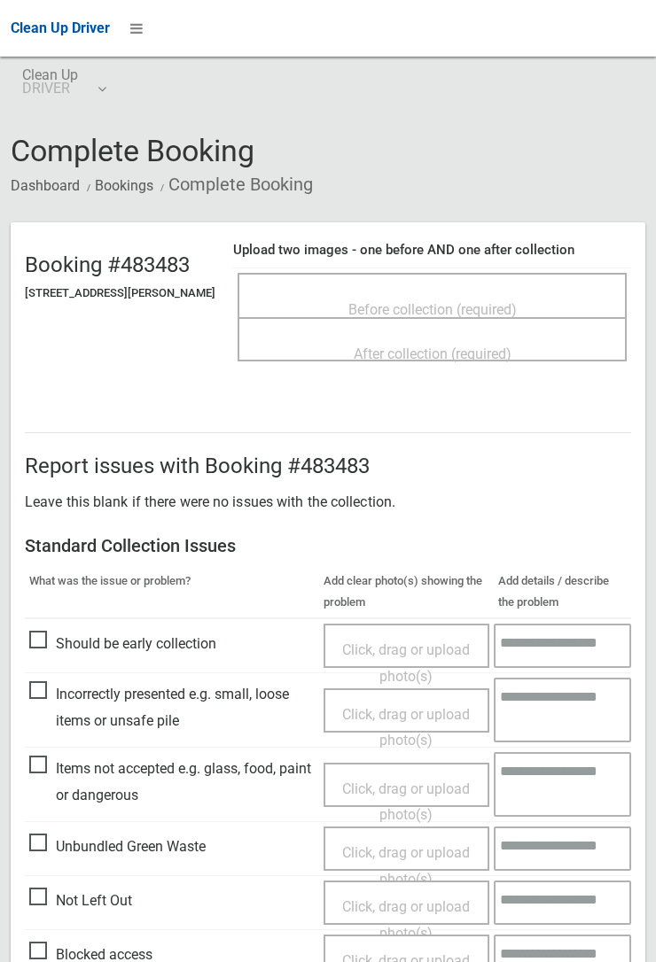
click at [430, 304] on span "Before collection (required)" at bounding box center [432, 309] width 168 height 17
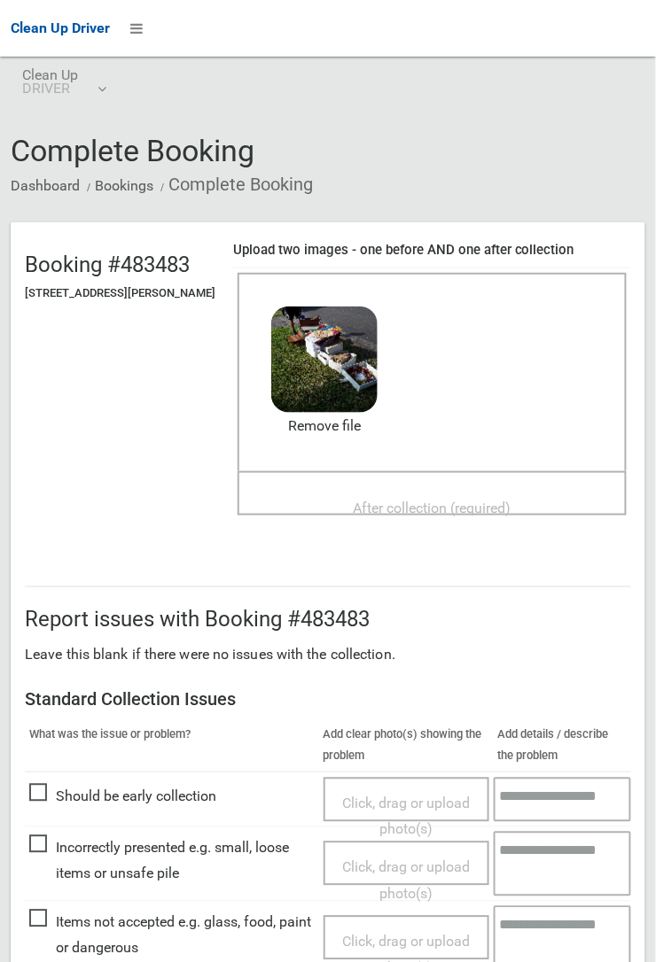
click at [421, 500] on span "After collection (required)" at bounding box center [433, 508] width 158 height 17
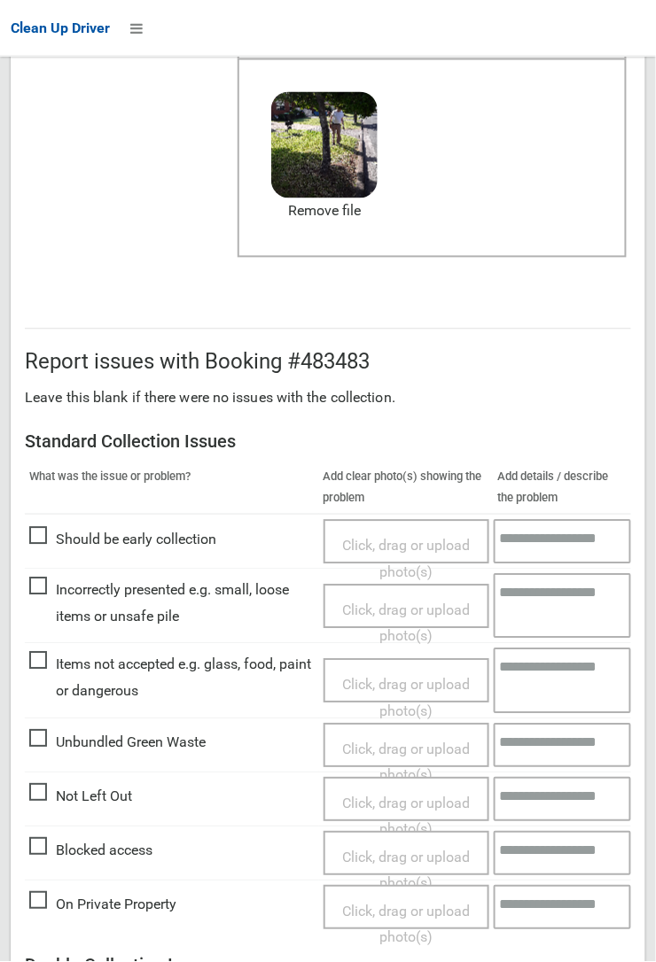
scroll to position [972, 0]
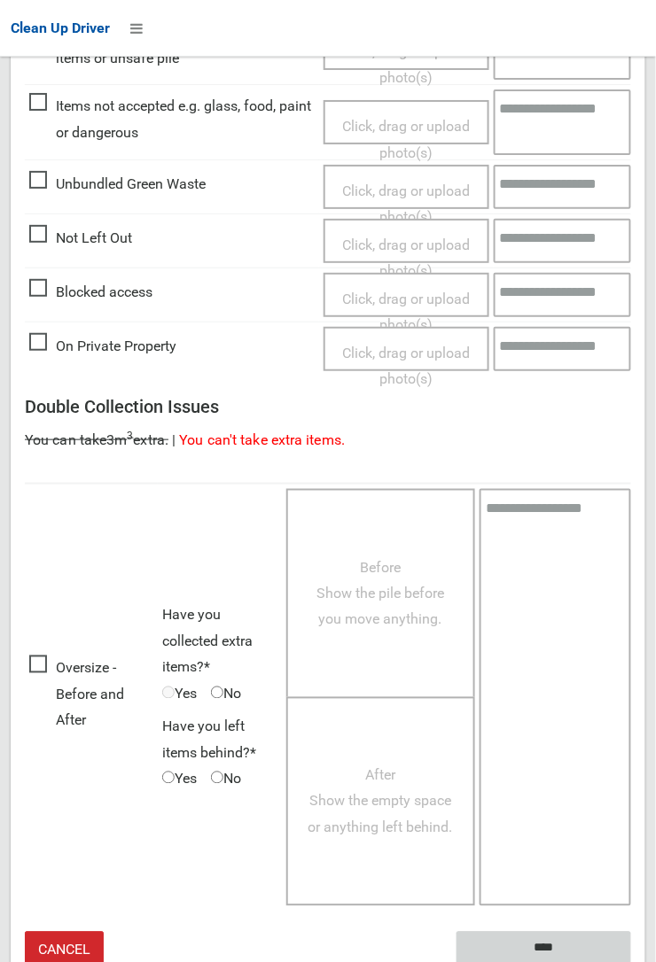
click at [631, 961] on input "****" at bounding box center [543, 948] width 175 height 33
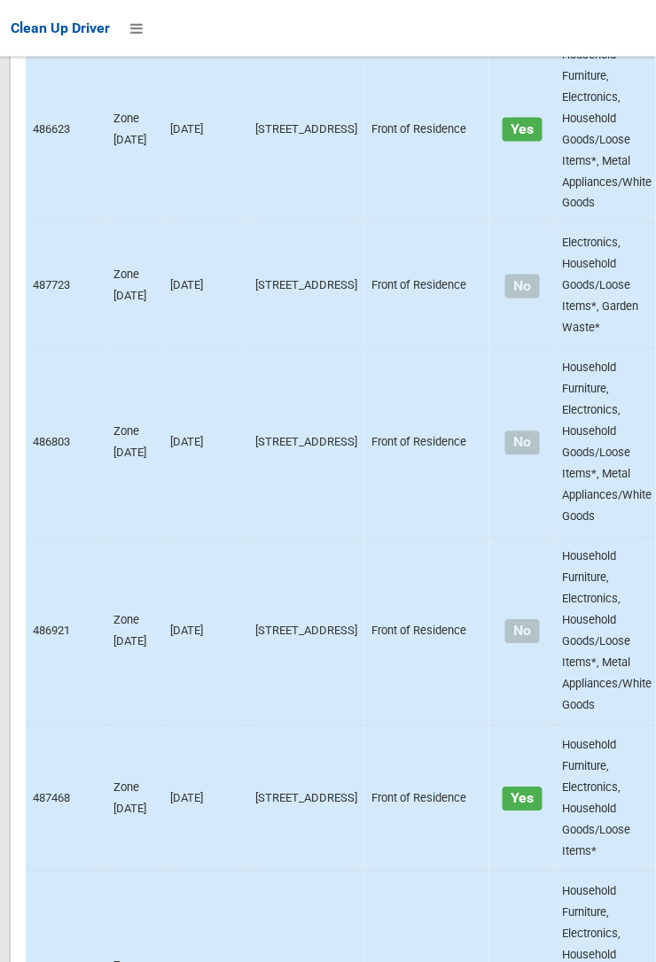
scroll to position [7588, 0]
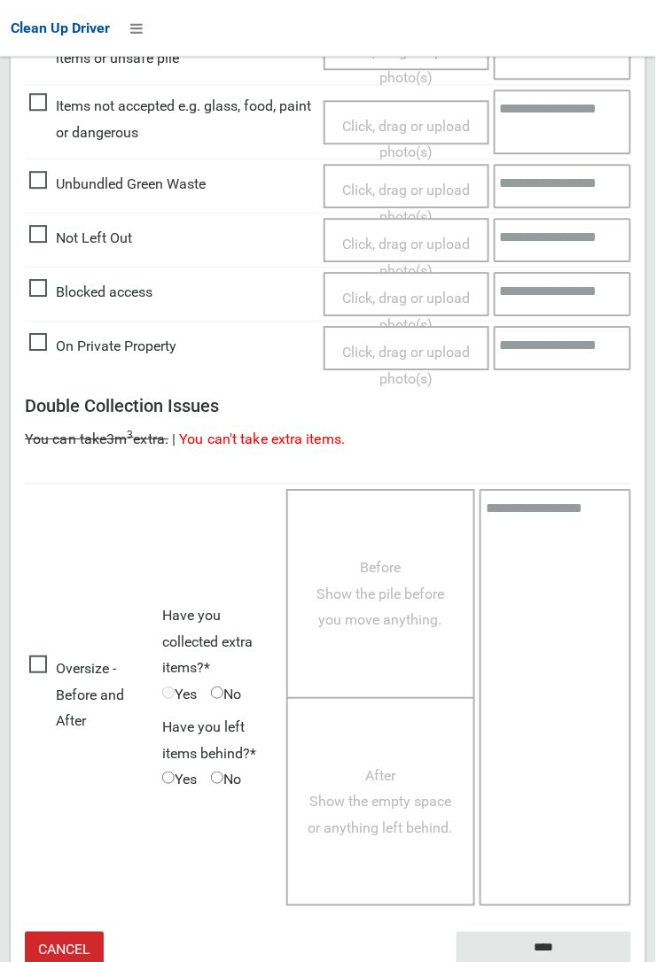
scroll to position [655, 0]
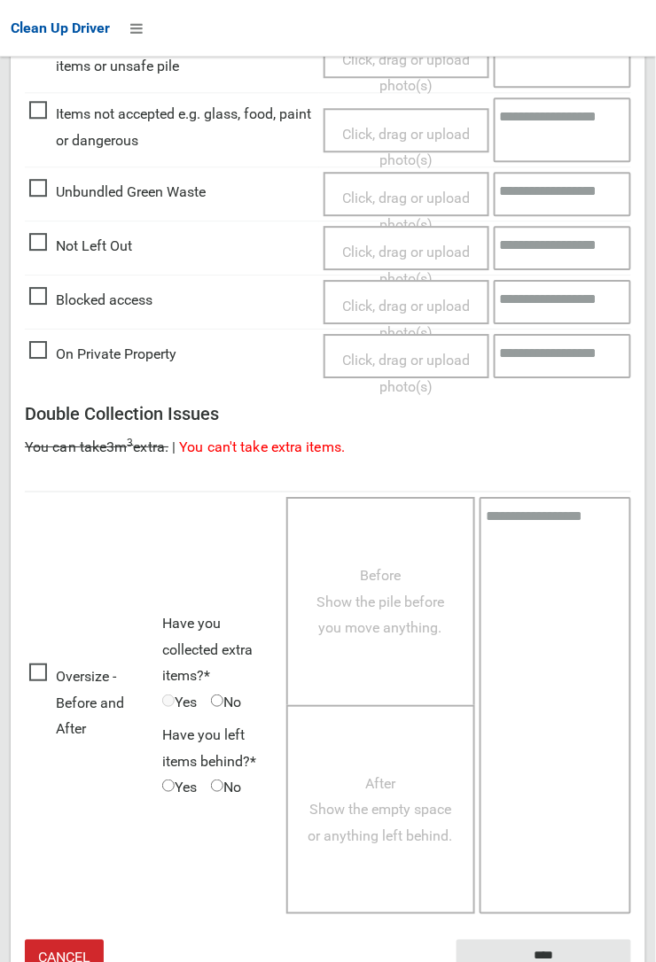
click at [56, 672] on span "Oversize - Before and After" at bounding box center [91, 703] width 124 height 79
click at [48, 743] on span "Oversize - Before and After" at bounding box center [91, 703] width 124 height 79
click at [365, 615] on span "Before Show the pile before you move anything." at bounding box center [380, 601] width 128 height 69
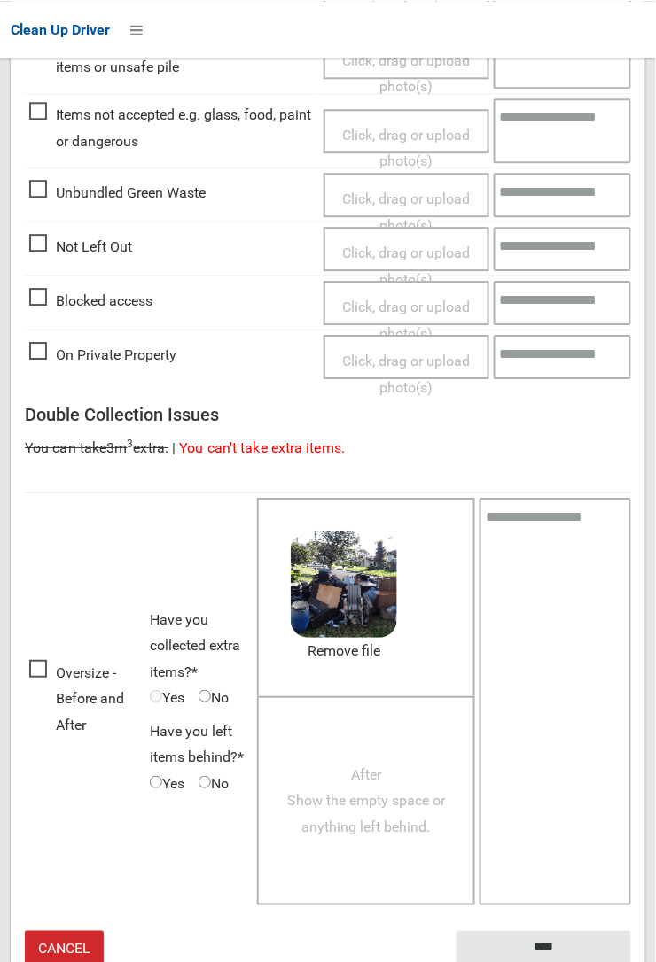
scroll to position [653, 0]
click at [364, 789] on span "After Show the empty space or anything left behind." at bounding box center [366, 801] width 158 height 69
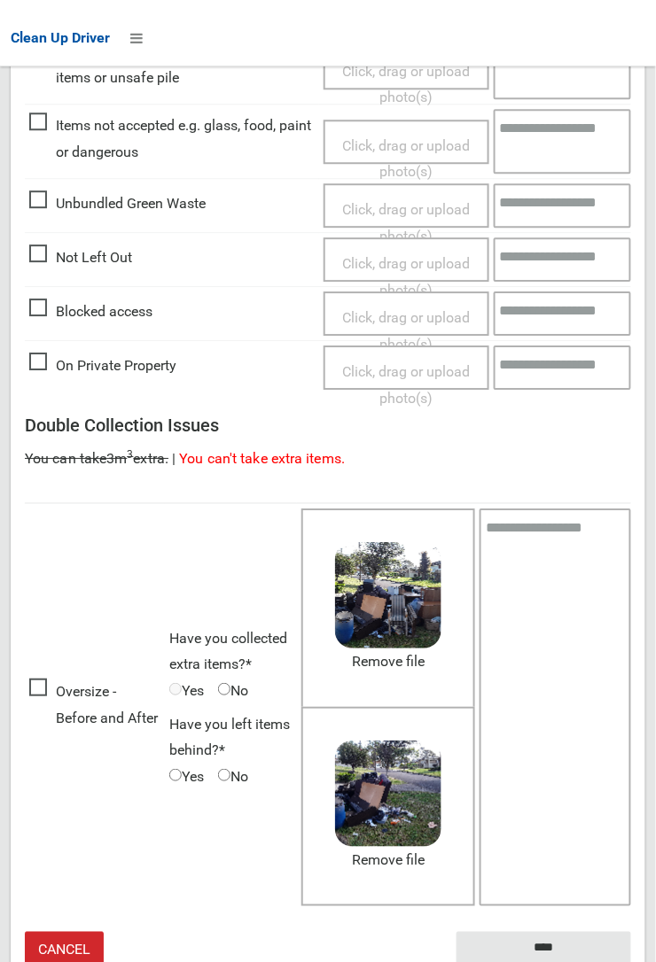
scroll to position [643, 0]
click at [183, 768] on span "Yes" at bounding box center [186, 777] width 35 height 27
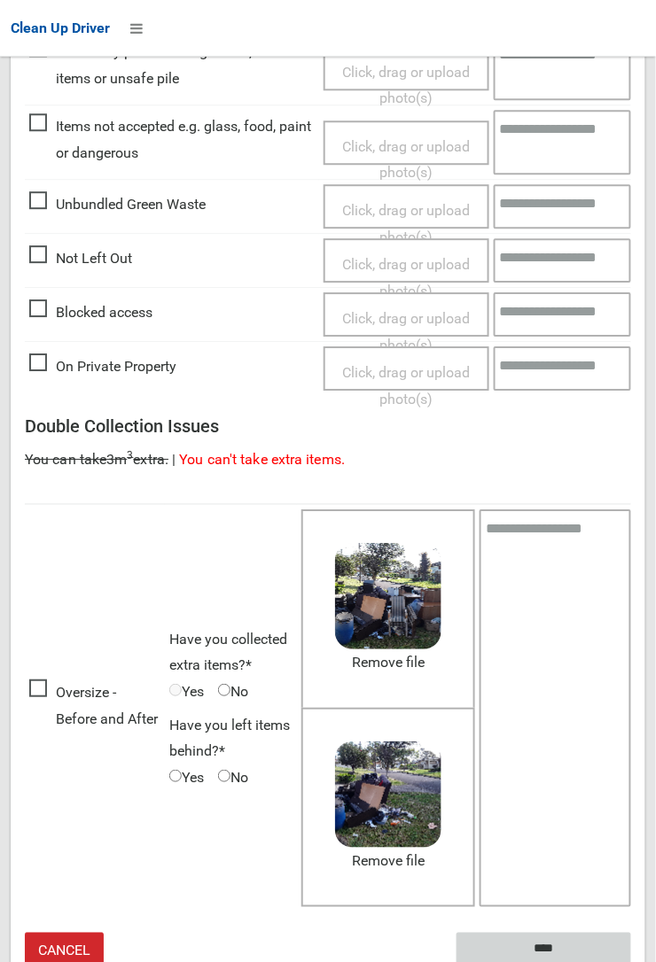
click at [545, 948] on input "****" at bounding box center [543, 949] width 175 height 33
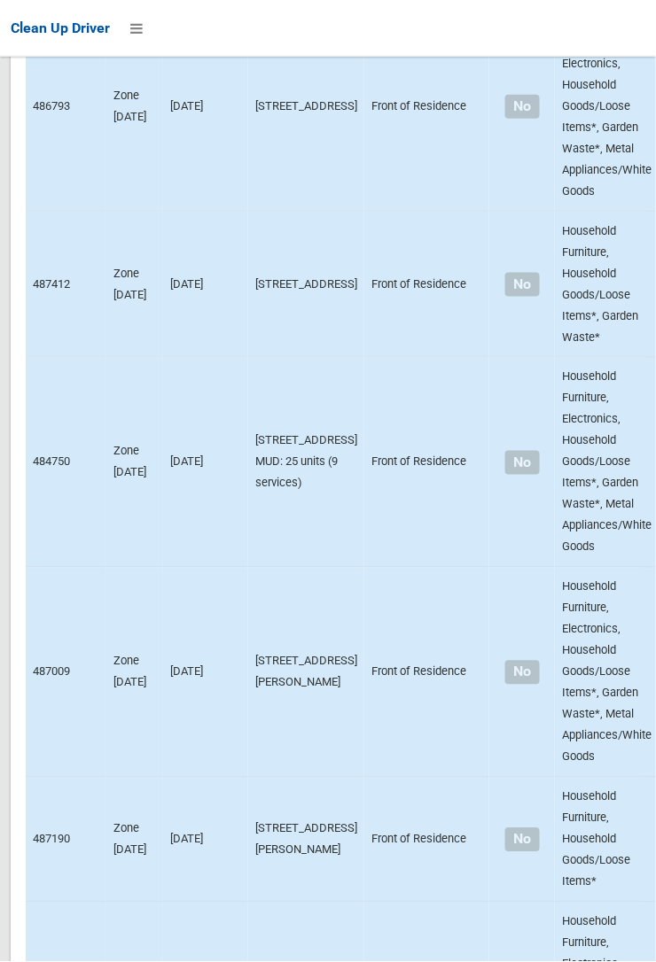
scroll to position [14283, 0]
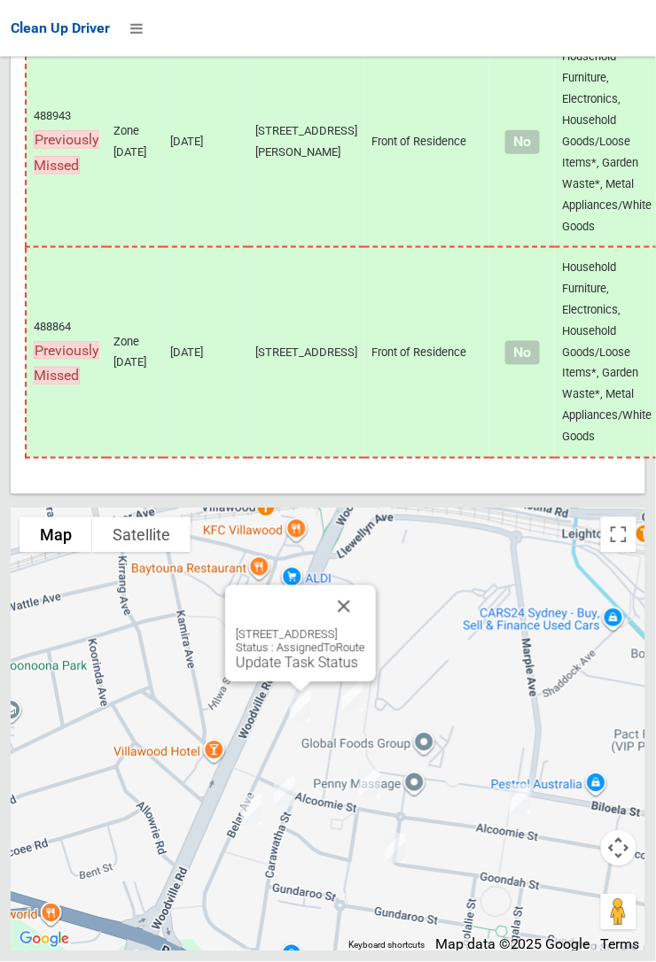
click at [365, 628] on button "Close" at bounding box center [344, 607] width 43 height 43
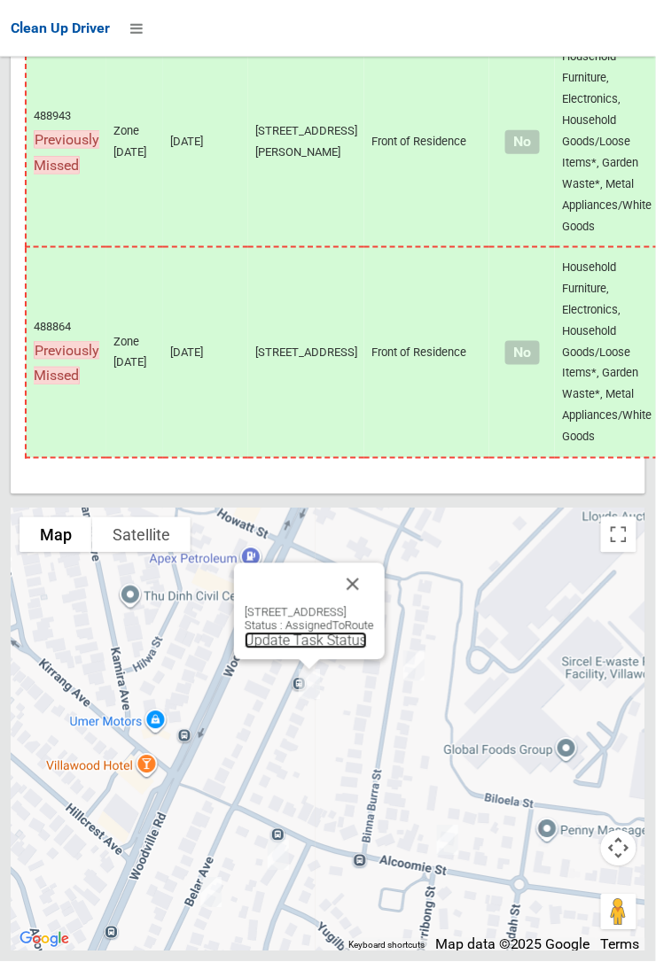
click at [296, 650] on link "Update Task Status" at bounding box center [306, 641] width 122 height 17
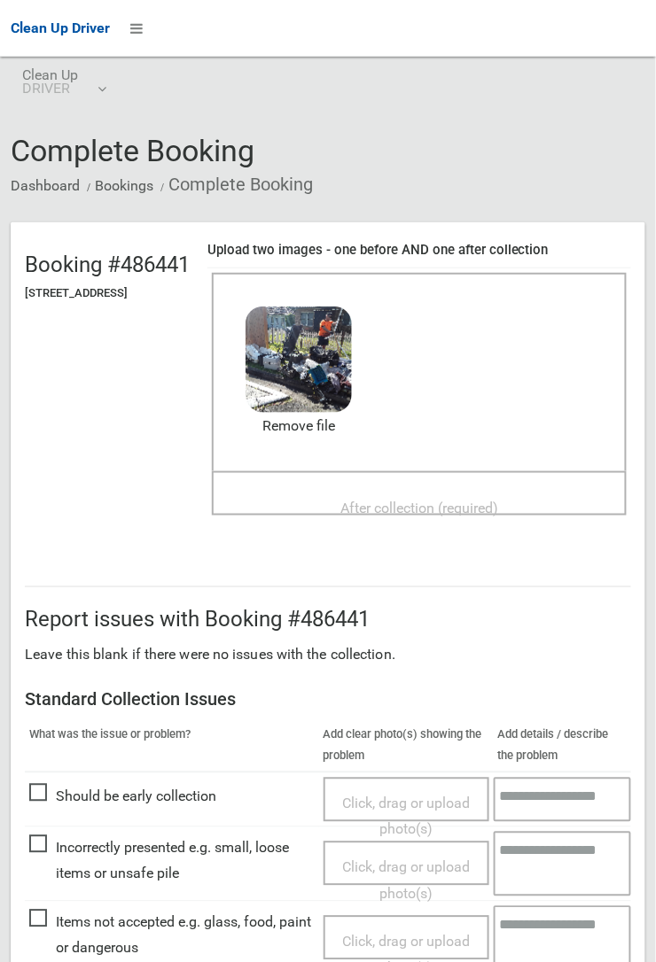
click at [395, 500] on span "After collection (required)" at bounding box center [419, 508] width 158 height 17
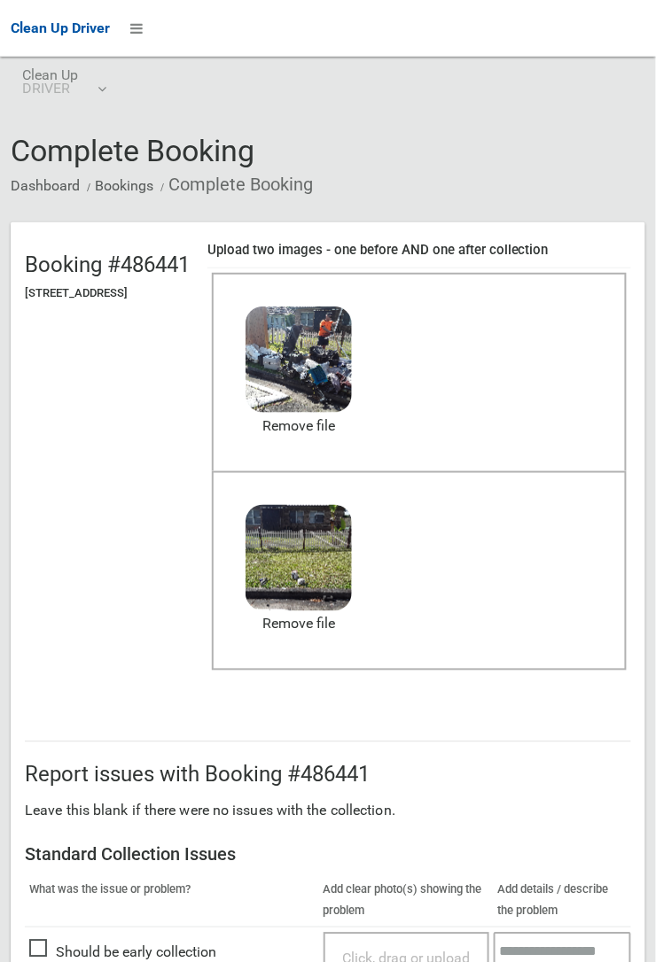
scroll to position [972, 0]
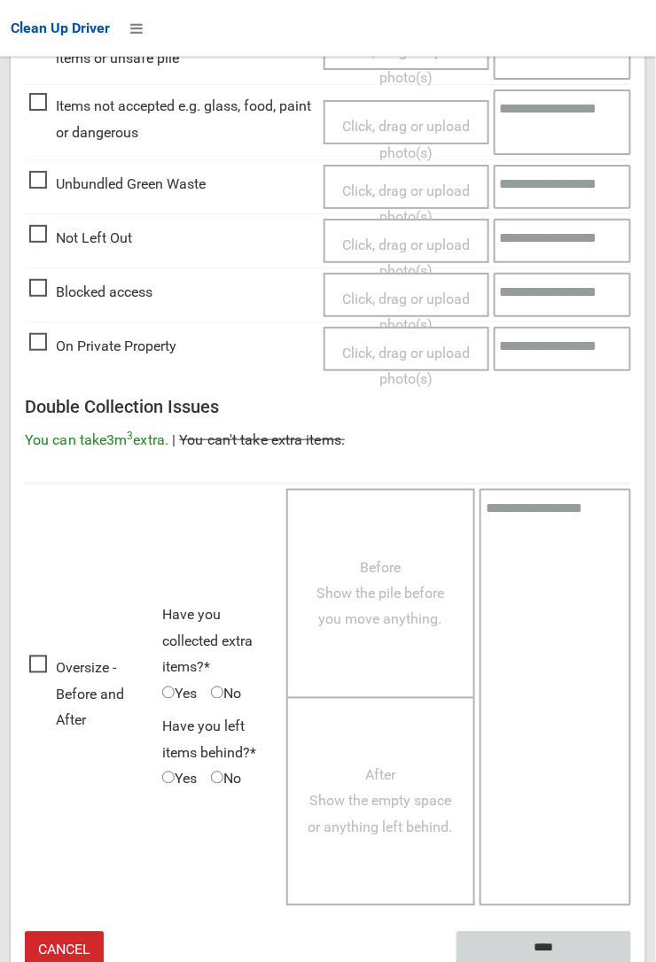
click at [553, 940] on input "****" at bounding box center [543, 948] width 175 height 33
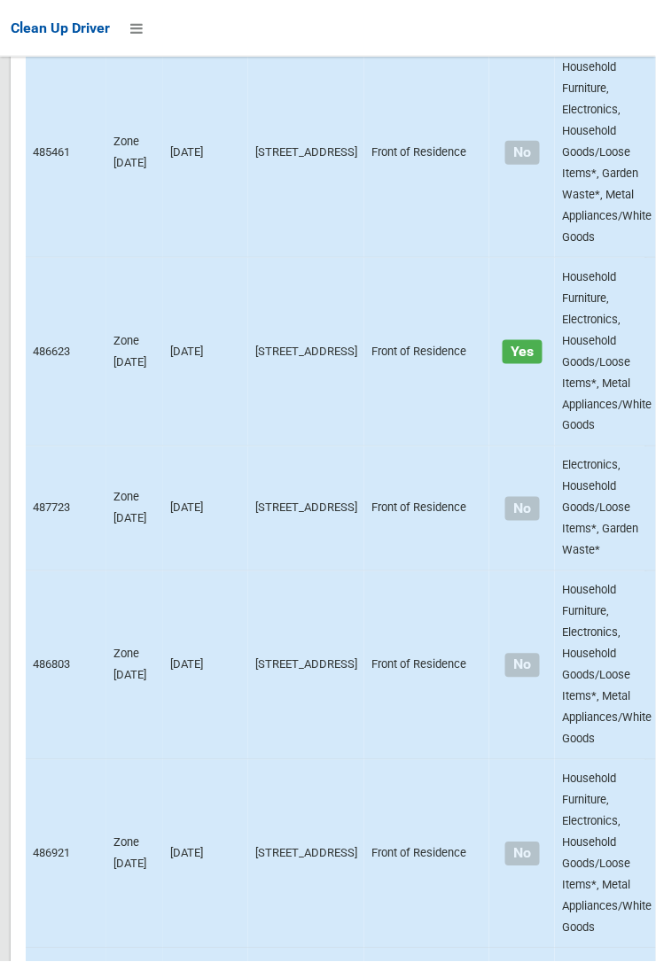
scroll to position [14283, 0]
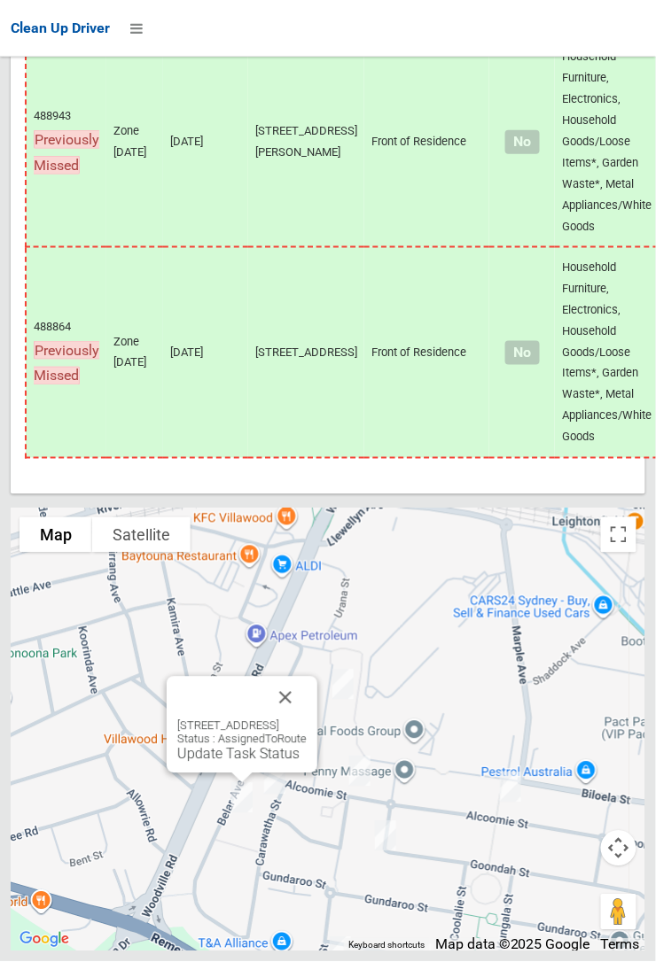
click at [307, 720] on button "Close" at bounding box center [285, 698] width 43 height 43
click at [237, 763] on link "Update Task Status" at bounding box center [238, 754] width 122 height 17
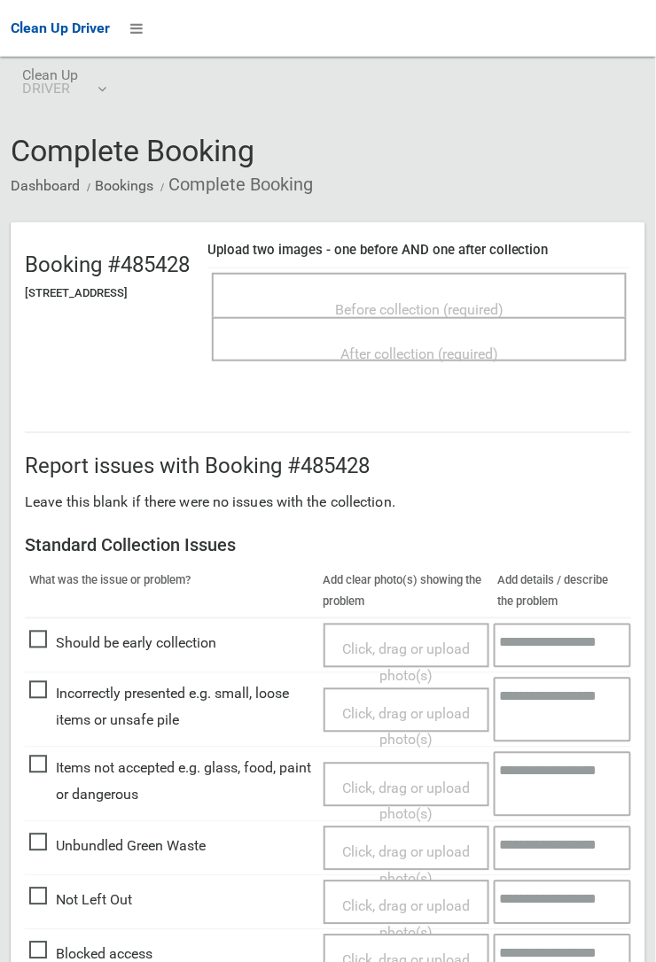
click at [398, 301] on span "Before collection (required)" at bounding box center [419, 309] width 168 height 17
click at [406, 301] on span "Before collection (required)" at bounding box center [419, 309] width 168 height 17
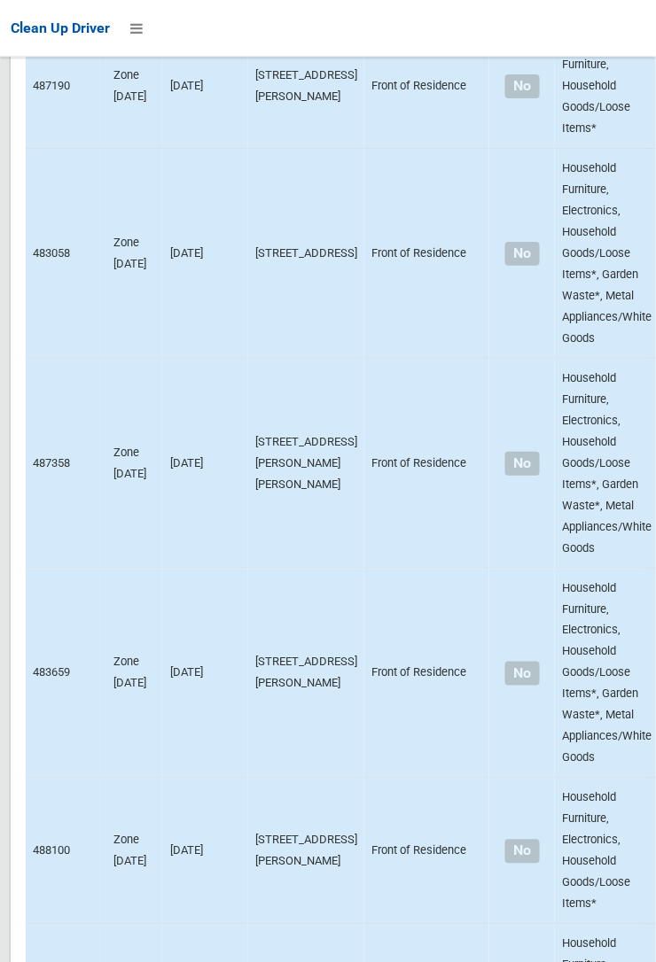
scroll to position [9223, 0]
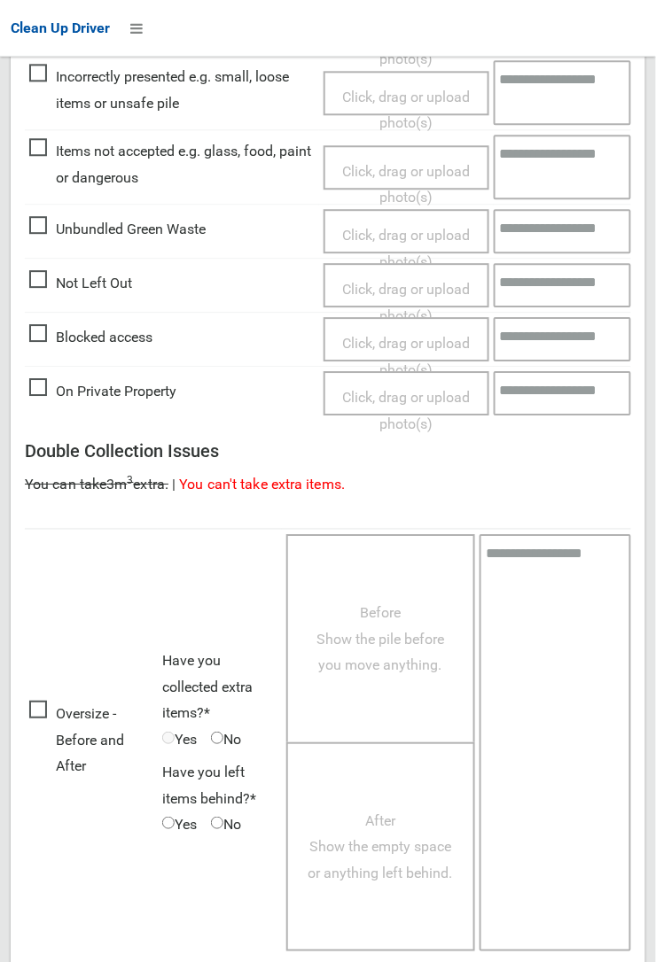
scroll to position [620, 0]
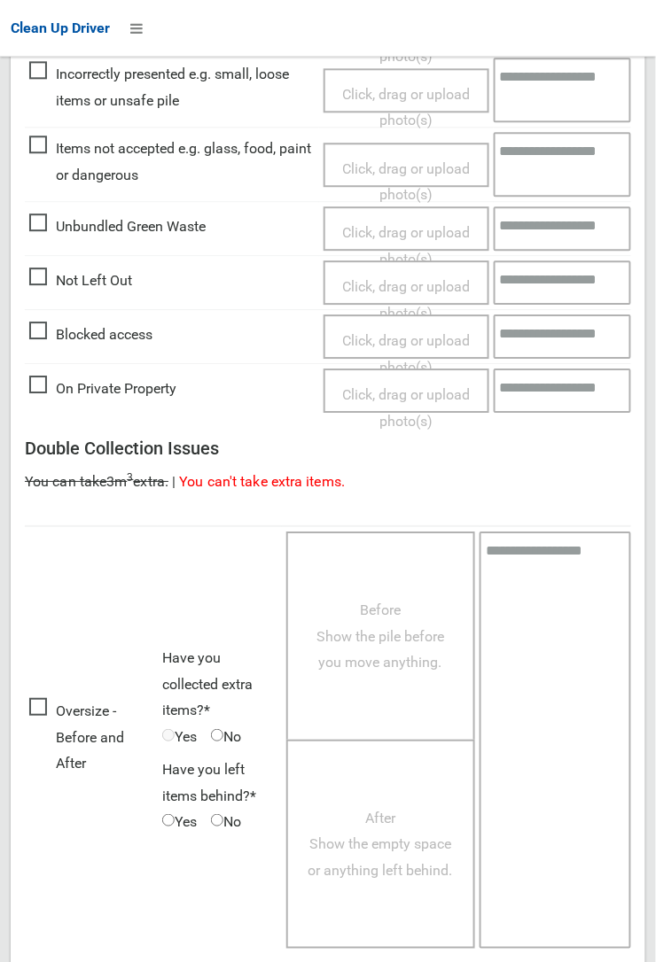
click at [43, 701] on span "Oversize - Before and After" at bounding box center [91, 737] width 124 height 79
click at [402, 624] on span "Before Show the pile before you move anything." at bounding box center [380, 636] width 128 height 69
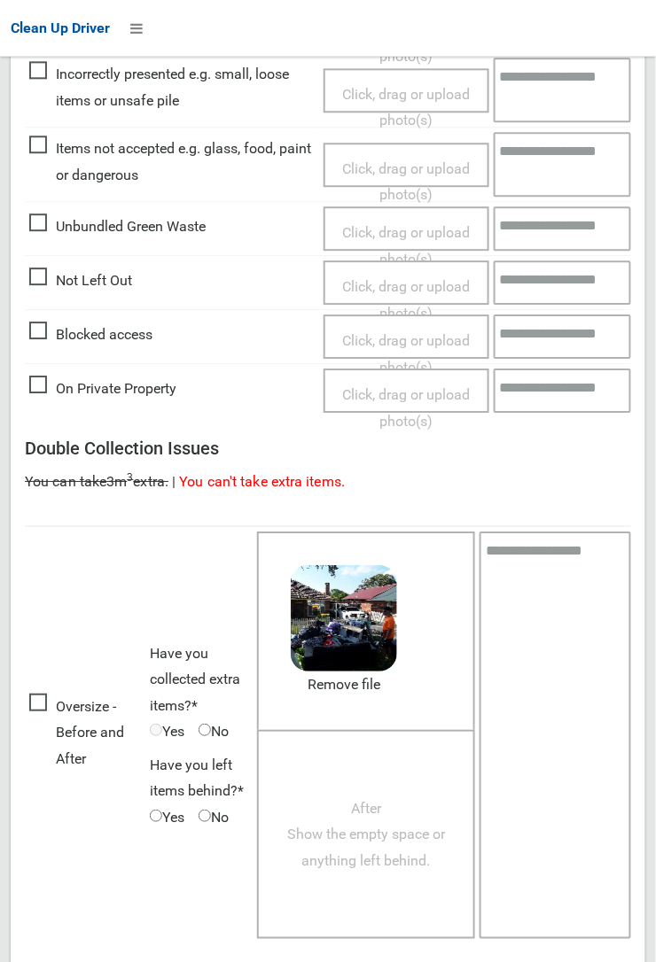
click at [165, 805] on span "Yes" at bounding box center [167, 818] width 35 height 27
click at [382, 821] on span "After Show the empty space or anything left behind." at bounding box center [366, 834] width 158 height 69
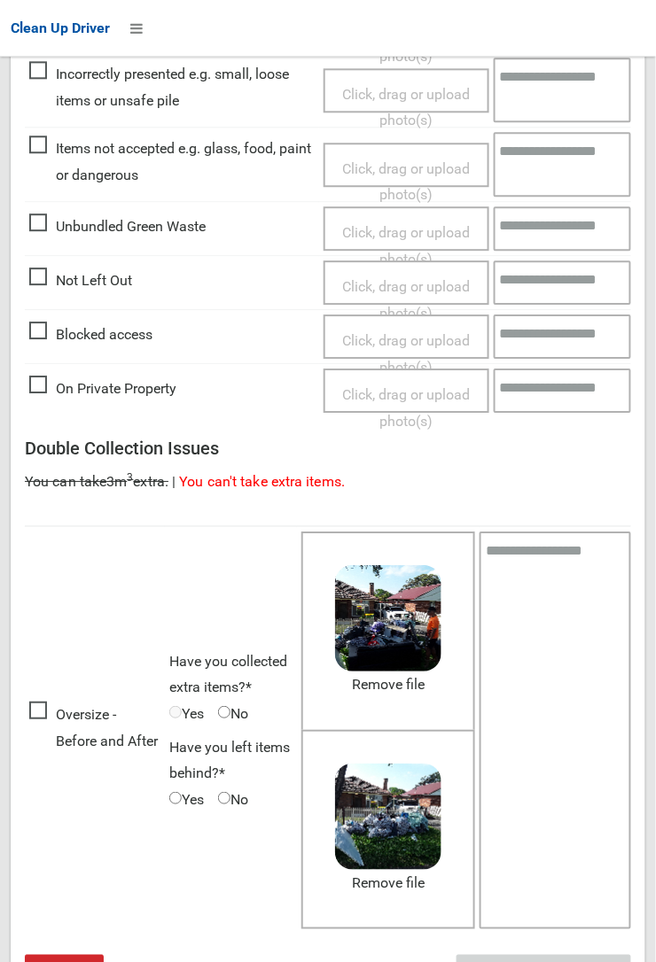
click at [631, 961] on input "****" at bounding box center [543, 971] width 175 height 33
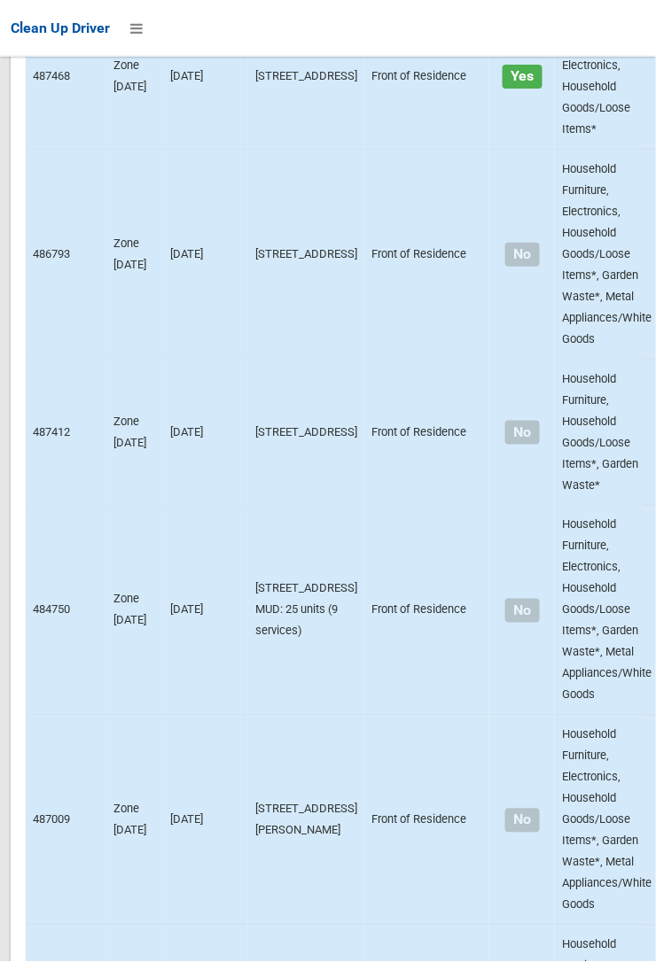
scroll to position [14283, 0]
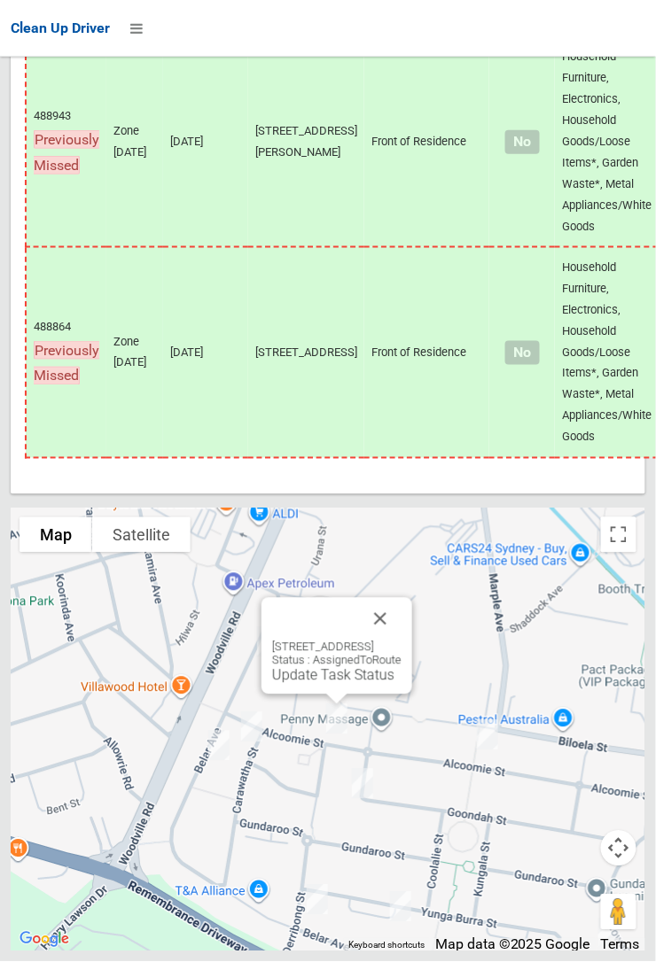
click at [401, 641] on button "Close" at bounding box center [380, 619] width 43 height 43
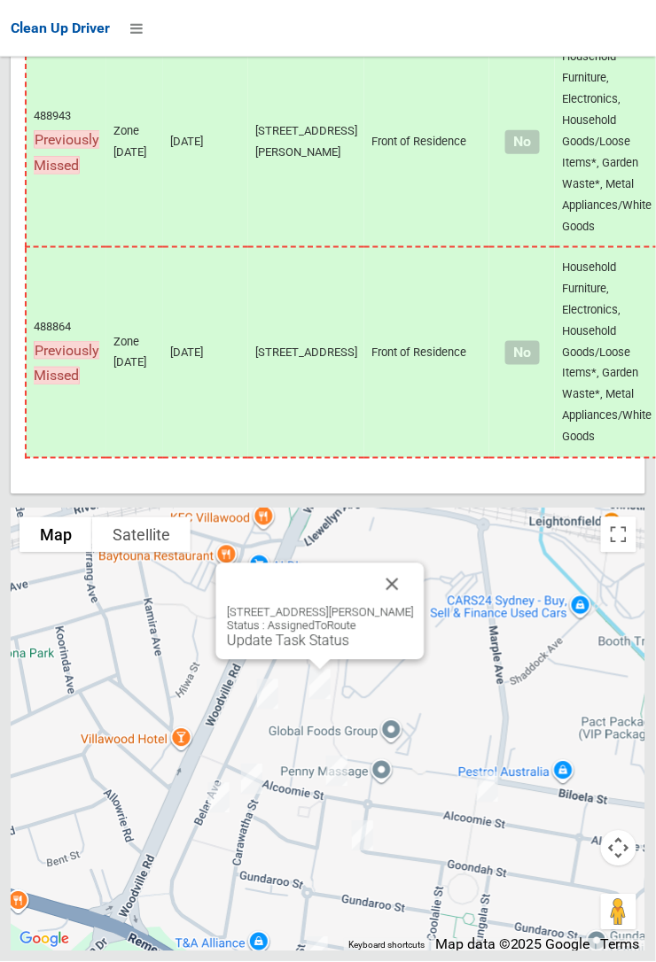
click at [414, 606] on button "Close" at bounding box center [392, 585] width 43 height 43
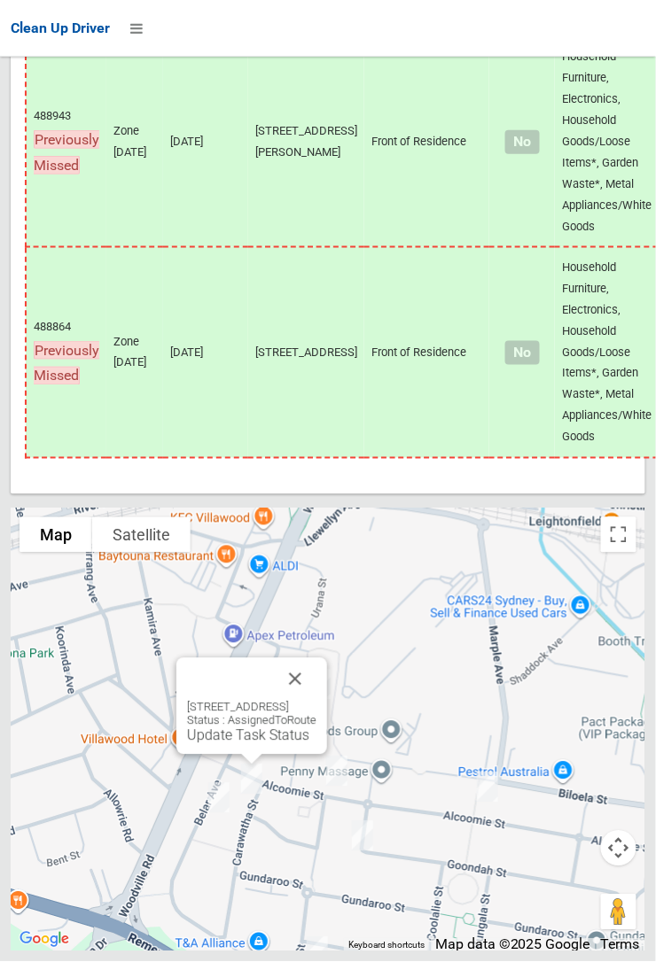
click at [237, 744] on link "Update Task Status" at bounding box center [248, 736] width 122 height 17
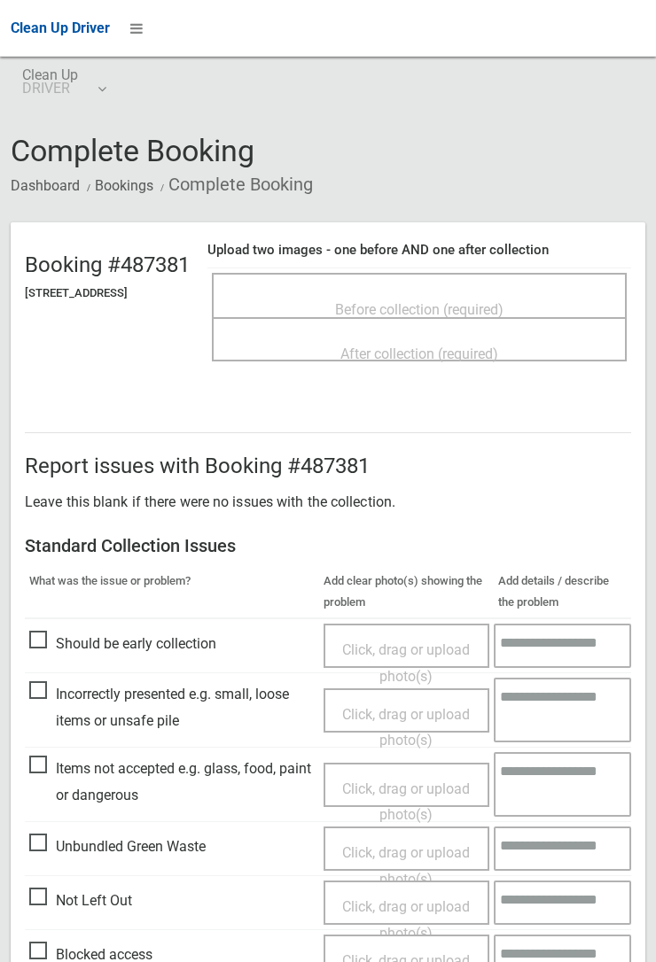
click at [445, 301] on span "Before collection (required)" at bounding box center [419, 309] width 168 height 17
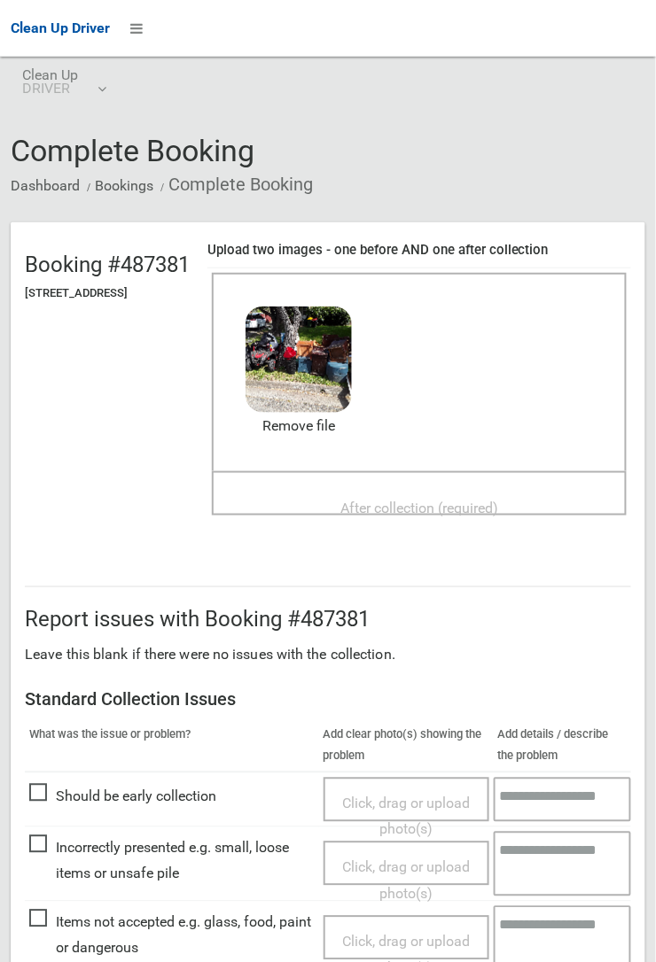
click at [427, 491] on div "After collection (required)" at bounding box center [419, 507] width 376 height 33
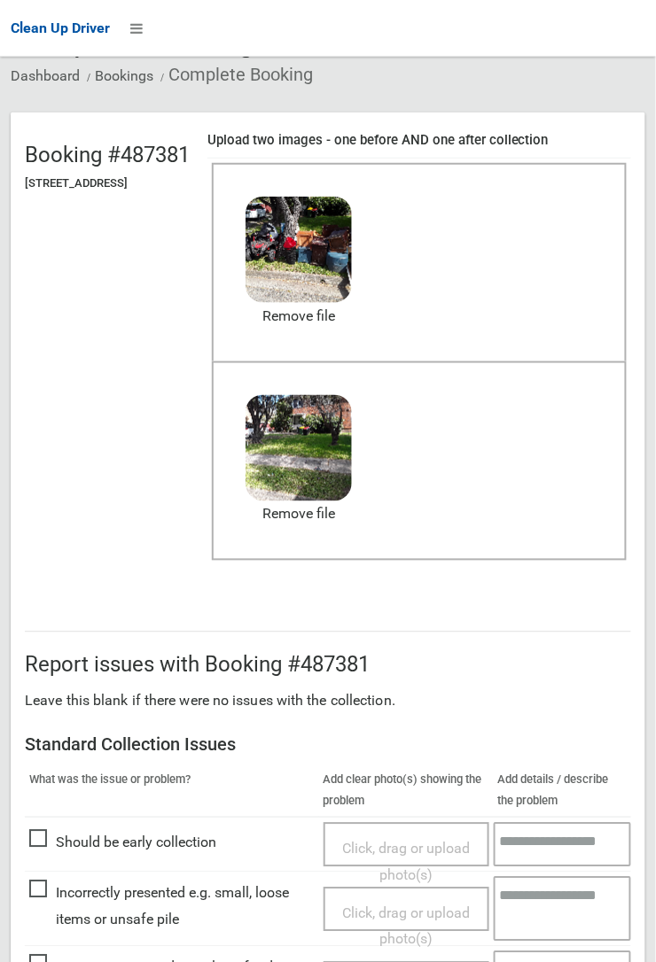
scroll to position [972, 0]
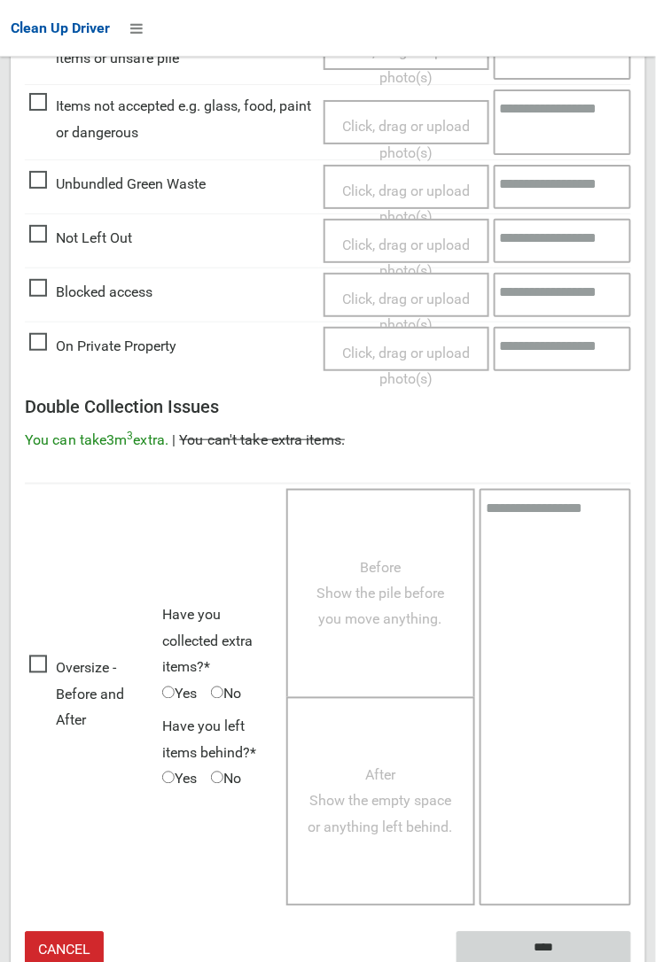
click at [534, 949] on input "****" at bounding box center [543, 948] width 175 height 33
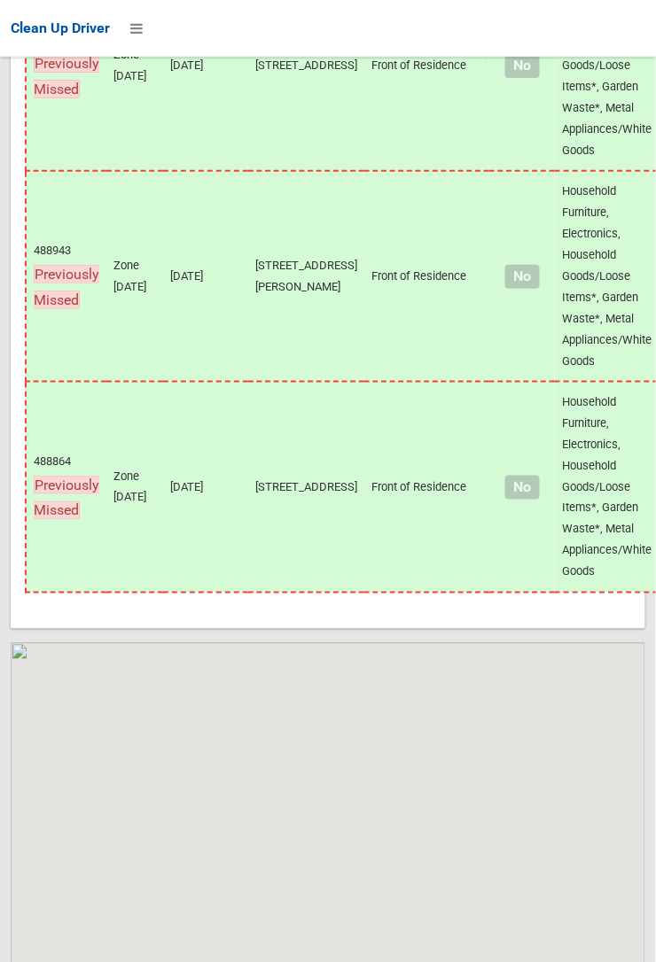
scroll to position [14283, 0]
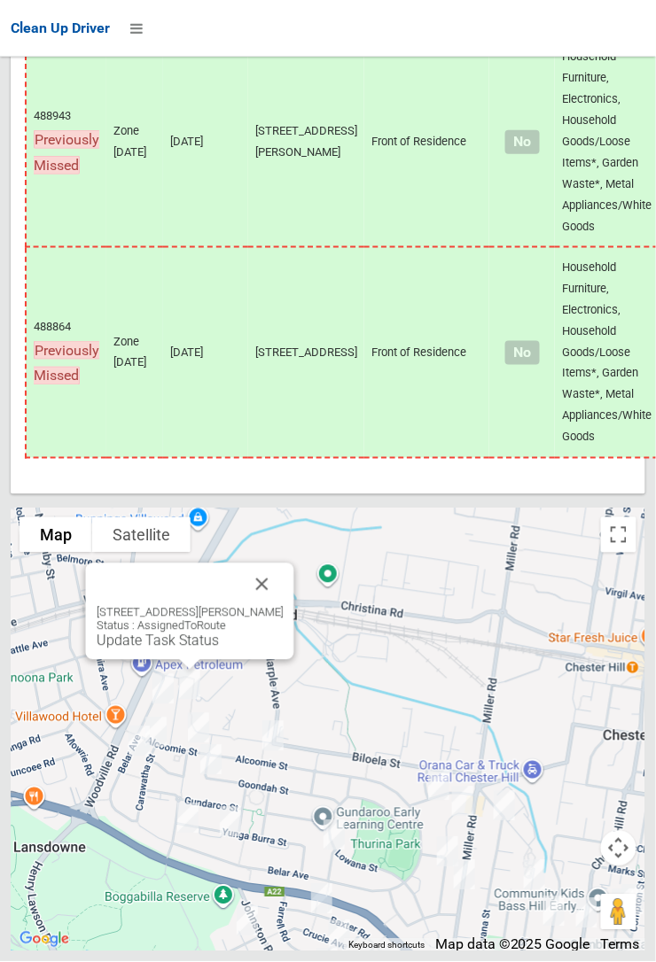
click at [185, 650] on link "Update Task Status" at bounding box center [158, 641] width 122 height 17
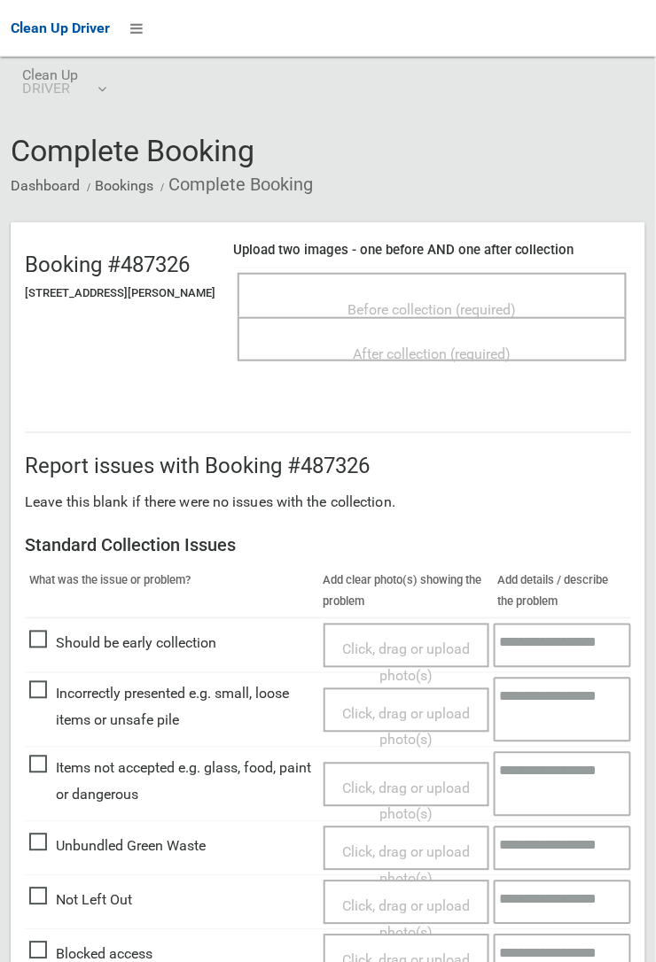
click at [440, 301] on span "Before collection (required)" at bounding box center [432, 309] width 168 height 17
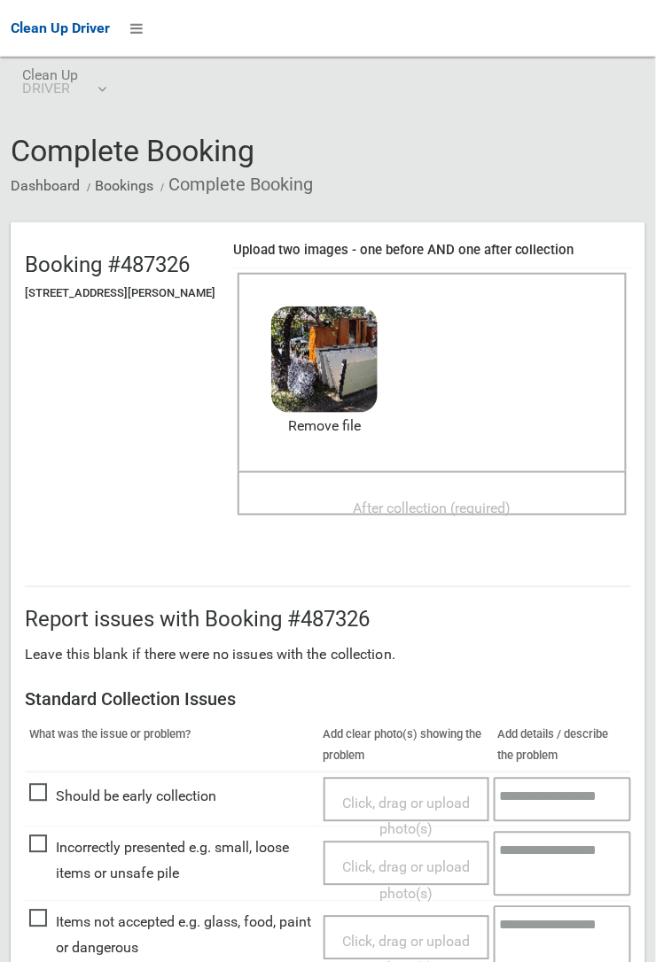
click at [401, 500] on span "After collection (required)" at bounding box center [433, 508] width 158 height 17
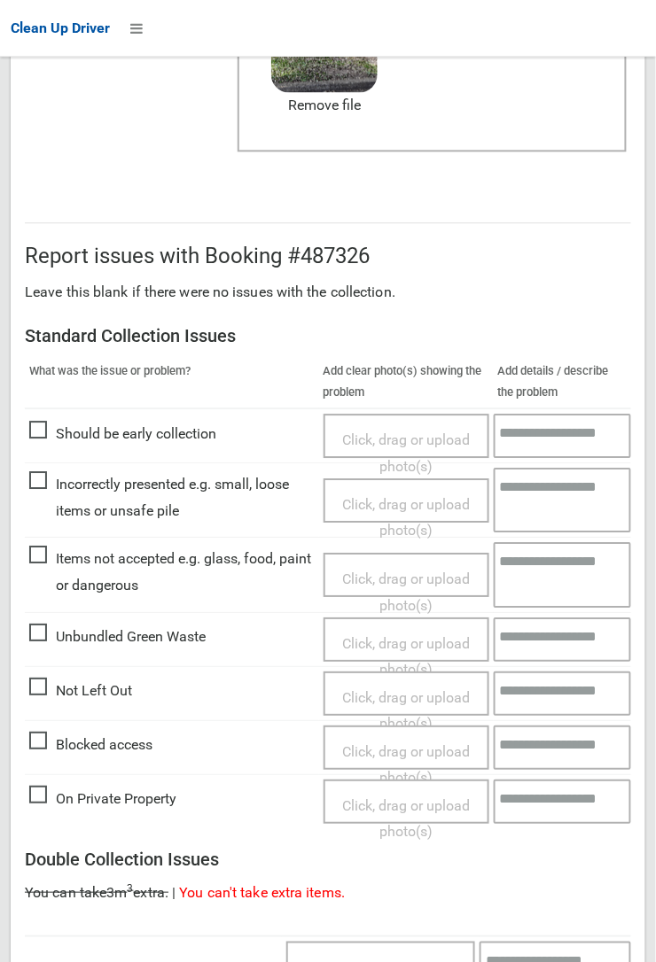
scroll to position [972, 0]
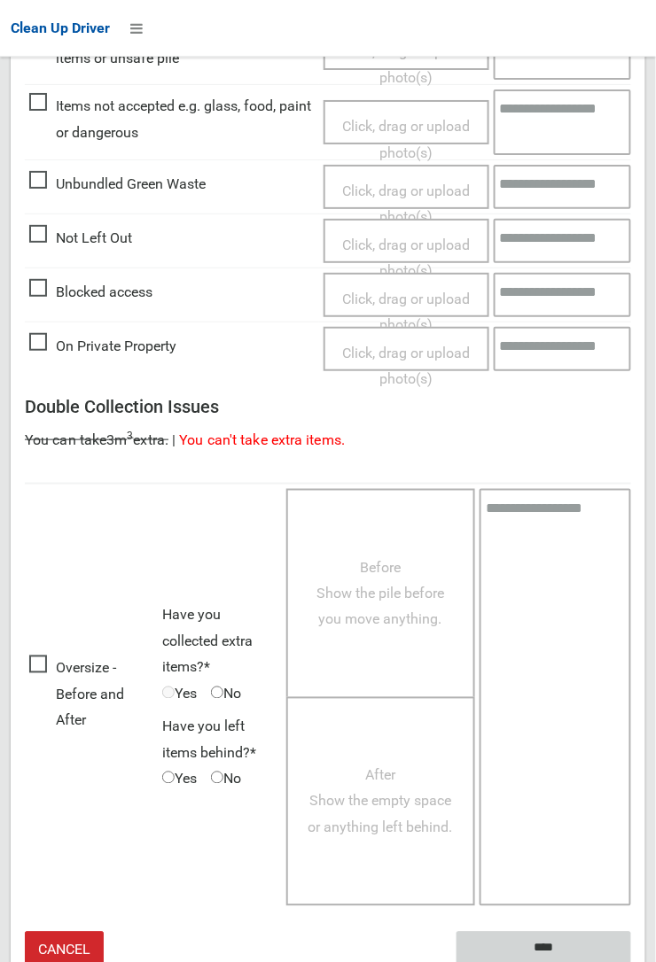
click at [555, 936] on input "****" at bounding box center [543, 948] width 175 height 33
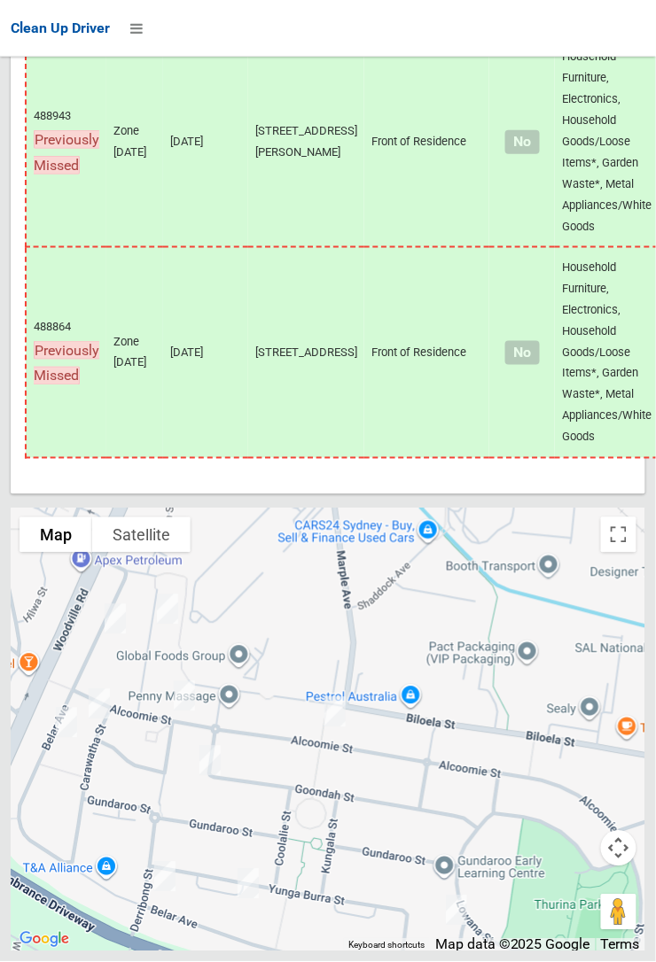
scroll to position [14282, 0]
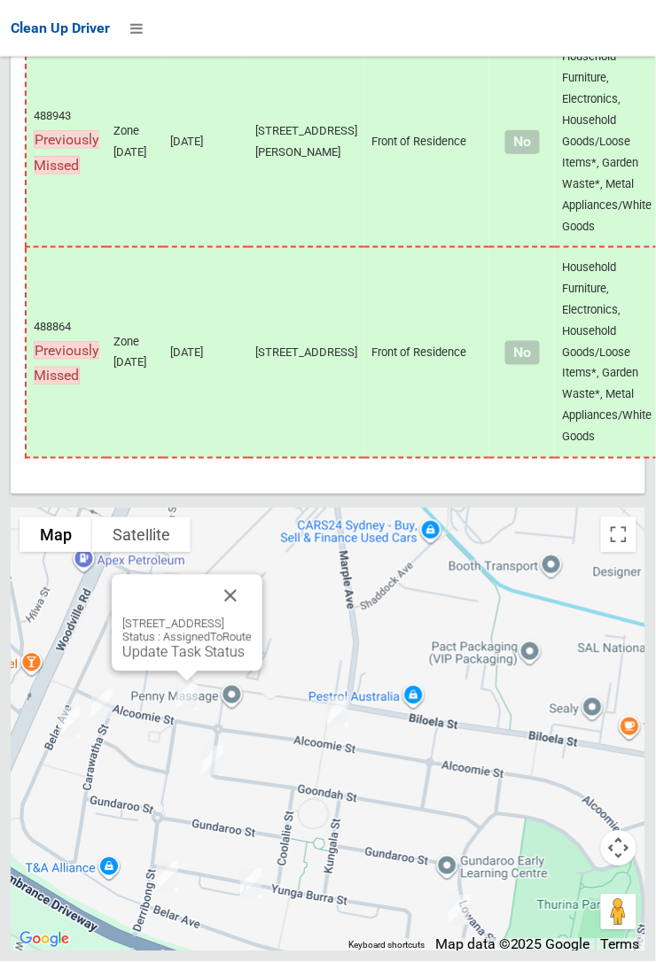
click at [173, 661] on link "Update Task Status" at bounding box center [183, 652] width 122 height 17
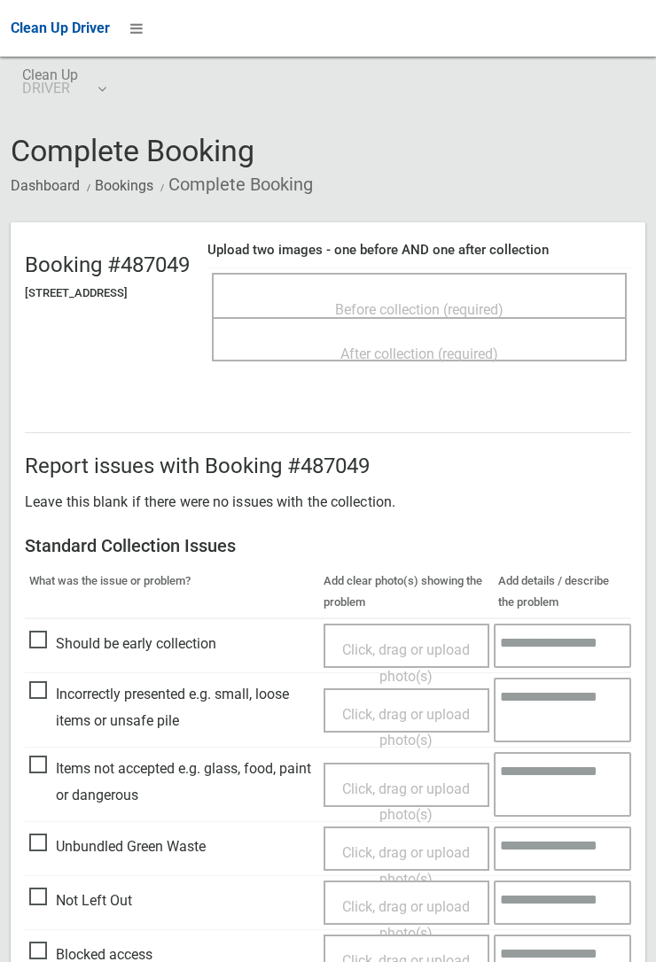
click at [415, 301] on span "Before collection (required)" at bounding box center [419, 309] width 168 height 17
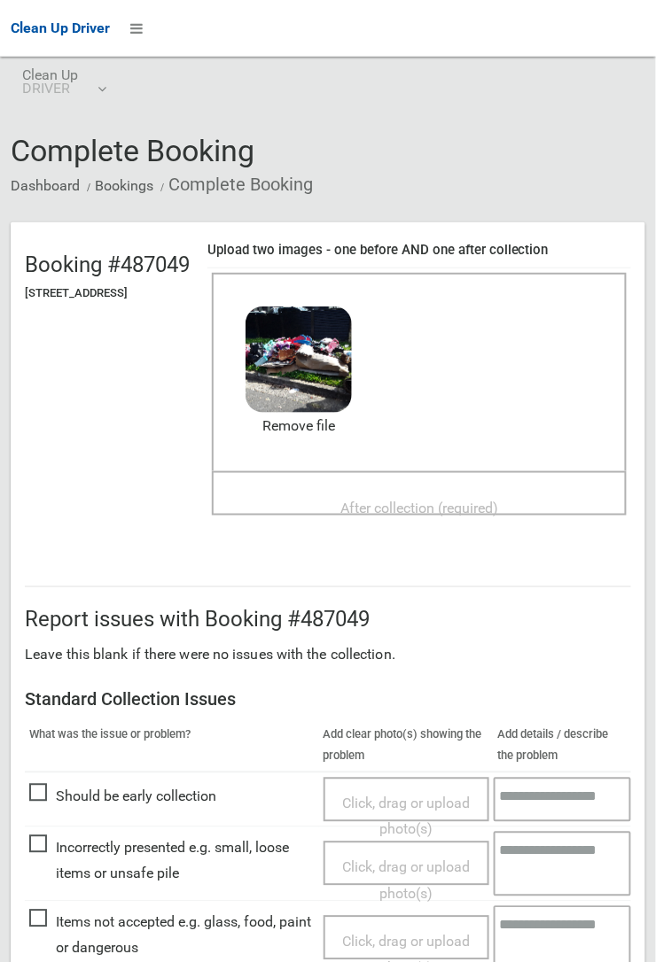
click at [409, 500] on span "After collection (required)" at bounding box center [419, 508] width 158 height 17
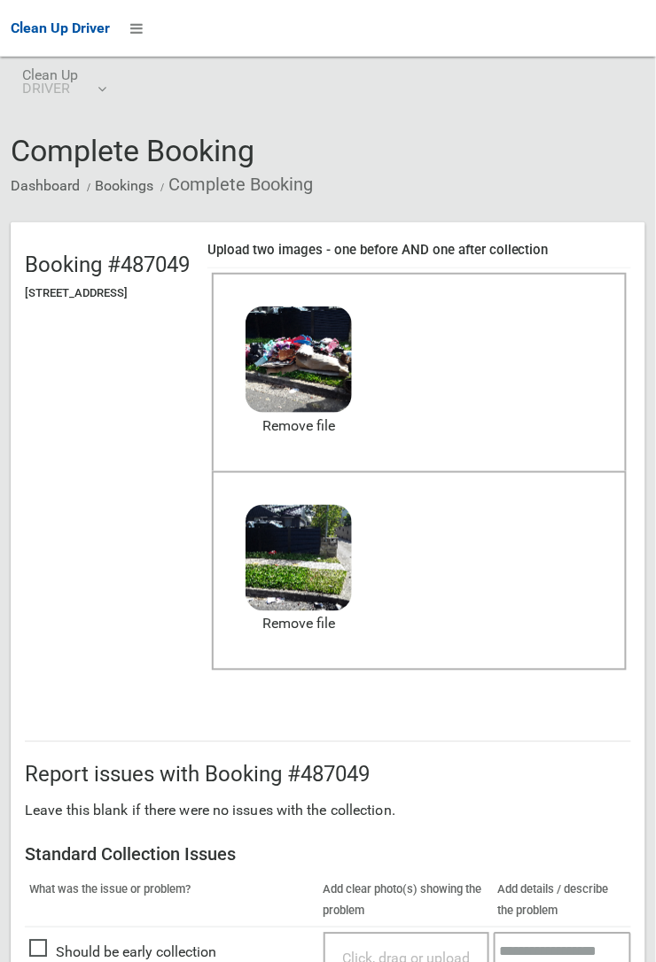
scroll to position [972, 0]
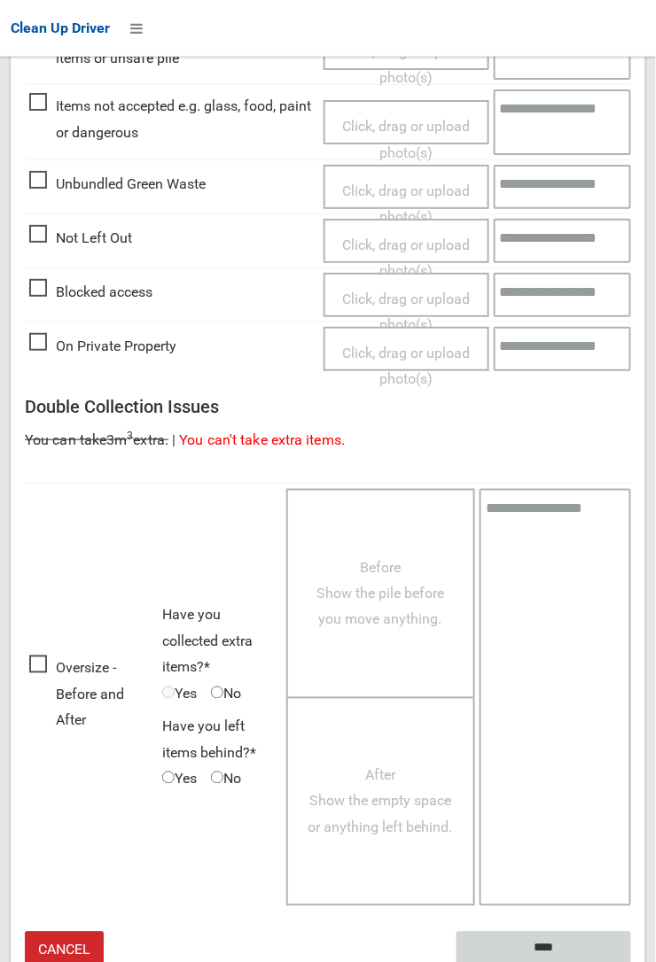
click at [531, 936] on input "****" at bounding box center [543, 948] width 175 height 33
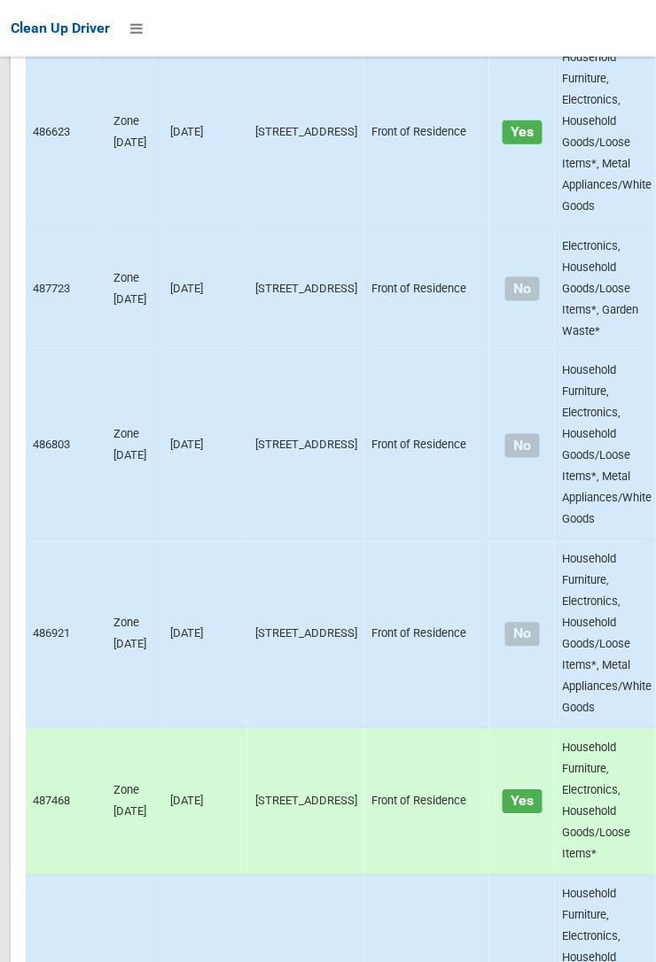
scroll to position [14116, 0]
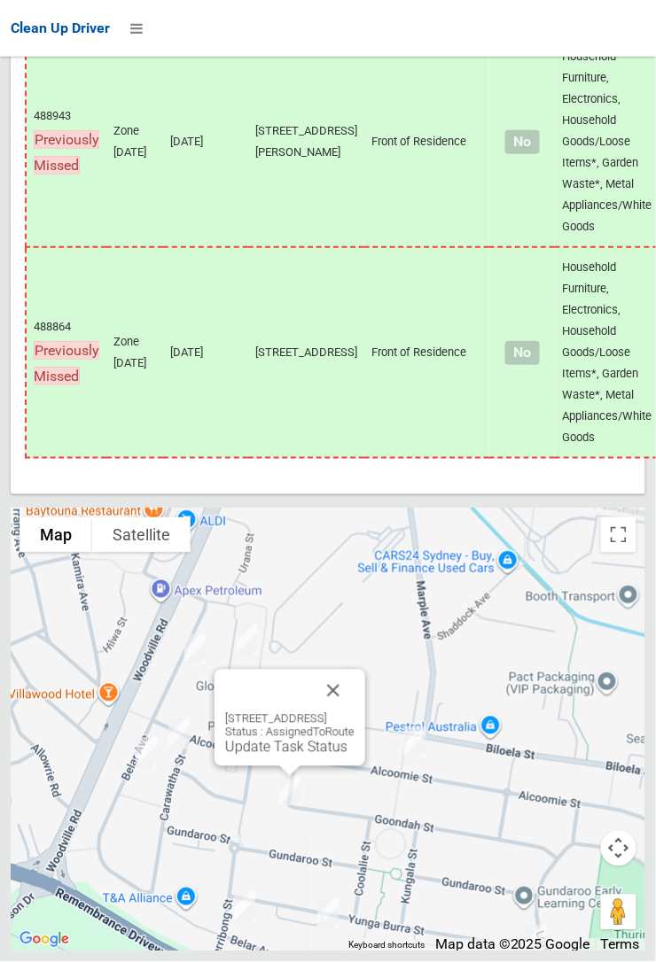
click at [256, 756] on link "Update Task Status" at bounding box center [286, 747] width 122 height 17
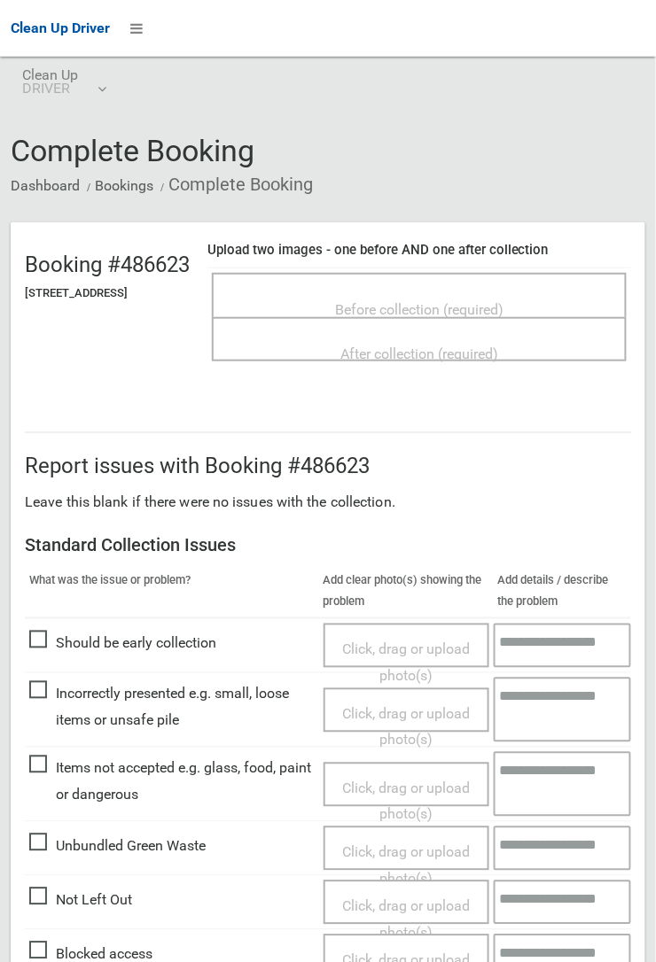
click at [410, 301] on span "Before collection (required)" at bounding box center [419, 309] width 168 height 17
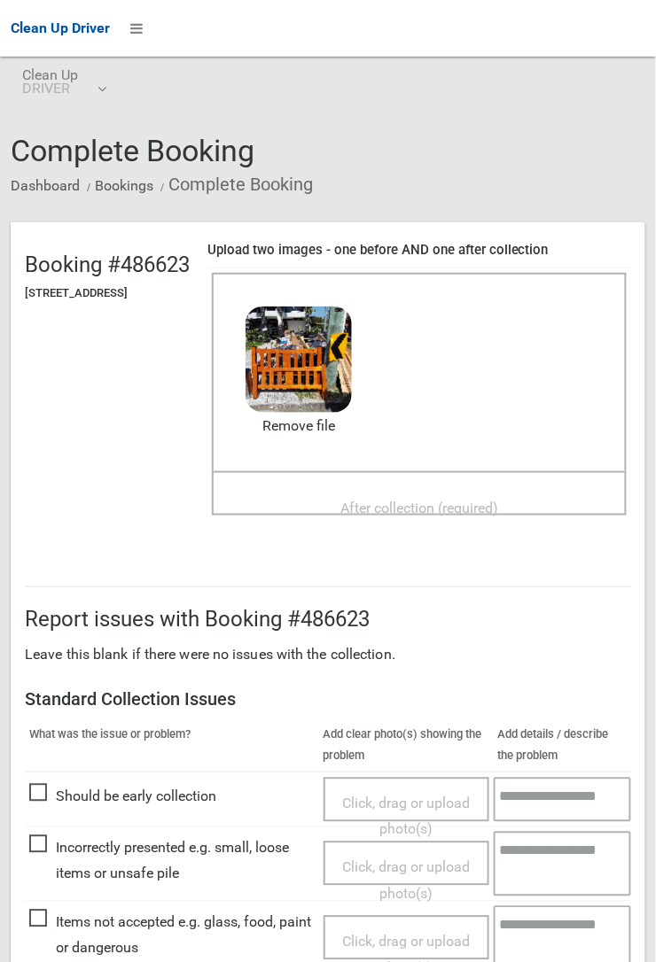
click at [391, 500] on span "After collection (required)" at bounding box center [419, 508] width 158 height 17
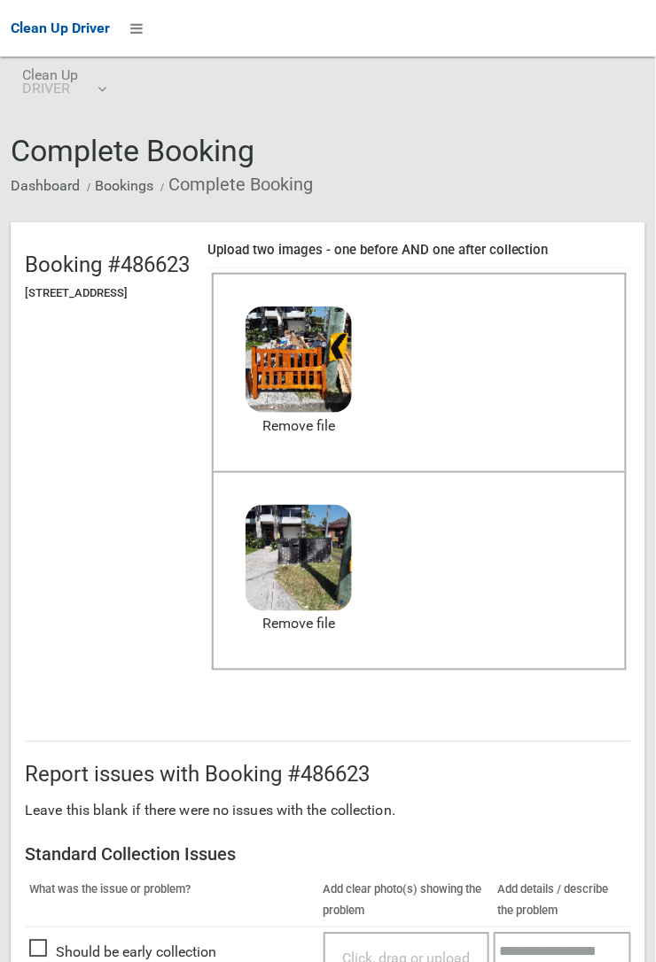
scroll to position [972, 0]
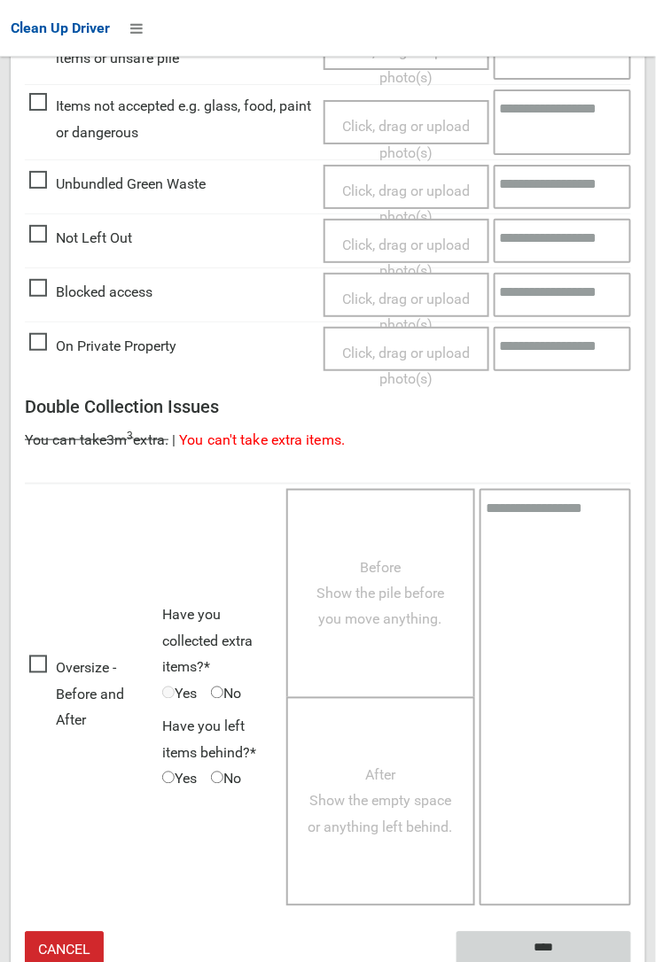
click at [631, 961] on input "****" at bounding box center [543, 948] width 175 height 33
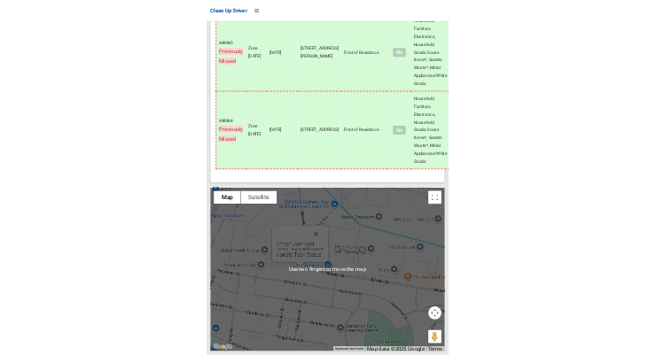
scroll to position [14106, 0]
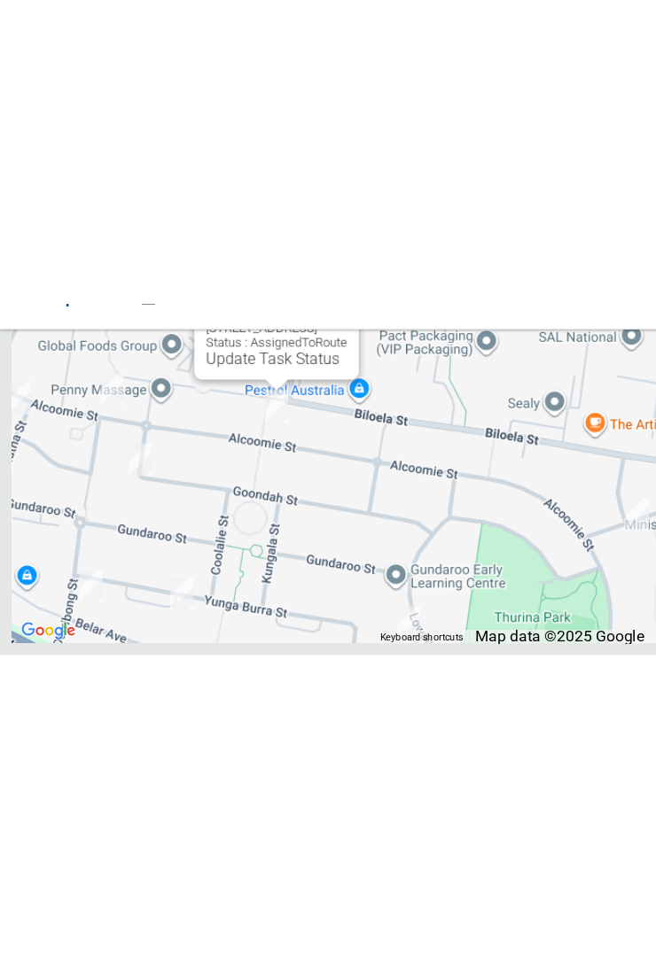
scroll to position [14174, 0]
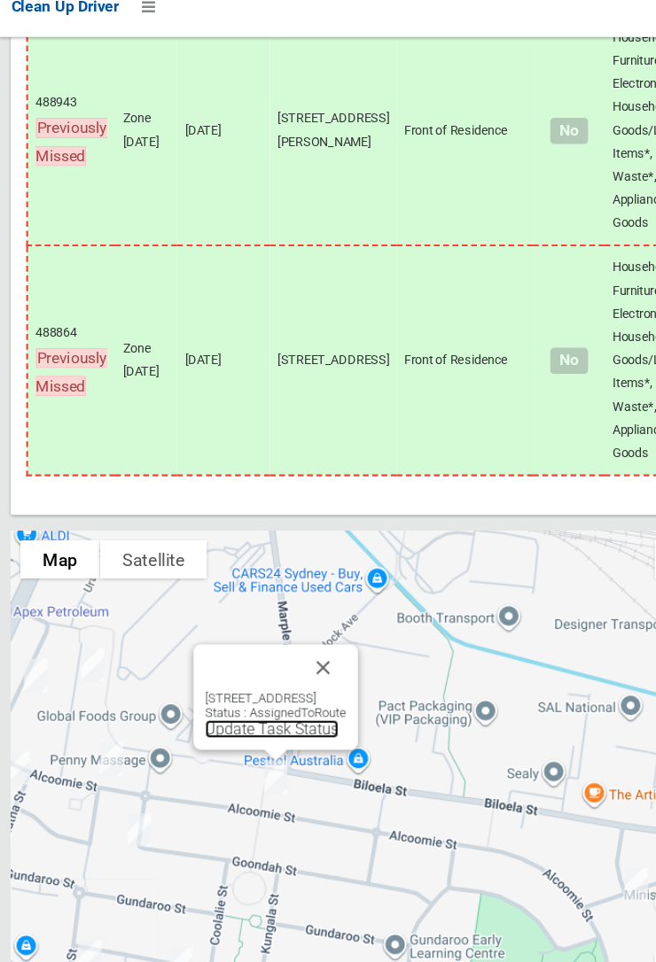
click at [228, 696] on link "Update Task Status" at bounding box center [250, 690] width 122 height 17
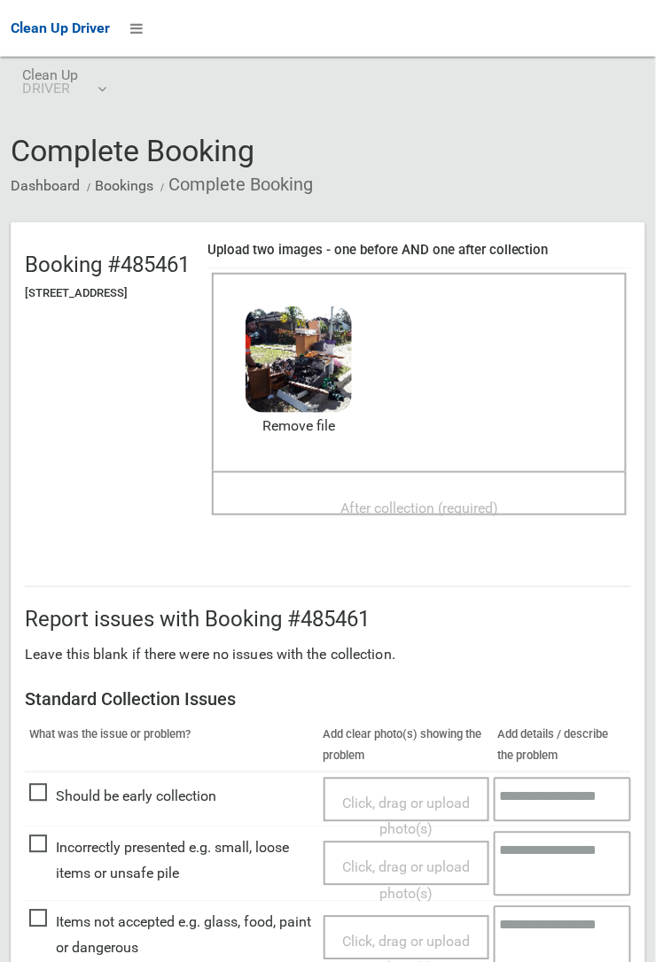
click at [404, 500] on span "After collection (required)" at bounding box center [419, 508] width 158 height 17
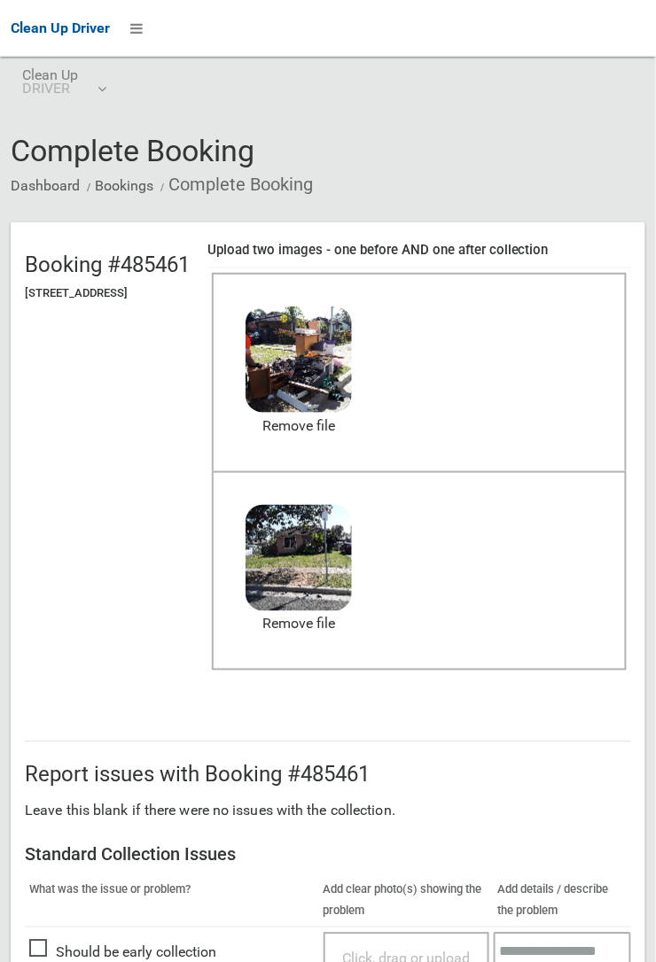
scroll to position [972, 0]
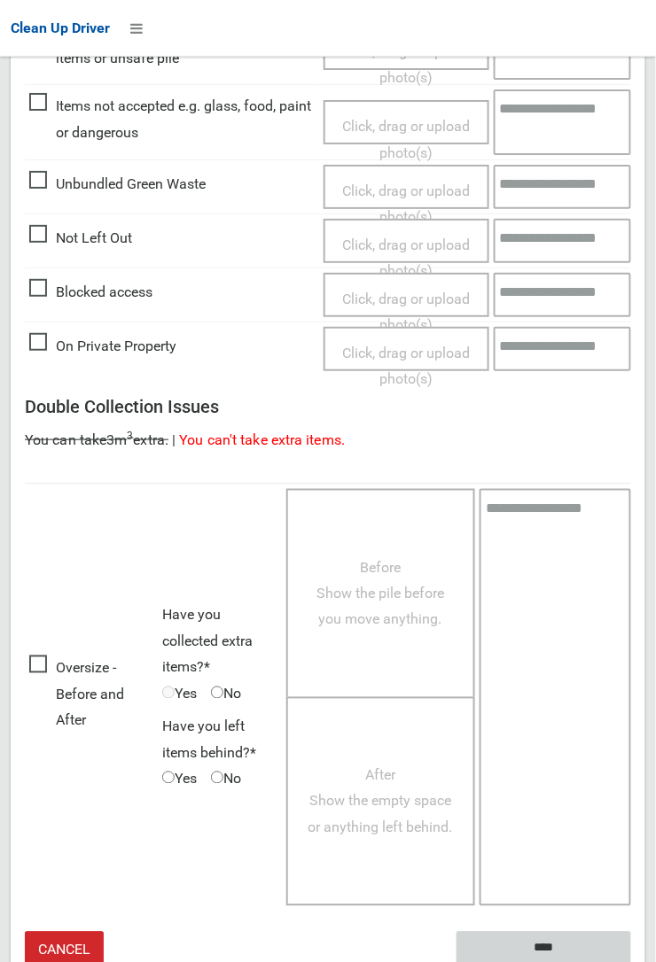
click at [631, 961] on input "****" at bounding box center [543, 948] width 175 height 33
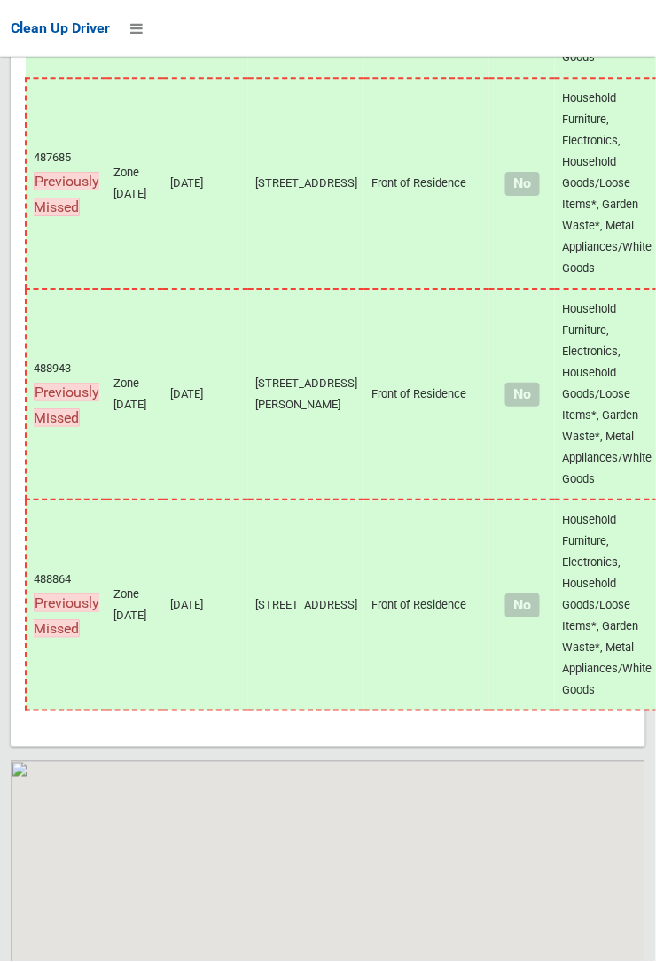
scroll to position [14116, 0]
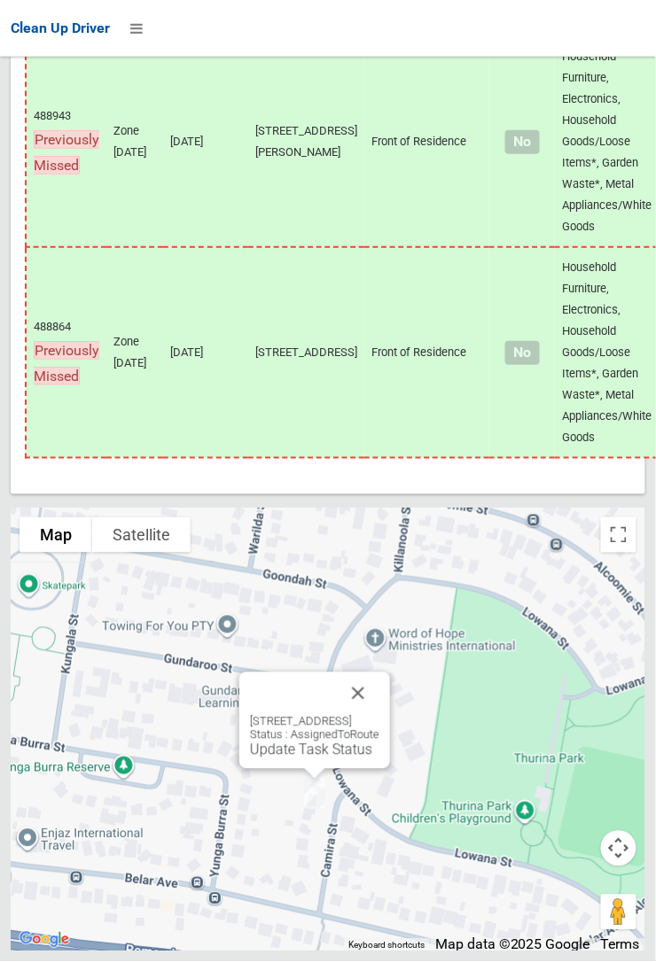
click at [293, 759] on link "Update Task Status" at bounding box center [311, 750] width 122 height 17
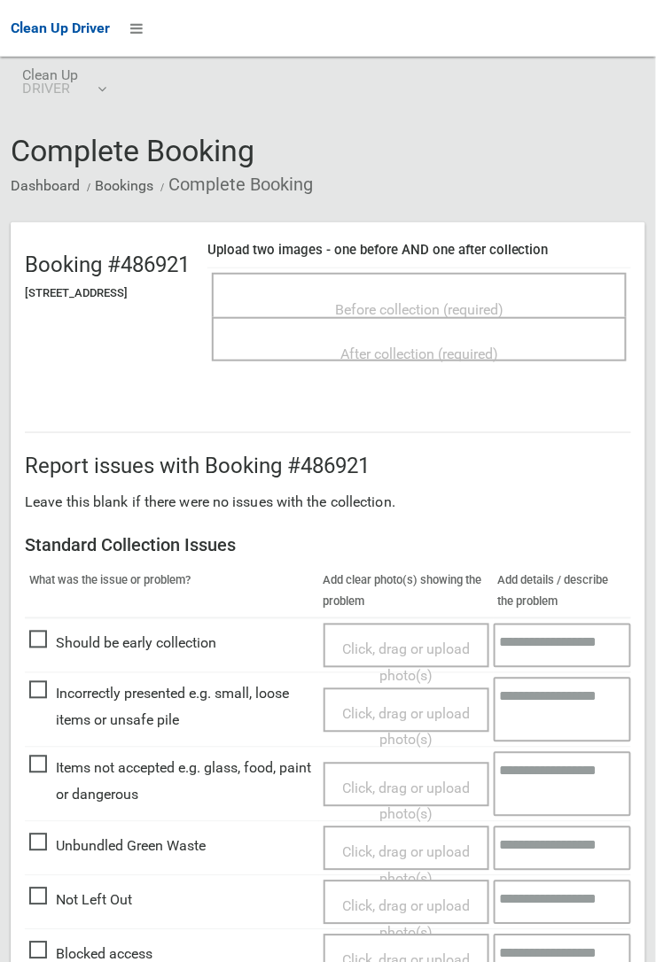
click at [409, 301] on span "Before collection (required)" at bounding box center [419, 309] width 168 height 17
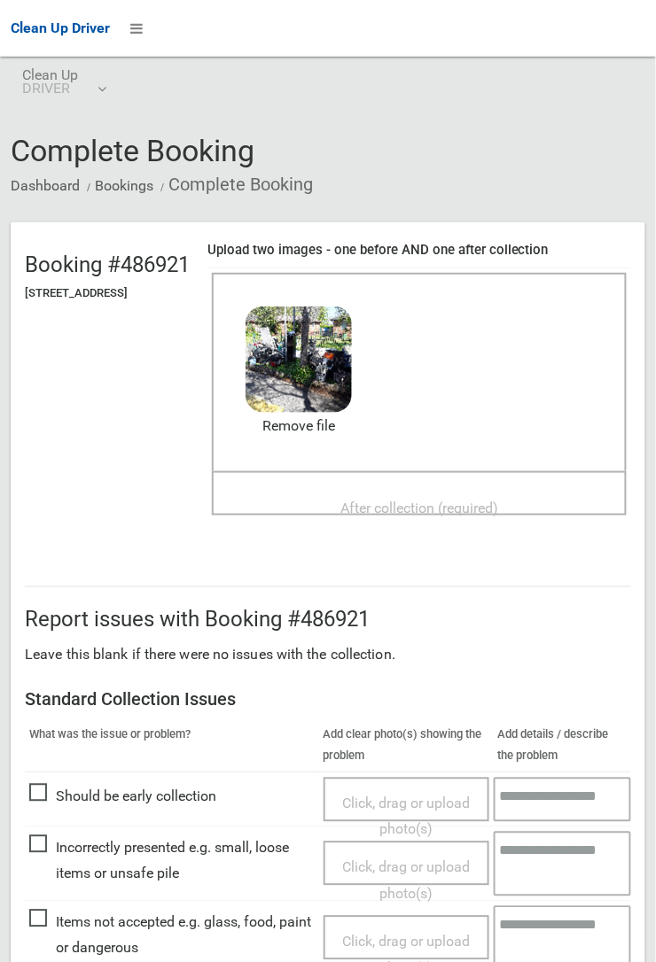
click at [386, 354] on span "After collection (required)" at bounding box center [419, 508] width 158 height 17
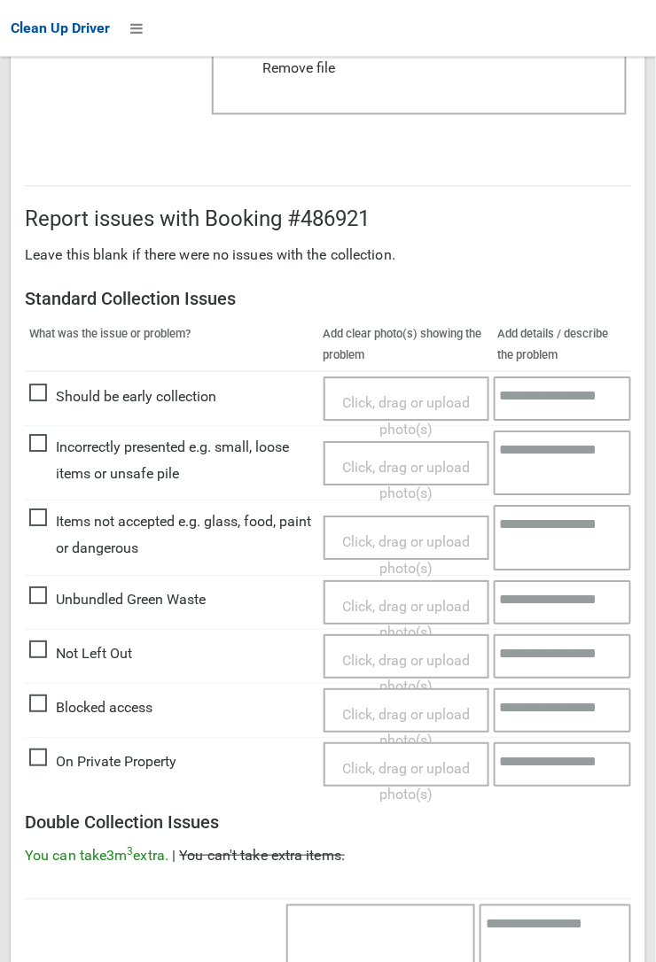
scroll to position [972, 0]
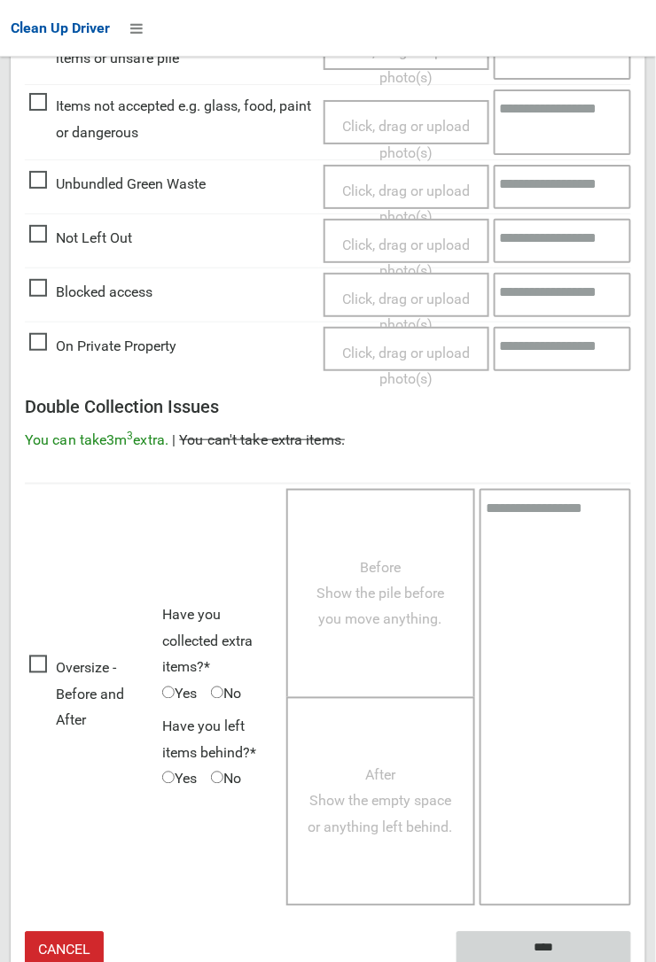
click at [631, 354] on input "****" at bounding box center [543, 948] width 175 height 33
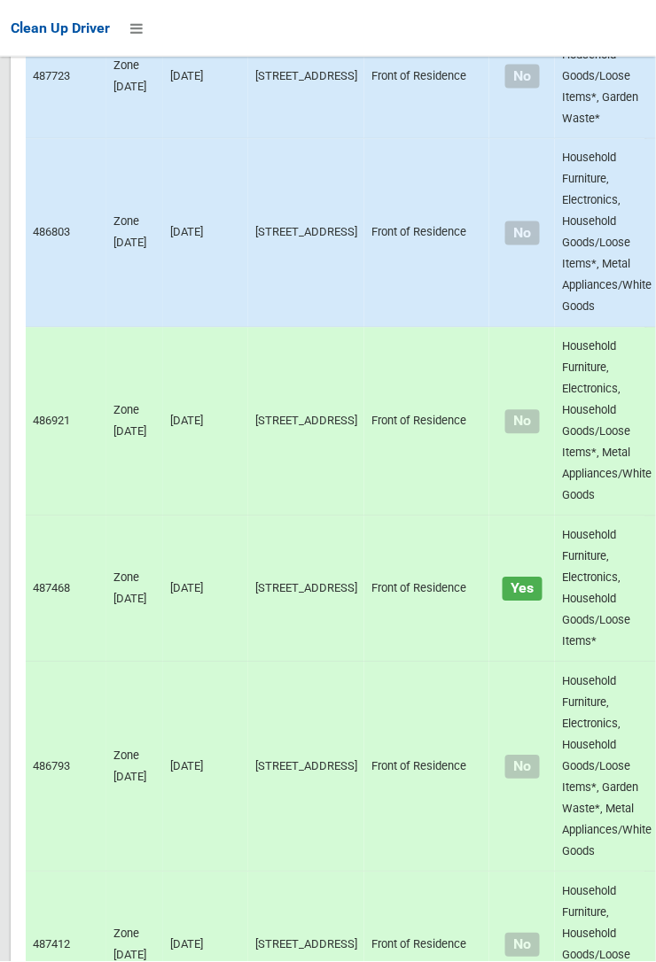
scroll to position [14116, 0]
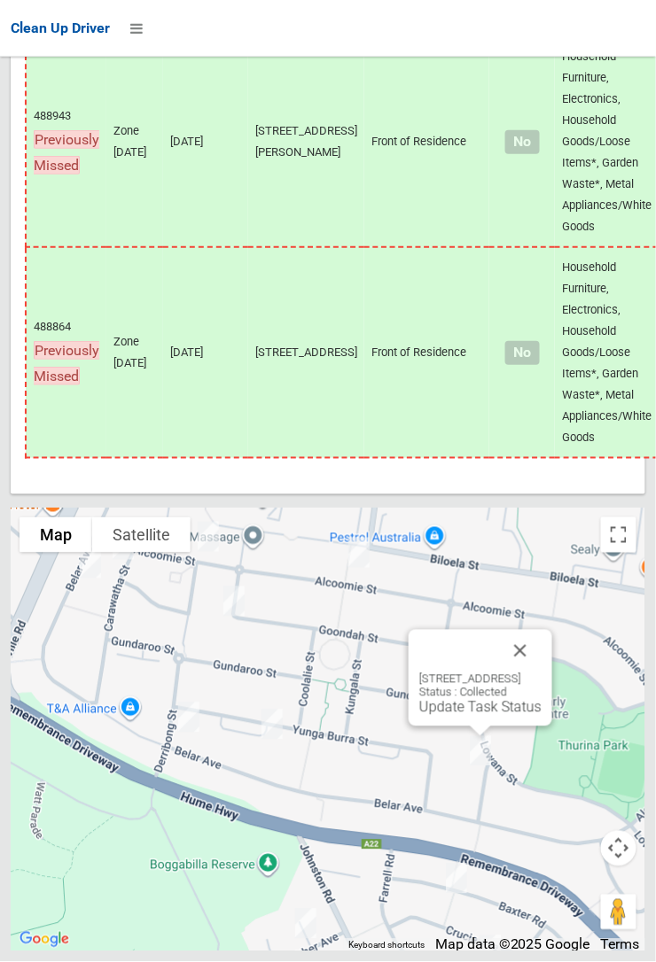
click at [541, 673] on button "Close" at bounding box center [520, 651] width 43 height 43
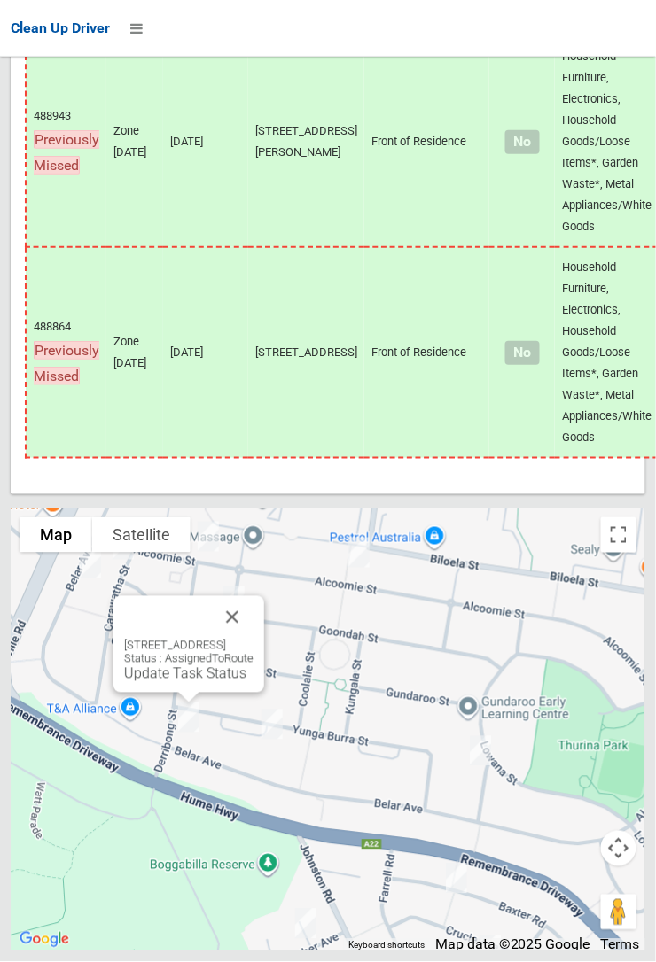
click at [253, 639] on button "Close" at bounding box center [232, 617] width 43 height 43
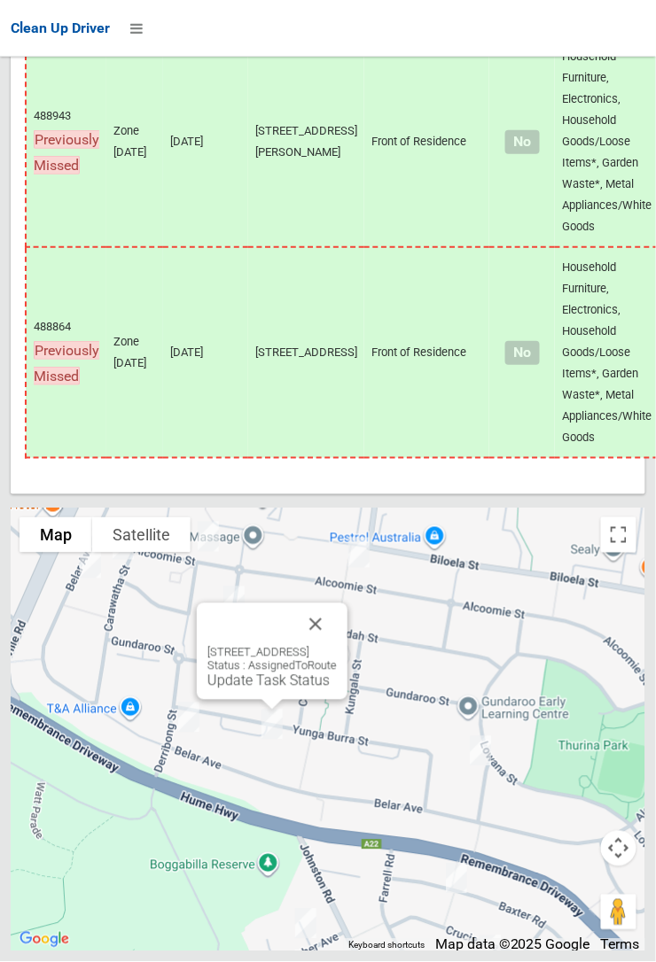
click at [260, 689] on link "Update Task Status" at bounding box center [268, 681] width 122 height 17
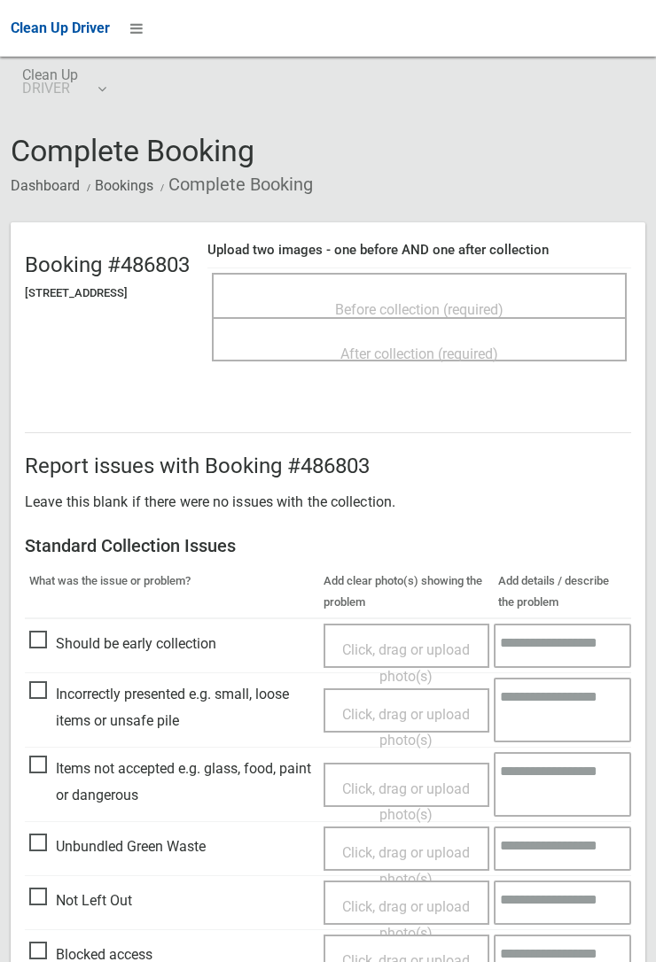
click at [412, 301] on span "Before collection (required)" at bounding box center [419, 309] width 168 height 17
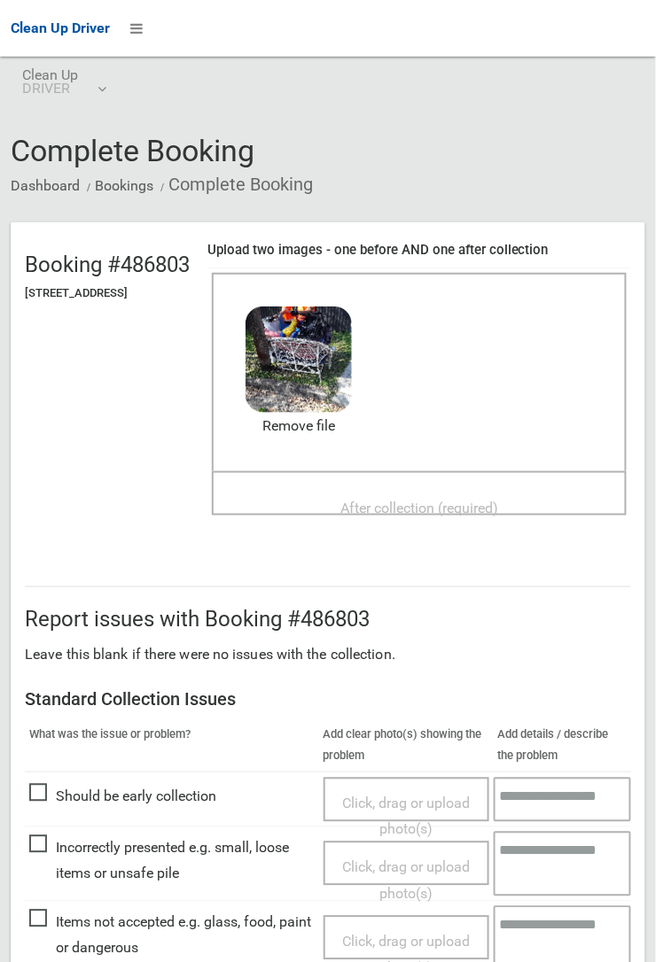
click at [435, 500] on span "After collection (required)" at bounding box center [419, 508] width 158 height 17
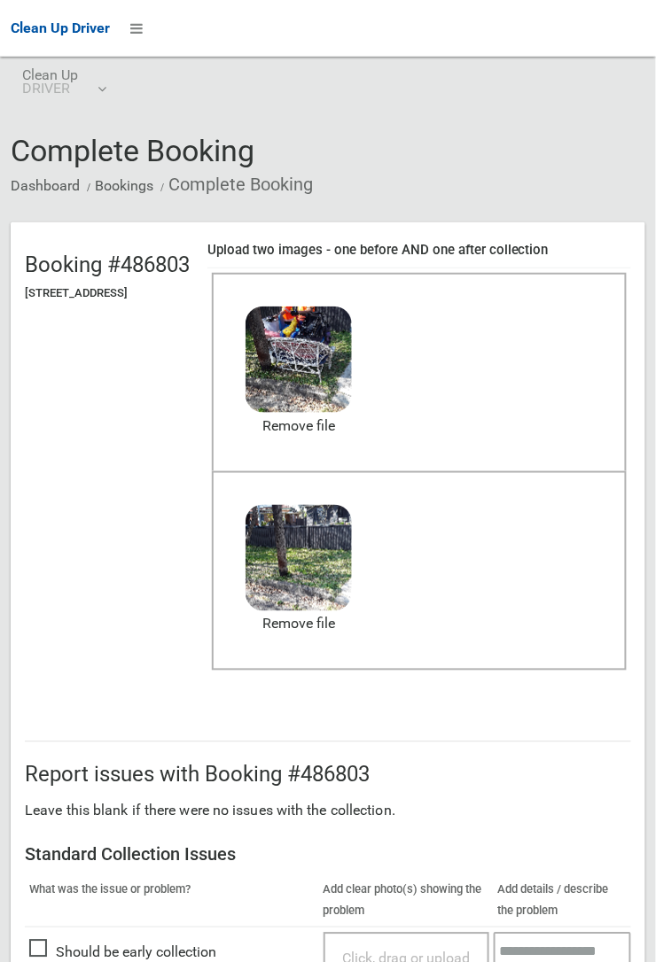
scroll to position [972, 0]
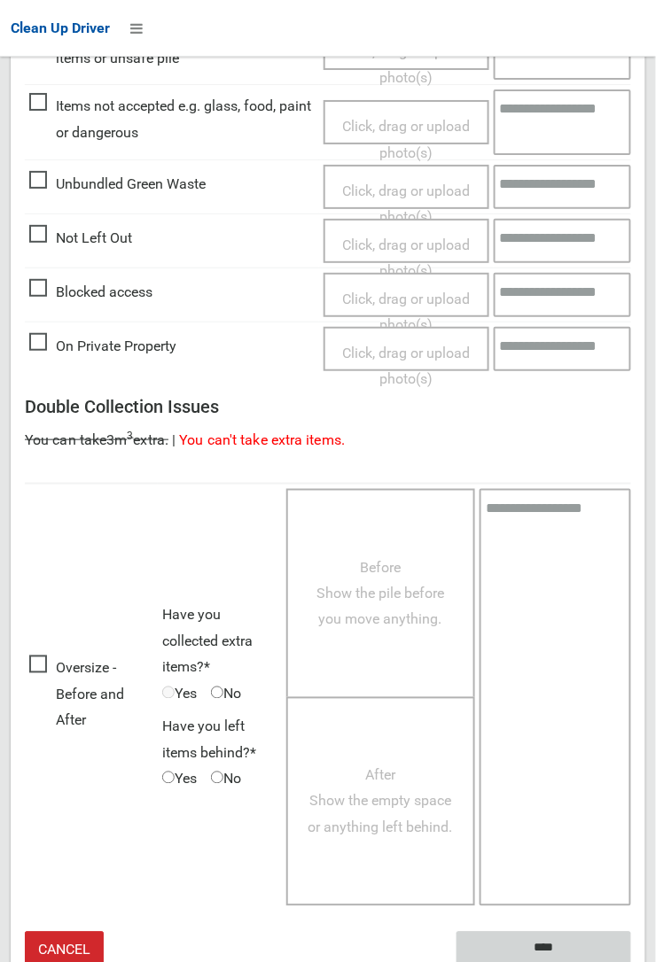
click at [631, 961] on input "****" at bounding box center [543, 948] width 175 height 33
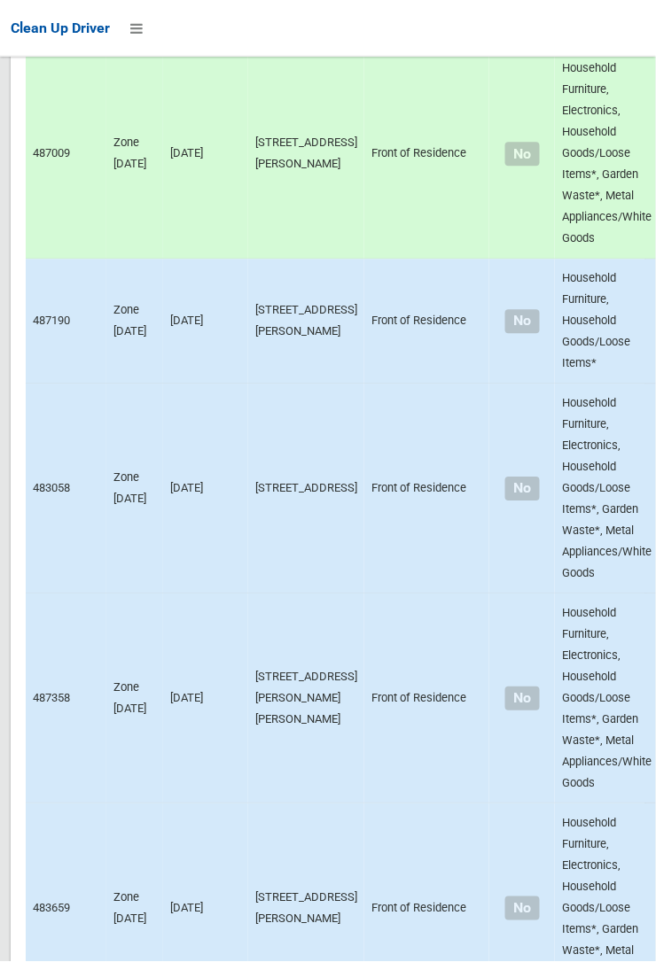
scroll to position [14116, 0]
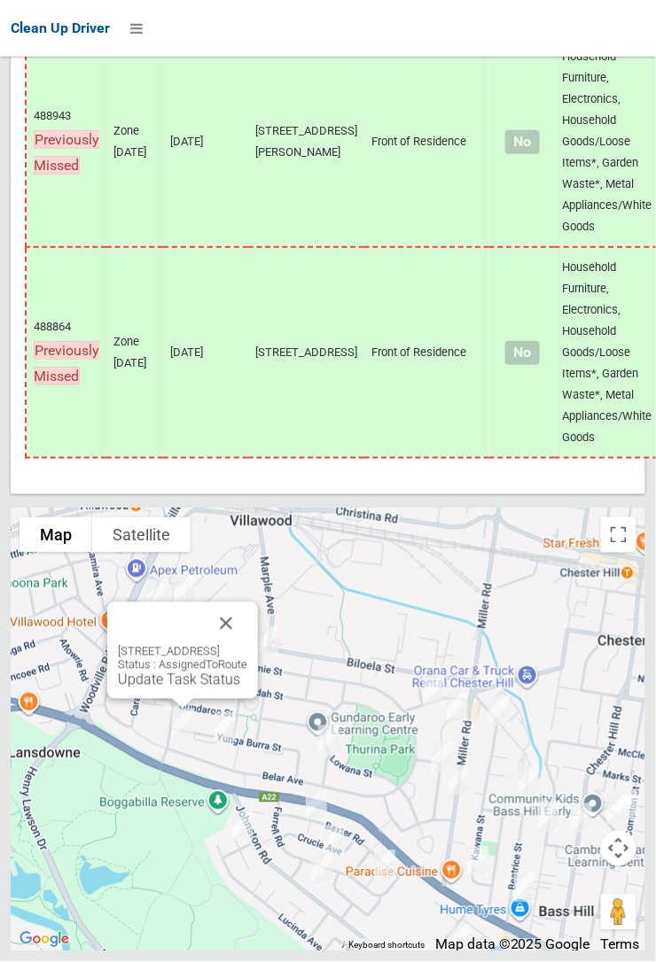
click at [189, 689] on link "Update Task Status" at bounding box center [179, 680] width 122 height 17
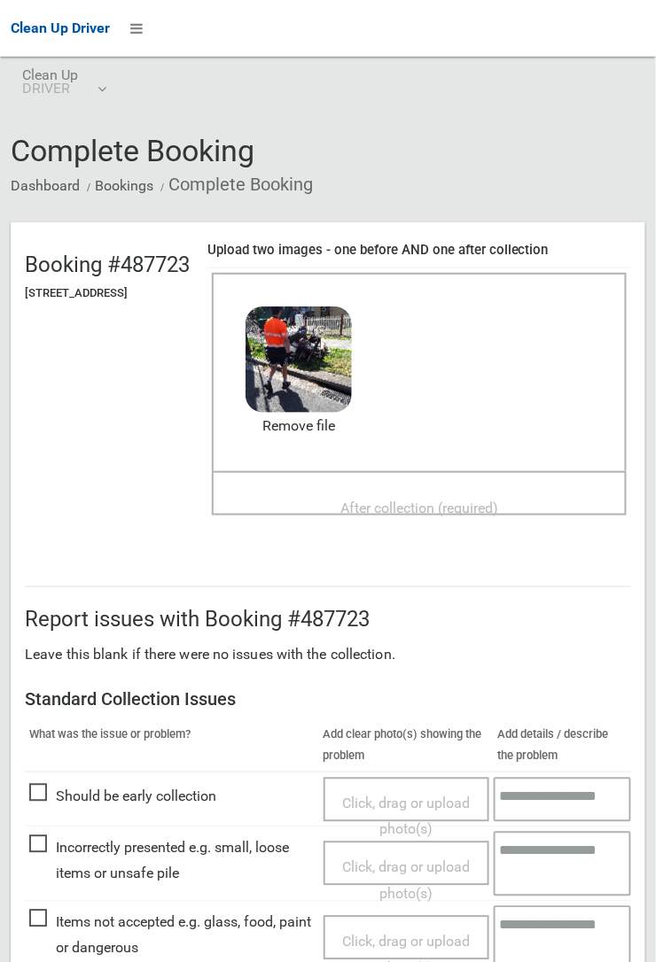
click at [378, 500] on span "After collection (required)" at bounding box center [419, 508] width 158 height 17
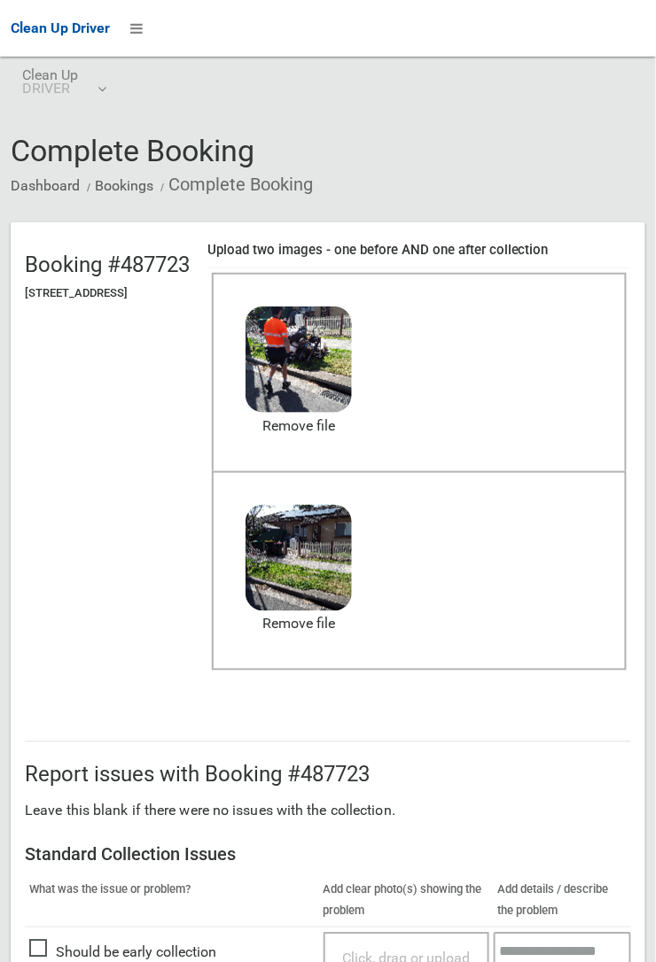
scroll to position [972, 0]
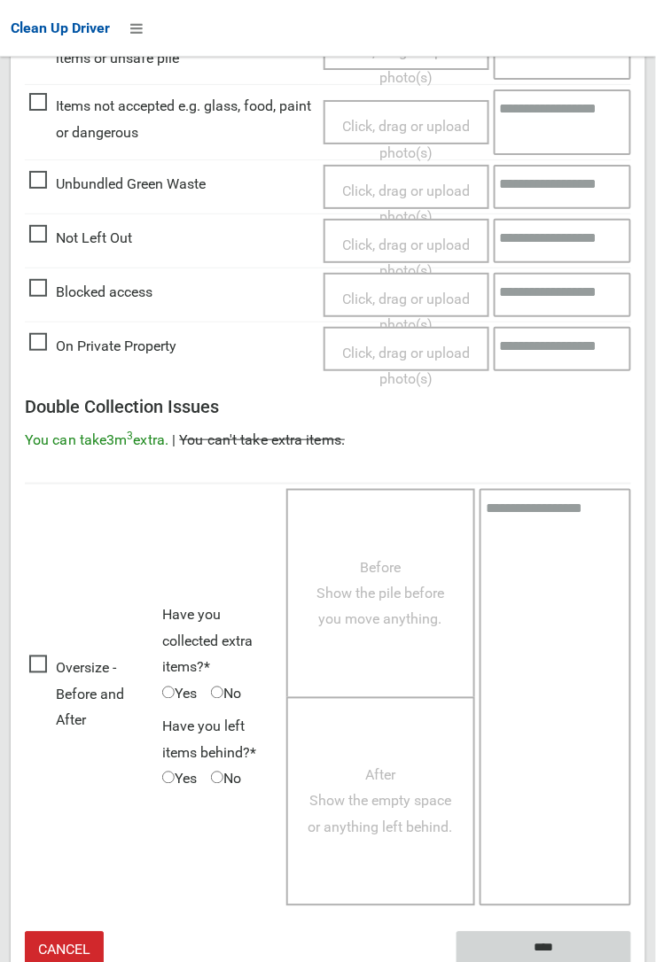
click at [631, 961] on input "****" at bounding box center [543, 948] width 175 height 33
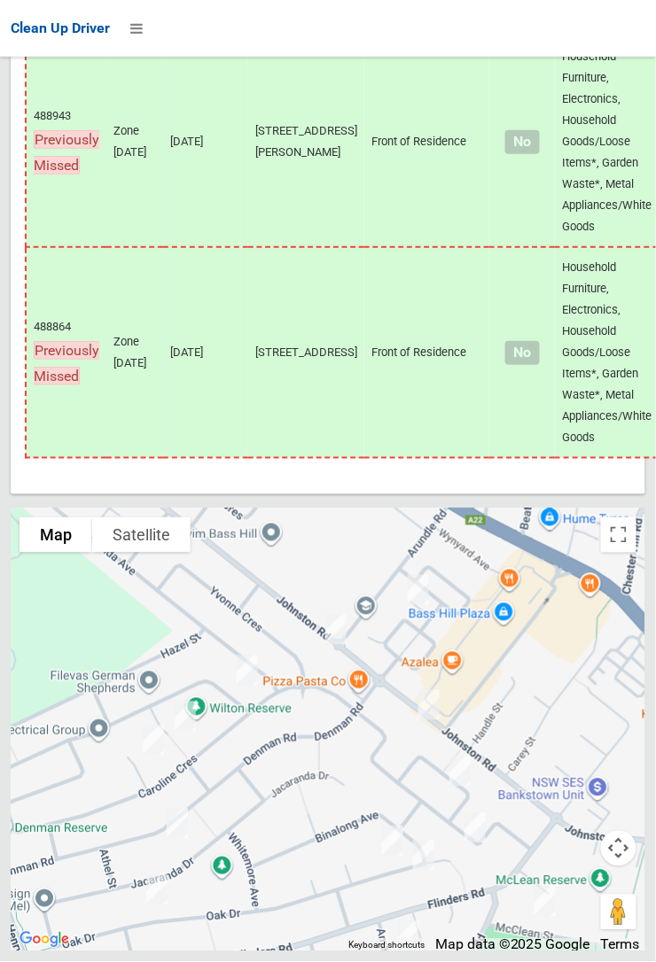
scroll to position [14116, 0]
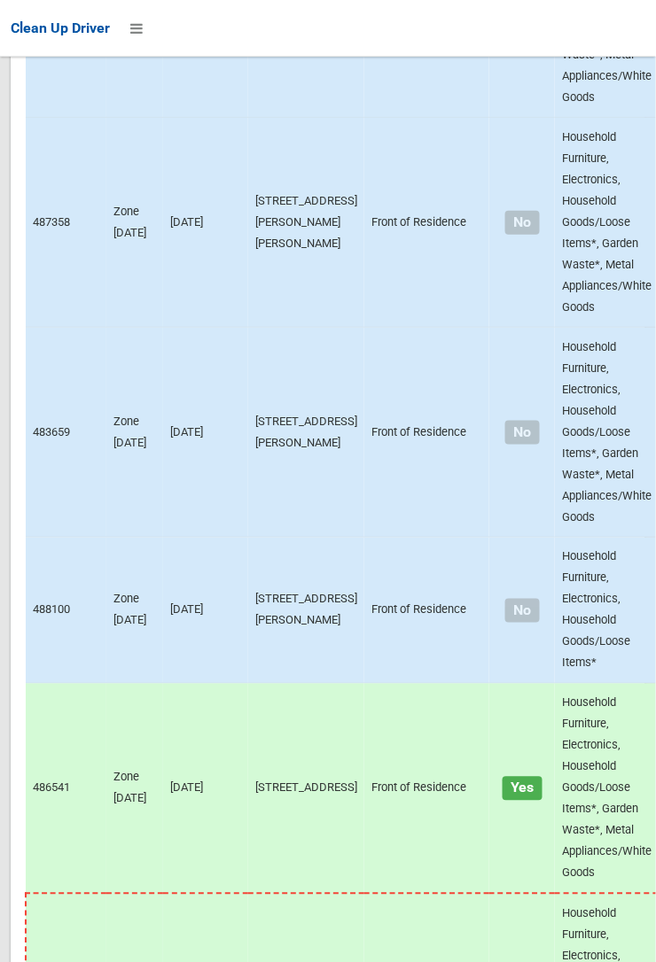
scroll to position [14116, 0]
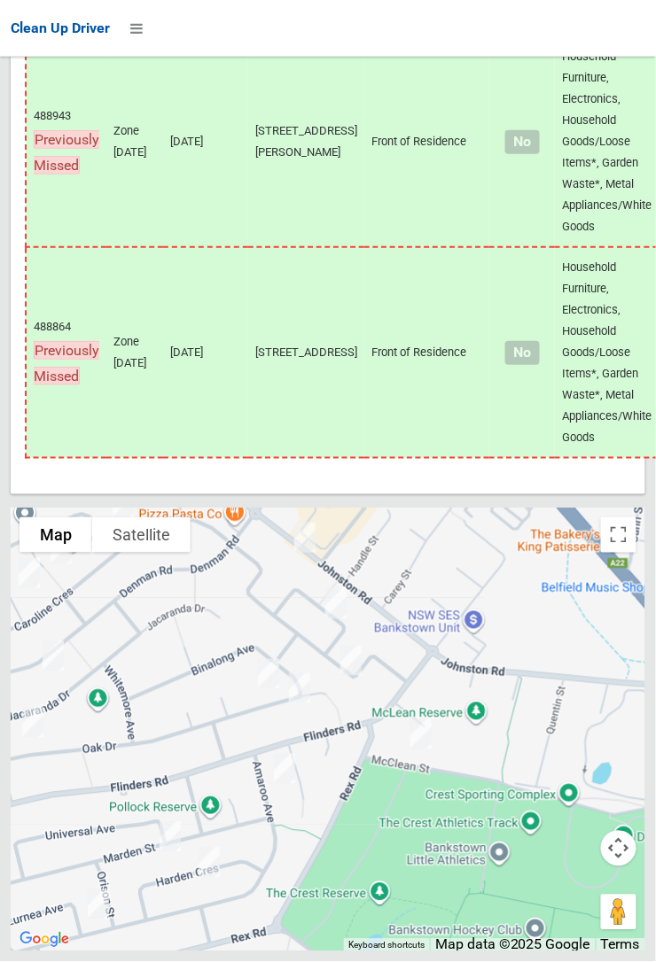
click at [26, 458] on td "488864 Previously Missed" at bounding box center [66, 352] width 81 height 211
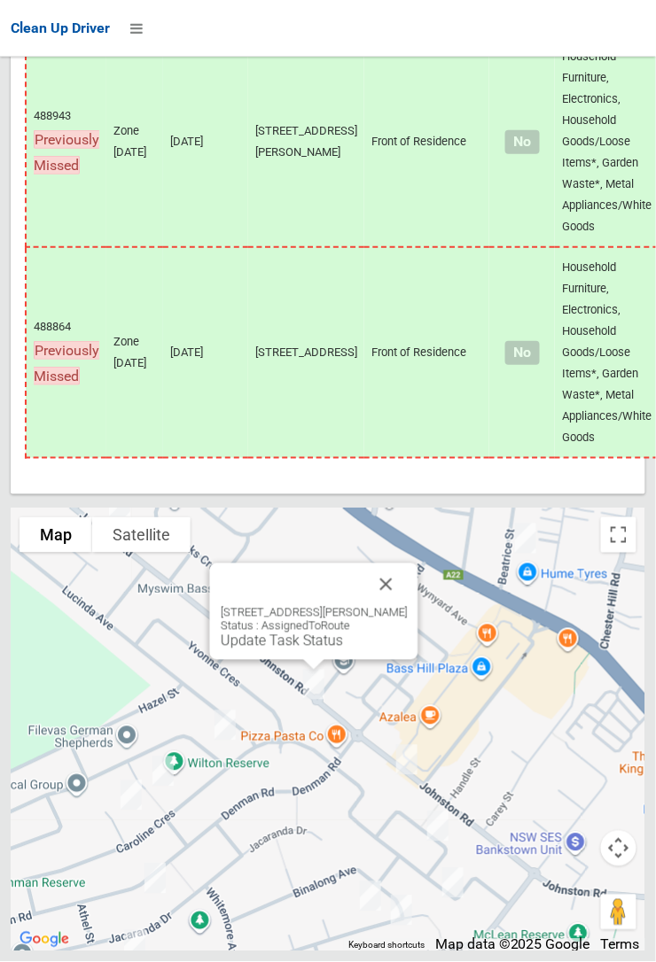
click at [404, 606] on button "Close" at bounding box center [386, 585] width 43 height 43
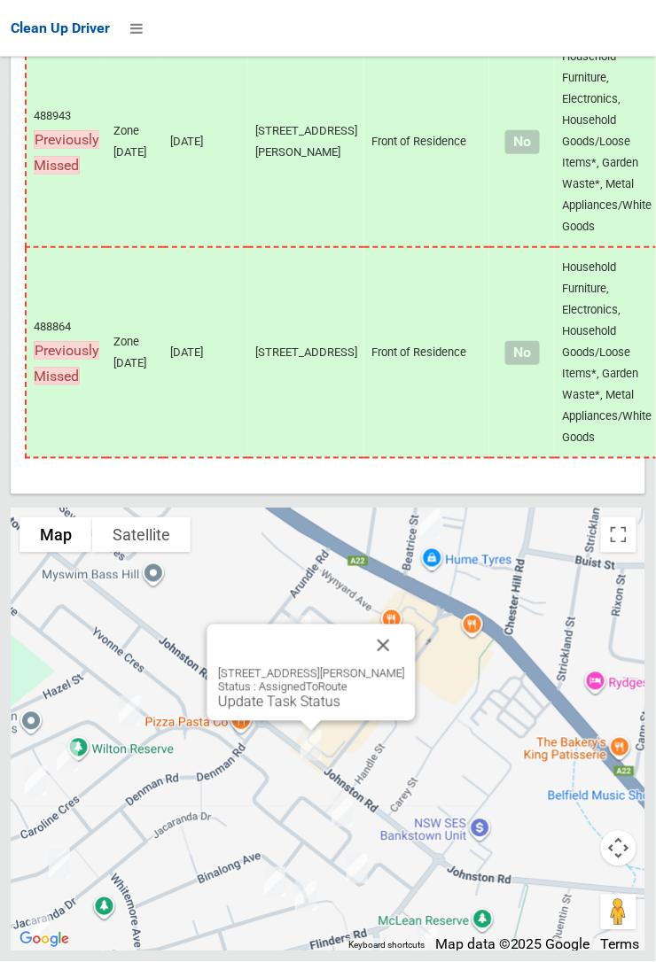
click at [405, 667] on button "Close" at bounding box center [383, 646] width 43 height 43
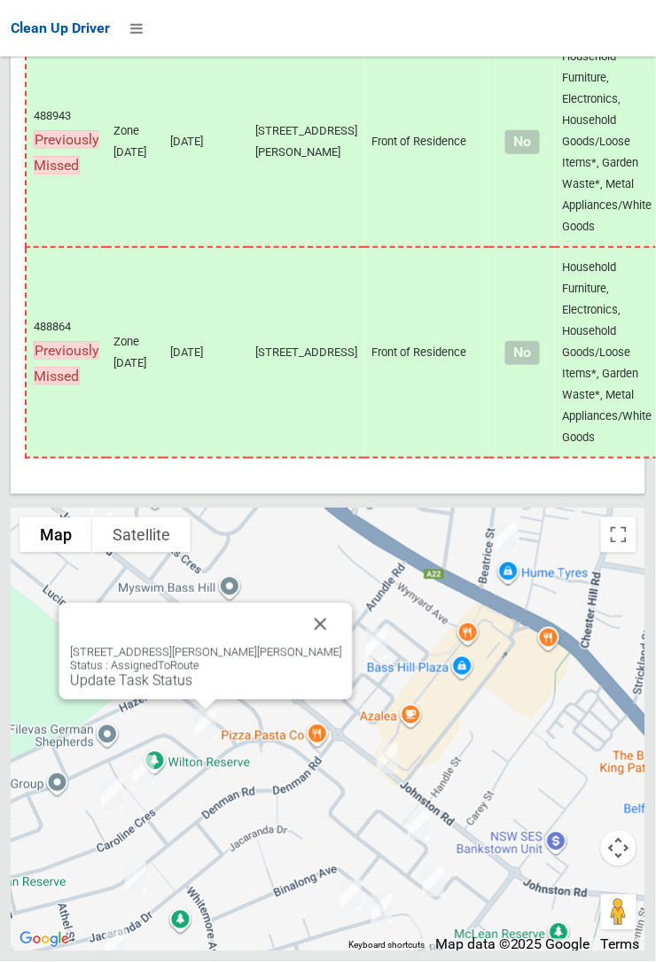
click at [311, 646] on button "Close" at bounding box center [321, 624] width 43 height 43
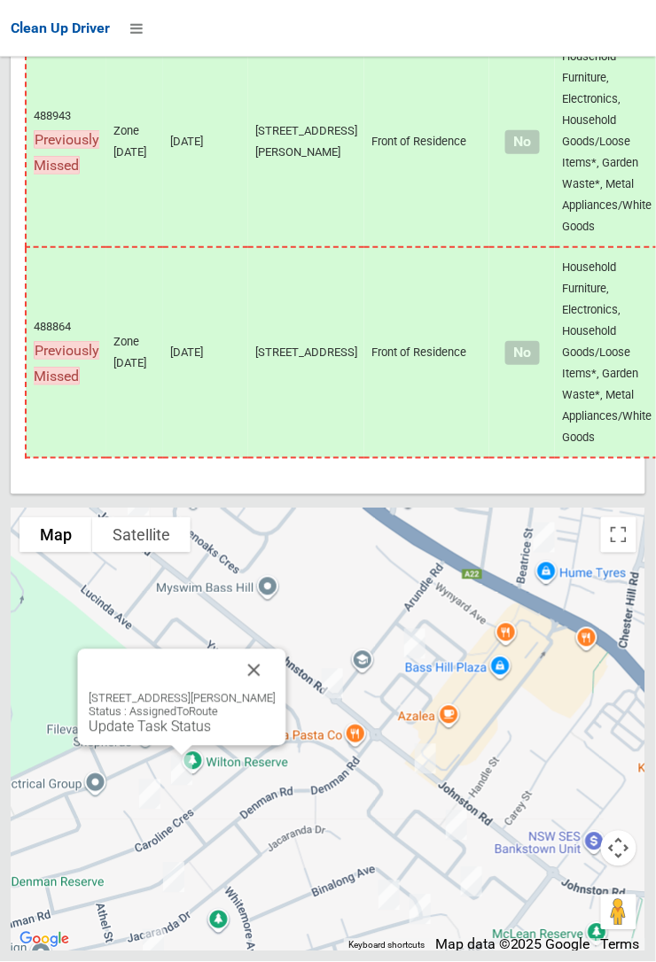
click at [271, 692] on button "Close" at bounding box center [254, 671] width 43 height 43
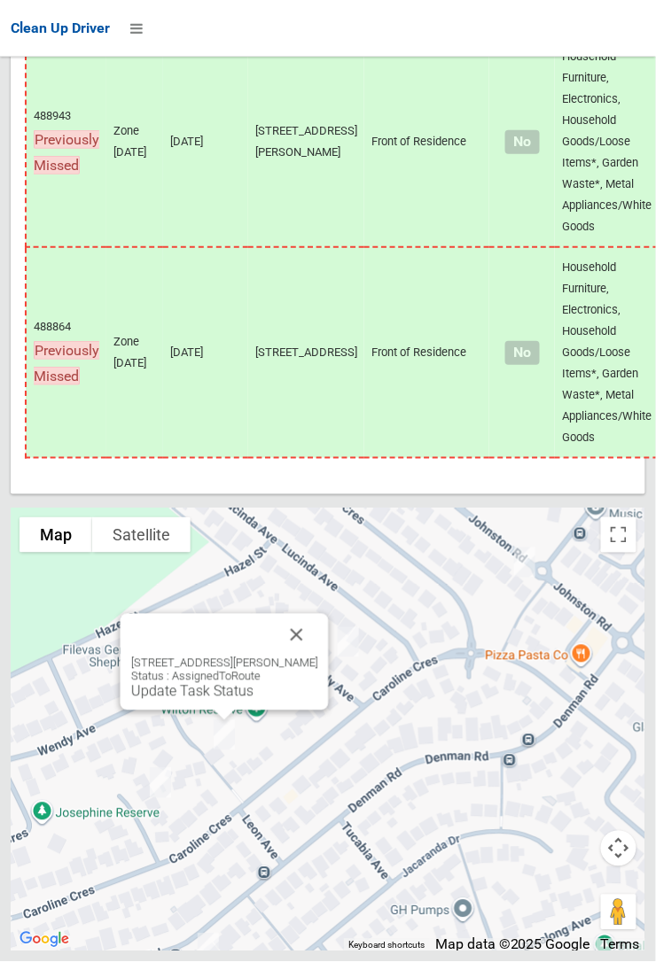
click at [318, 657] on button "Close" at bounding box center [297, 635] width 43 height 43
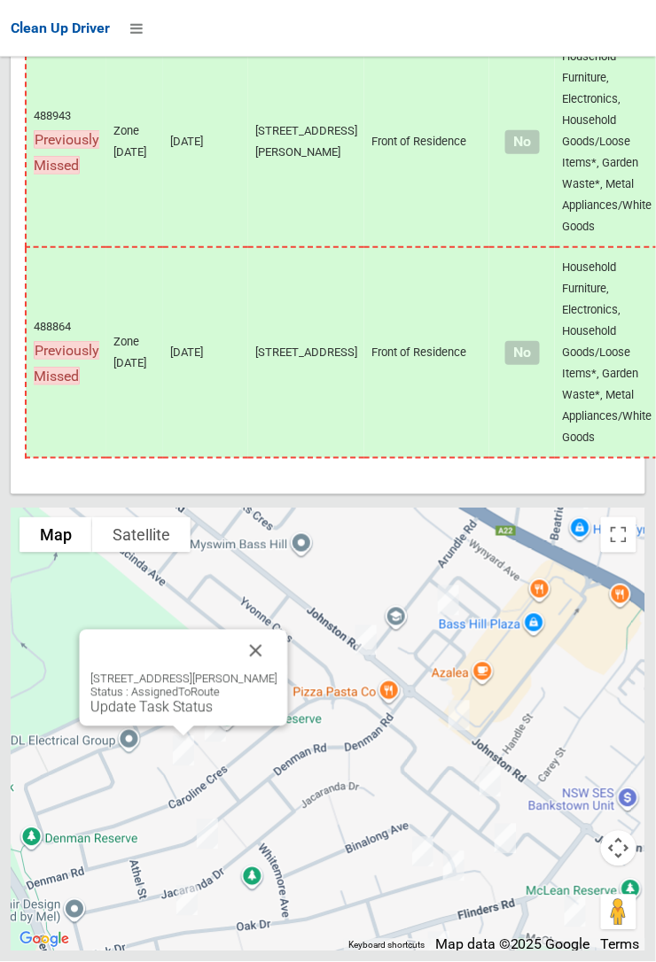
click at [273, 673] on button "Close" at bounding box center [256, 651] width 43 height 43
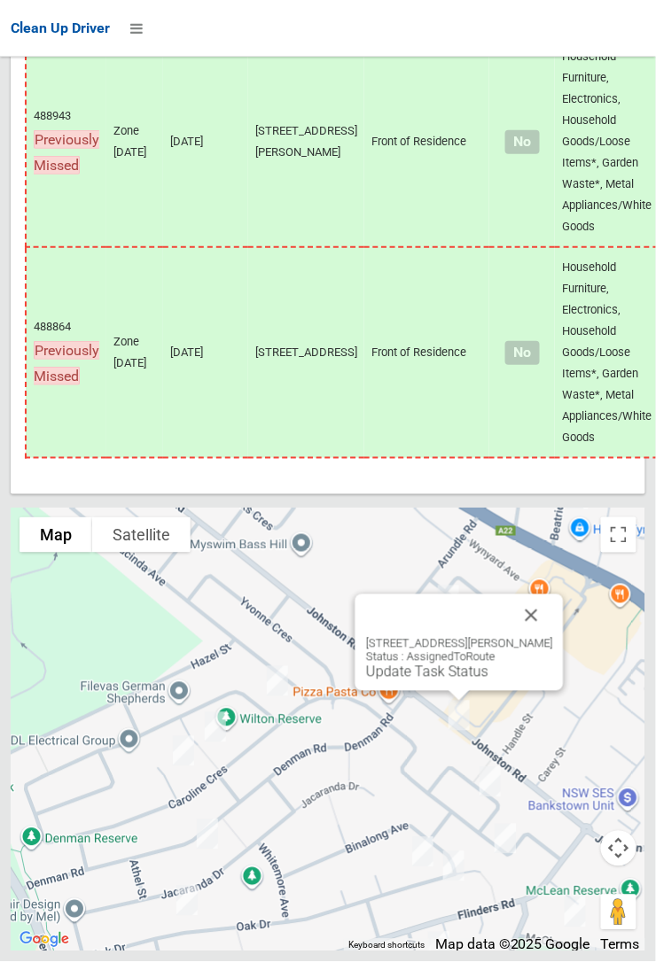
click at [564, 681] on div "103a Johnston Road, BASS HILL NSW 2197 Status : AssignedToRoute Update Task Sta…" at bounding box center [459, 643] width 208 height 97
click at [541, 637] on button "Close" at bounding box center [531, 616] width 43 height 43
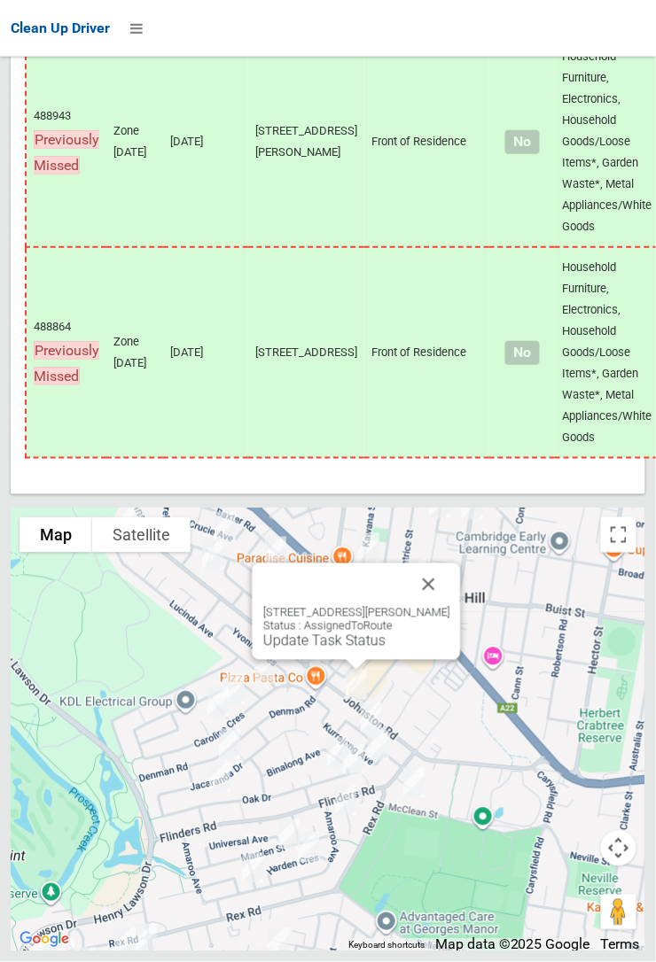
click at [450, 606] on button "Close" at bounding box center [429, 585] width 43 height 43
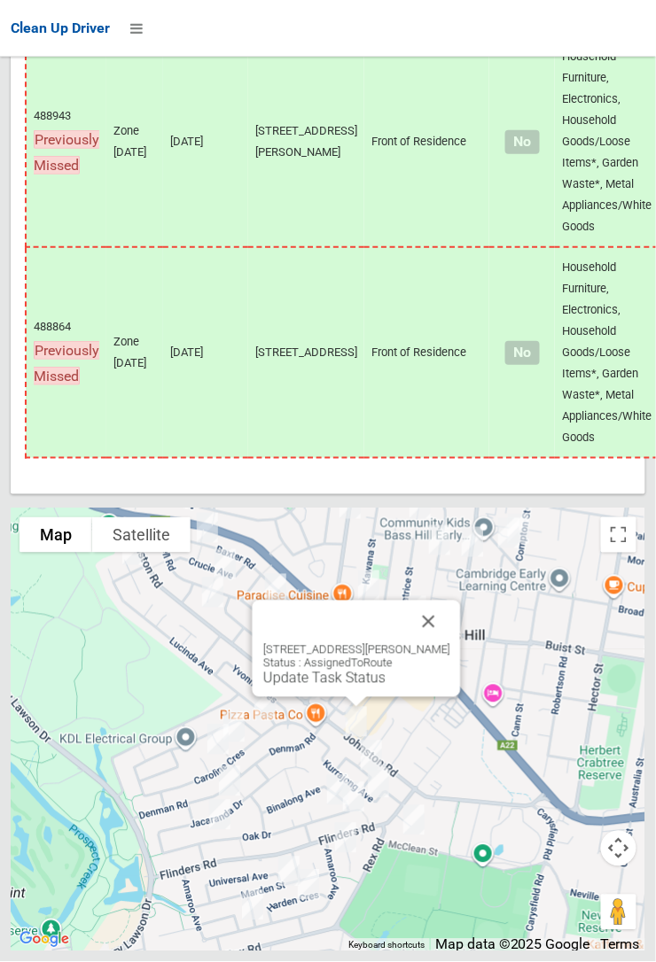
click at [343, 687] on link "Update Task Status" at bounding box center [324, 678] width 122 height 17
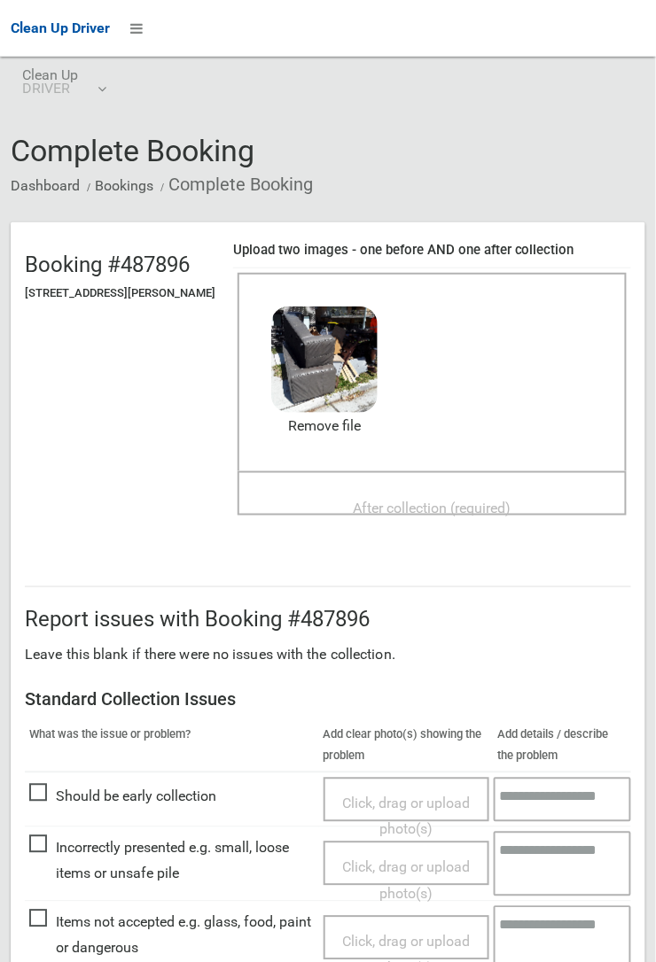
click at [403, 500] on span "After collection (required)" at bounding box center [433, 508] width 158 height 17
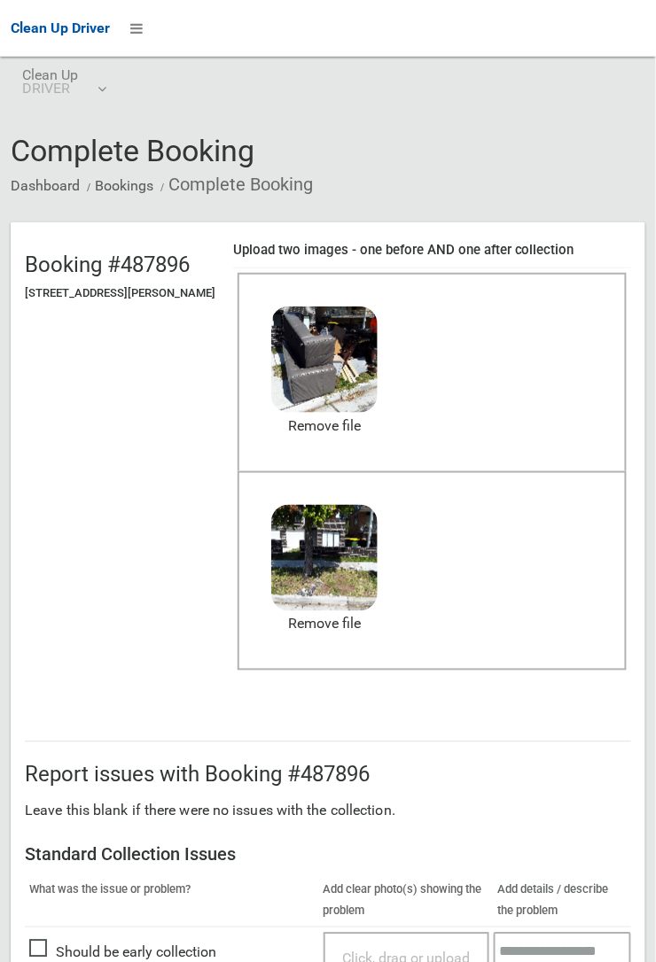
scroll to position [972, 0]
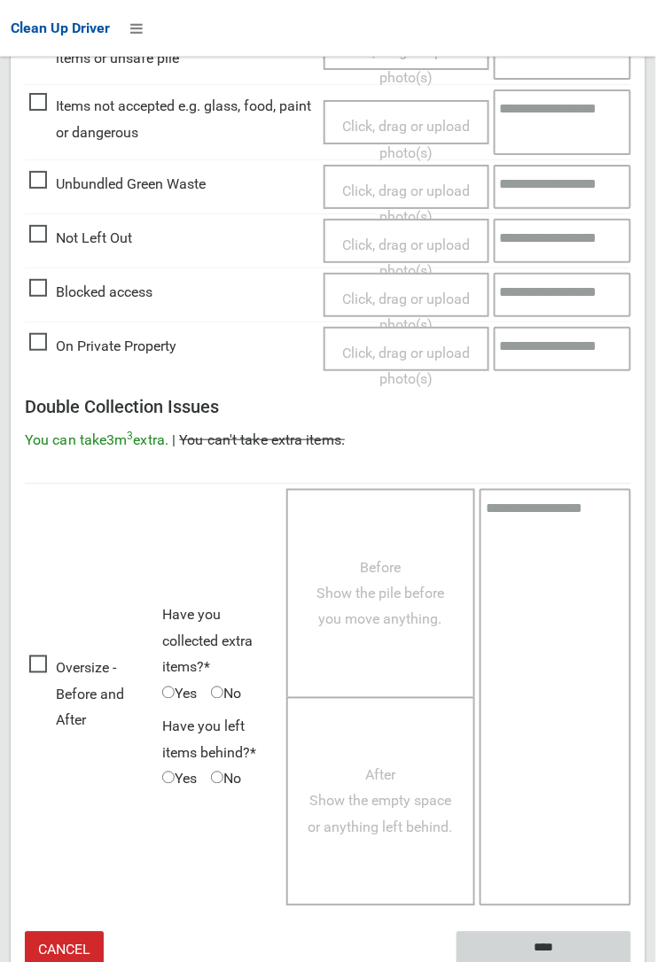
click at [631, 961] on input "****" at bounding box center [543, 948] width 175 height 33
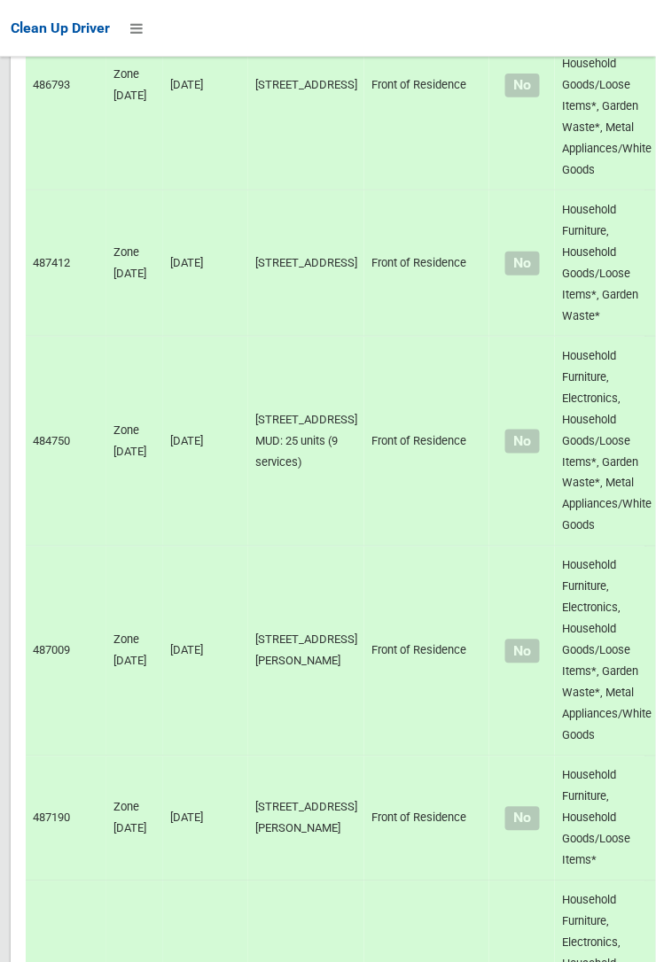
scroll to position [14116, 0]
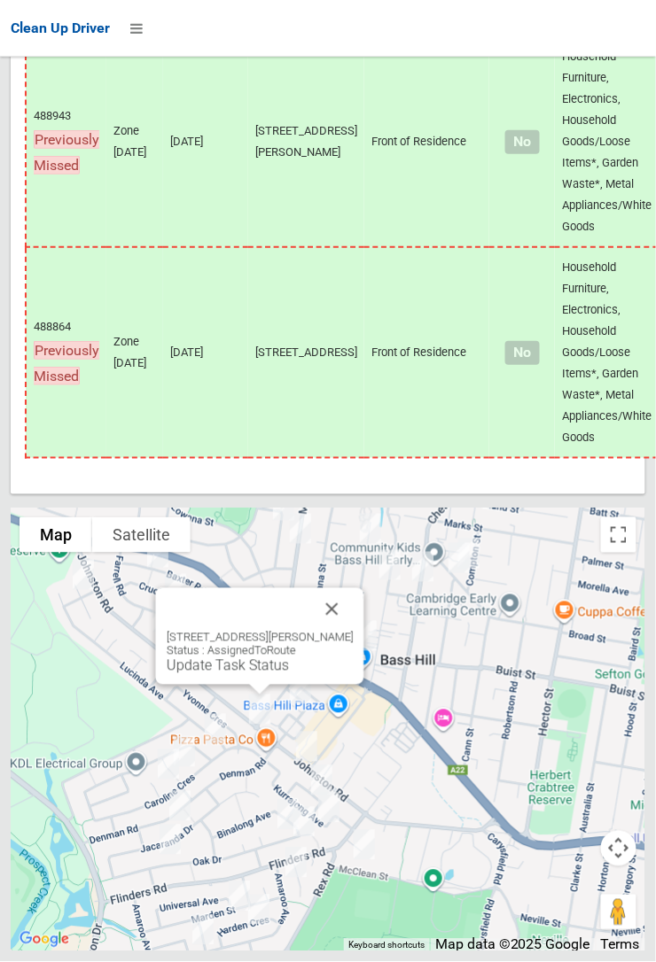
click at [246, 674] on link "Update Task Status" at bounding box center [228, 666] width 122 height 17
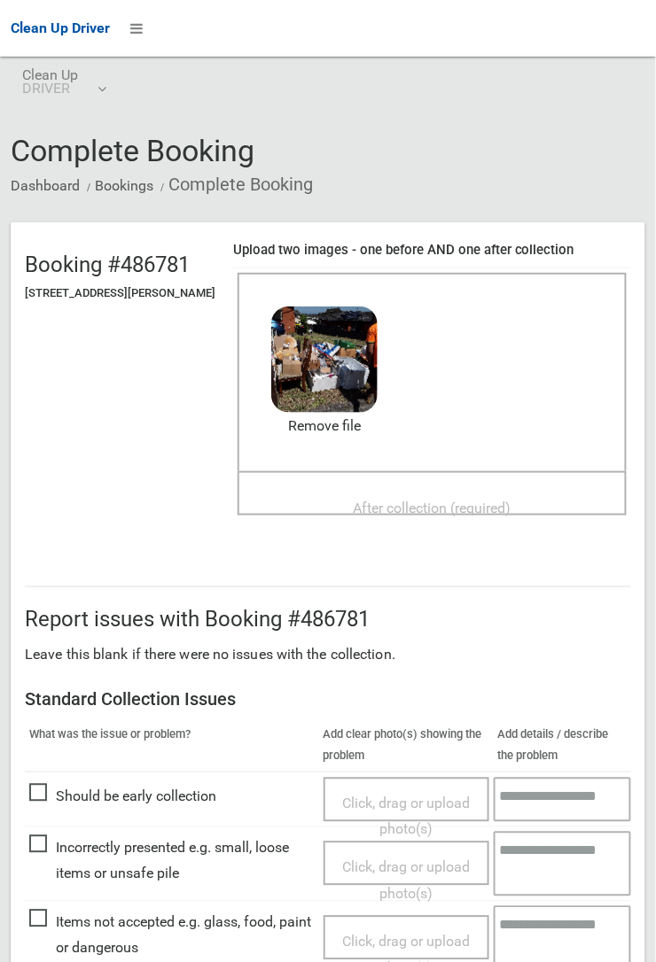
click at [410, 459] on div "Before collection (required) 3.7 MB 2025-09-3011.00.083382836342966163567.jpg C…" at bounding box center [431, 372] width 389 height 198
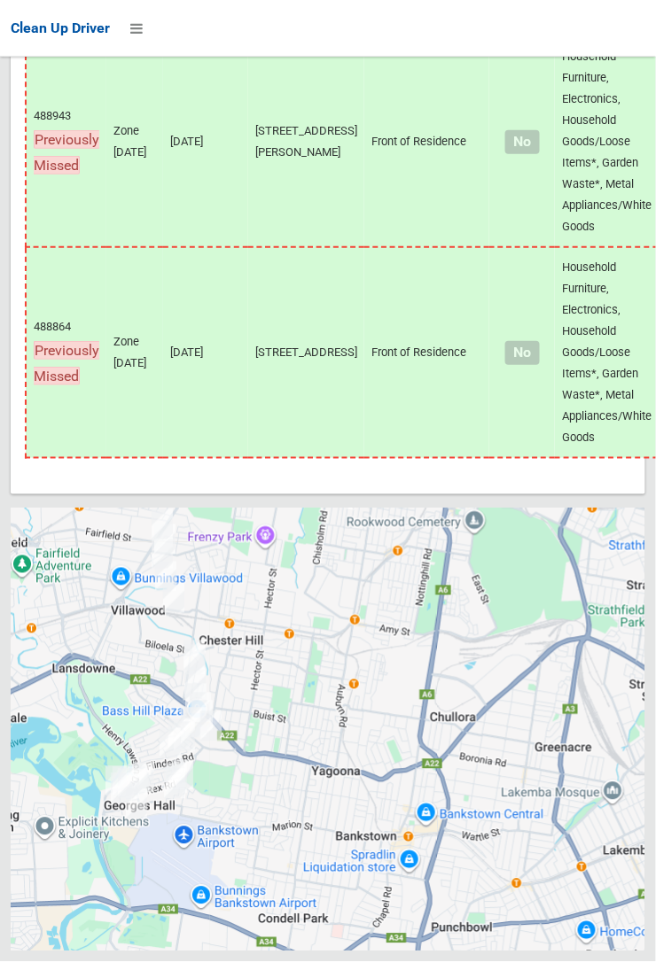
scroll to position [14116, 0]
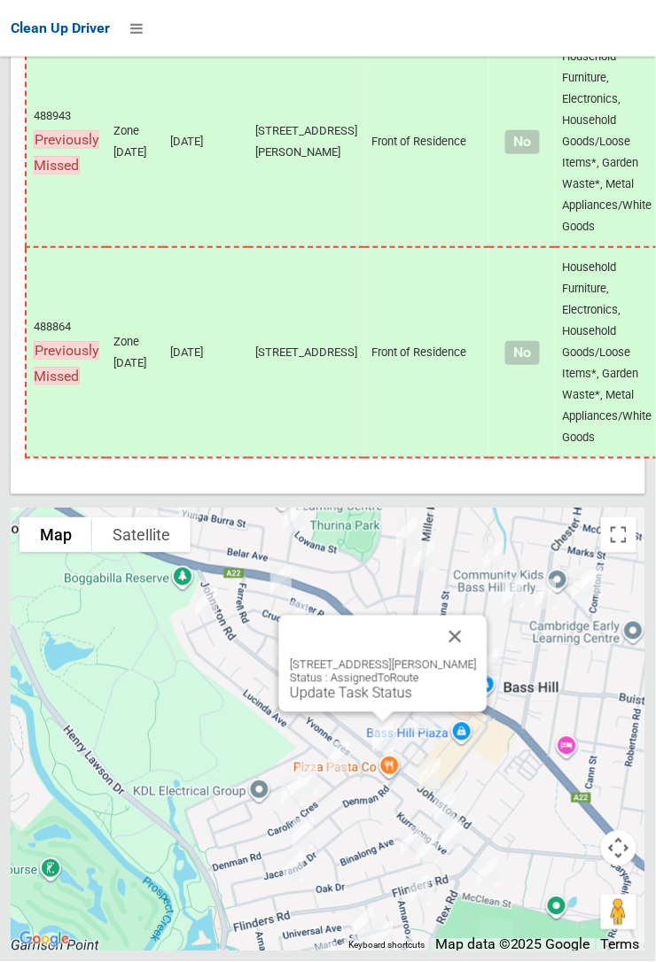
click at [365, 702] on link "Update Task Status" at bounding box center [351, 693] width 122 height 17
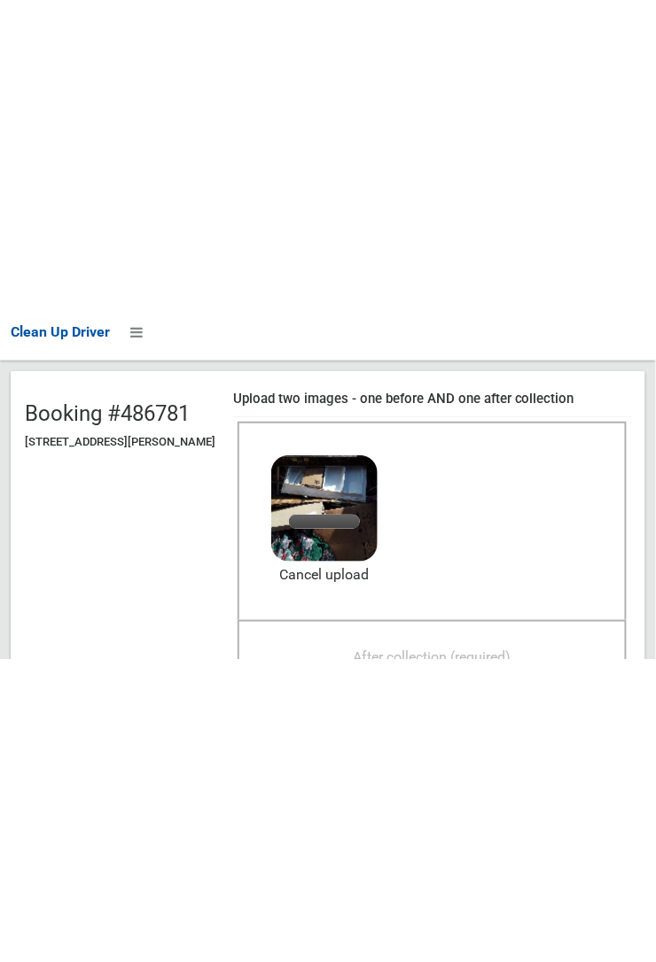
scroll to position [168, 0]
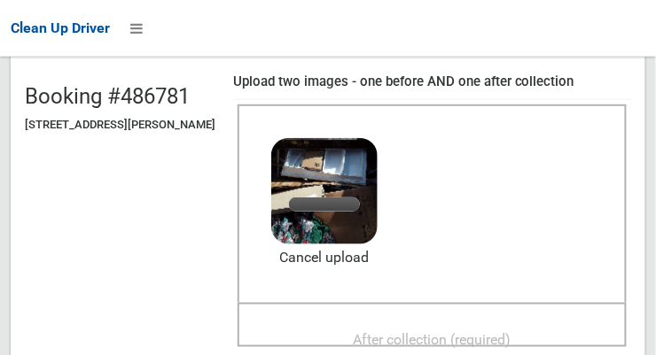
click at [432, 331] on span "After collection (required)" at bounding box center [433, 339] width 158 height 17
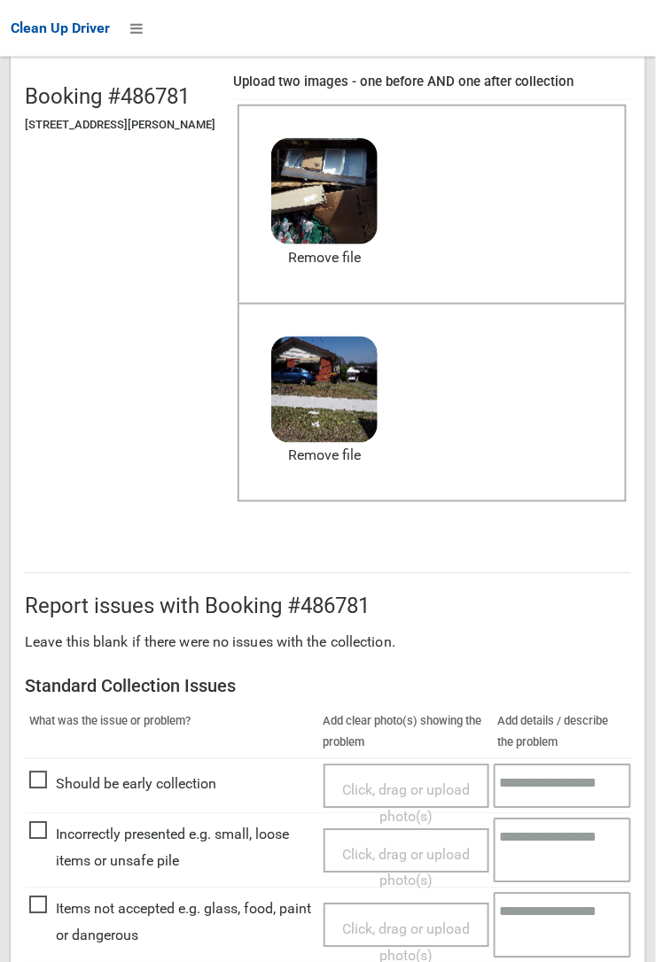
scroll to position [971, 0]
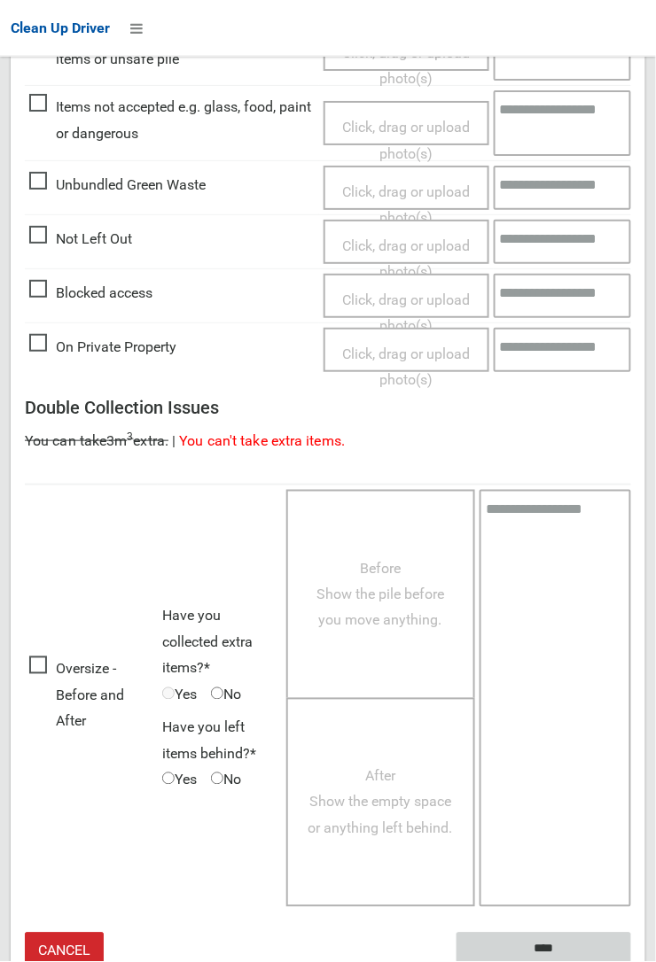
click at [631, 961] on input "****" at bounding box center [543, 949] width 175 height 33
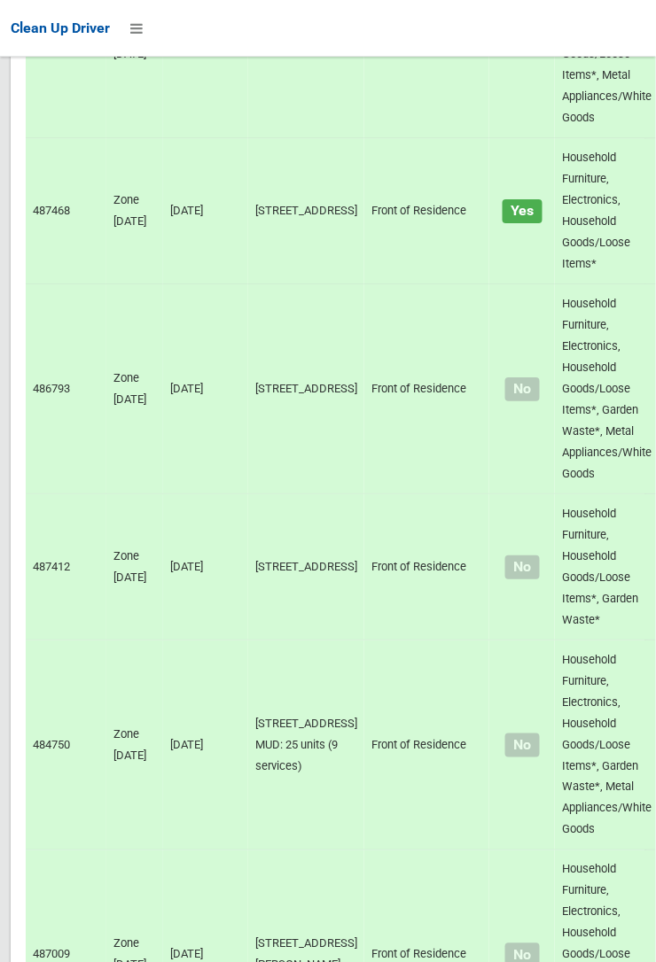
scroll to position [14116, 0]
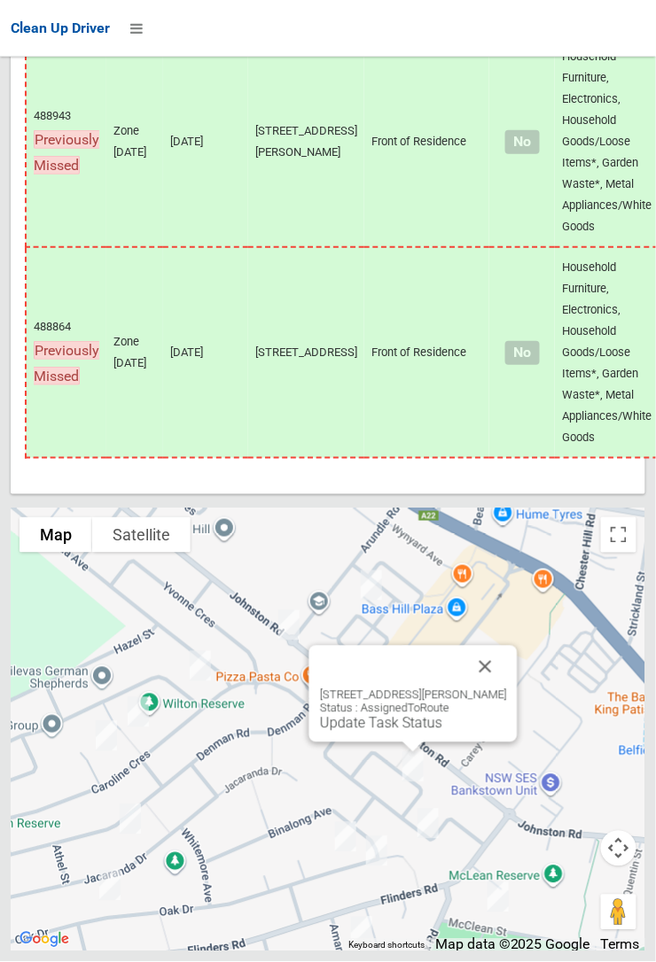
click at [507, 689] on button "Close" at bounding box center [485, 667] width 43 height 43
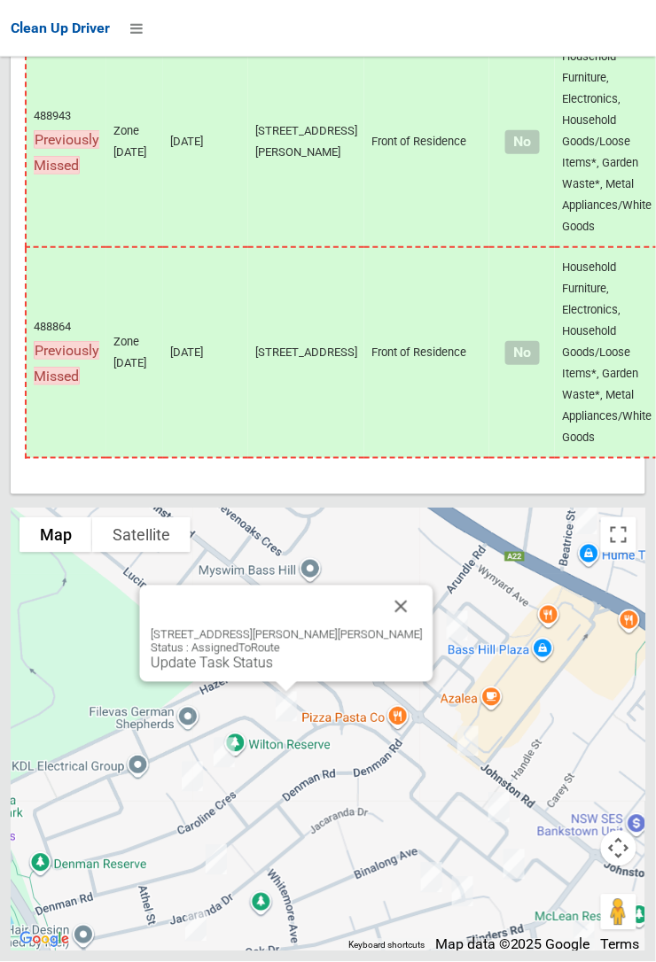
click at [382, 628] on button "Close" at bounding box center [401, 607] width 43 height 43
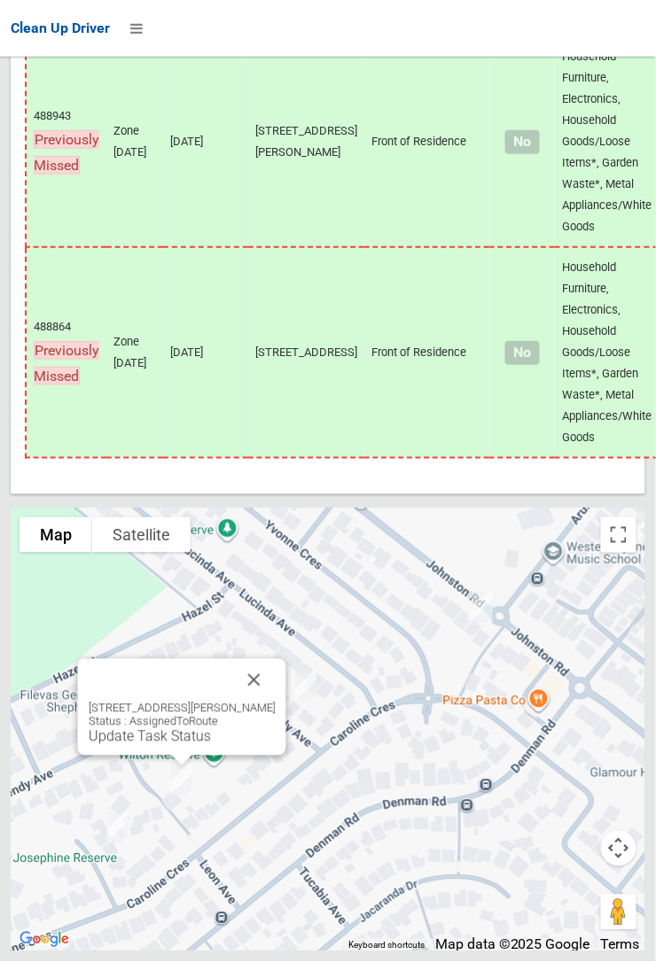
click at [276, 702] on button "Close" at bounding box center [254, 680] width 43 height 43
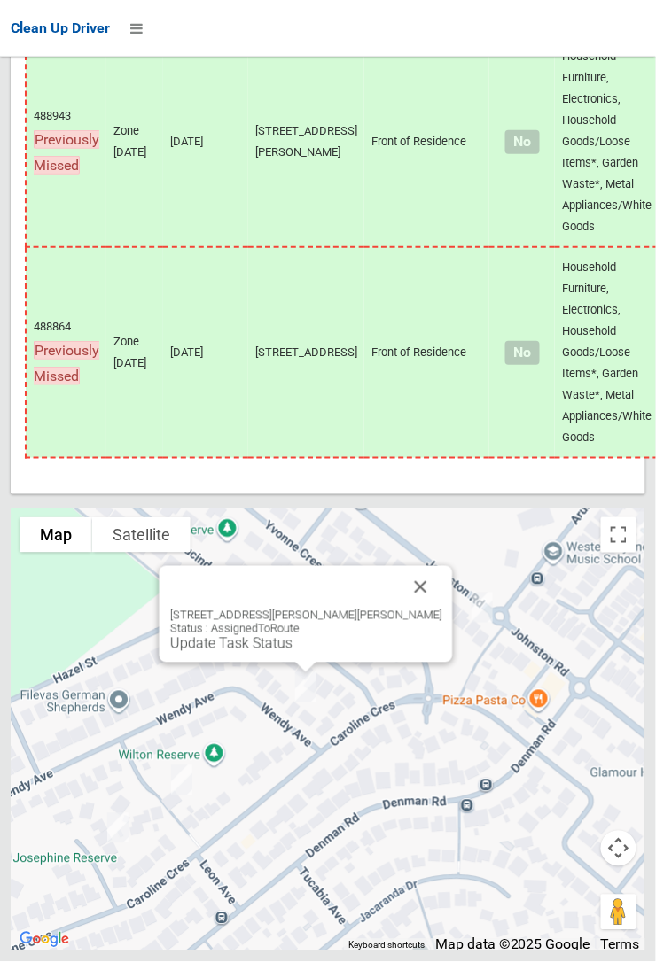
click at [271, 652] on link "Update Task Status" at bounding box center [231, 643] width 122 height 17
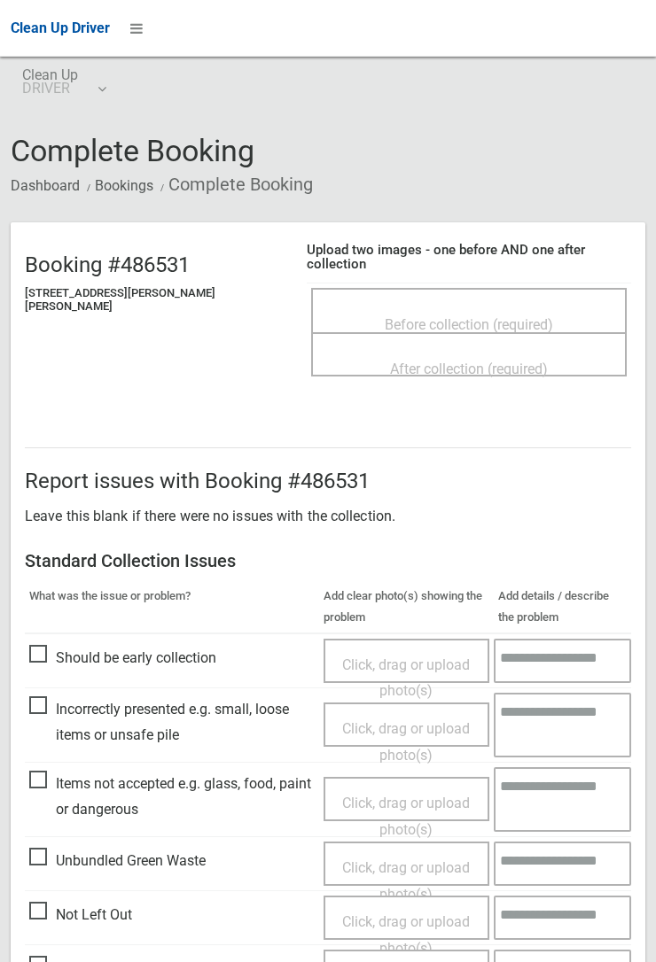
click at [435, 307] on div "Before collection (required)" at bounding box center [469, 323] width 276 height 33
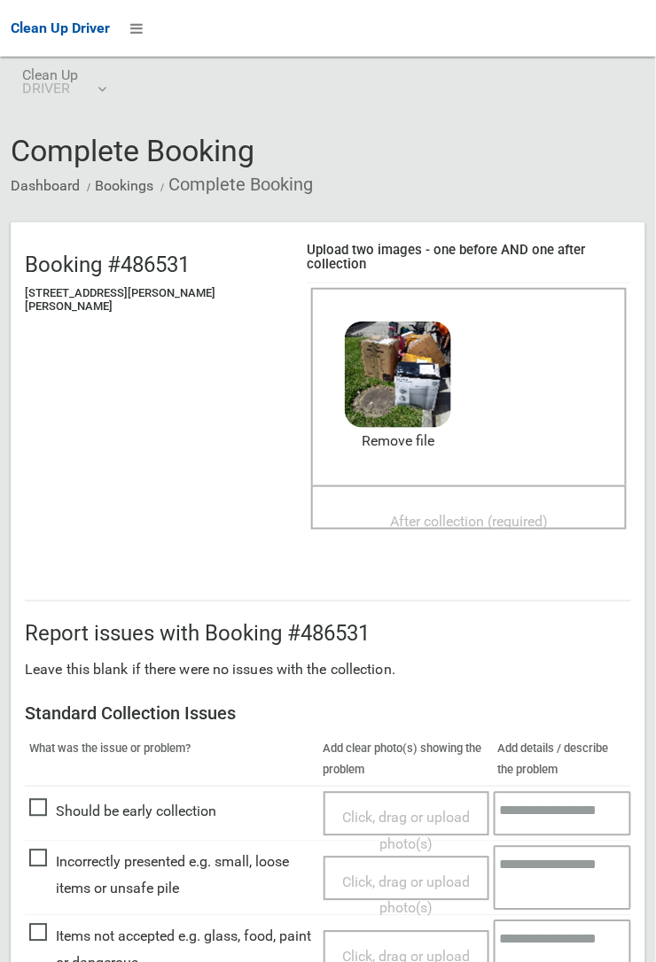
click at [416, 505] on div "After collection (required)" at bounding box center [469, 521] width 276 height 33
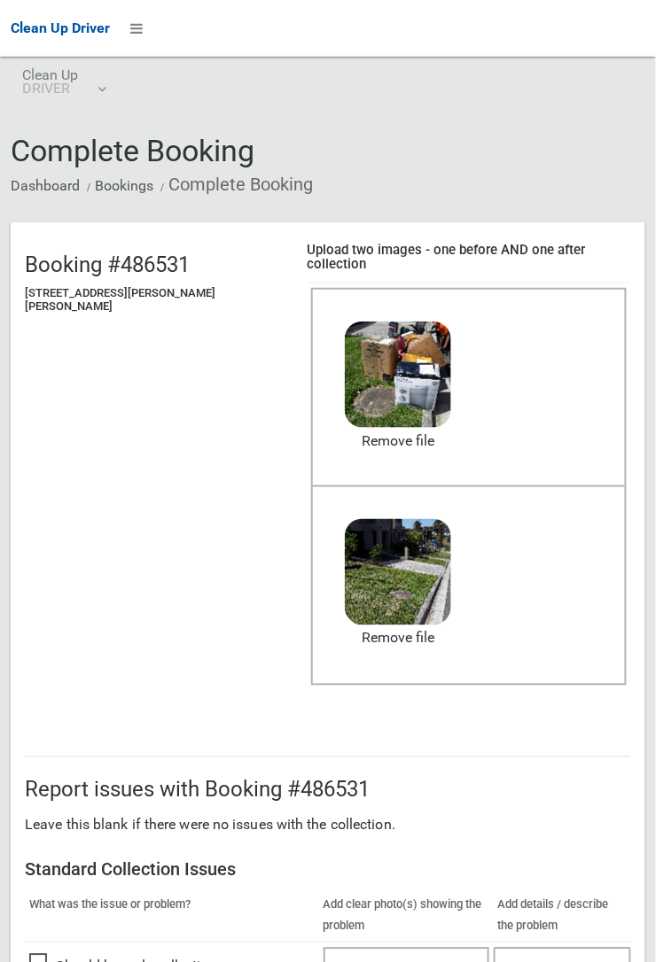
scroll to position [972, 0]
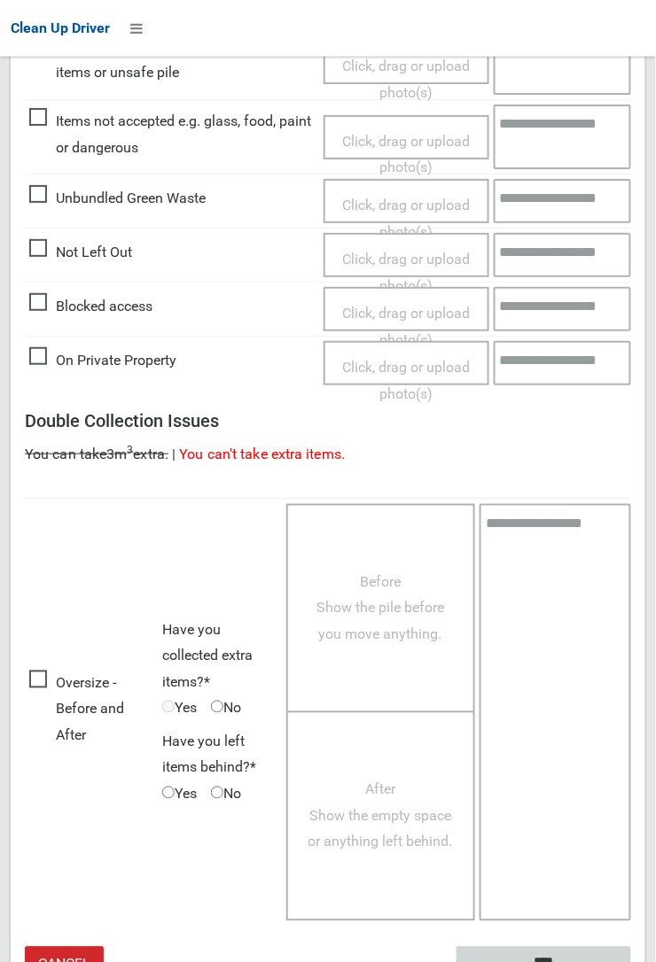
click at [631, 961] on input "****" at bounding box center [543, 963] width 175 height 33
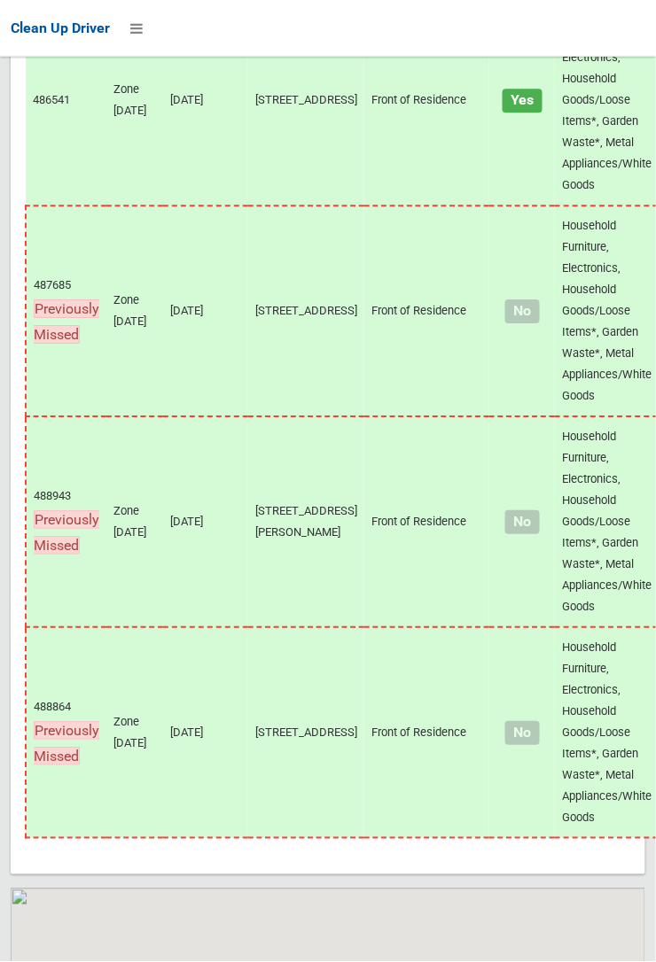
scroll to position [14116, 0]
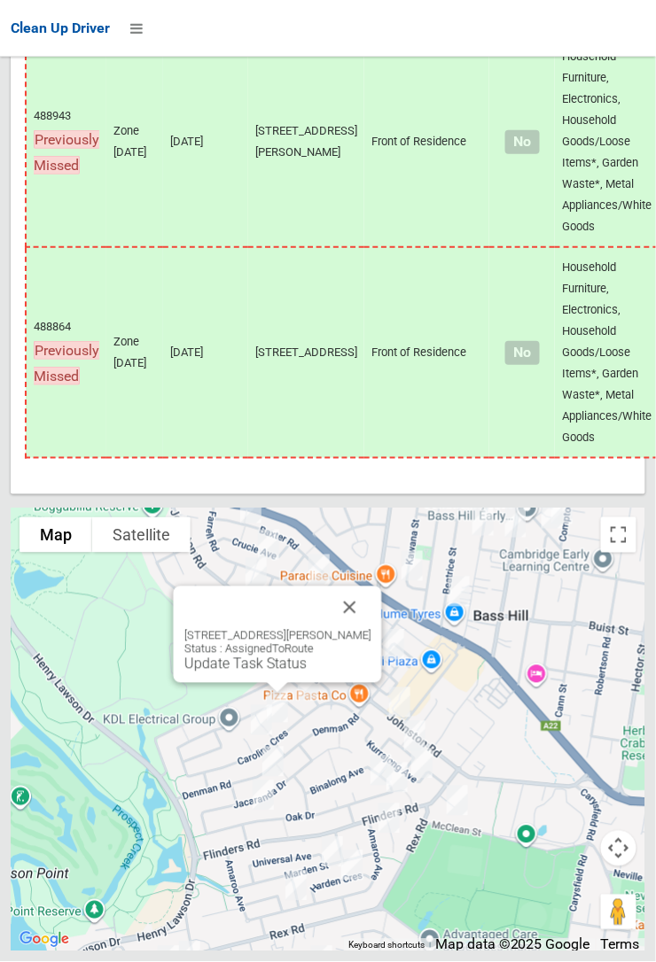
click at [250, 673] on link "Update Task Status" at bounding box center [245, 664] width 122 height 17
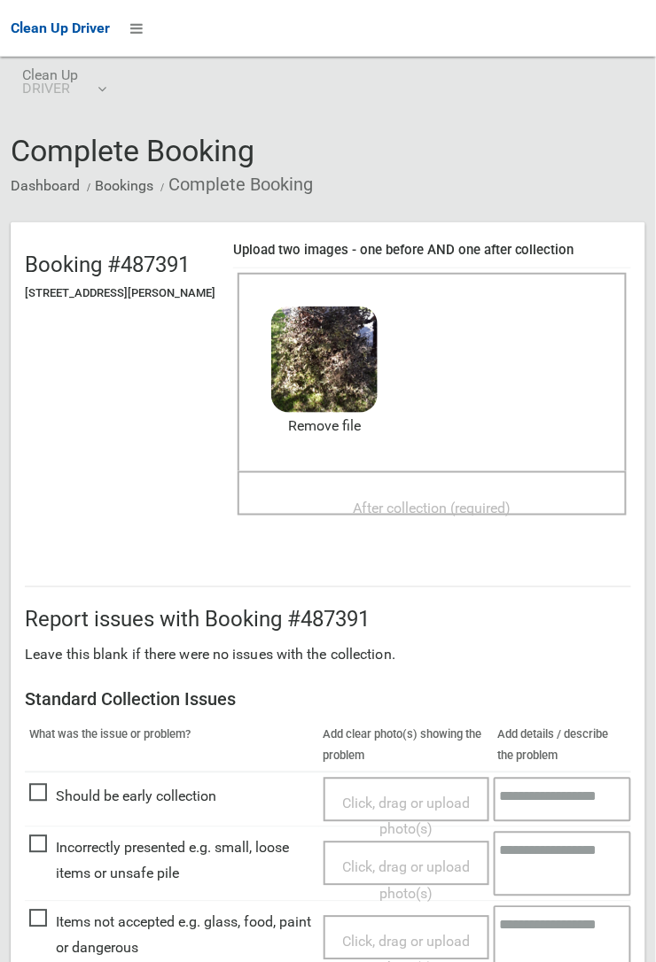
click at [418, 500] on span "After collection (required)" at bounding box center [433, 508] width 158 height 17
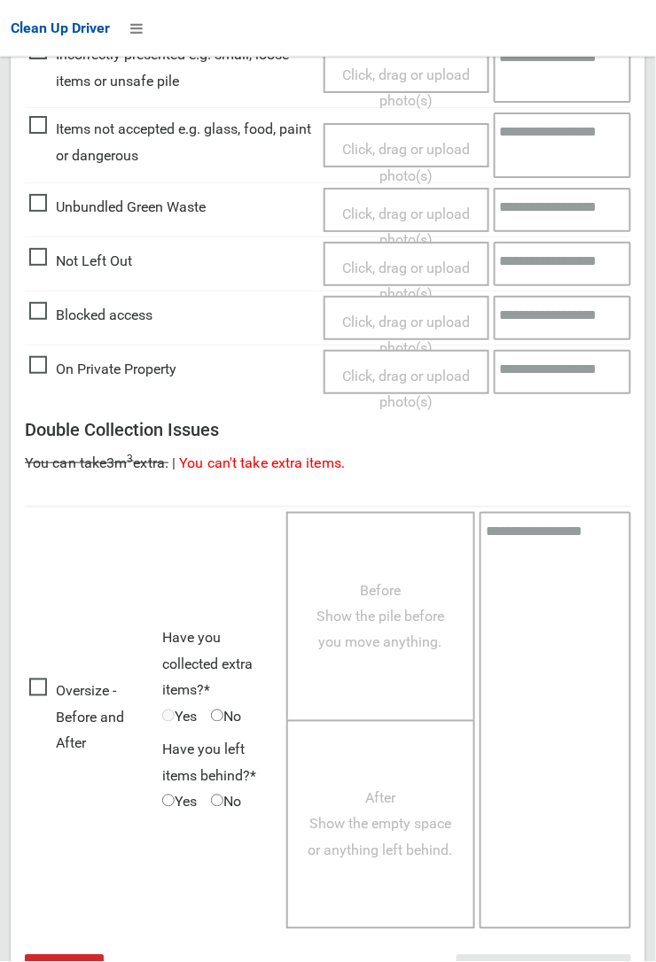
scroll to position [972, 0]
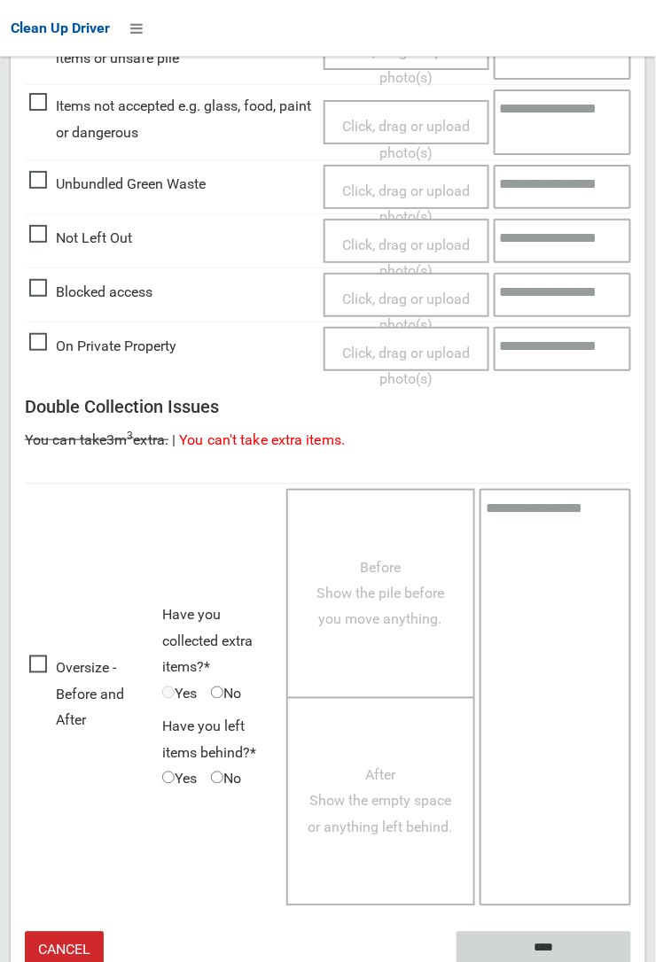
click at [631, 961] on input "****" at bounding box center [543, 948] width 175 height 33
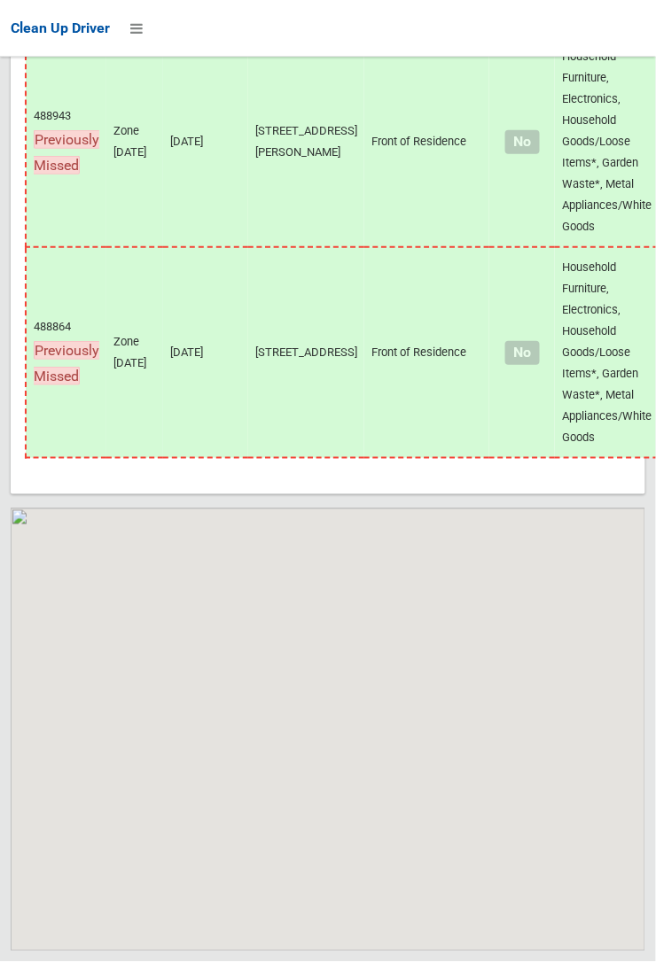
scroll to position [14116, 0]
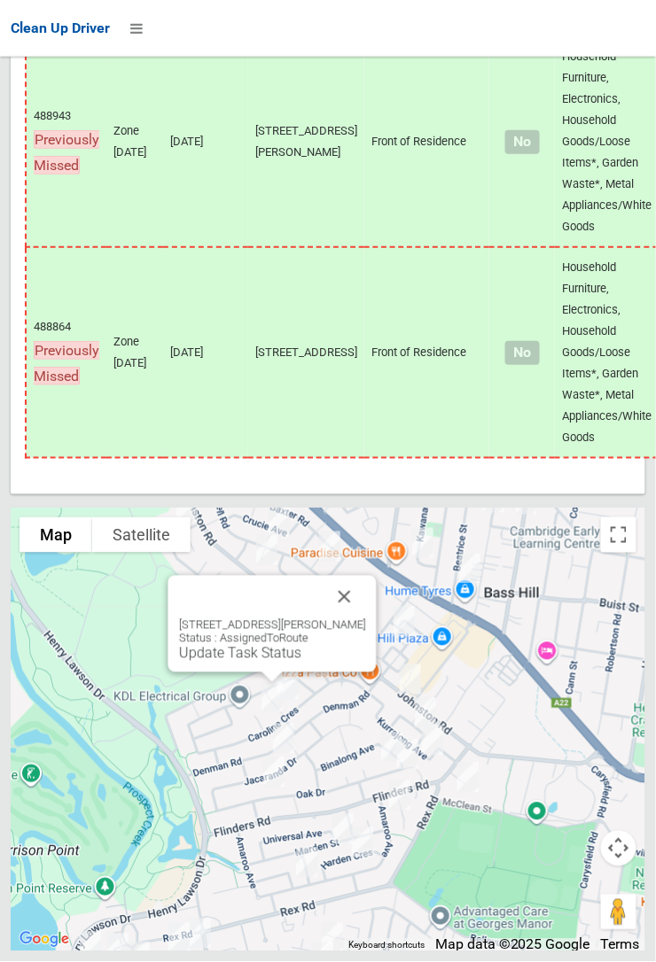
click at [354, 619] on button "Close" at bounding box center [344, 597] width 43 height 43
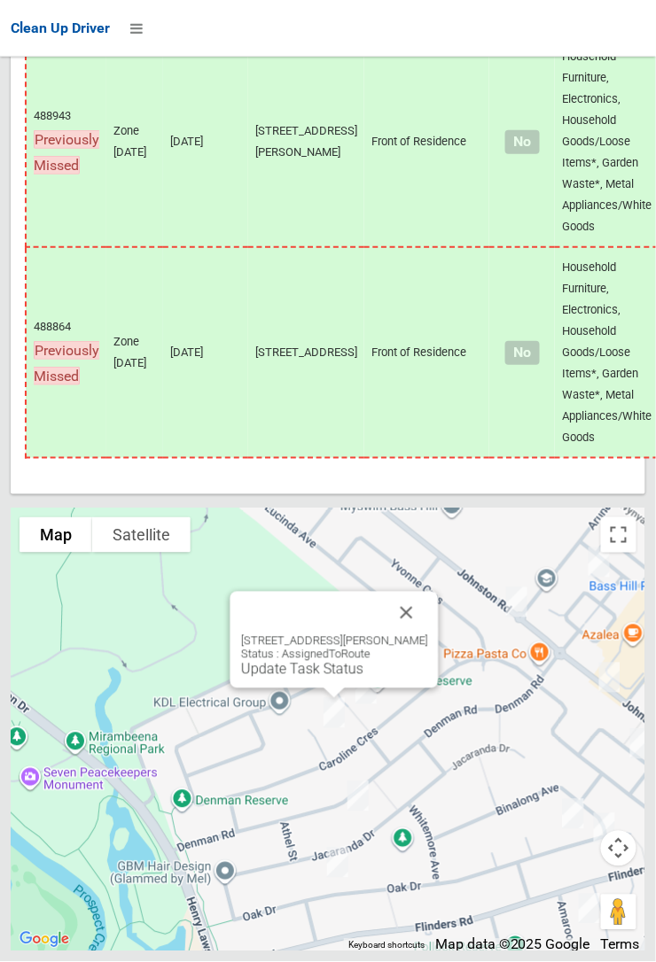
click at [311, 678] on link "Update Task Status" at bounding box center [302, 669] width 122 height 17
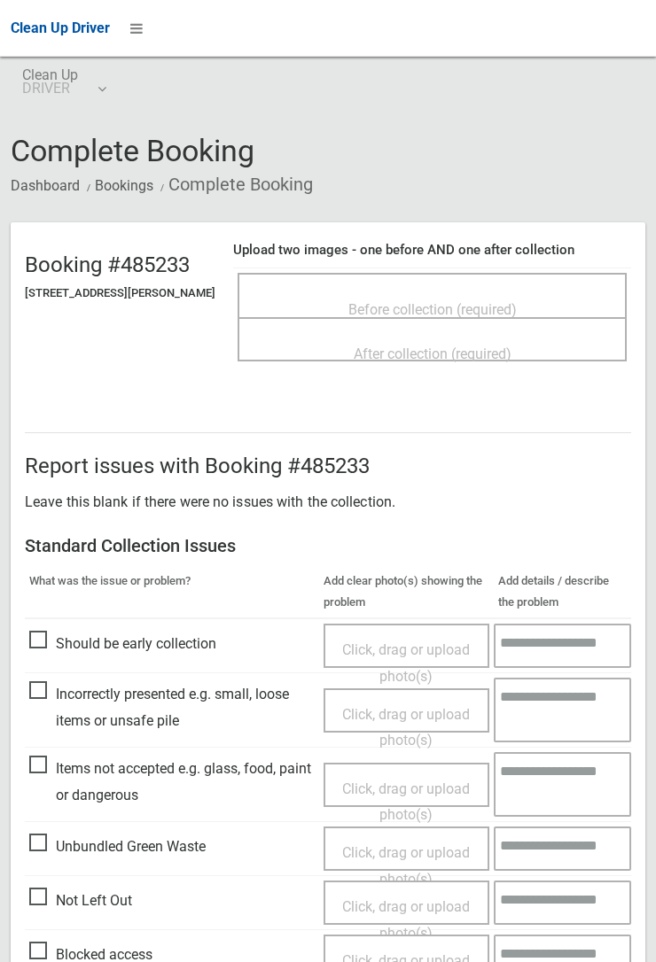
click at [440, 301] on span "Before collection (required)" at bounding box center [432, 309] width 168 height 17
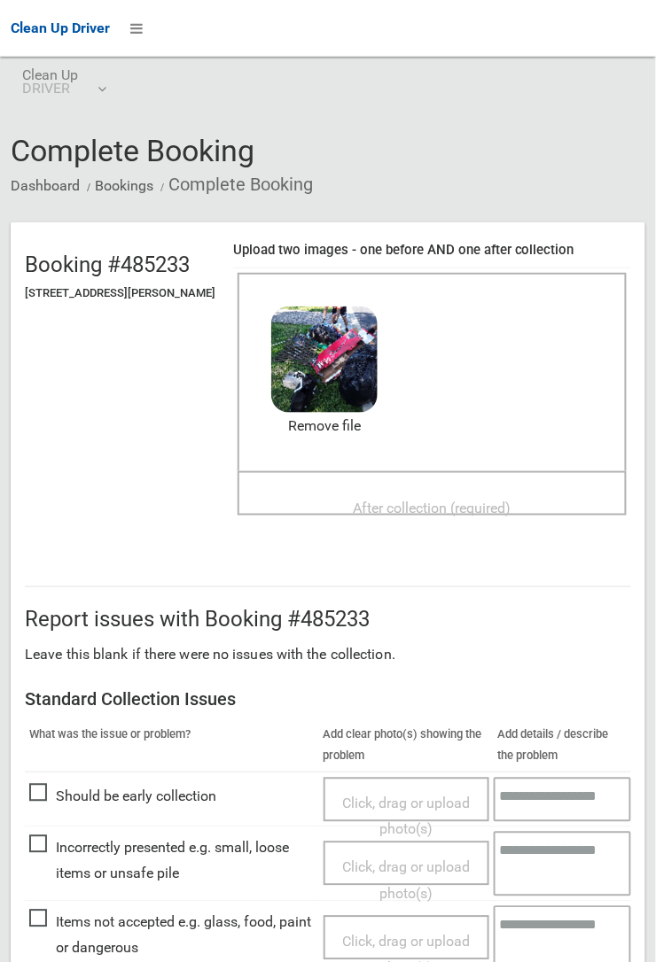
click at [391, 500] on span "After collection (required)" at bounding box center [433, 508] width 158 height 17
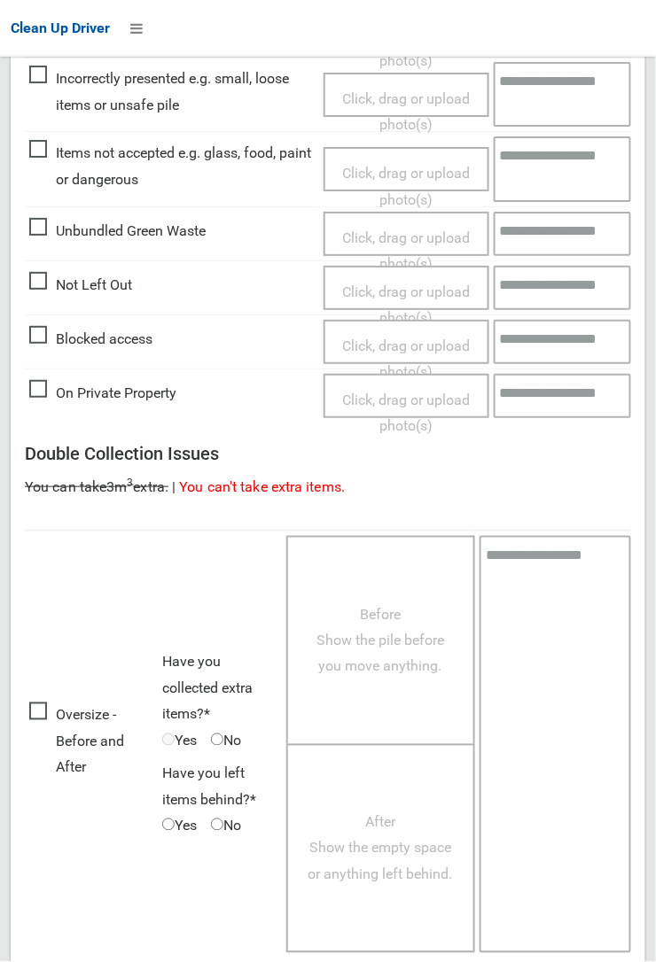
scroll to position [972, 0]
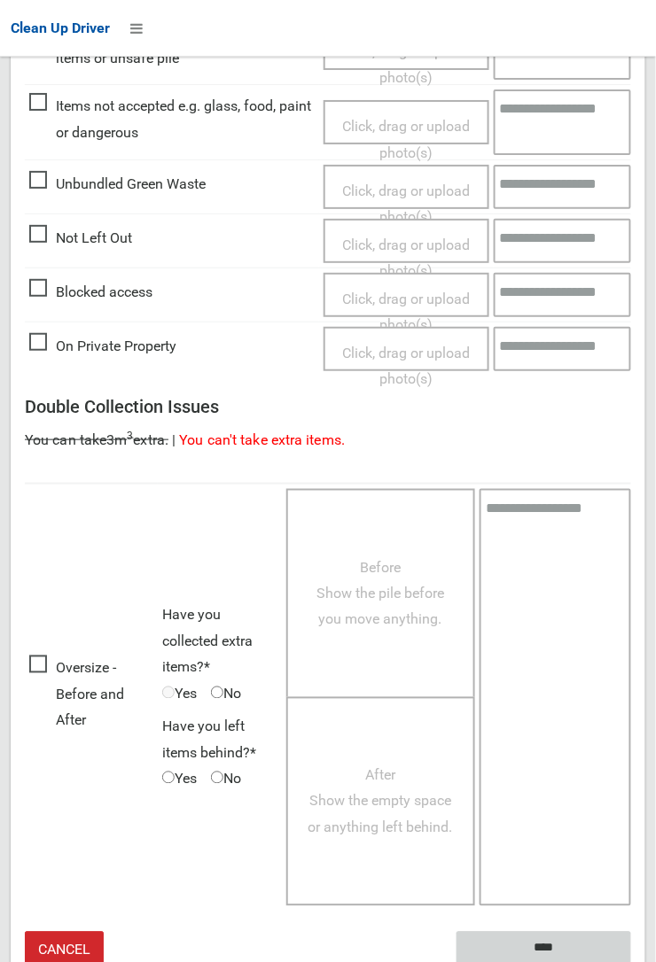
click at [555, 944] on input "****" at bounding box center [543, 948] width 175 height 33
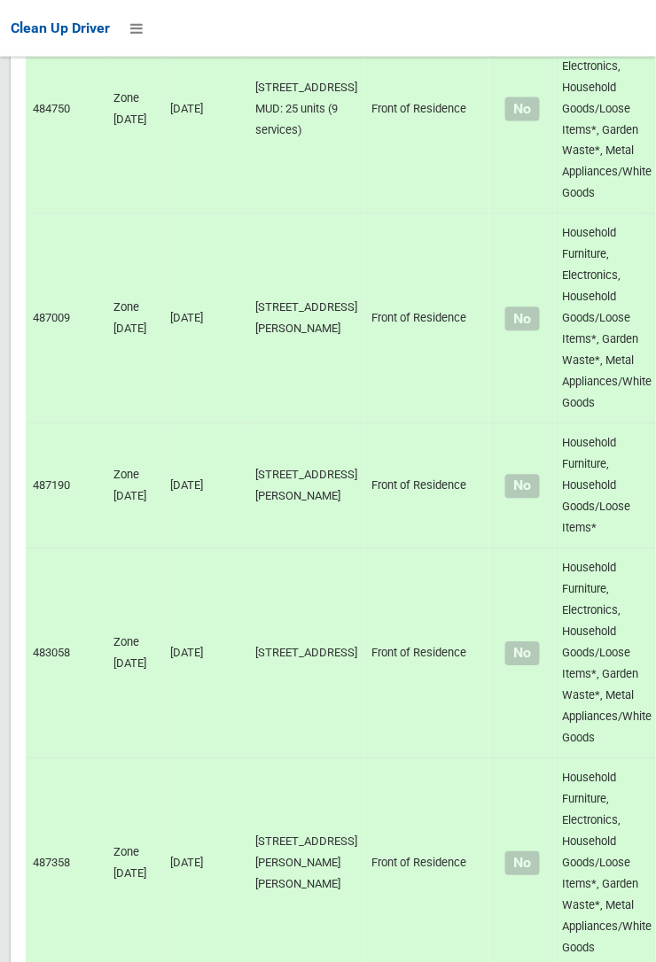
scroll to position [14116, 0]
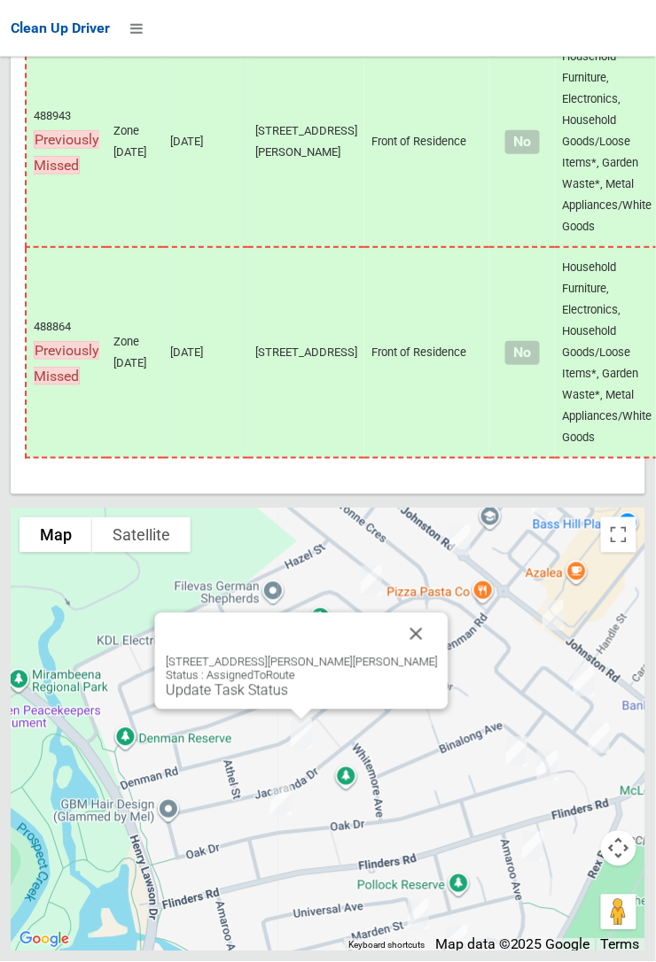
click at [288, 699] on link "Update Task Status" at bounding box center [227, 690] width 122 height 17
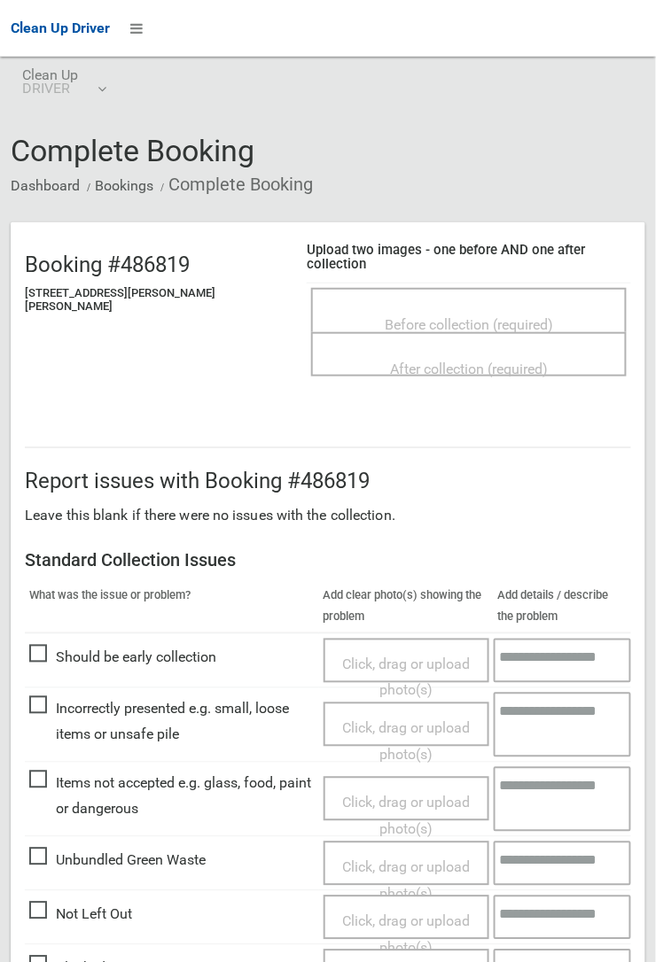
click at [432, 316] on span "Before collection (required)" at bounding box center [469, 324] width 168 height 17
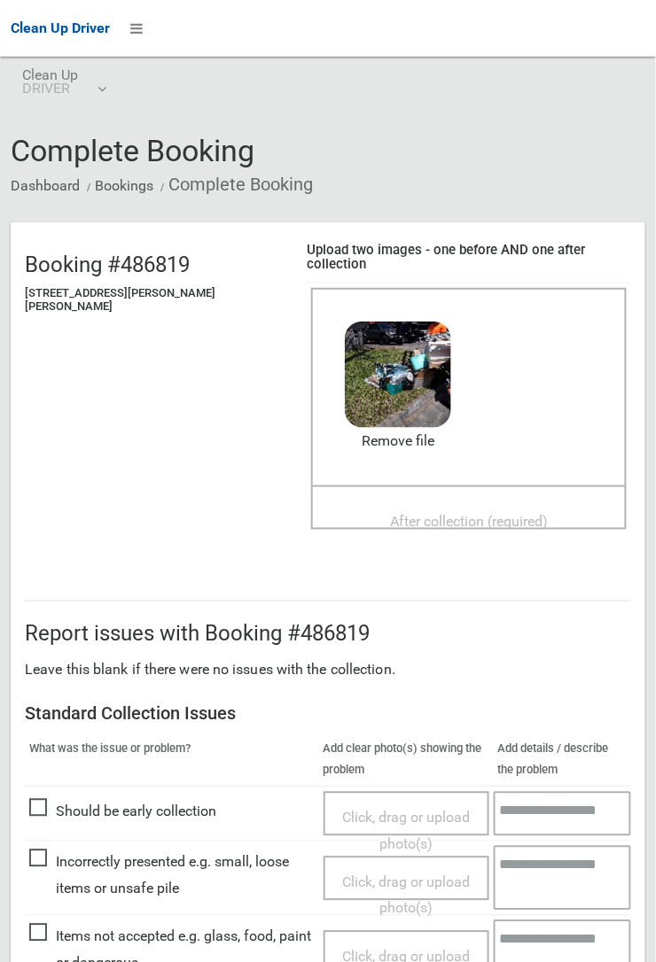
click at [413, 514] on span "After collection (required)" at bounding box center [469, 522] width 158 height 17
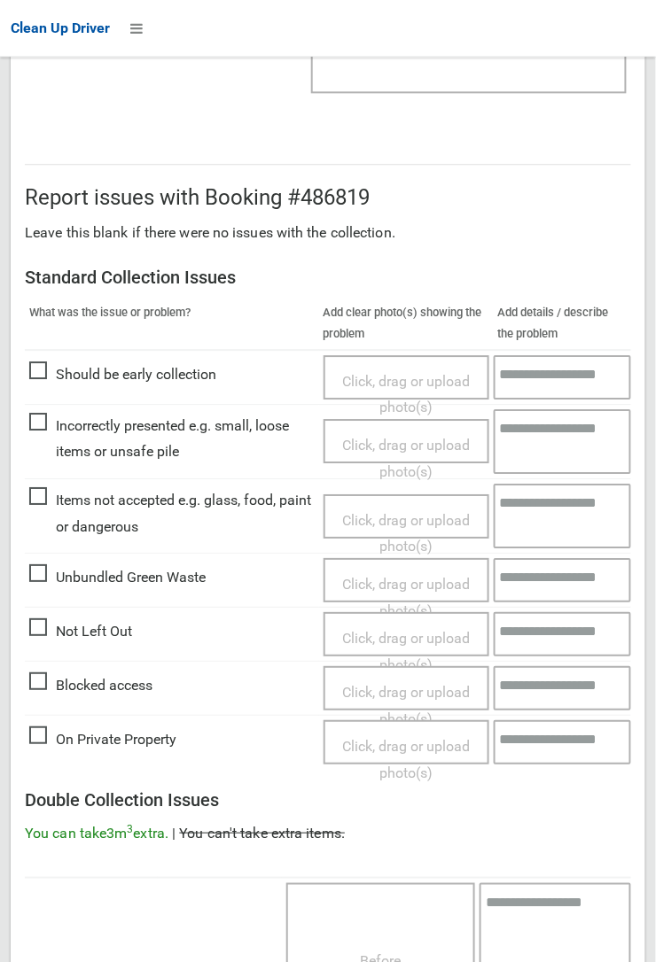
scroll to position [972, 0]
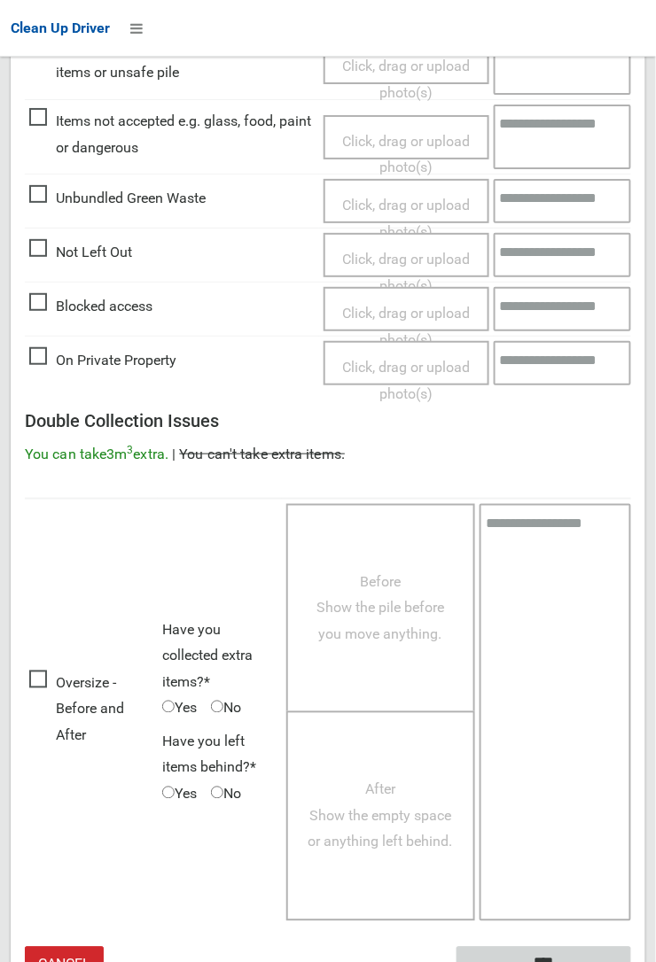
click at [631, 961] on input "****" at bounding box center [543, 963] width 175 height 33
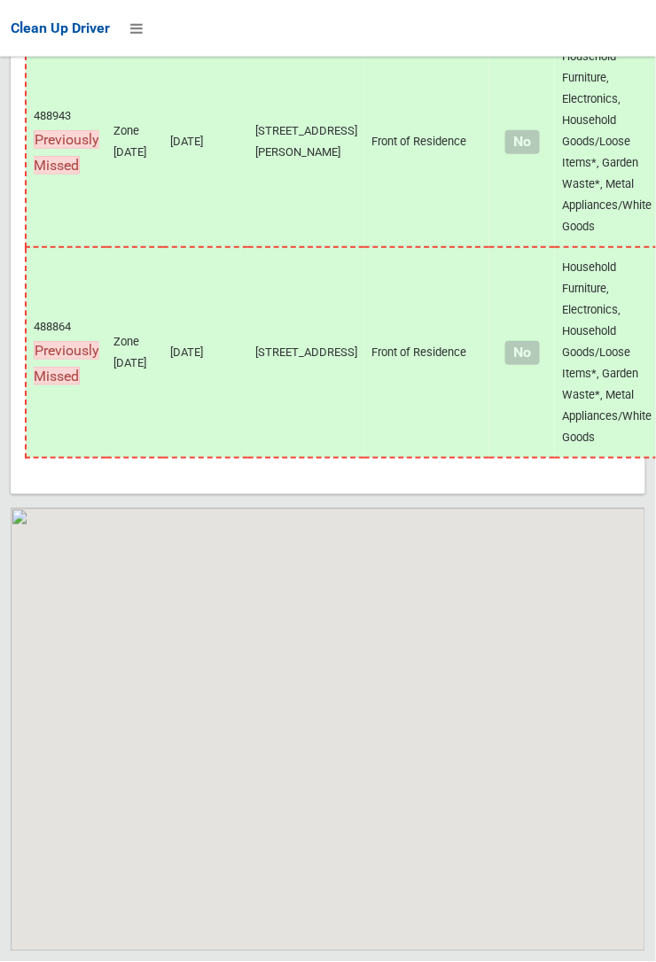
scroll to position [14116, 0]
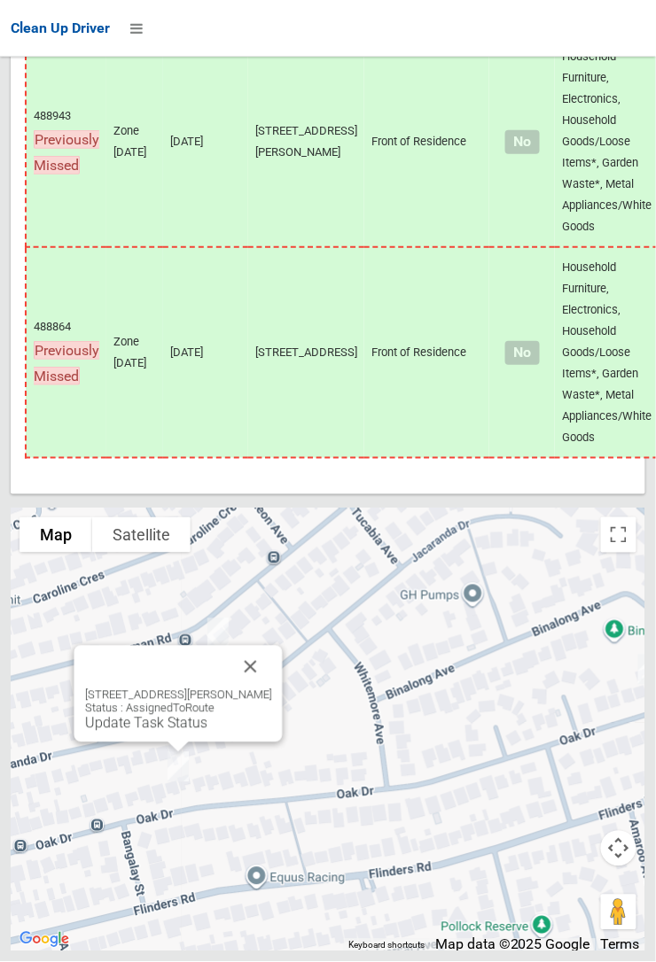
click at [266, 689] on button "Close" at bounding box center [251, 667] width 43 height 43
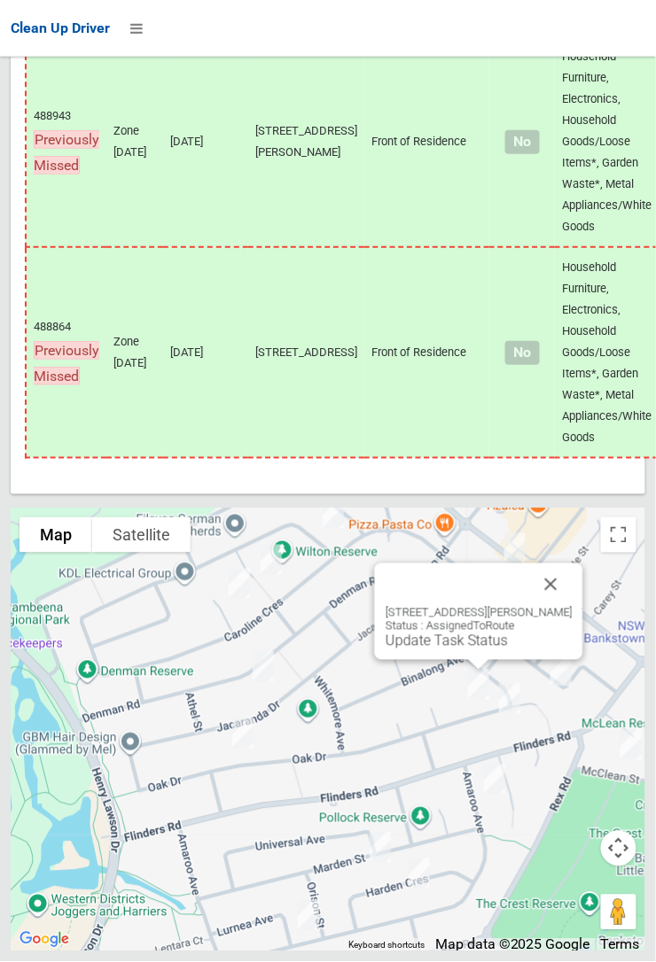
click at [559, 606] on button "Close" at bounding box center [551, 585] width 43 height 43
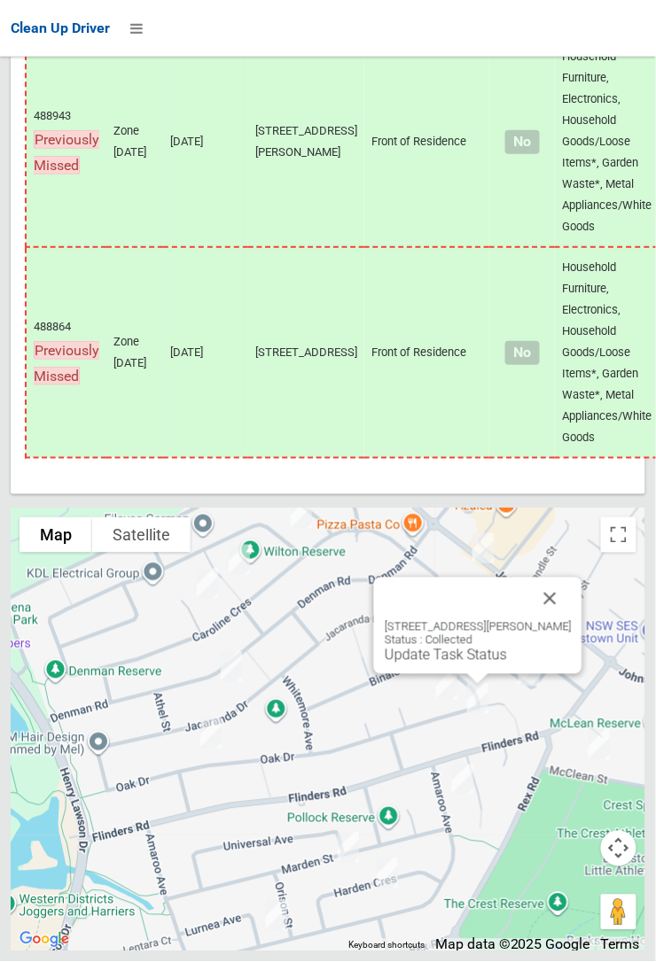
click at [557, 620] on button "Close" at bounding box center [550, 599] width 43 height 43
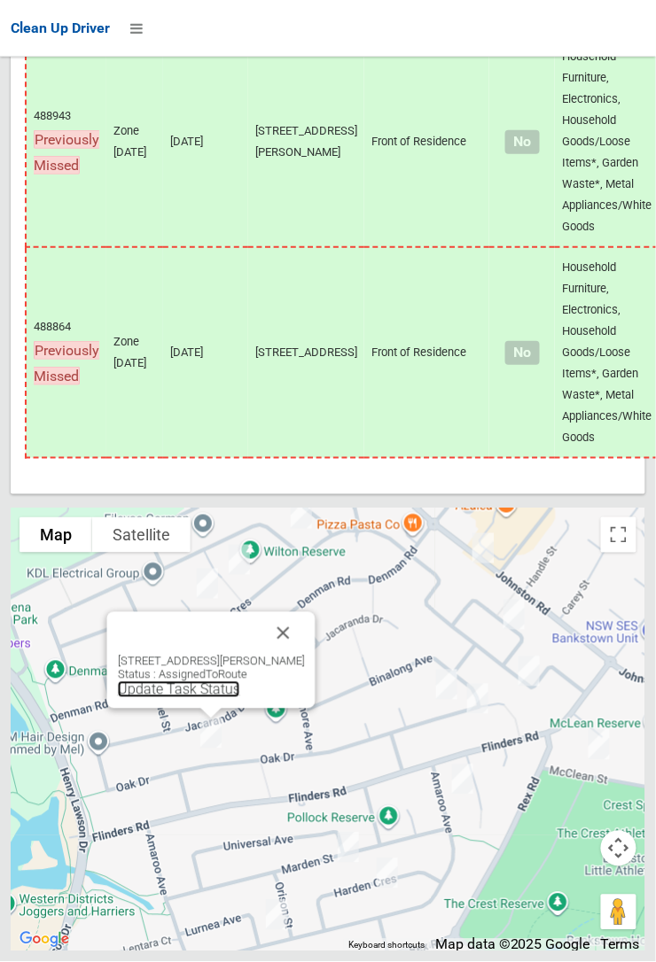
click at [224, 698] on link "Update Task Status" at bounding box center [179, 689] width 122 height 17
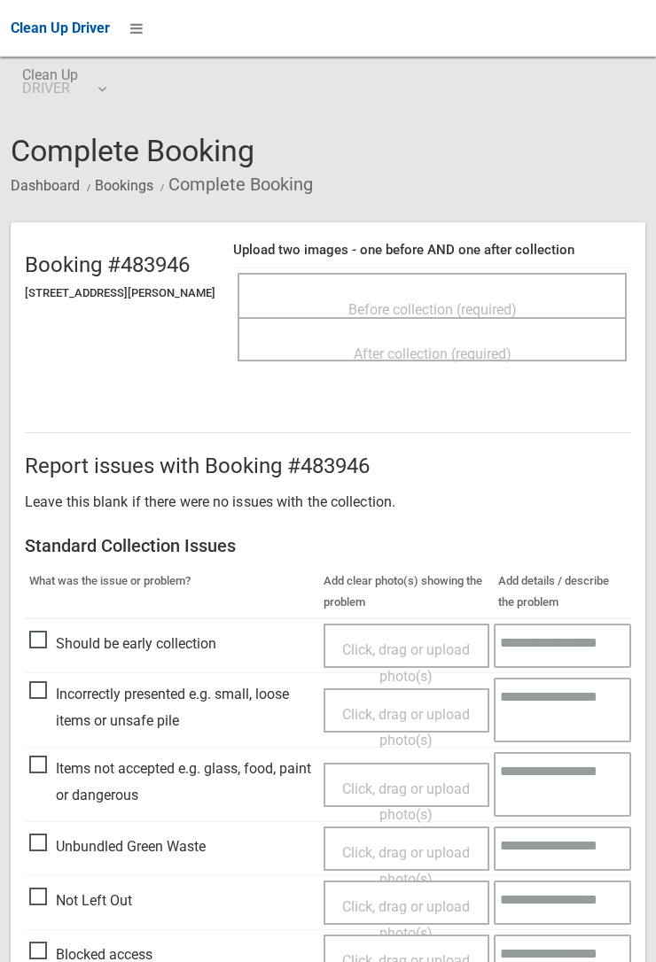
click at [401, 301] on span "Before collection (required)" at bounding box center [432, 309] width 168 height 17
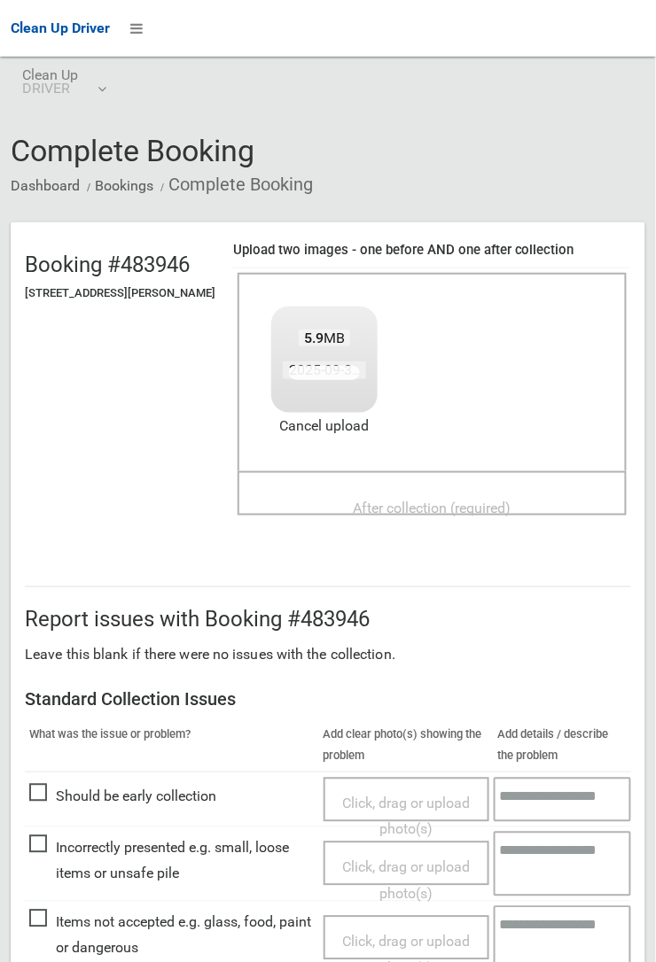
click at [410, 500] on span "After collection (required)" at bounding box center [433, 508] width 158 height 17
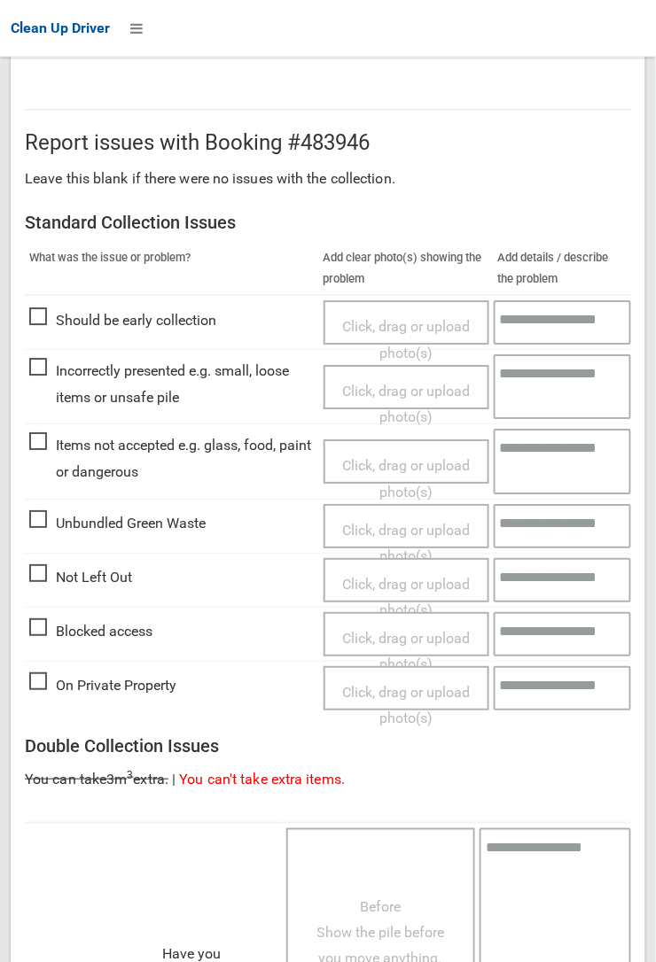
scroll to position [972, 0]
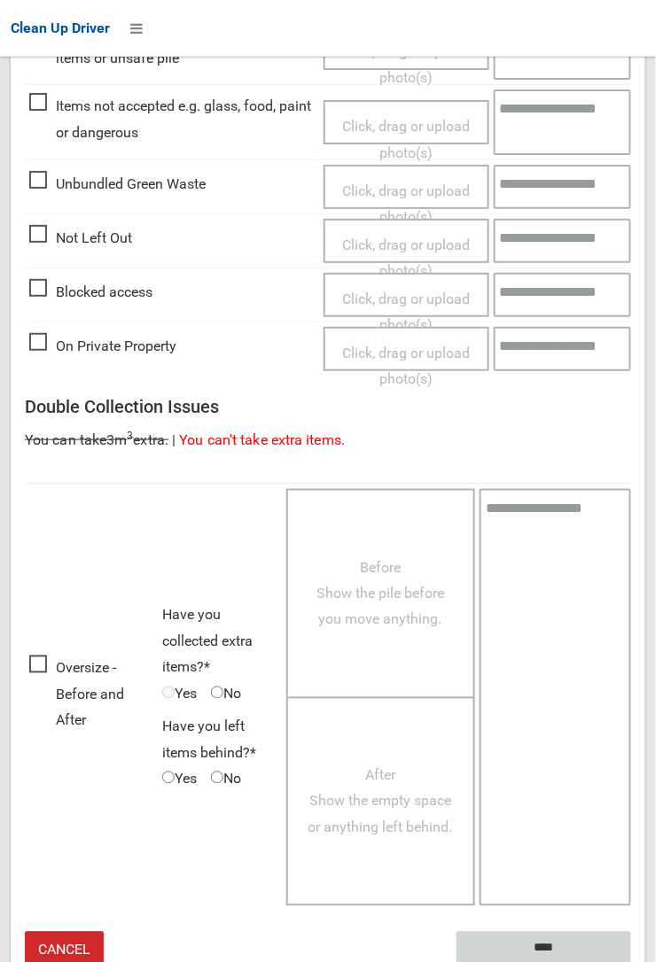
click at [538, 941] on input "****" at bounding box center [543, 948] width 175 height 33
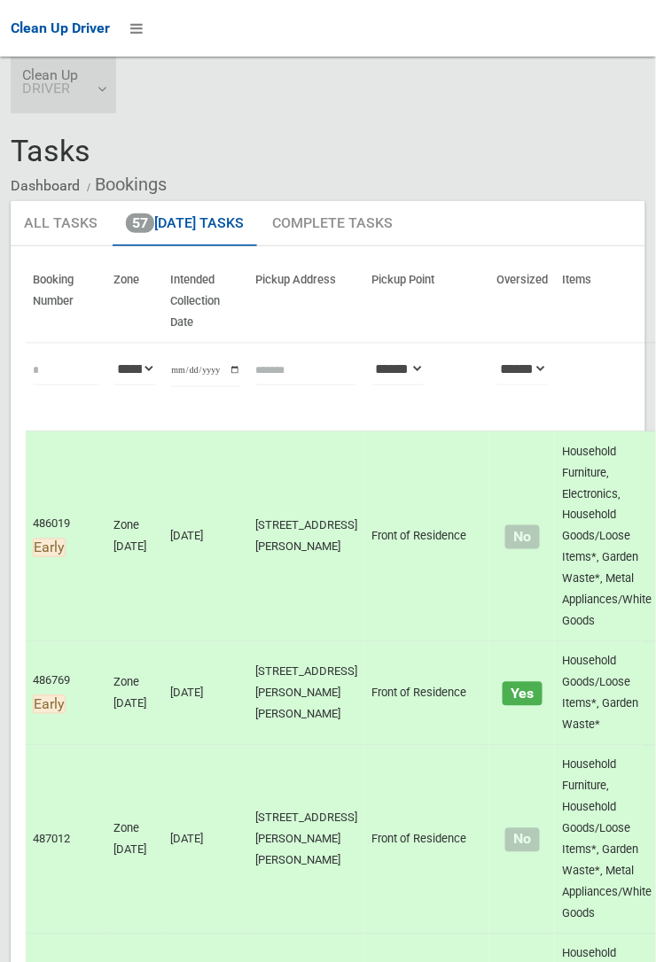
click at [92, 94] on span "Clean Up DRIVER" at bounding box center [63, 81] width 82 height 27
click at [74, 128] on link "Logout" at bounding box center [64, 134] width 104 height 35
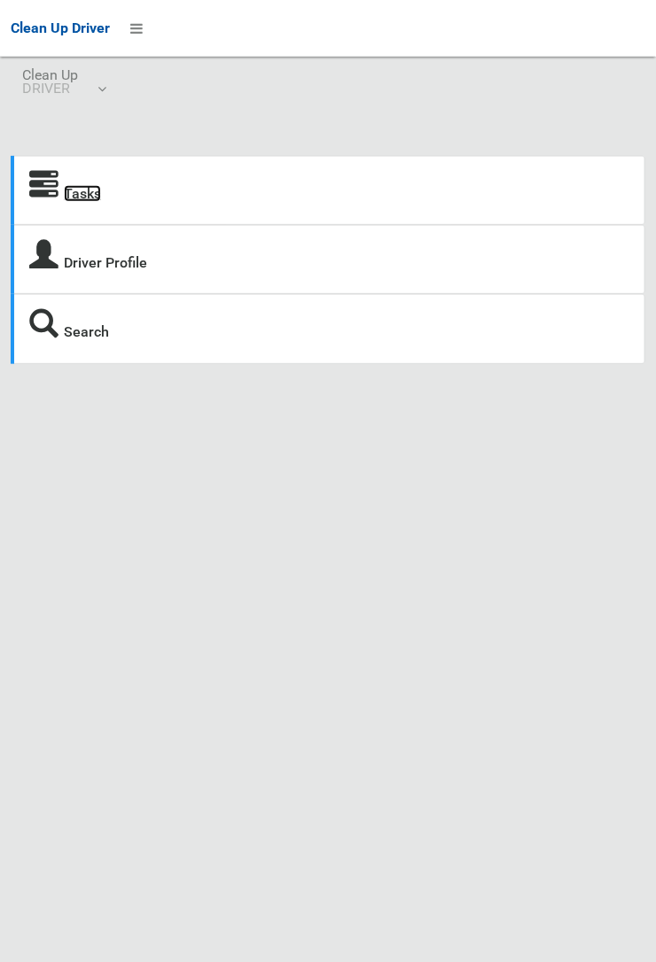
click at [86, 202] on link "Tasks" at bounding box center [82, 193] width 37 height 17
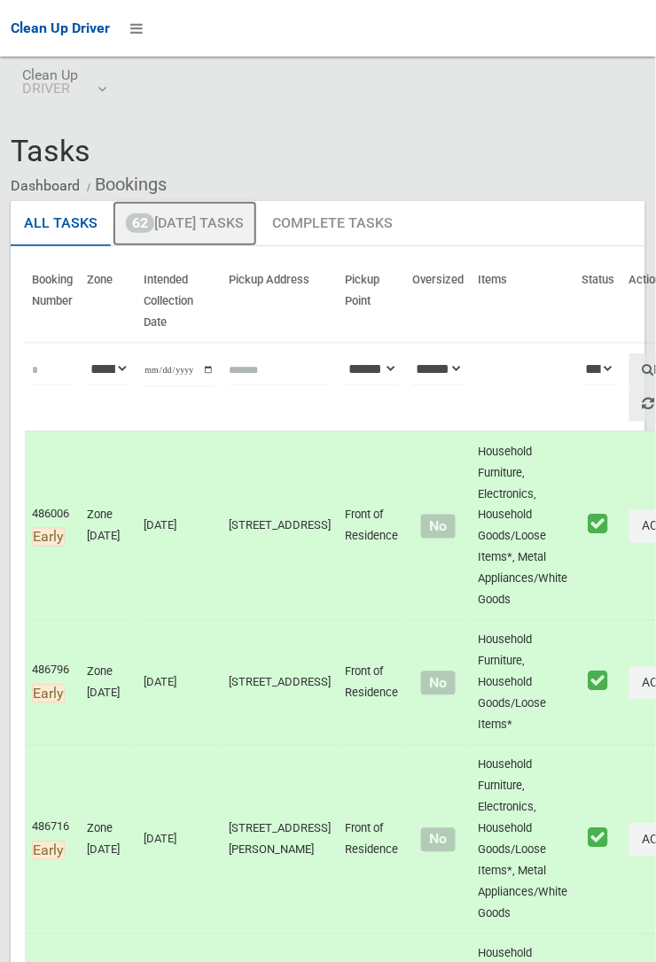
click at [227, 230] on link "62 [DATE] Tasks" at bounding box center [185, 224] width 144 height 46
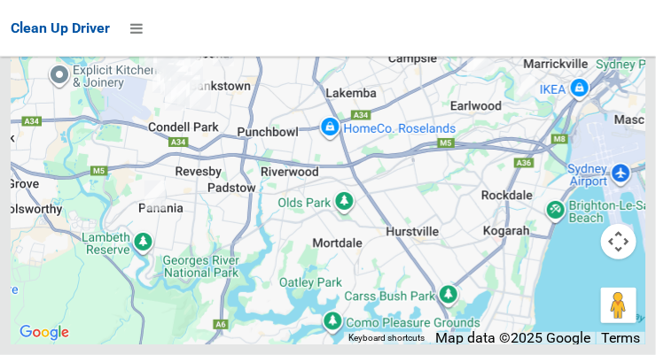
scroll to position [14800, 0]
